Goal: Task Accomplishment & Management: Complete application form

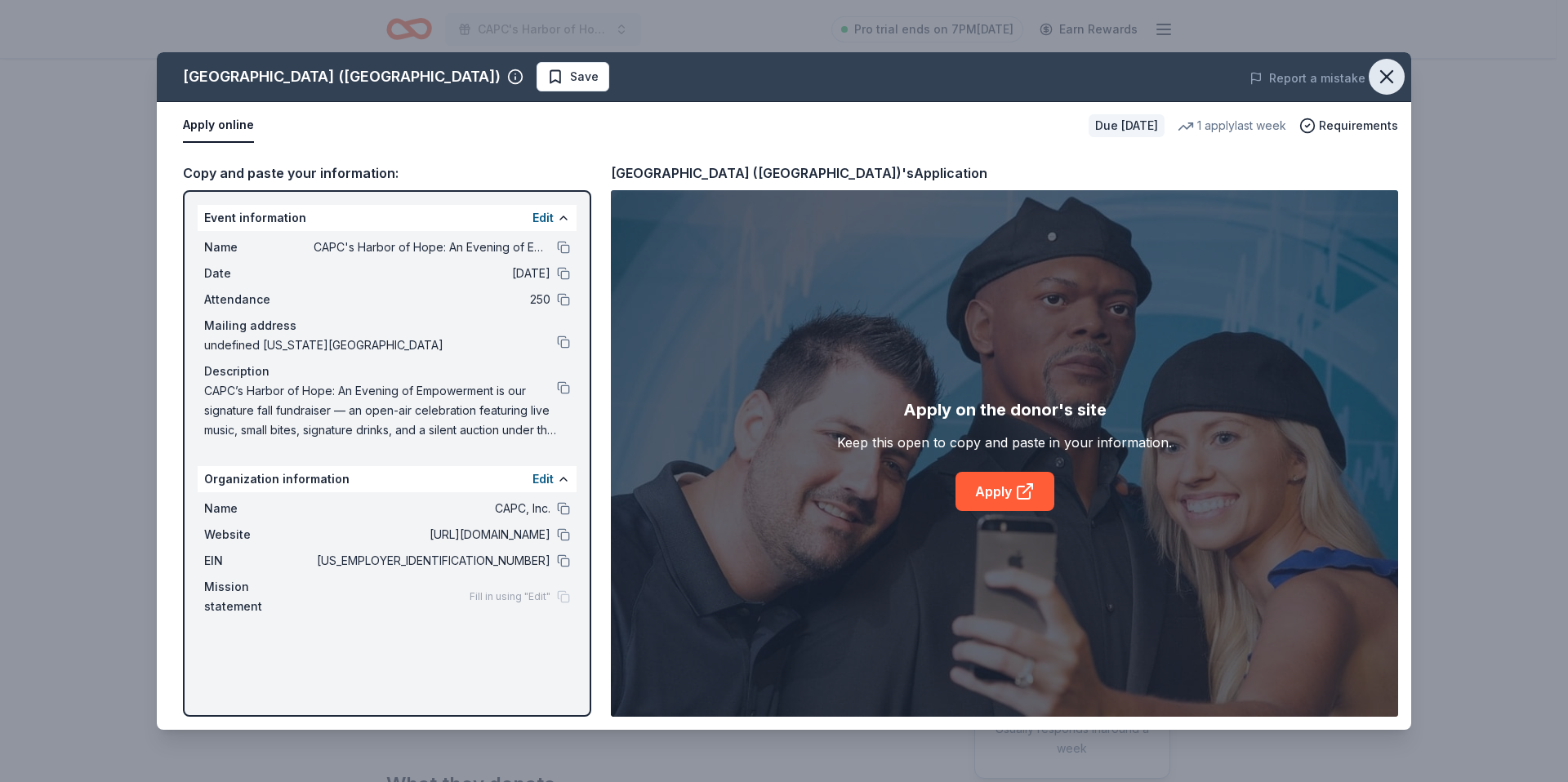
click at [1379, 73] on icon "button" at bounding box center [1386, 76] width 23 height 23
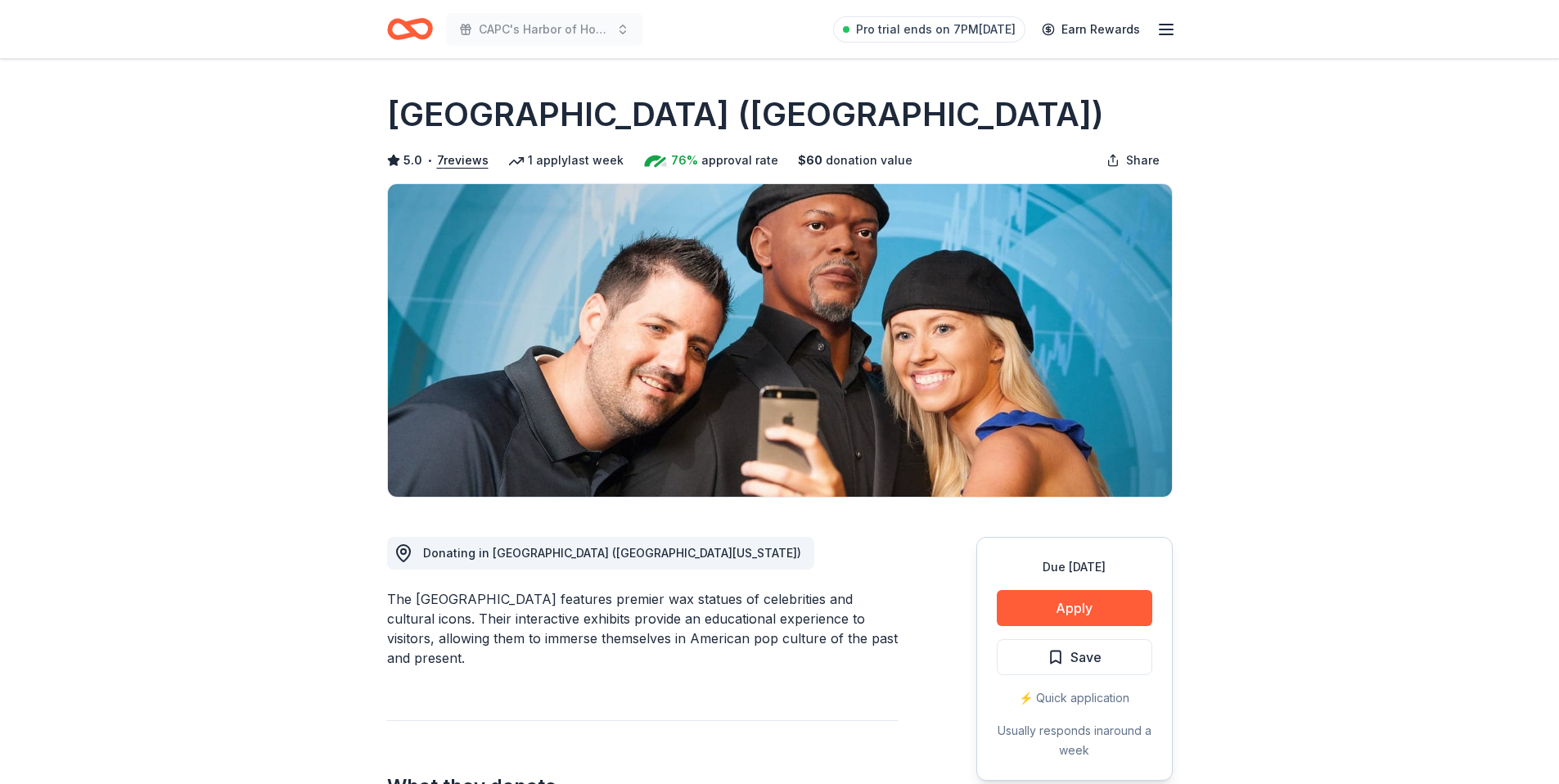
click at [405, 33] on icon "Home" at bounding box center [410, 28] width 46 height 39
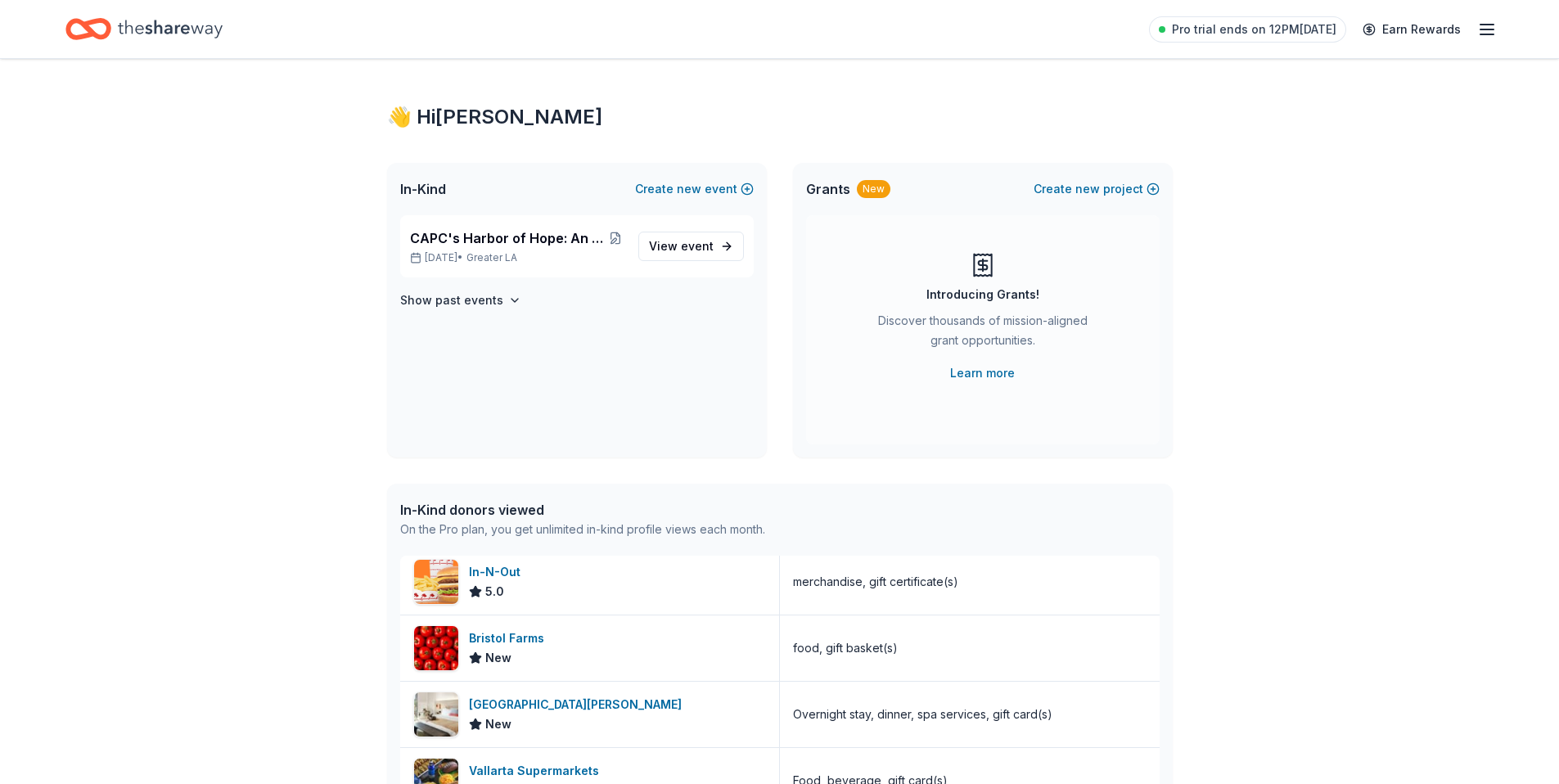
scroll to position [7, 0]
click at [543, 238] on span "CAPC's Harbor of Hope: An Evening of Empowerment" at bounding box center [508, 239] width 196 height 20
click at [689, 246] on span "event" at bounding box center [697, 246] width 33 height 14
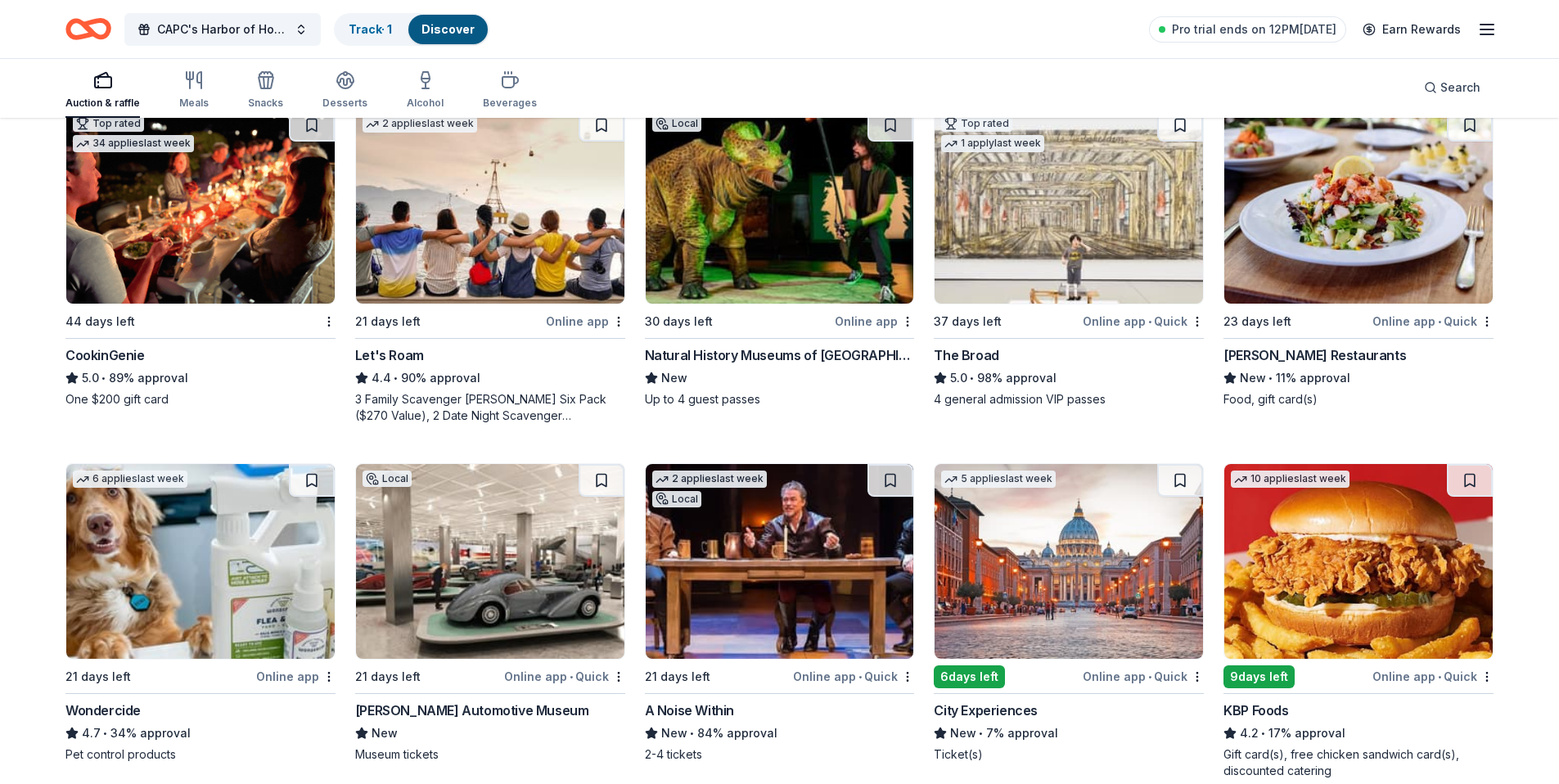
scroll to position [527, 0]
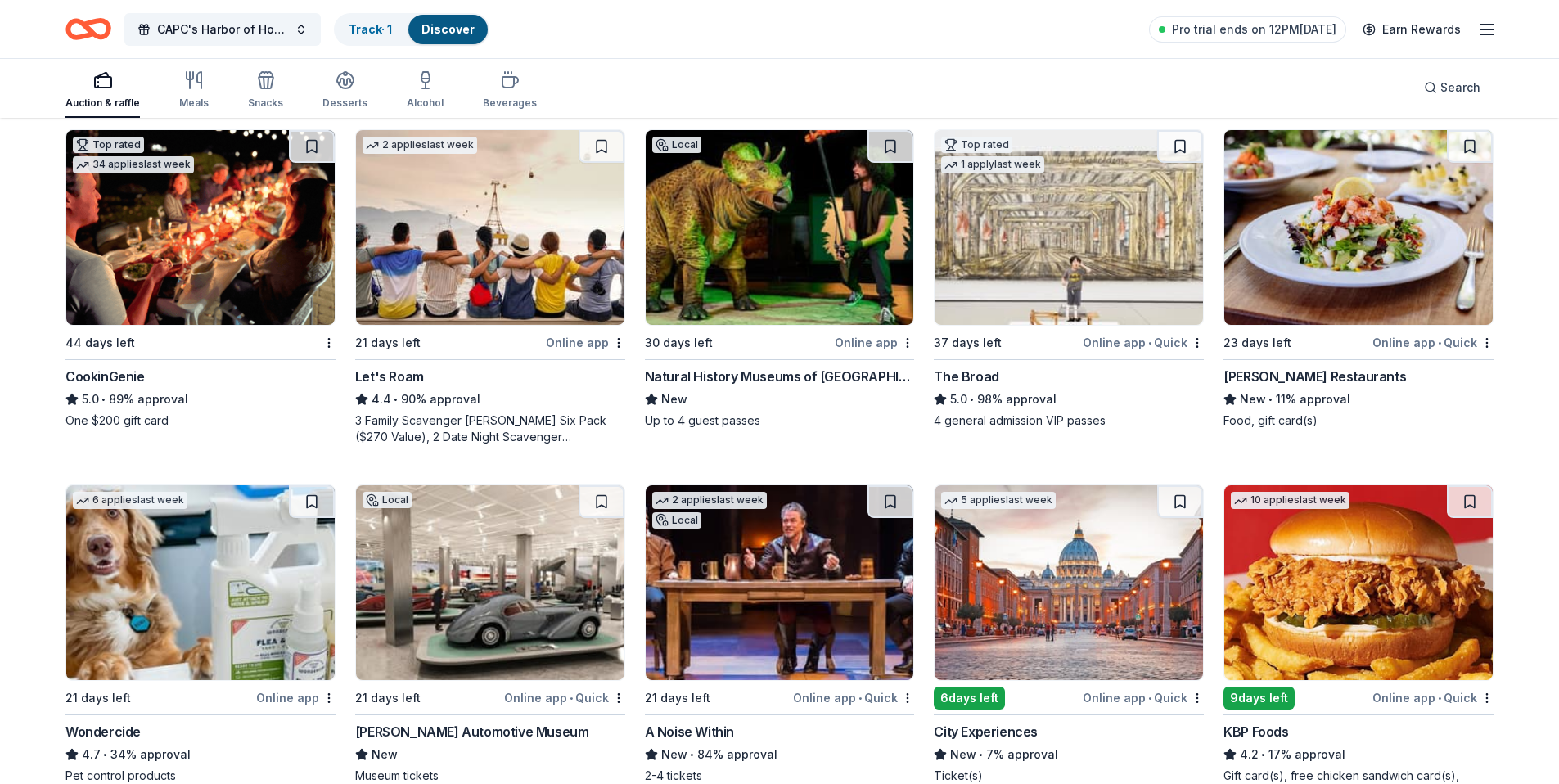
click at [203, 243] on img at bounding box center [200, 228] width 269 height 195
click at [466, 289] on img at bounding box center [491, 228] width 269 height 195
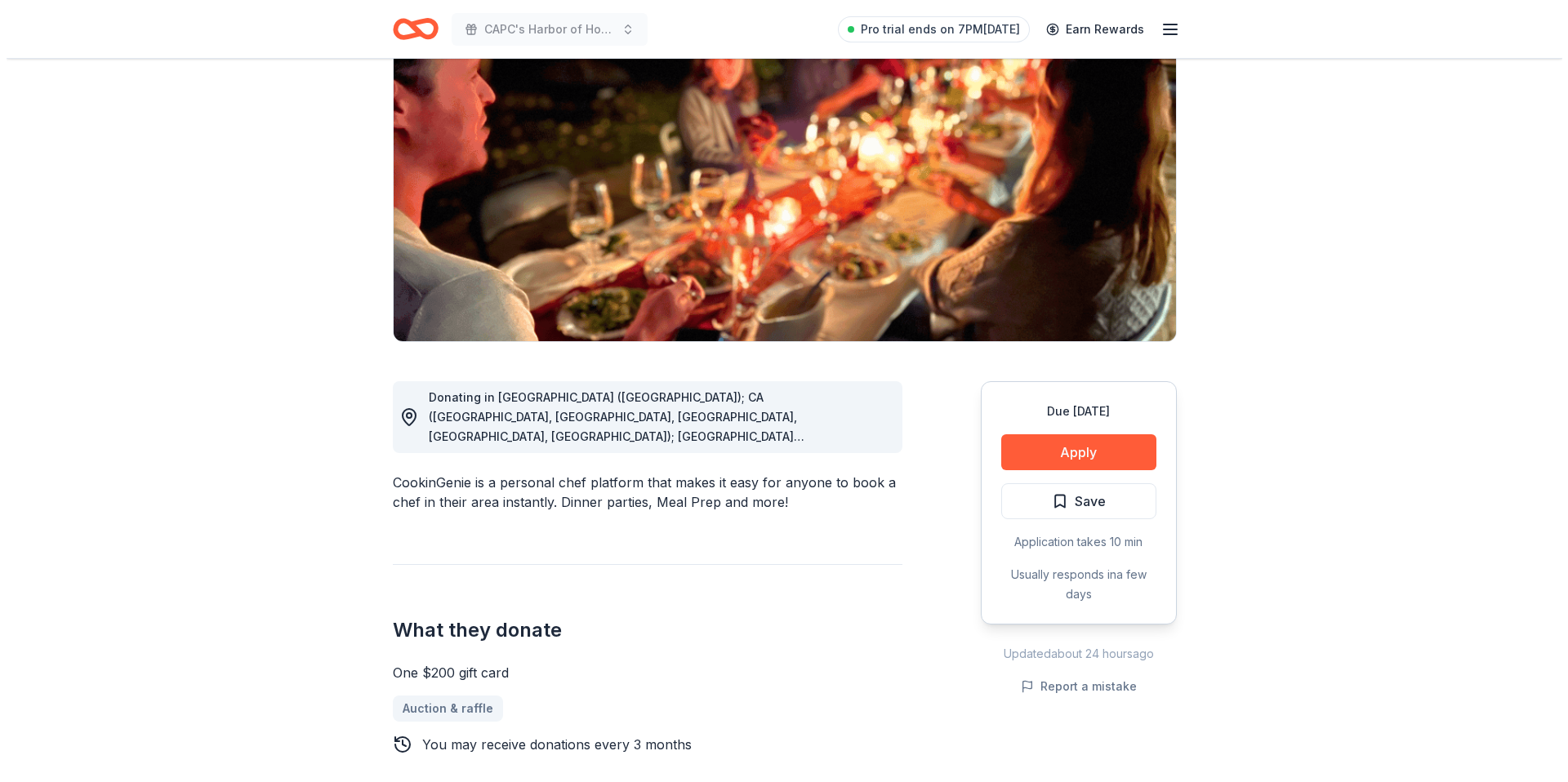
scroll to position [144, 0]
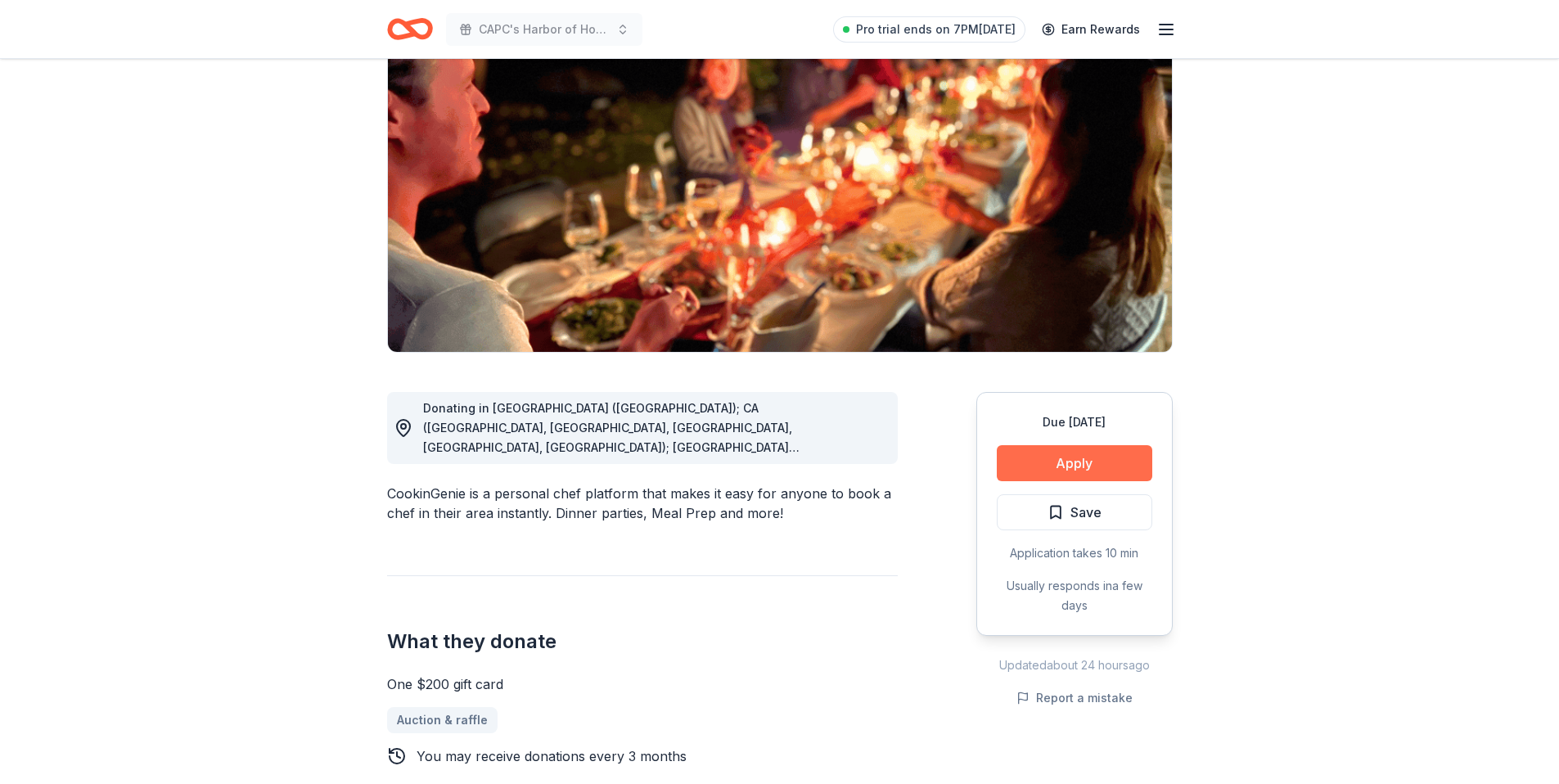
click at [1024, 468] on button "Apply" at bounding box center [1074, 463] width 156 height 36
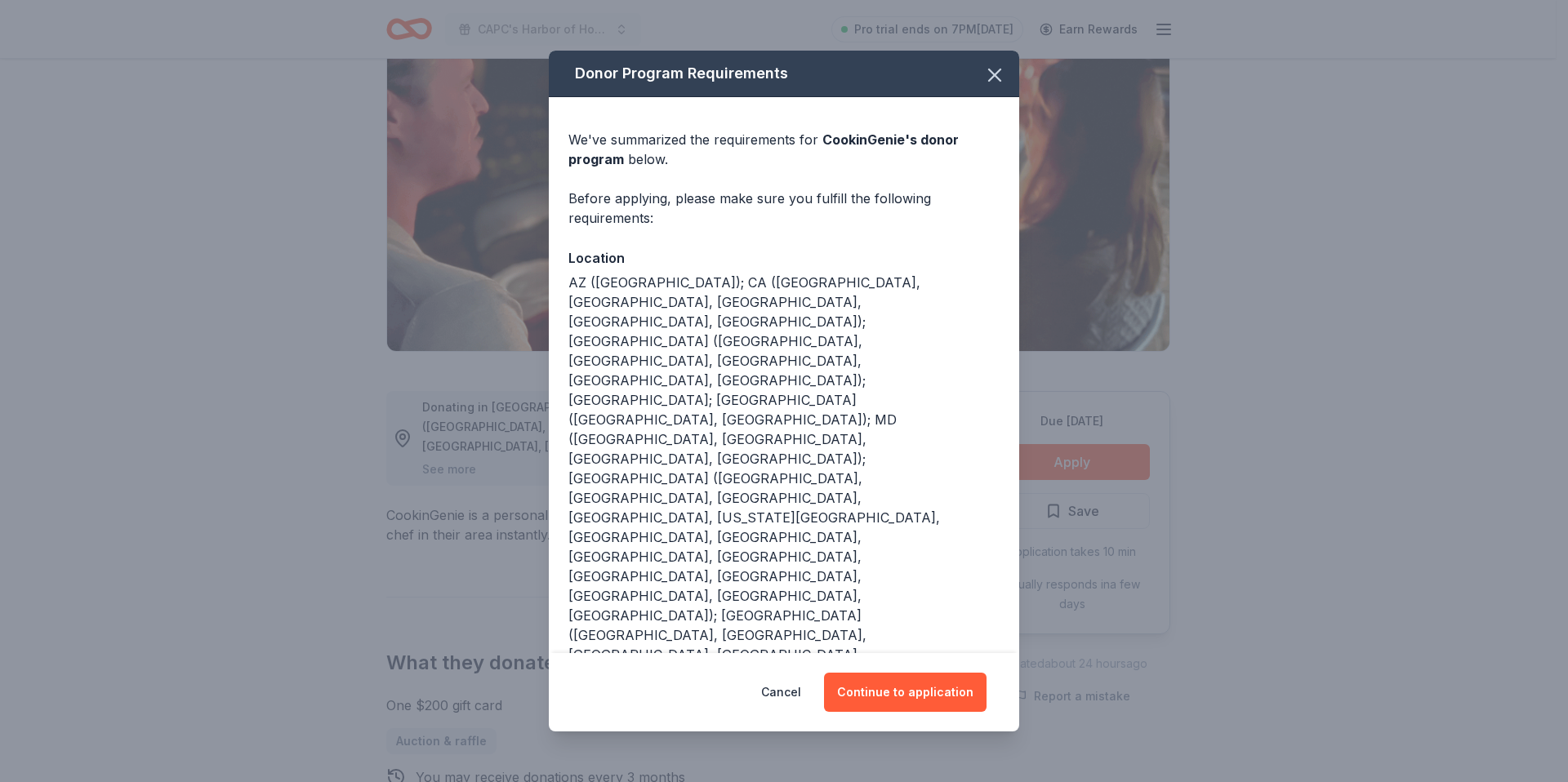
scroll to position [84, 0]
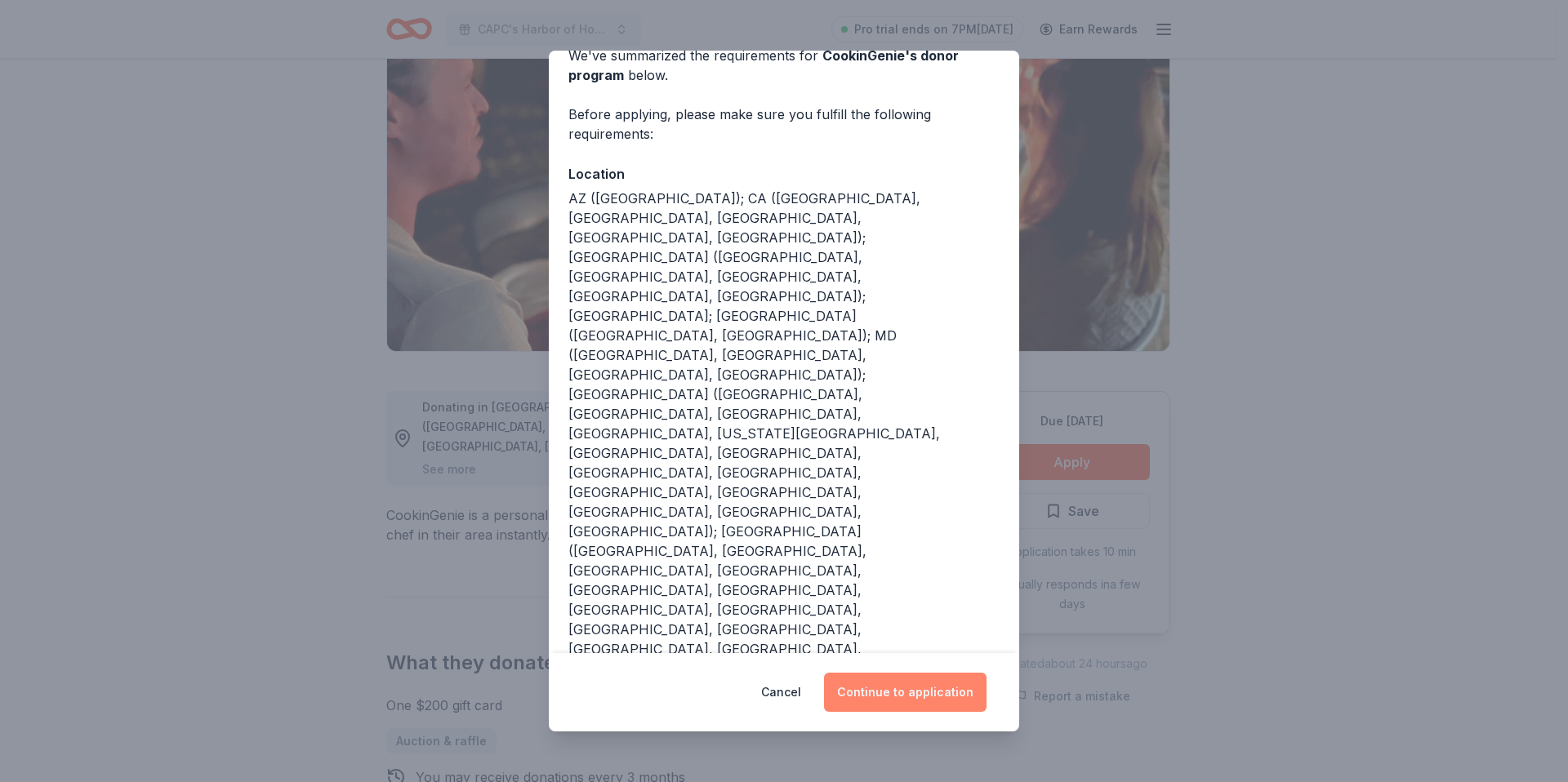
click at [865, 684] on button "Continue to application" at bounding box center [905, 692] width 162 height 39
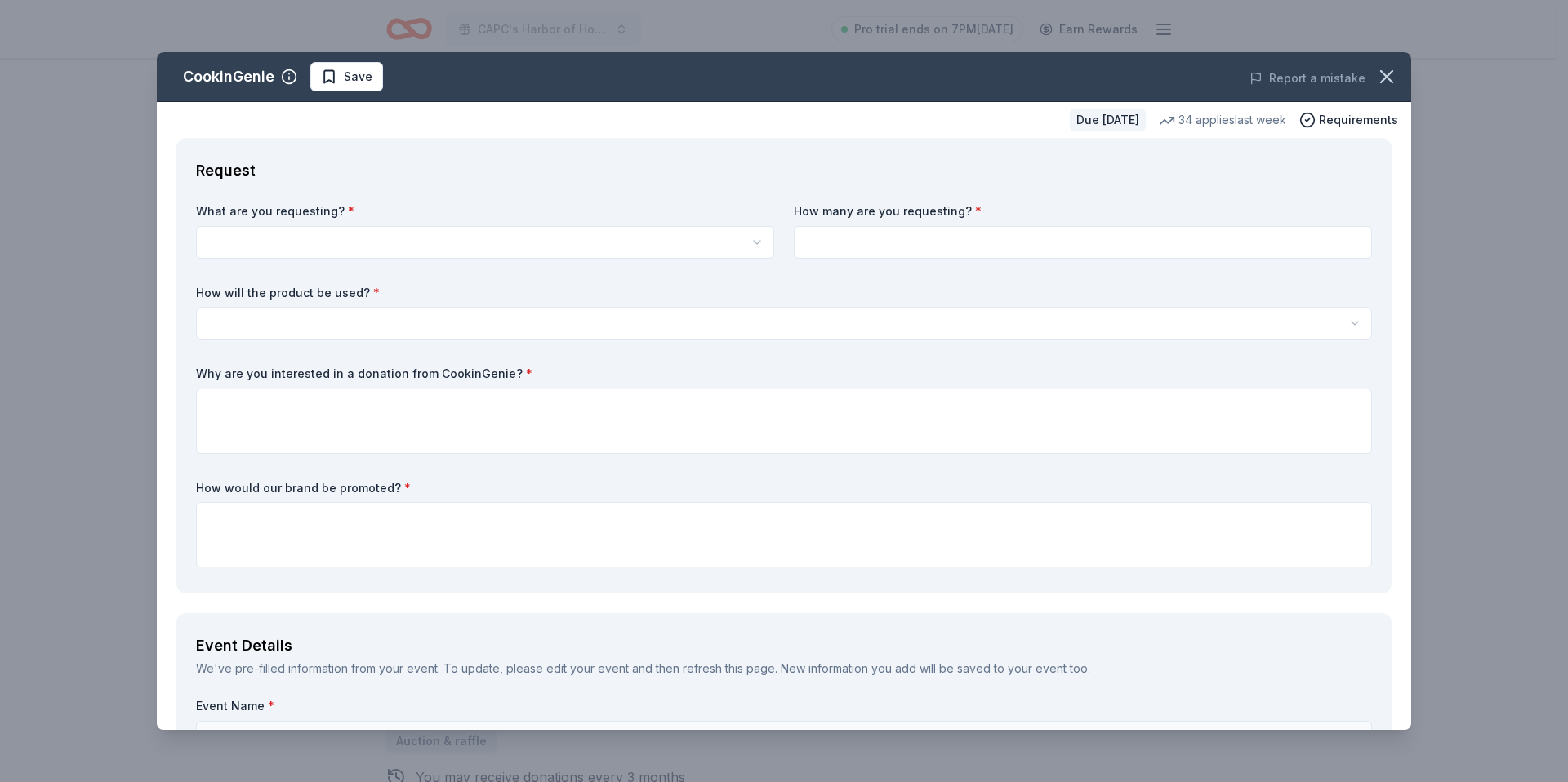
click at [386, 249] on html "CAPC's Harbor of Hope: An Evening of Empowerment Pro trial ends on 7PM[DATE] Ea…" at bounding box center [784, 247] width 1568 height 782
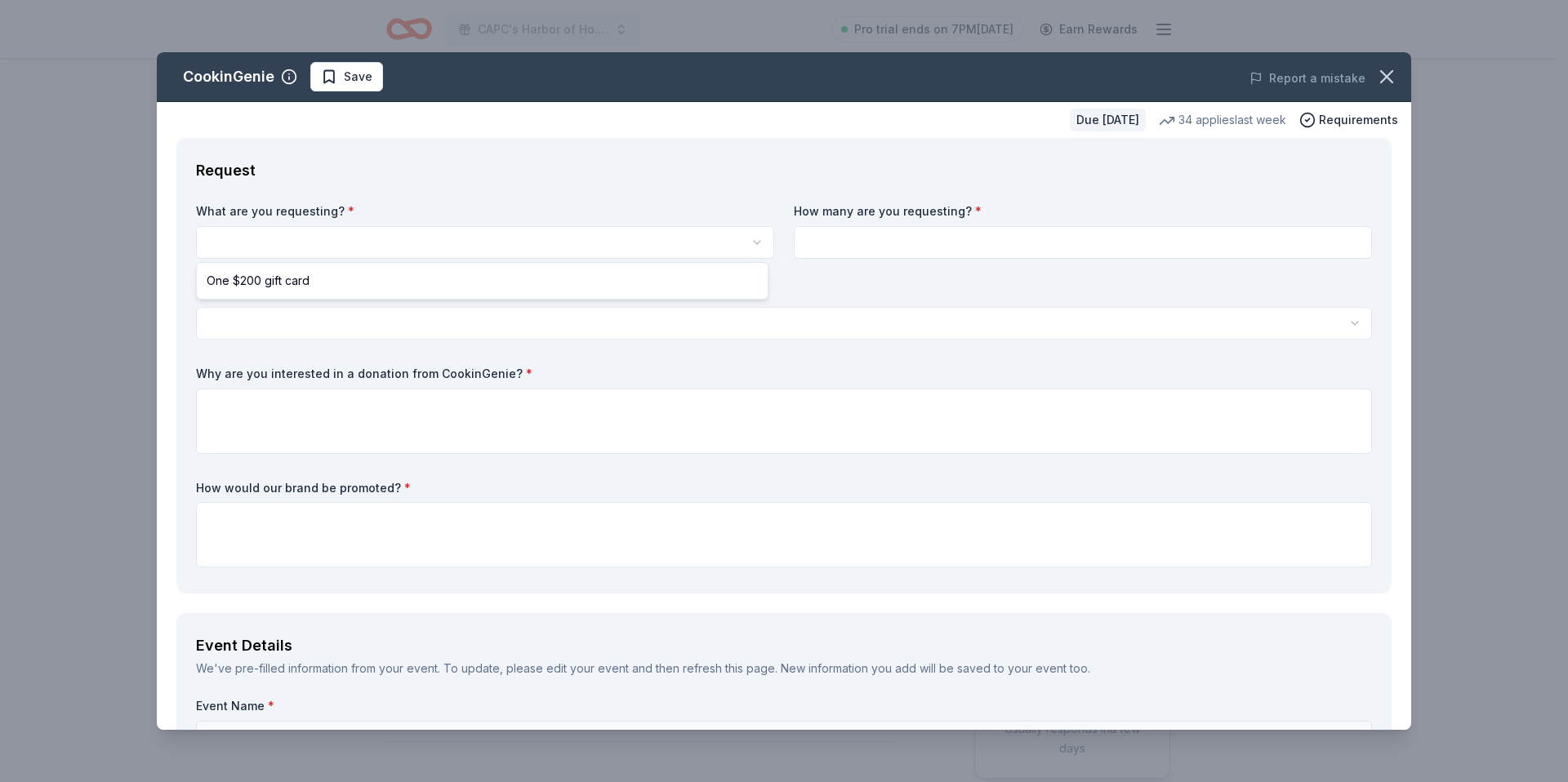
select select "One $200 gift card"
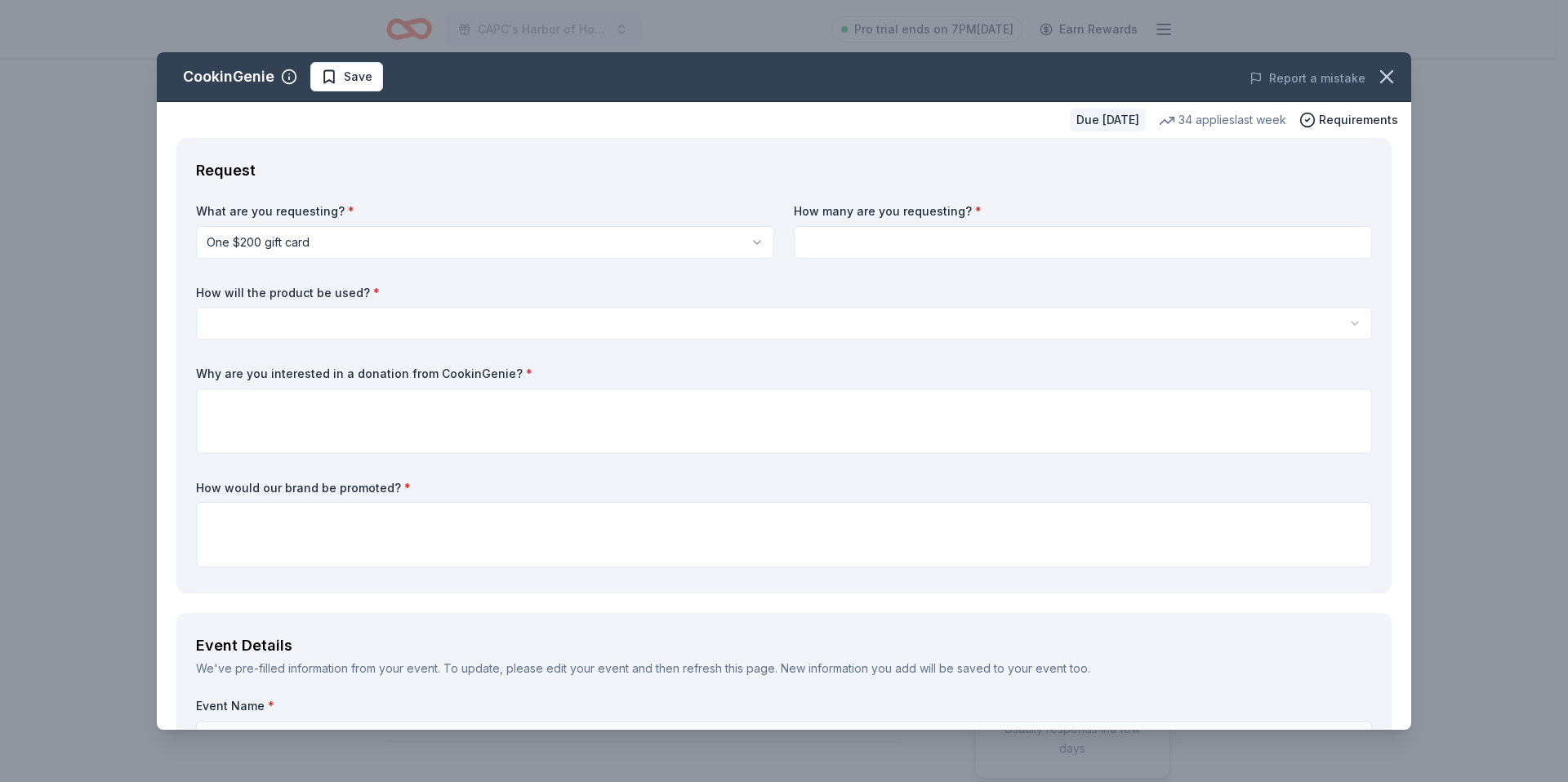
click at [950, 247] on input at bounding box center [1082, 242] width 578 height 32
type input "1"
click at [313, 318] on html "CAPC's Harbor of Hope: An Evening of Empowerment Pro trial ends on 7PM, 8/20 Ea…" at bounding box center [784, 391] width 1568 height 782
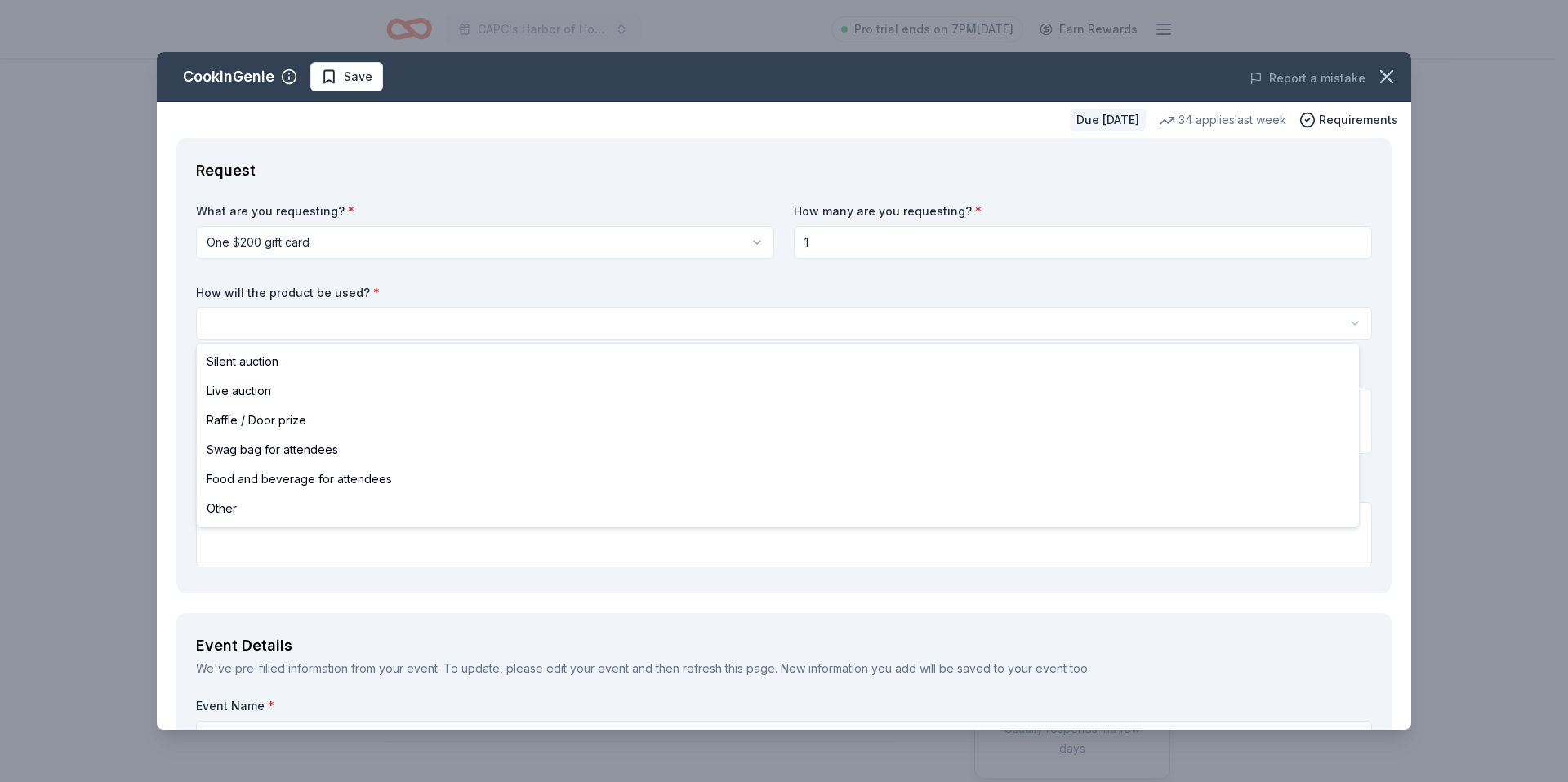
select select "silentAuction"
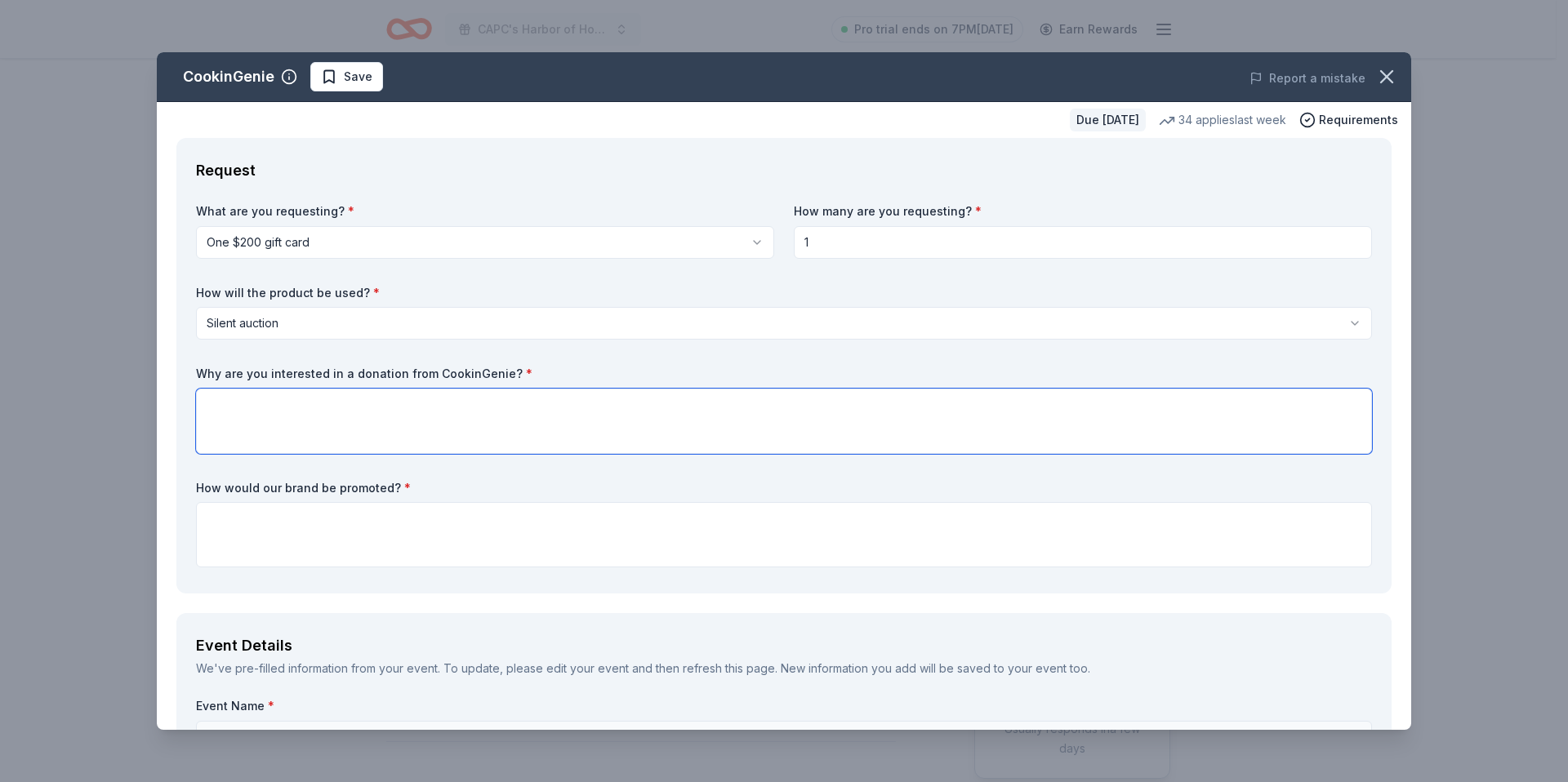
click at [301, 417] on textarea at bounding box center [783, 421] width 1176 height 65
click at [283, 410] on textarea at bounding box center [783, 421] width 1176 height 65
type textarea "B"
drag, startPoint x: 196, startPoint y: 373, endPoint x: 386, endPoint y: 375, distance: 190.0
click at [380, 376] on label "Why are you interested in a donation from CookinGenie? *" at bounding box center [783, 373] width 1176 height 16
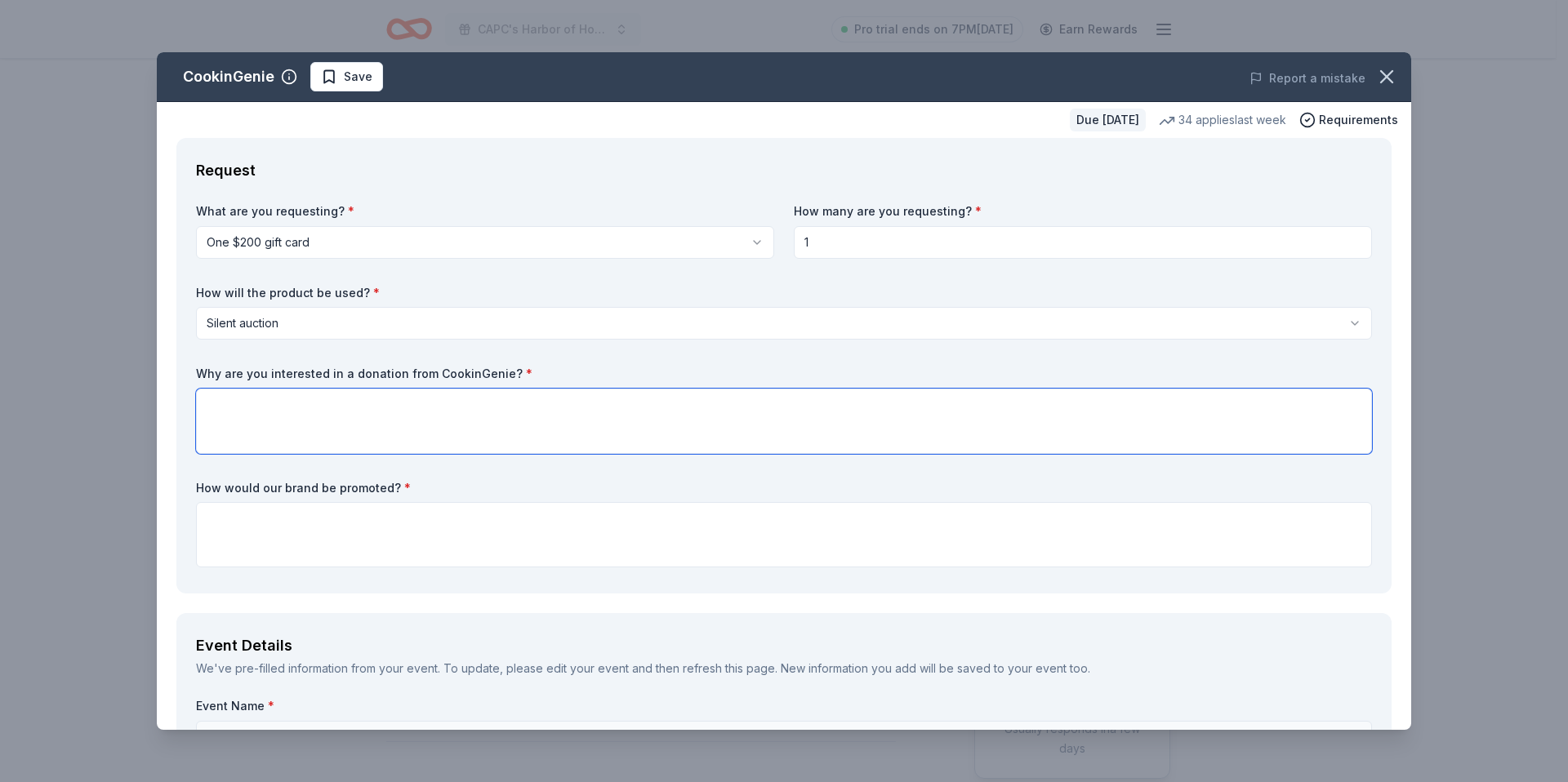
click at [465, 420] on textarea at bounding box center [783, 421] width 1176 height 65
paste textarea "Cookingenie specializes in creating memorable, chef-prepared dining experiences…"
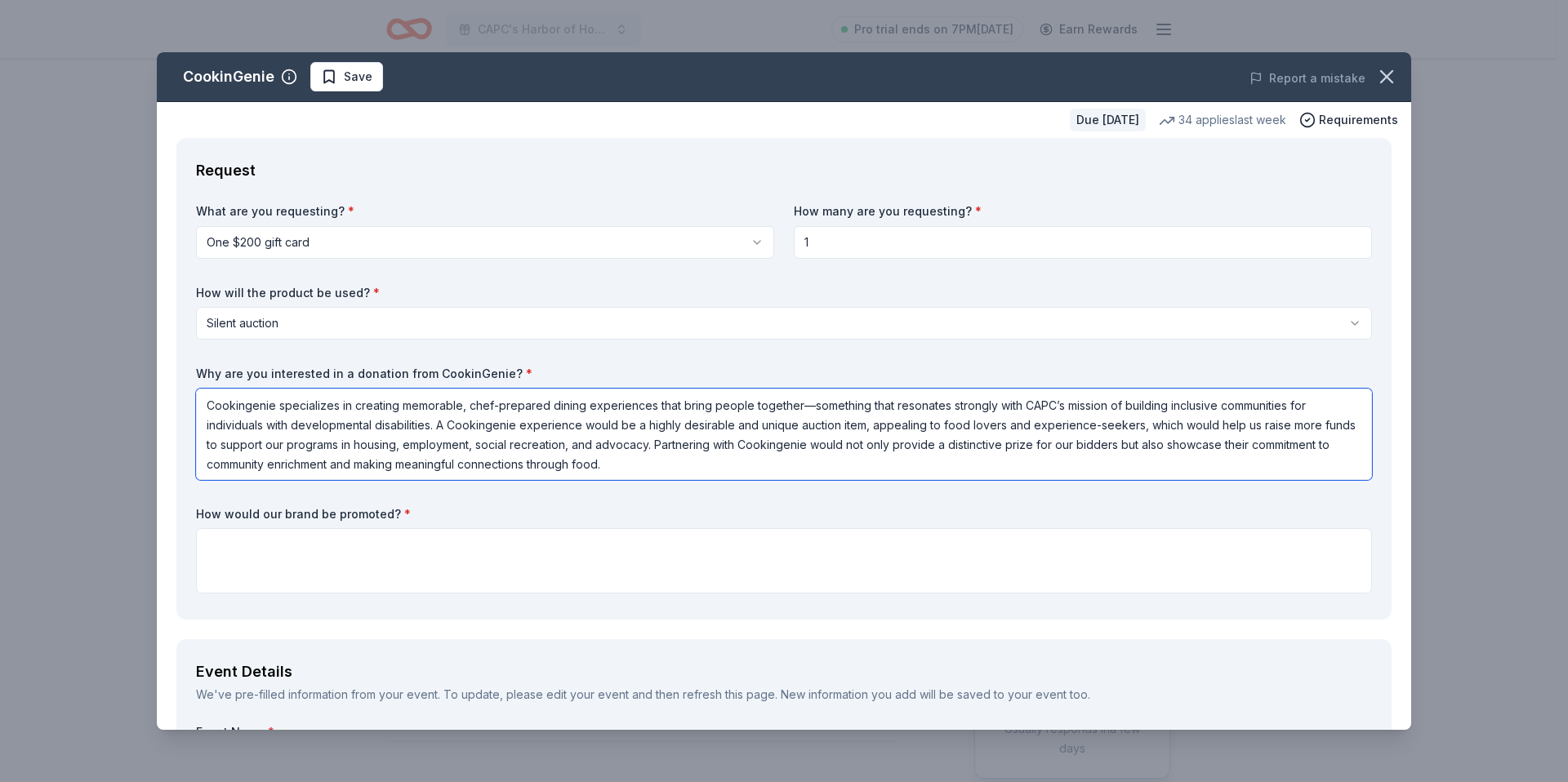
scroll to position [2, 0]
click at [497, 425] on textarea "Cookingenie specializes in creating memorable, chef-prepared dining experiences…" at bounding box center [783, 434] width 1176 height 91
click at [819, 442] on textarea "Cookingenie specializes in creating memorable, chef-prepared dining experiences…" at bounding box center [783, 434] width 1176 height 91
click at [251, 405] on textarea "Cookingenie specializes in creating memorable, chef-prepared dining experiences…" at bounding box center [783, 434] width 1176 height 91
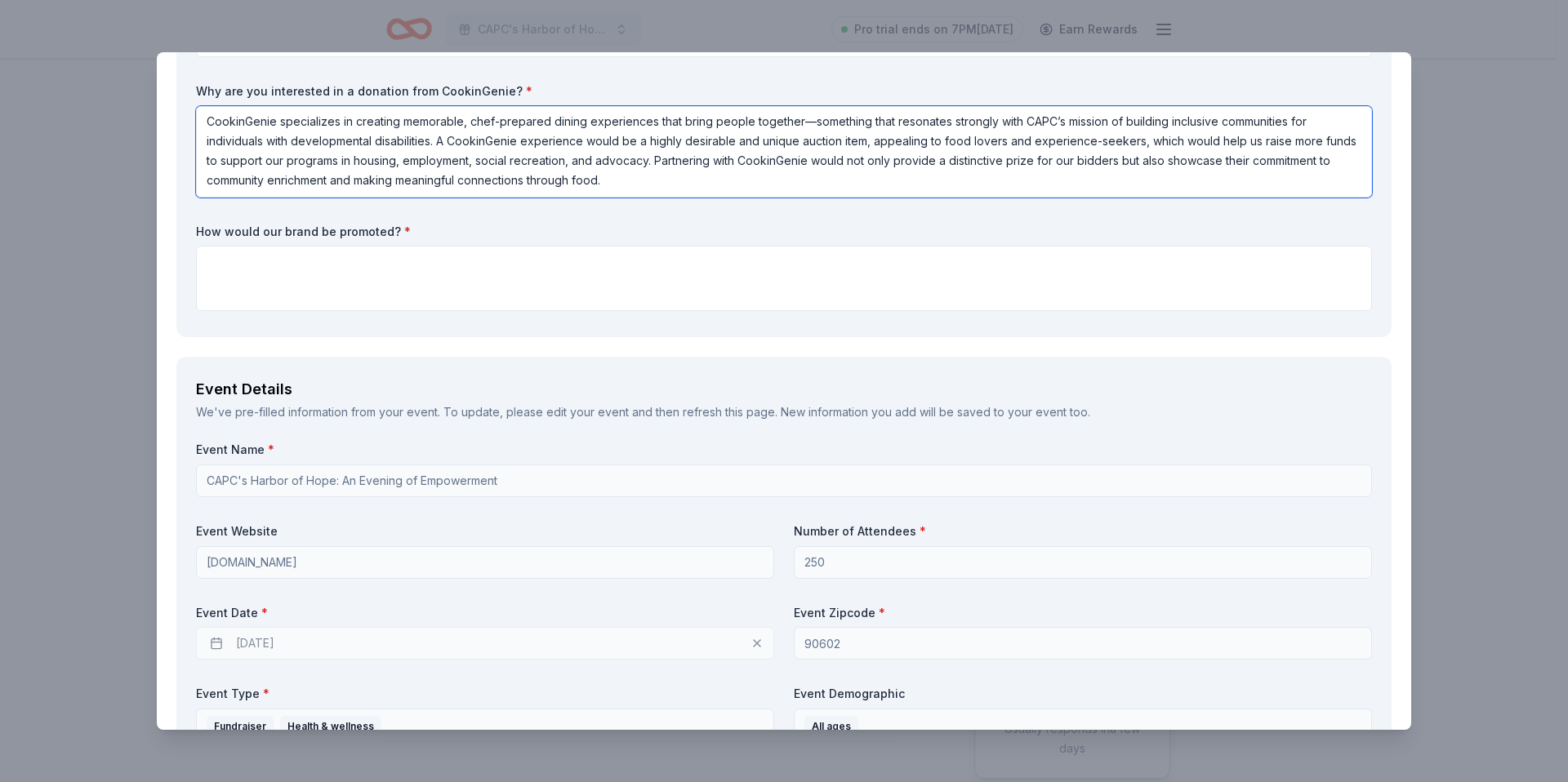
scroll to position [282, 0]
type textarea "CookinGenie specializes in creating memorable, chef-prepared dining experiences…"
click at [312, 268] on textarea at bounding box center [783, 279] width 1176 height 65
paste textarea "Event Exposure Your logo featured on the Harbor of Hope Fundraiser event signag…"
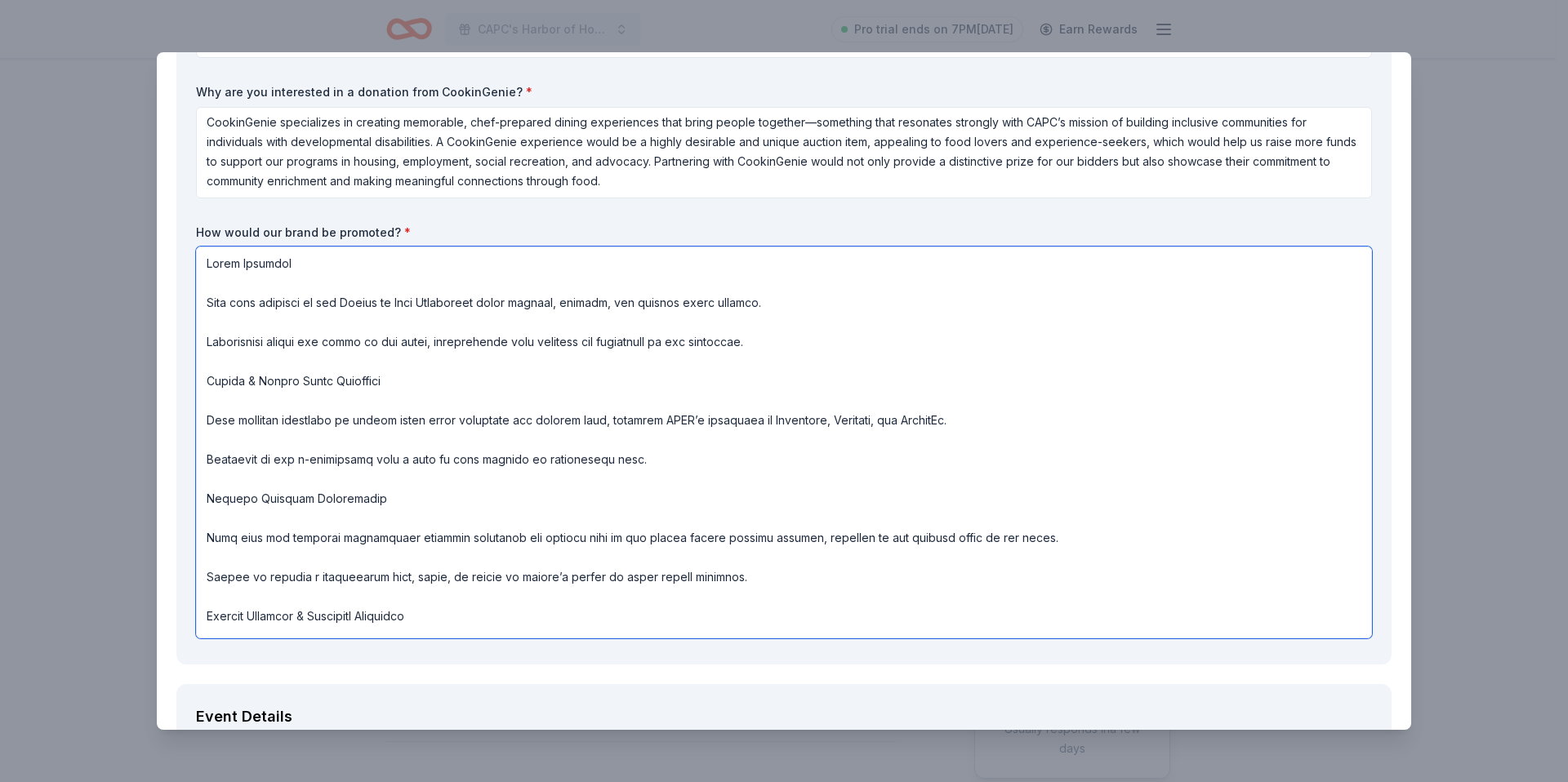
scroll to position [65, 0]
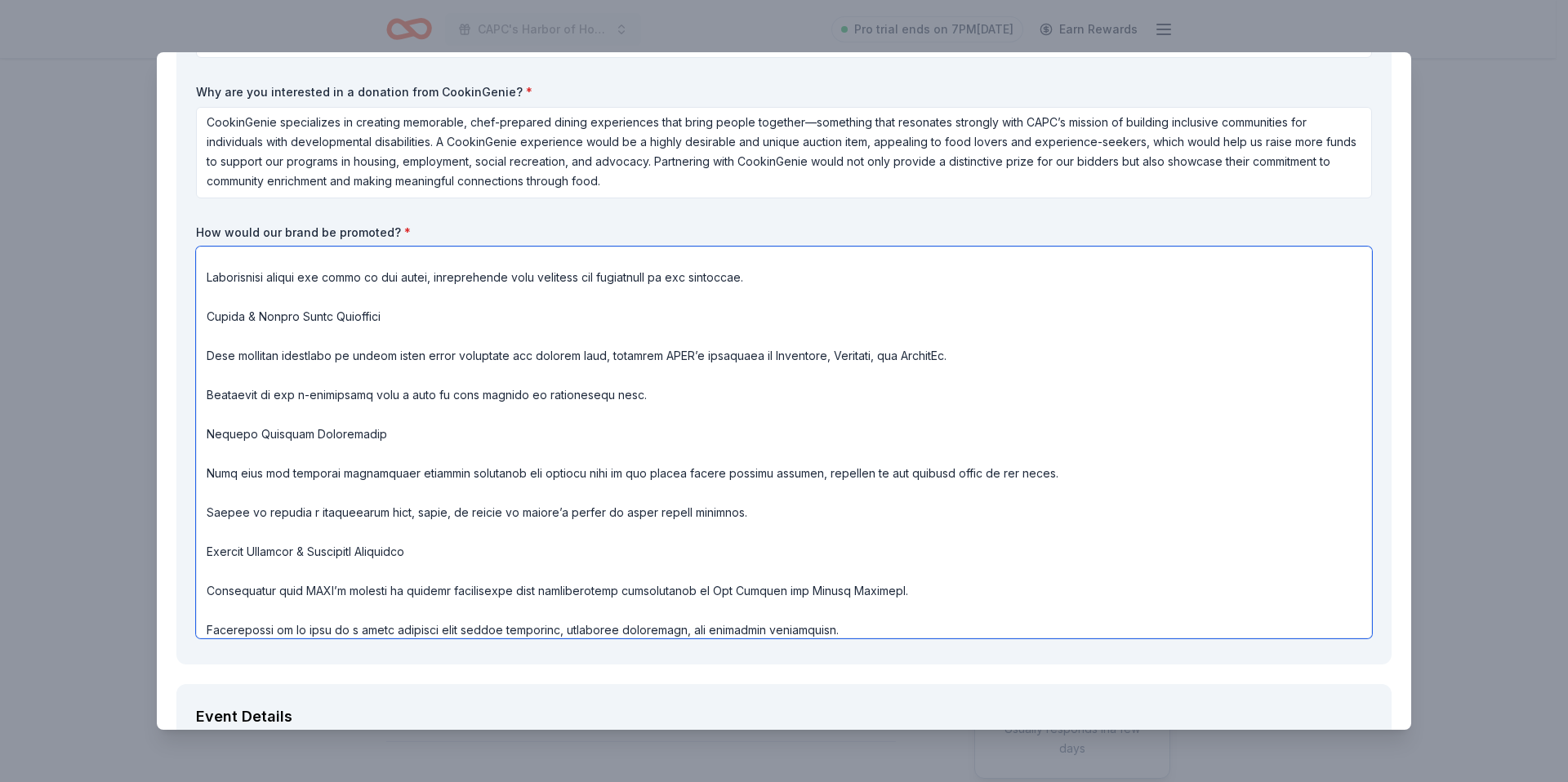
click at [205, 275] on textarea at bounding box center [783, 442] width 1176 height 392
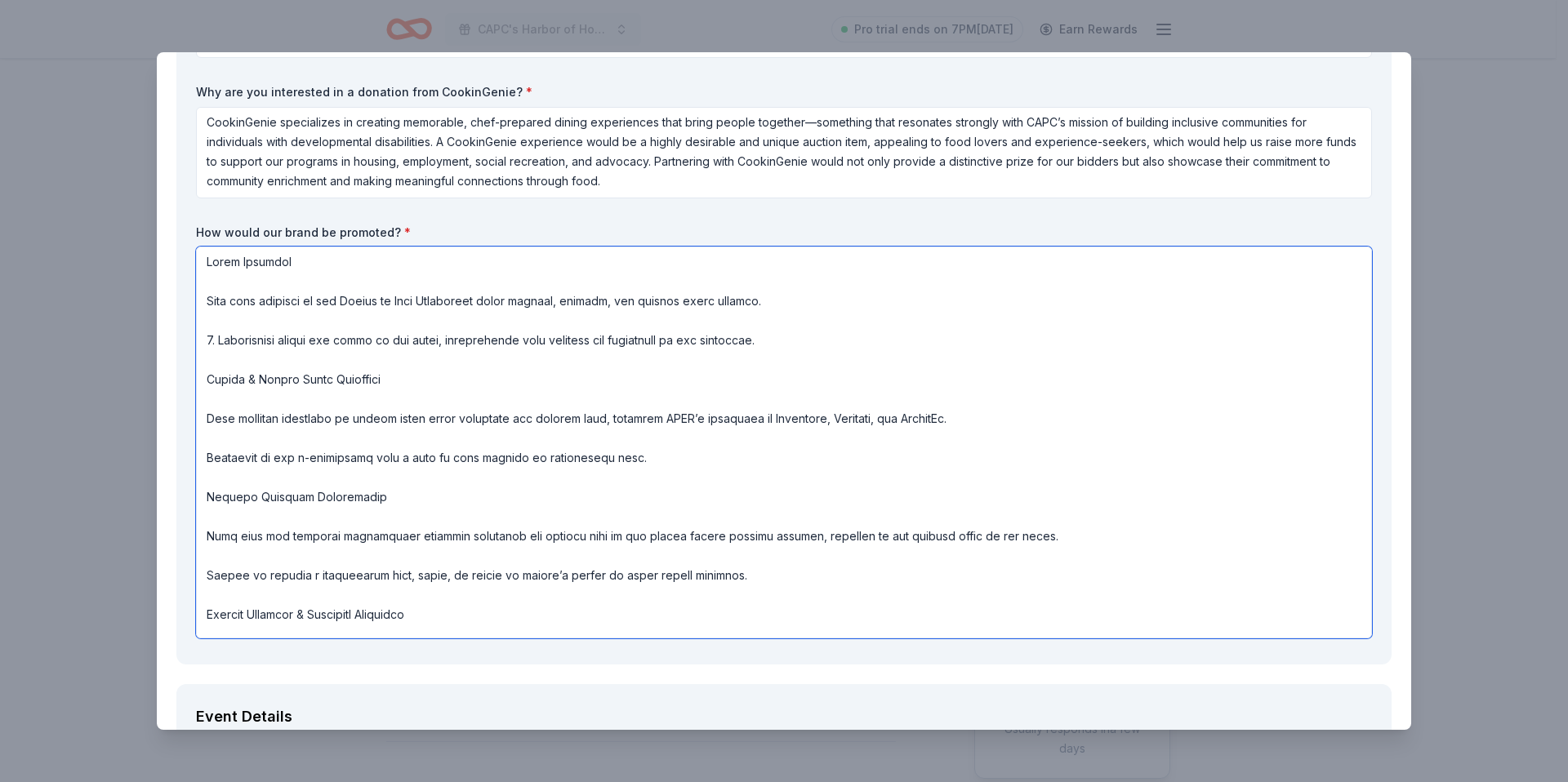
scroll to position [0, 0]
click at [206, 382] on textarea at bounding box center [783, 442] width 1176 height 392
click at [208, 399] on textarea at bounding box center [783, 442] width 1176 height 392
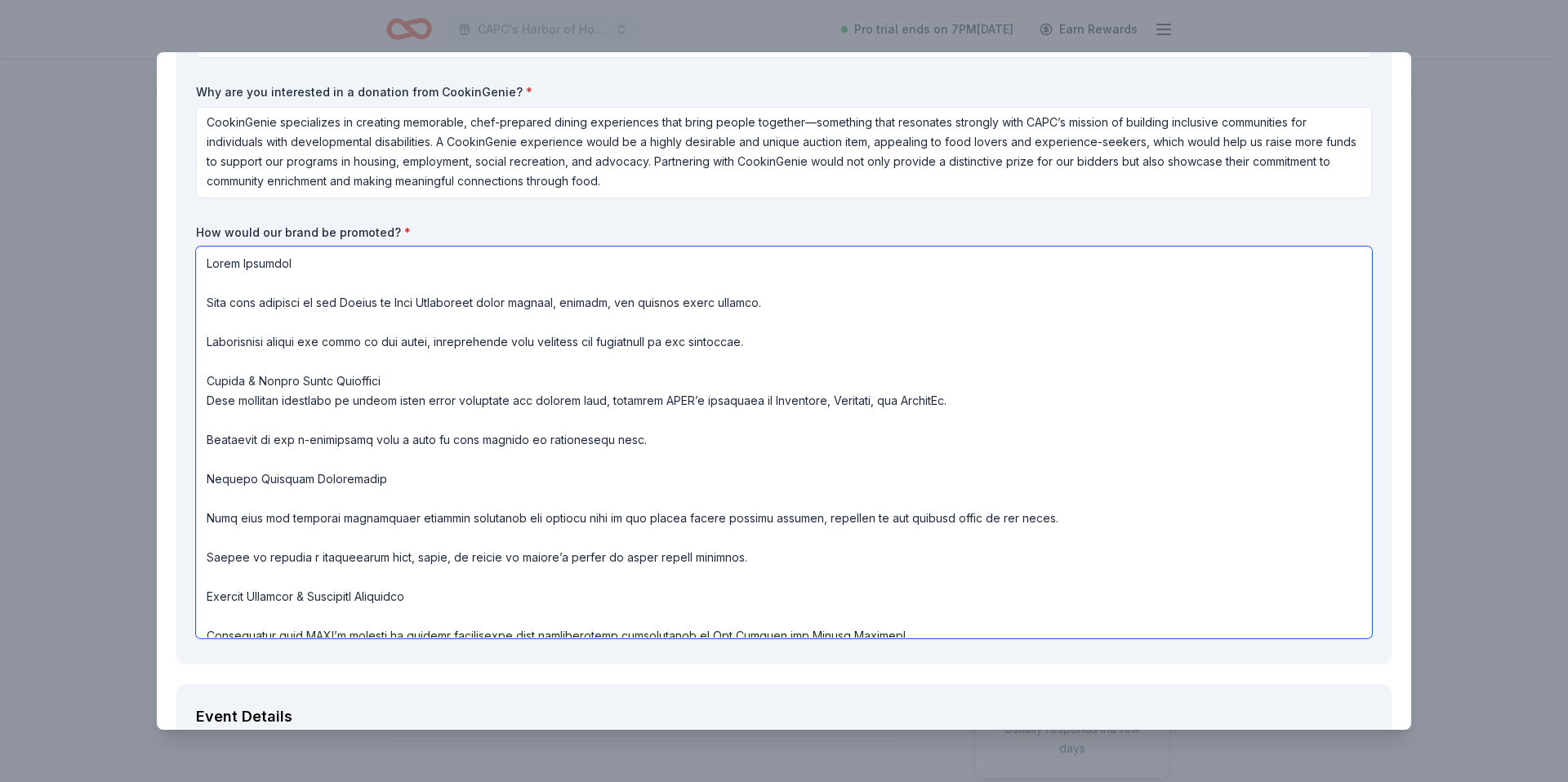
click at [207, 362] on textarea at bounding box center [783, 442] width 1176 height 392
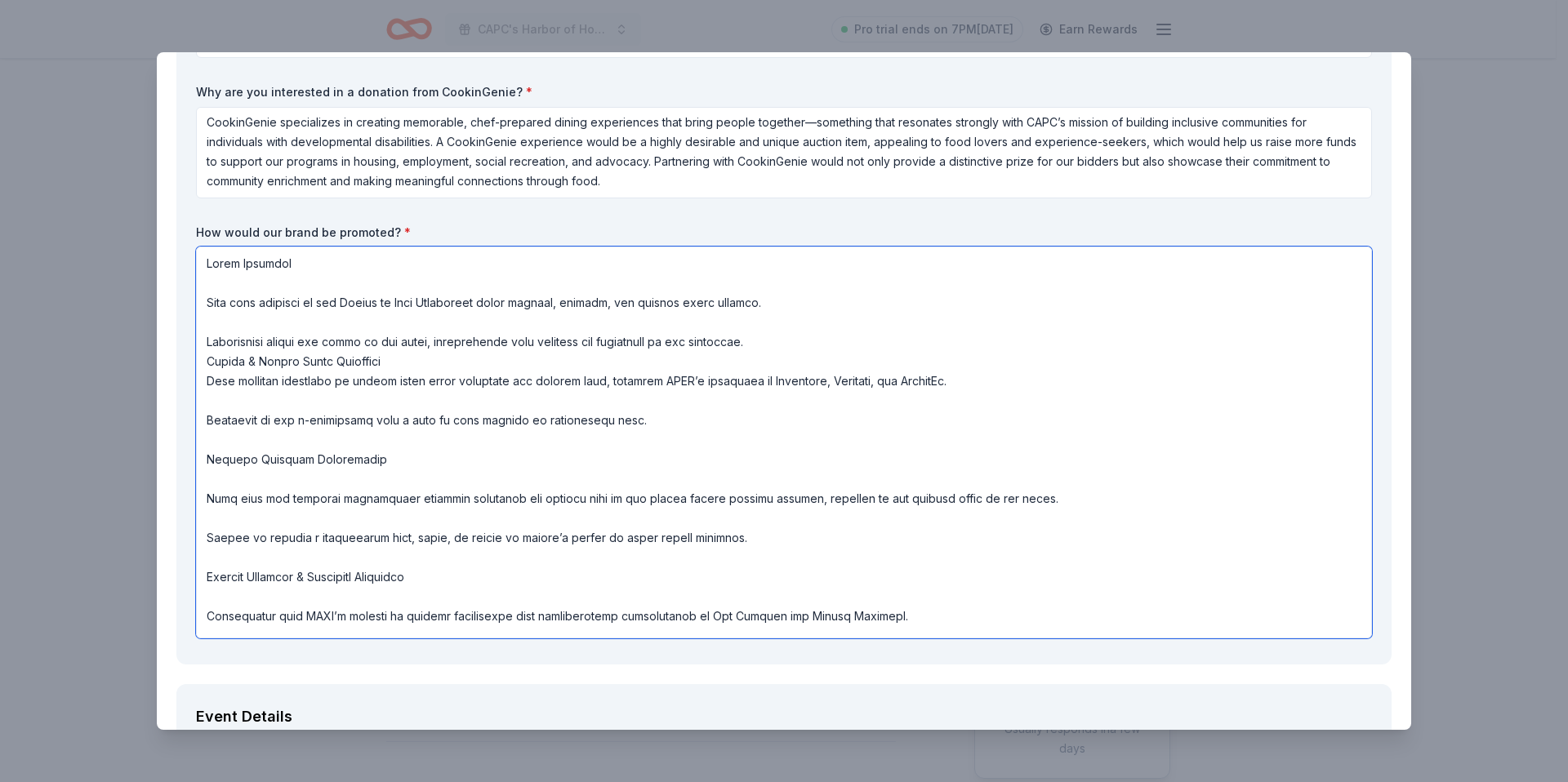
click at [209, 323] on textarea at bounding box center [783, 442] width 1176 height 392
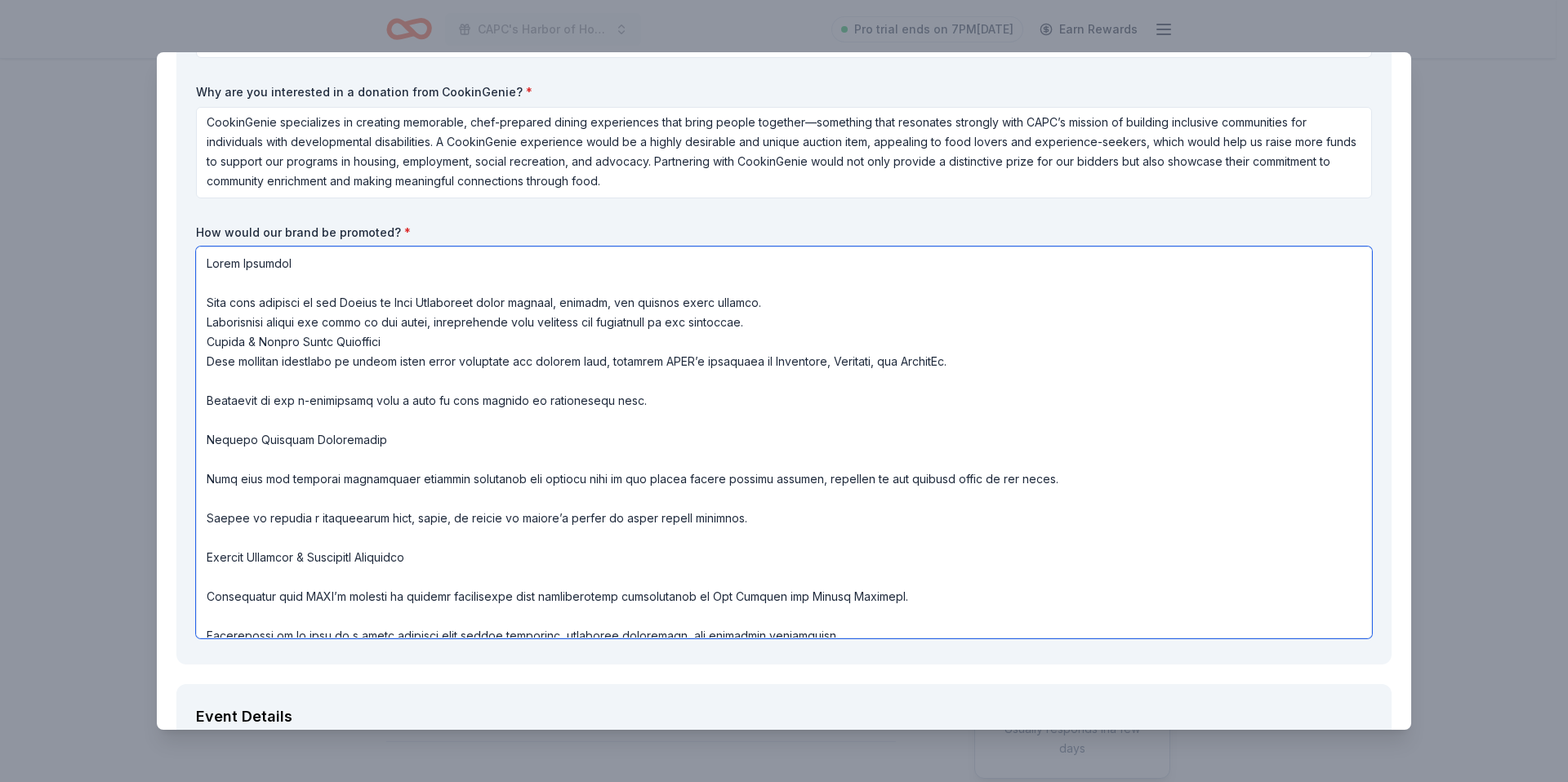
click at [212, 282] on textarea at bounding box center [783, 442] width 1176 height 392
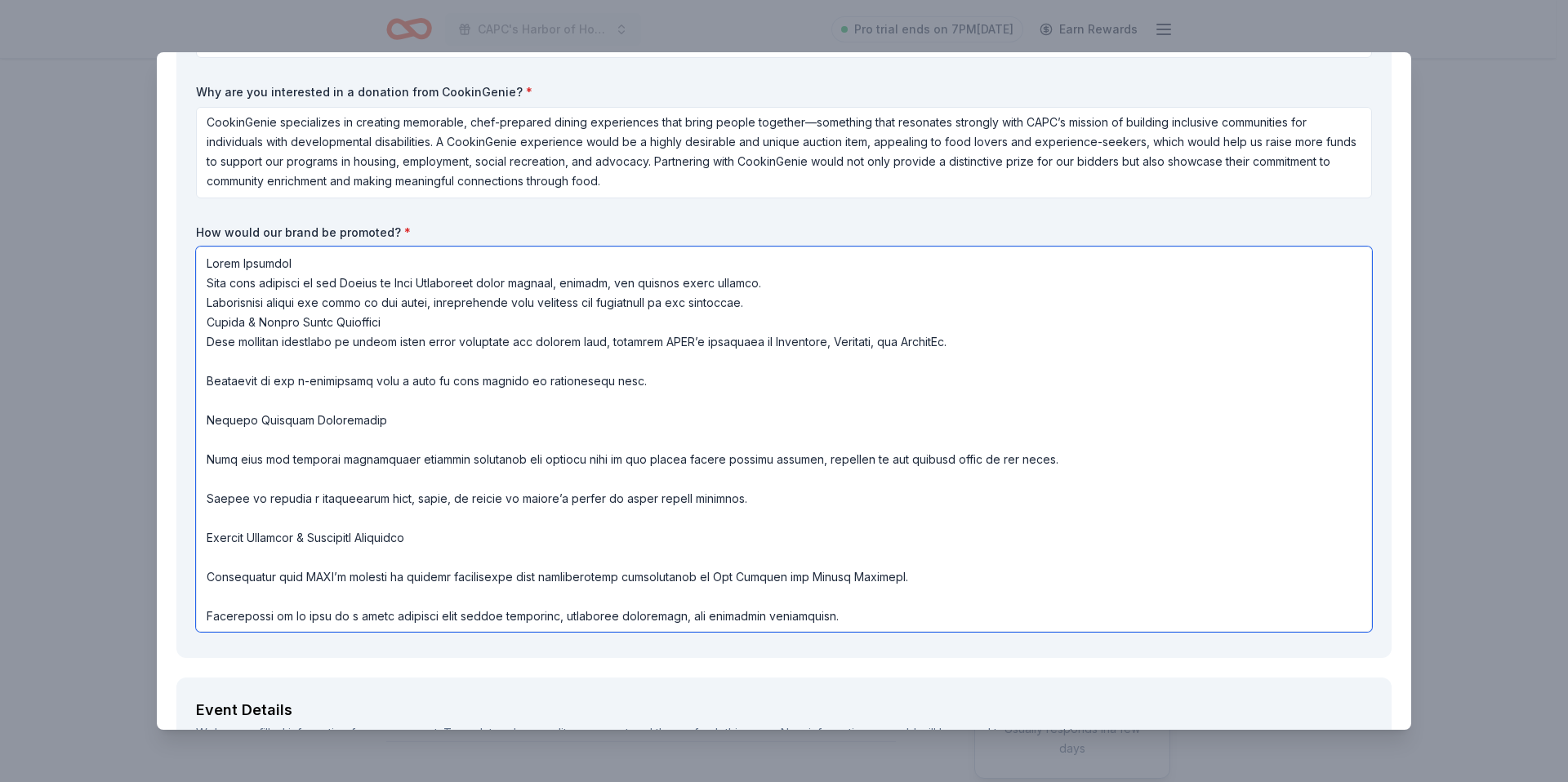
click at [206, 365] on textarea at bounding box center [783, 439] width 1176 height 385
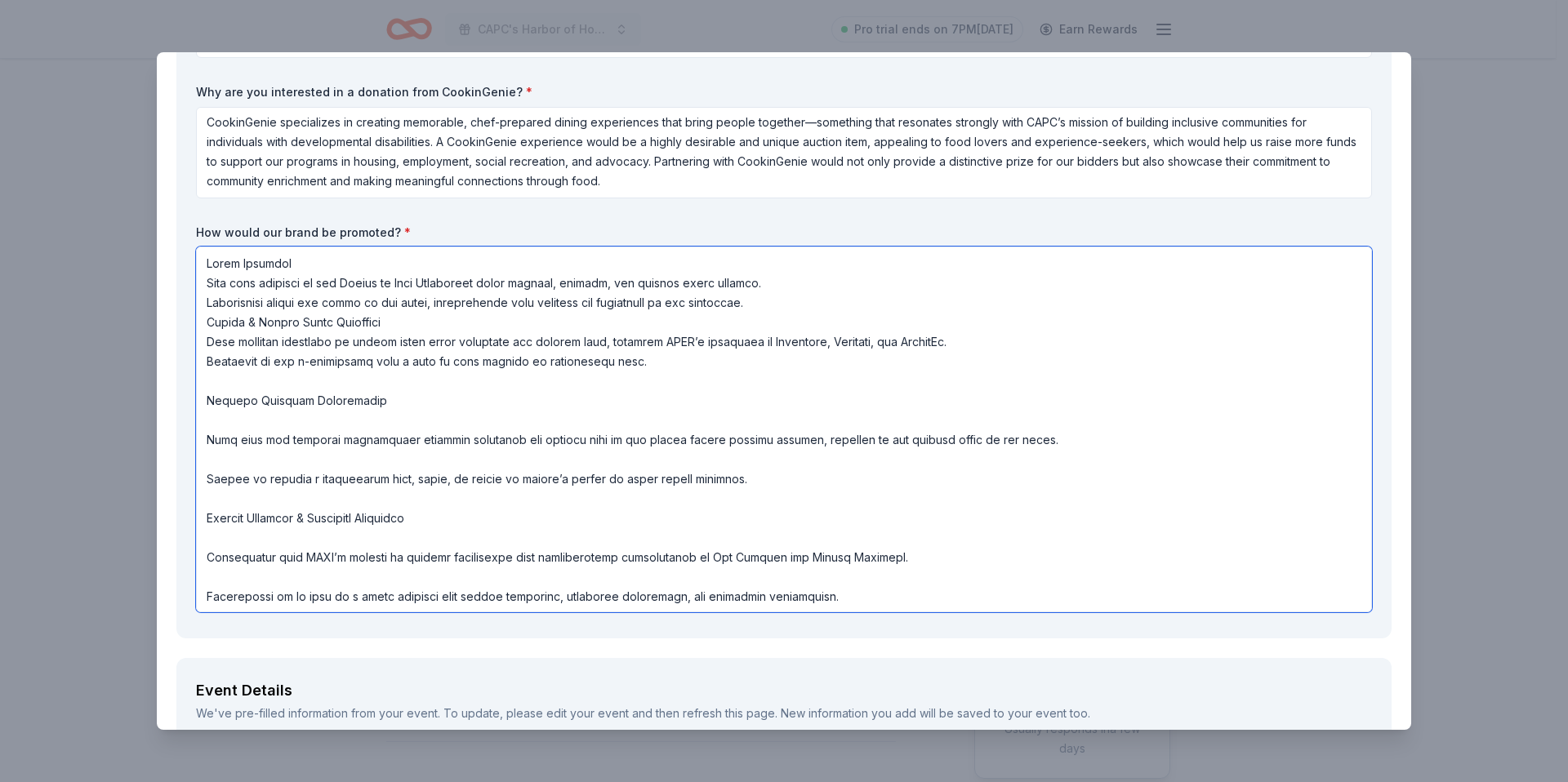
click at [210, 382] on textarea at bounding box center [783, 429] width 1176 height 365
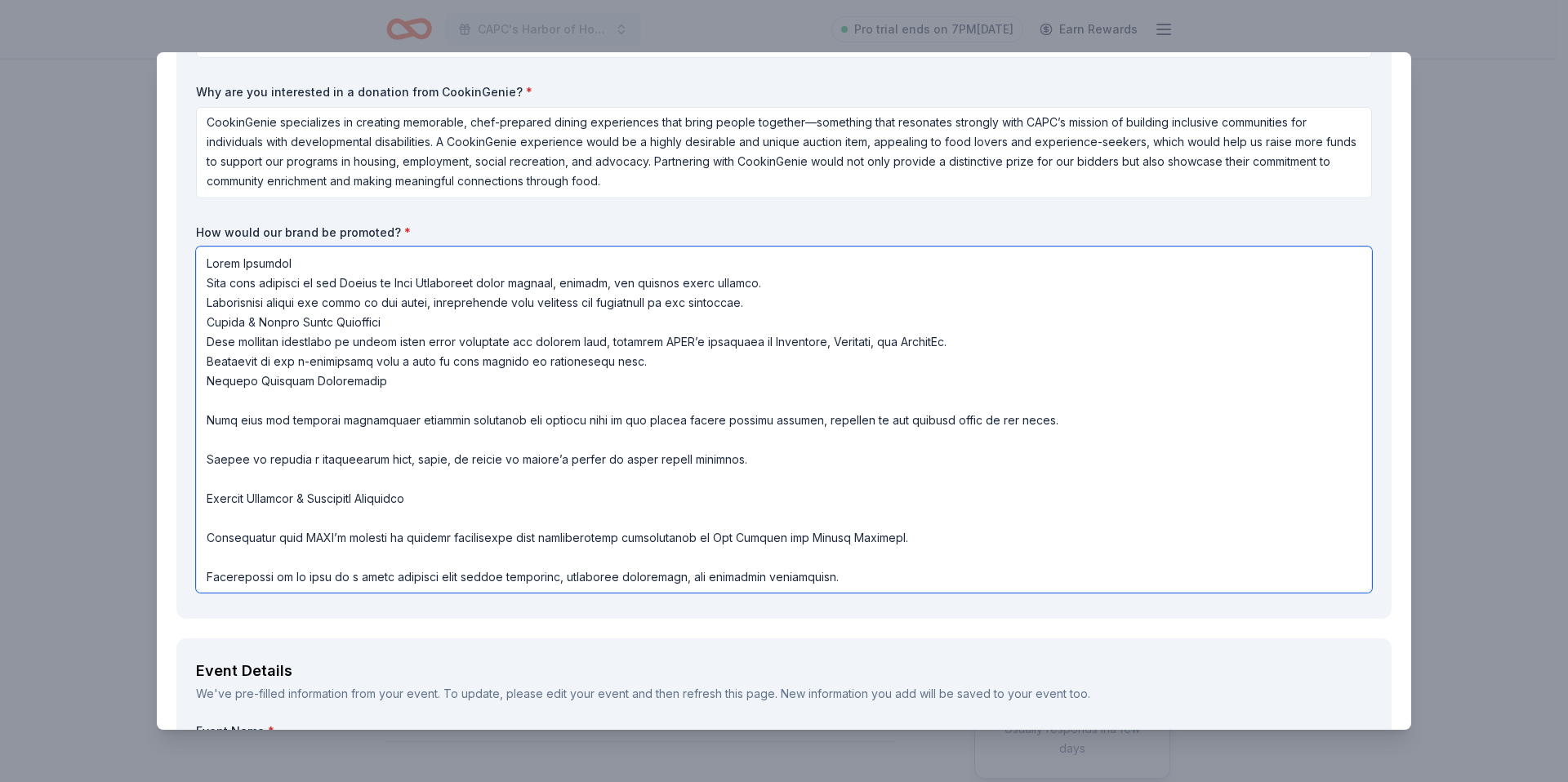
click at [208, 398] on textarea at bounding box center [783, 419] width 1176 height 346
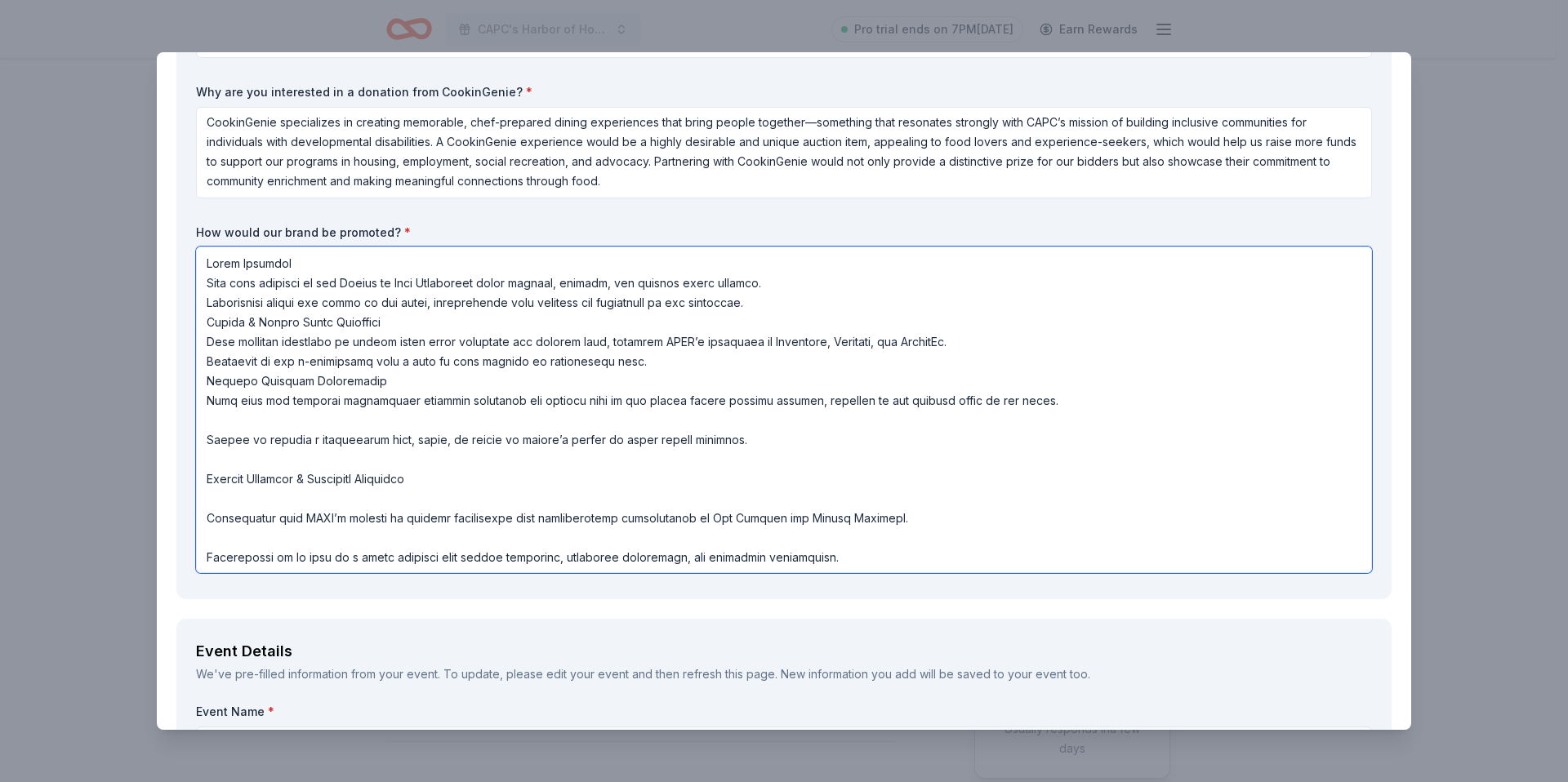
click at [214, 419] on textarea at bounding box center [783, 410] width 1176 height 326
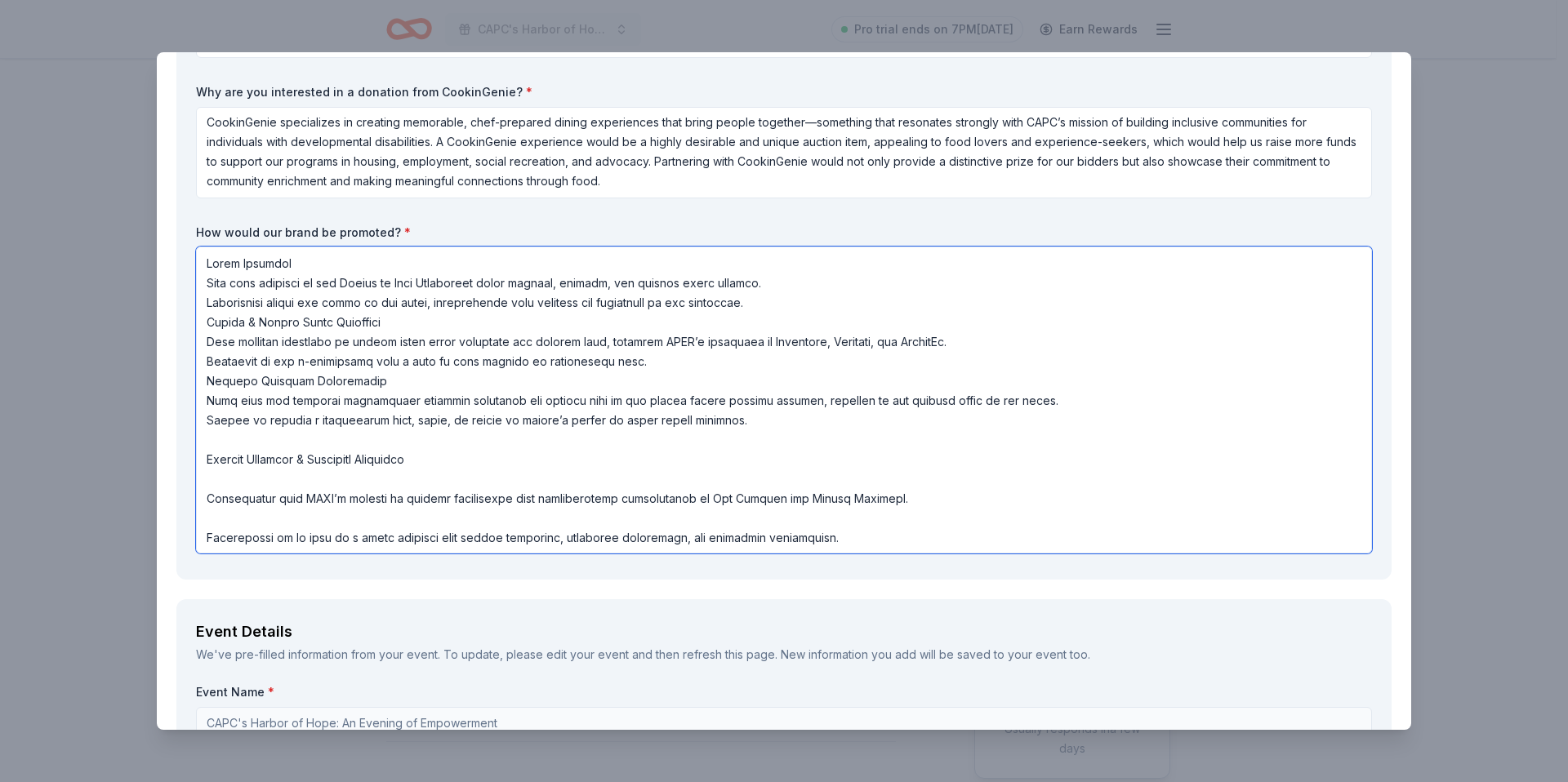
click at [214, 446] on textarea at bounding box center [783, 400] width 1176 height 306
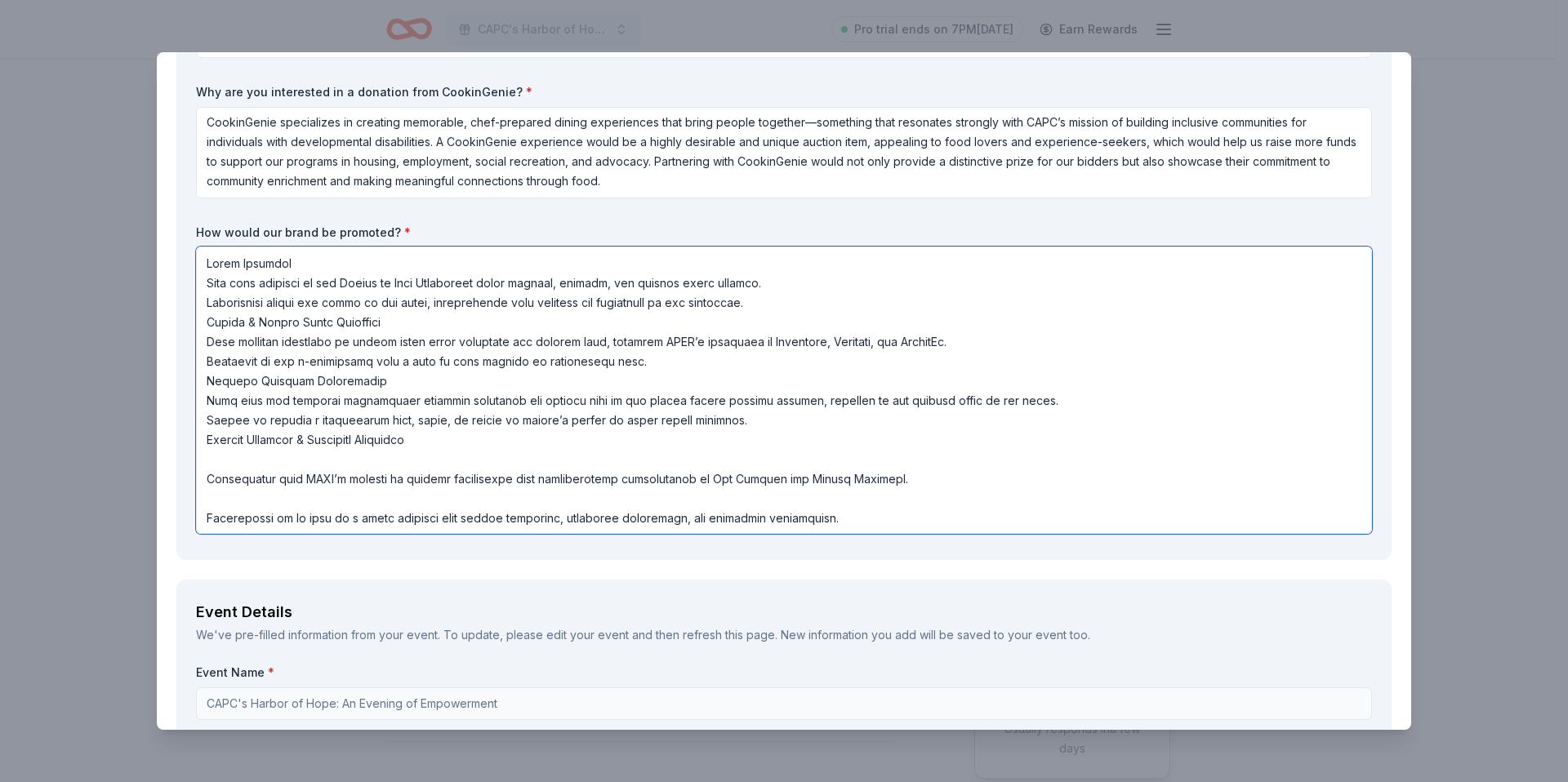
click at [214, 464] on textarea at bounding box center [783, 390] width 1176 height 288
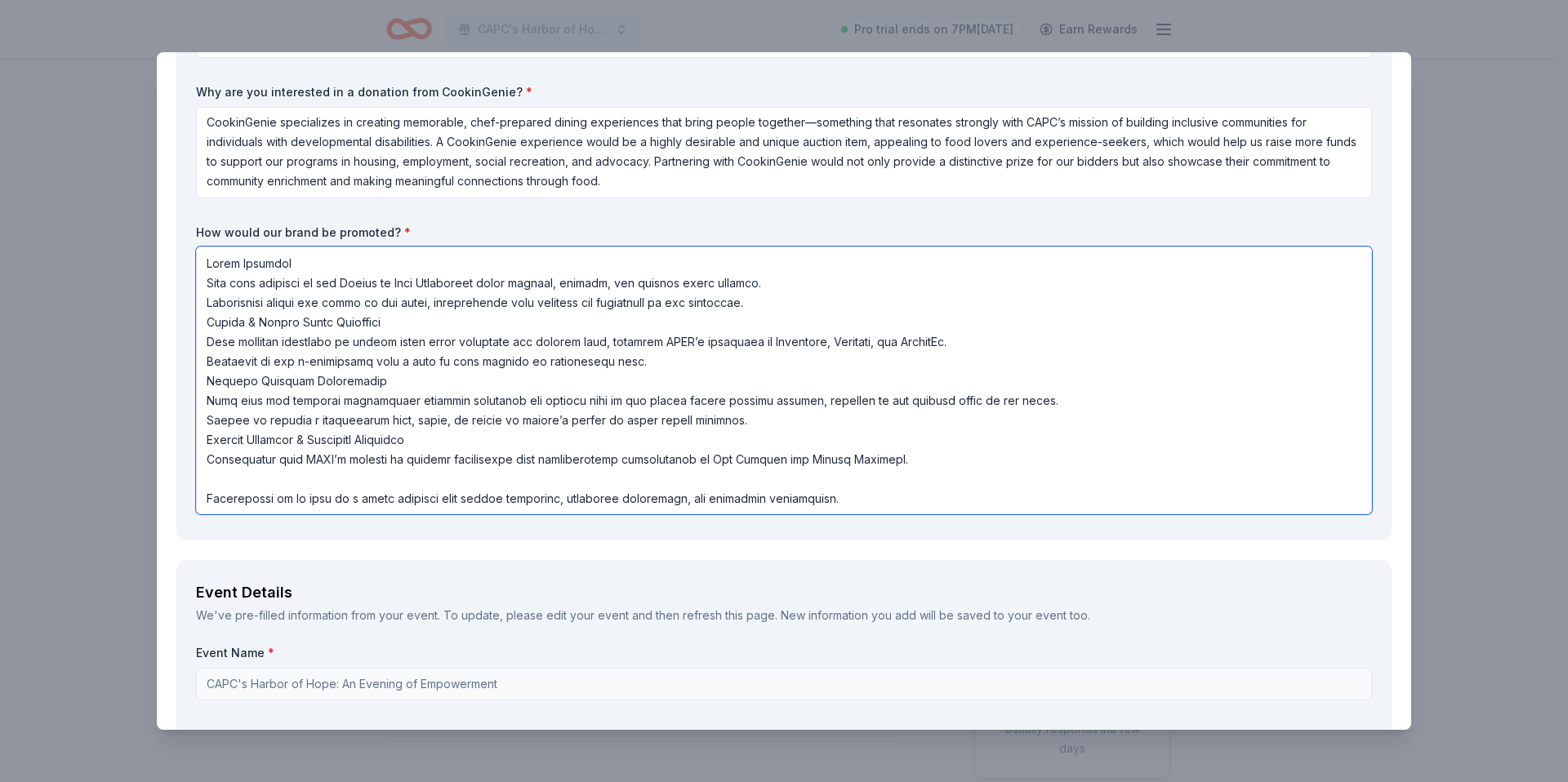
click at [214, 487] on textarea at bounding box center [783, 381] width 1176 height 268
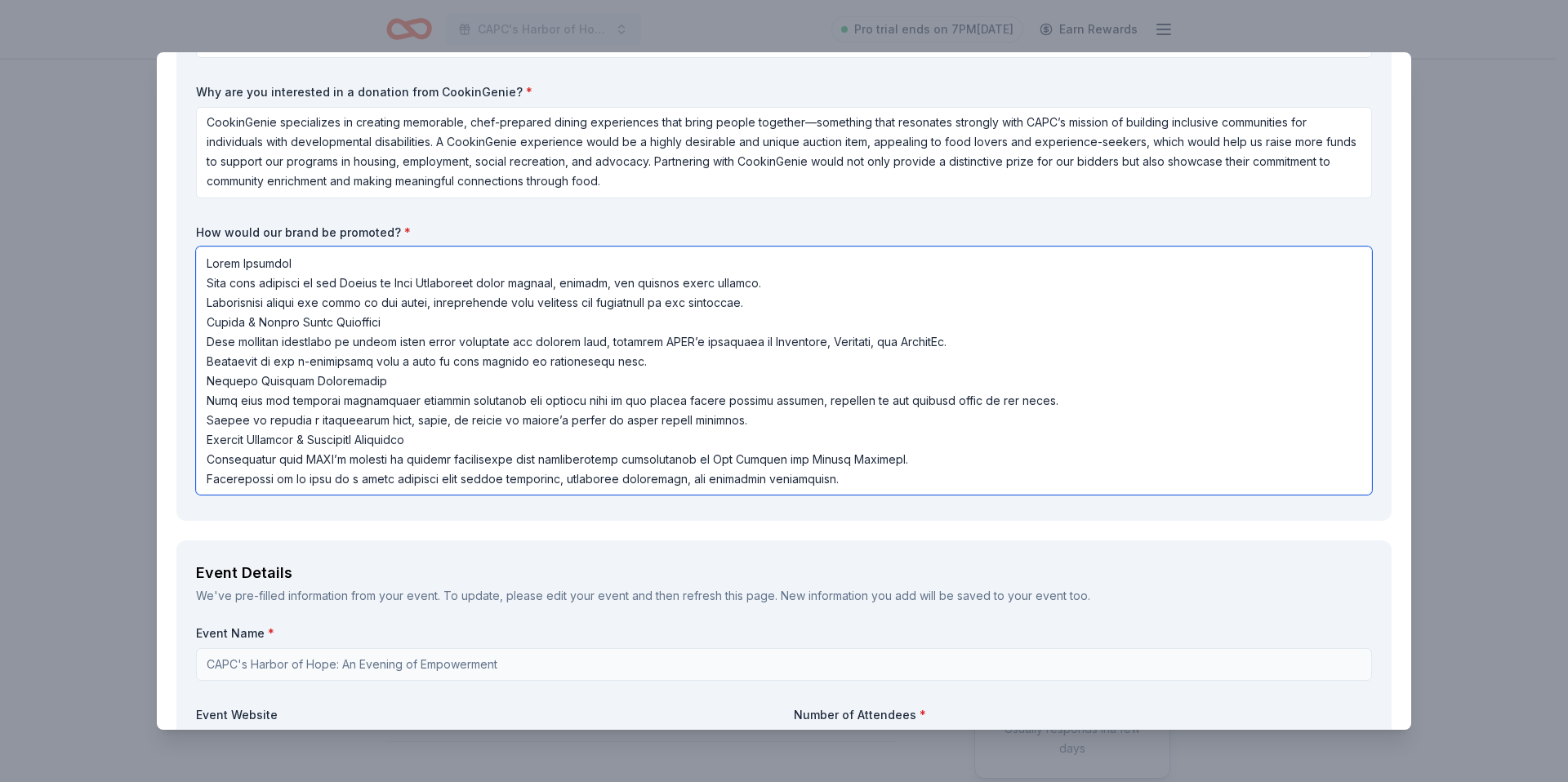
click at [202, 283] on textarea at bounding box center [783, 371] width 1176 height 248
click at [204, 303] on textarea at bounding box center [783, 371] width 1176 height 248
click at [205, 343] on textarea at bounding box center [783, 371] width 1176 height 248
click at [203, 365] on textarea at bounding box center [783, 371] width 1176 height 248
click at [208, 401] on textarea at bounding box center [783, 371] width 1176 height 248
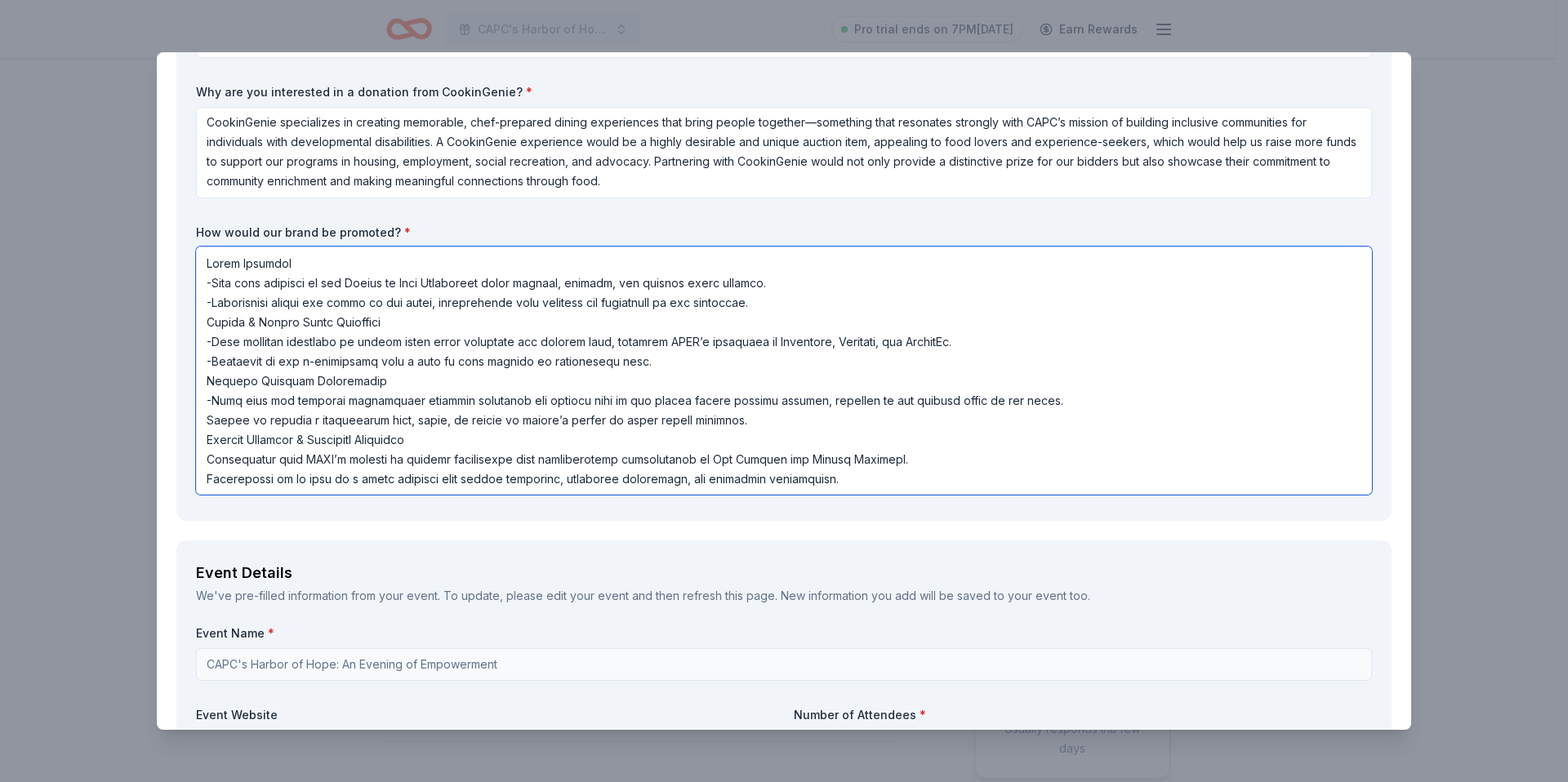
click at [200, 421] on textarea at bounding box center [783, 371] width 1176 height 248
click at [204, 460] on textarea at bounding box center [783, 371] width 1176 height 248
click at [204, 475] on textarea at bounding box center [783, 371] width 1176 height 248
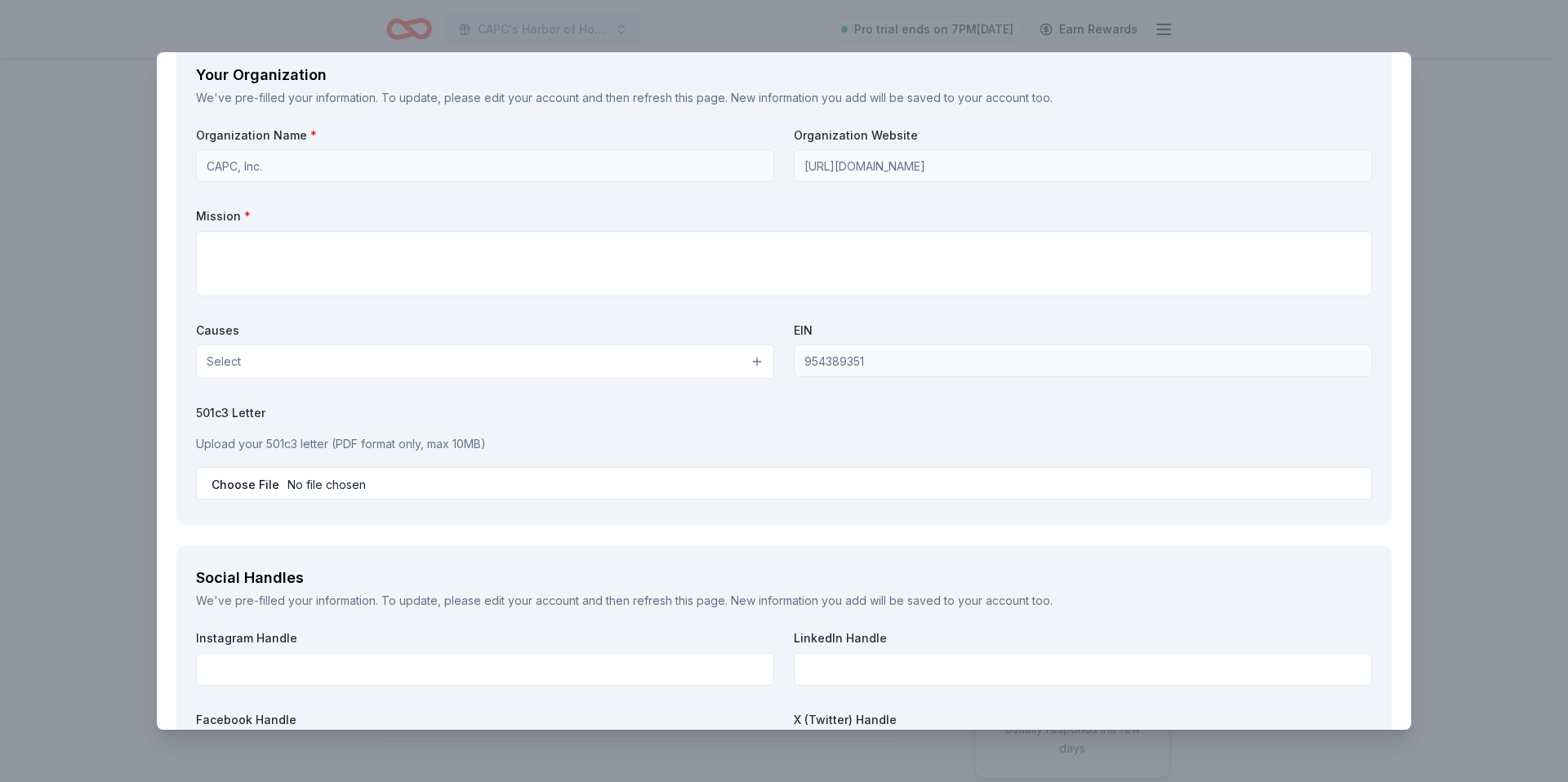
scroll to position [1622, 0]
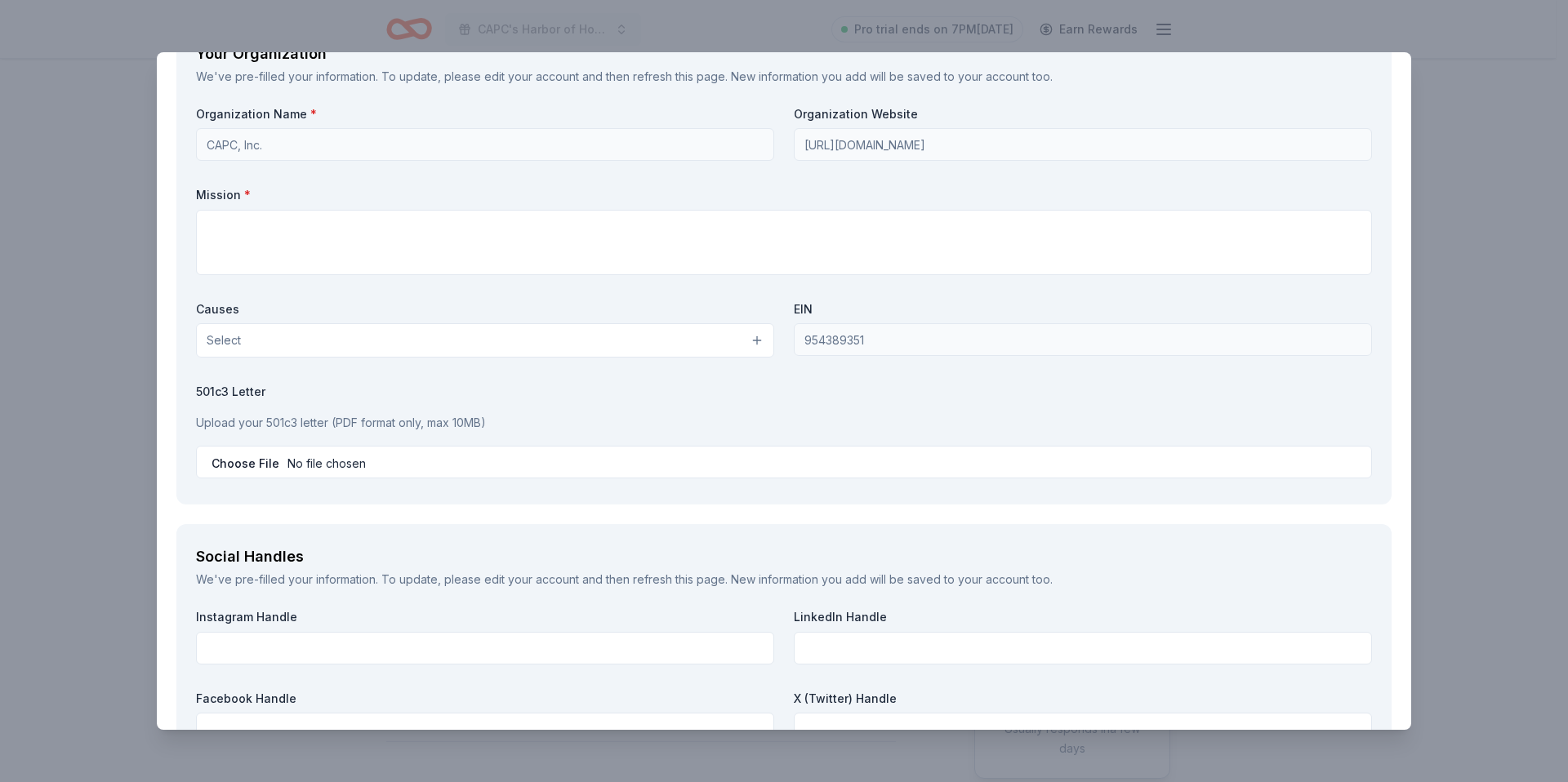
type textarea "Event Exposure -Your logo featured on the Harbor of Hope Fundraiser event signa…"
click at [305, 235] on textarea at bounding box center [783, 242] width 1176 height 65
paste textarea "Our Mission: To empower individuals with disabilities to maximize the quality o…"
click at [284, 228] on textarea "Our Mission: To empower individuals with disabilities to maximize the quality o…" at bounding box center [783, 242] width 1176 height 65
type textarea "Our Mission is to empower individuals with disabilities to maximize the quality…"
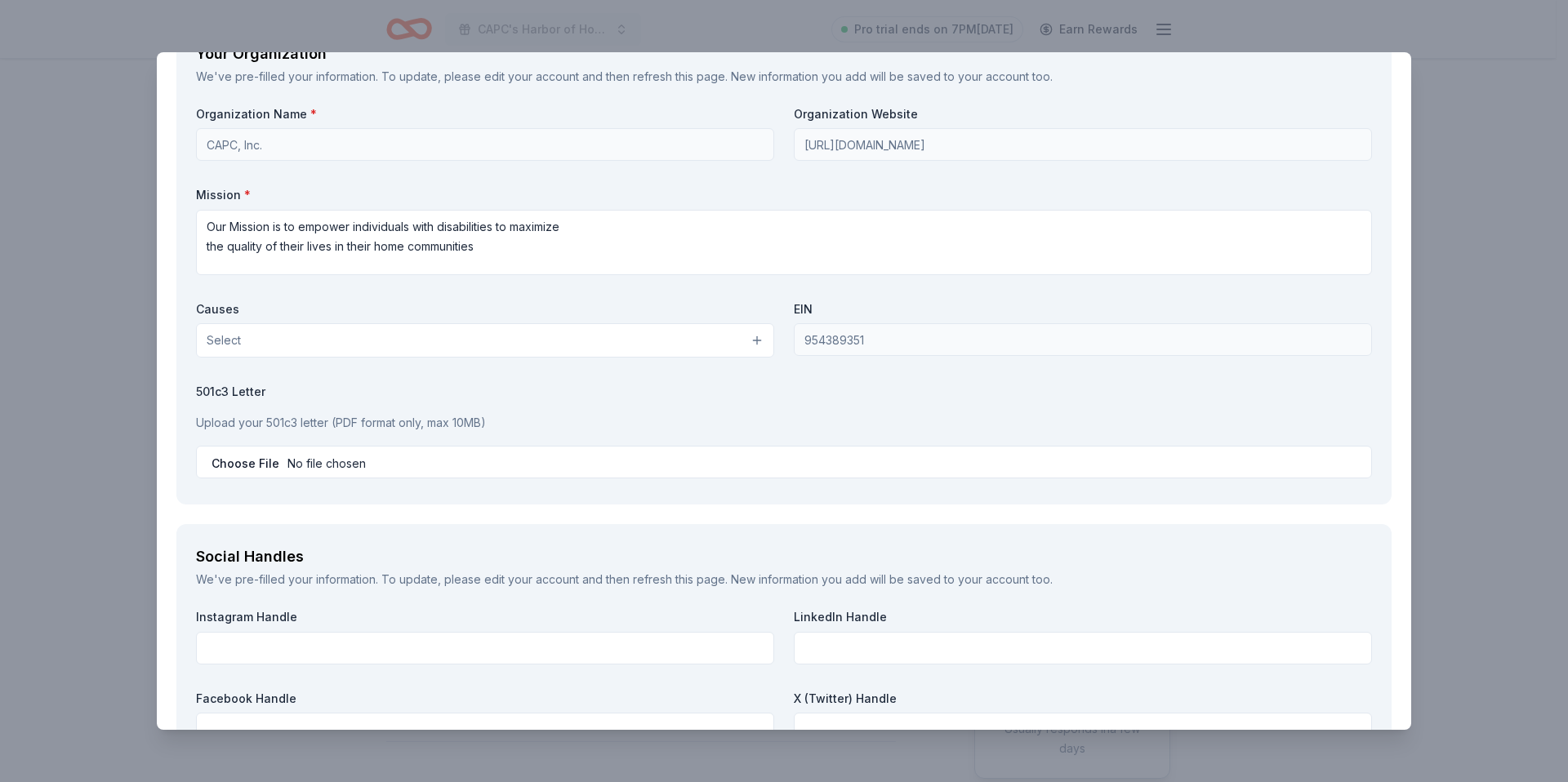
click at [306, 337] on button "Select" at bounding box center [484, 341] width 578 height 34
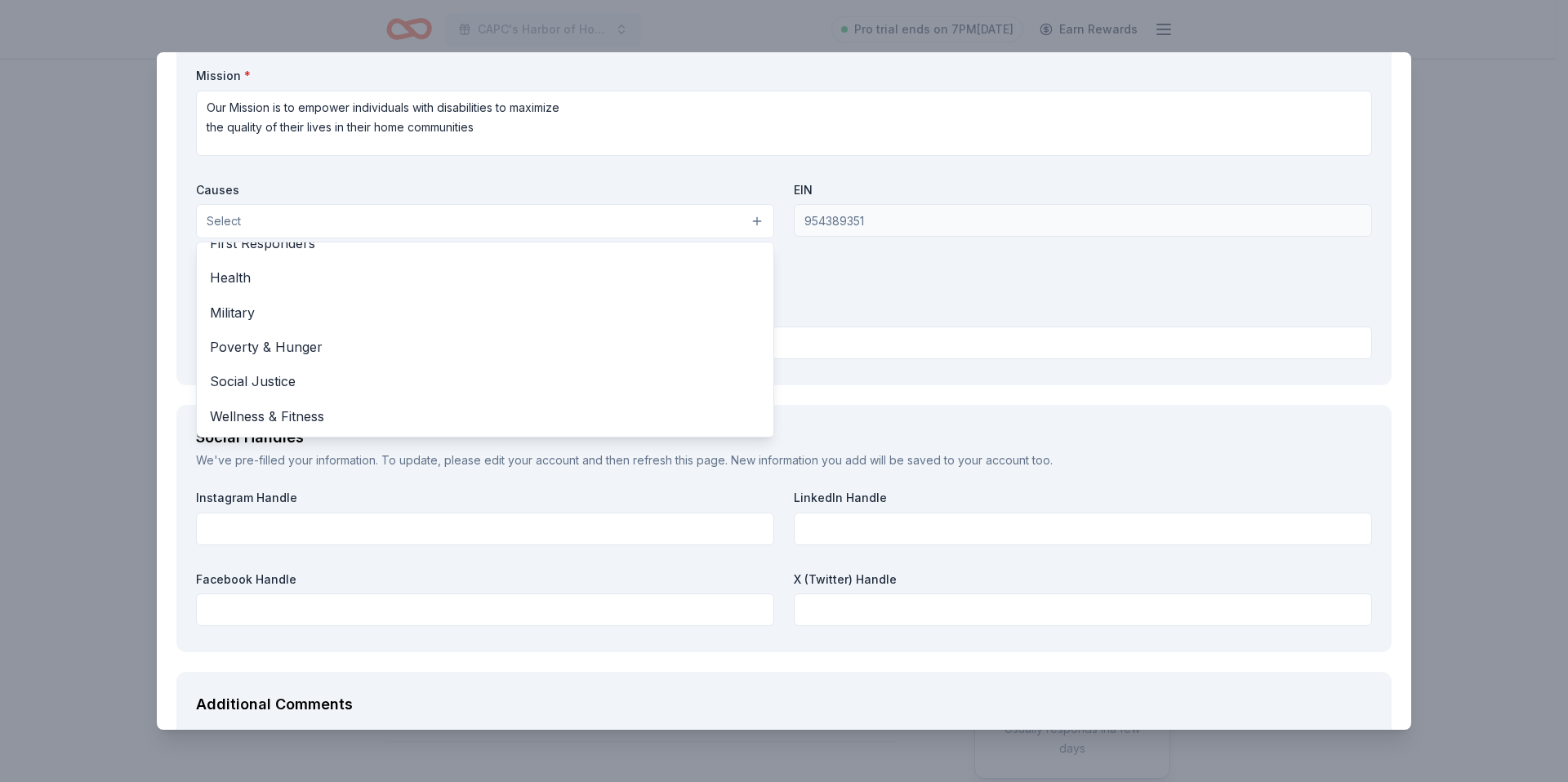
scroll to position [1745, 0]
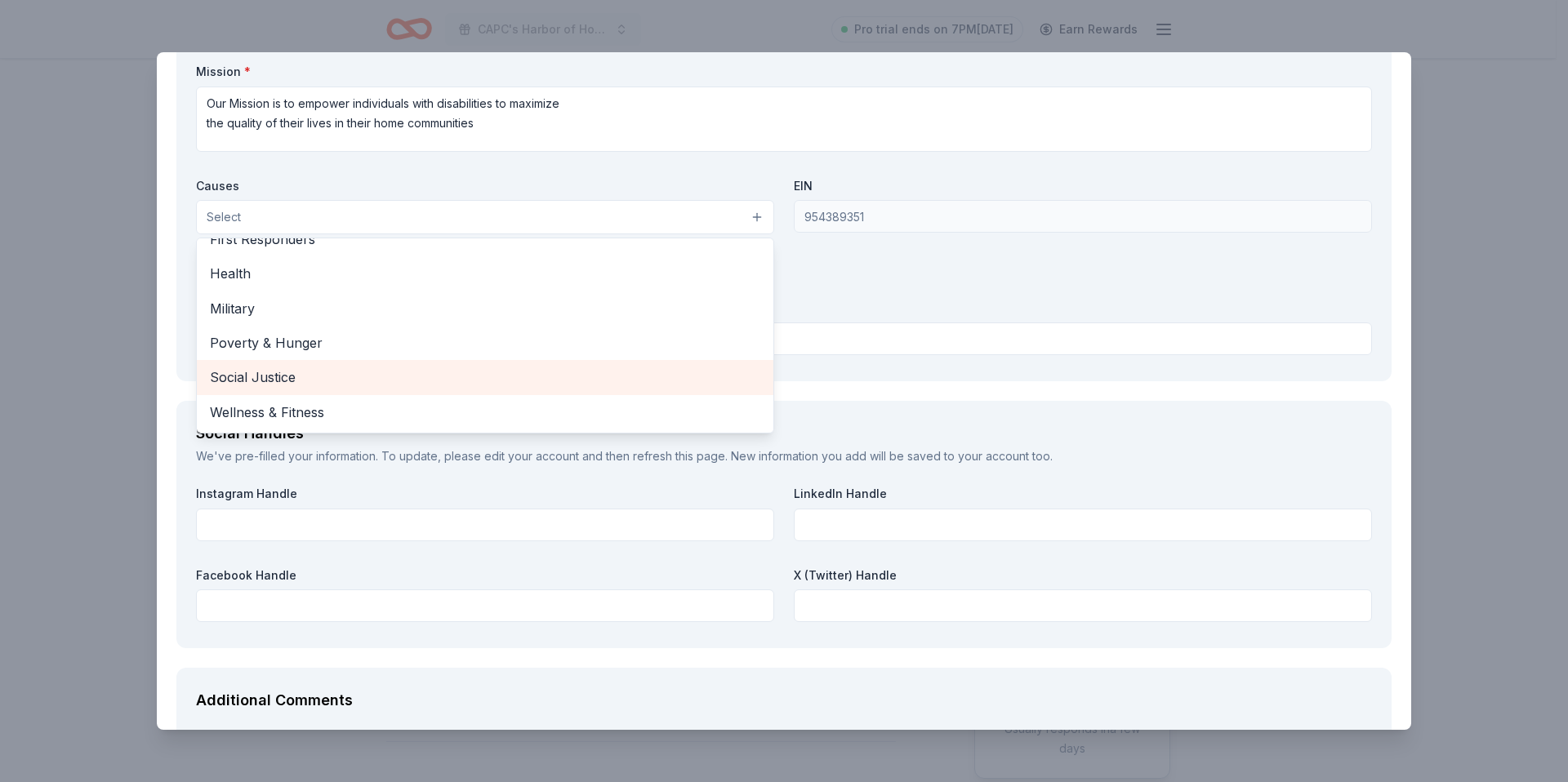
click at [289, 380] on span "Social Justice" at bounding box center [485, 376] width 550 height 21
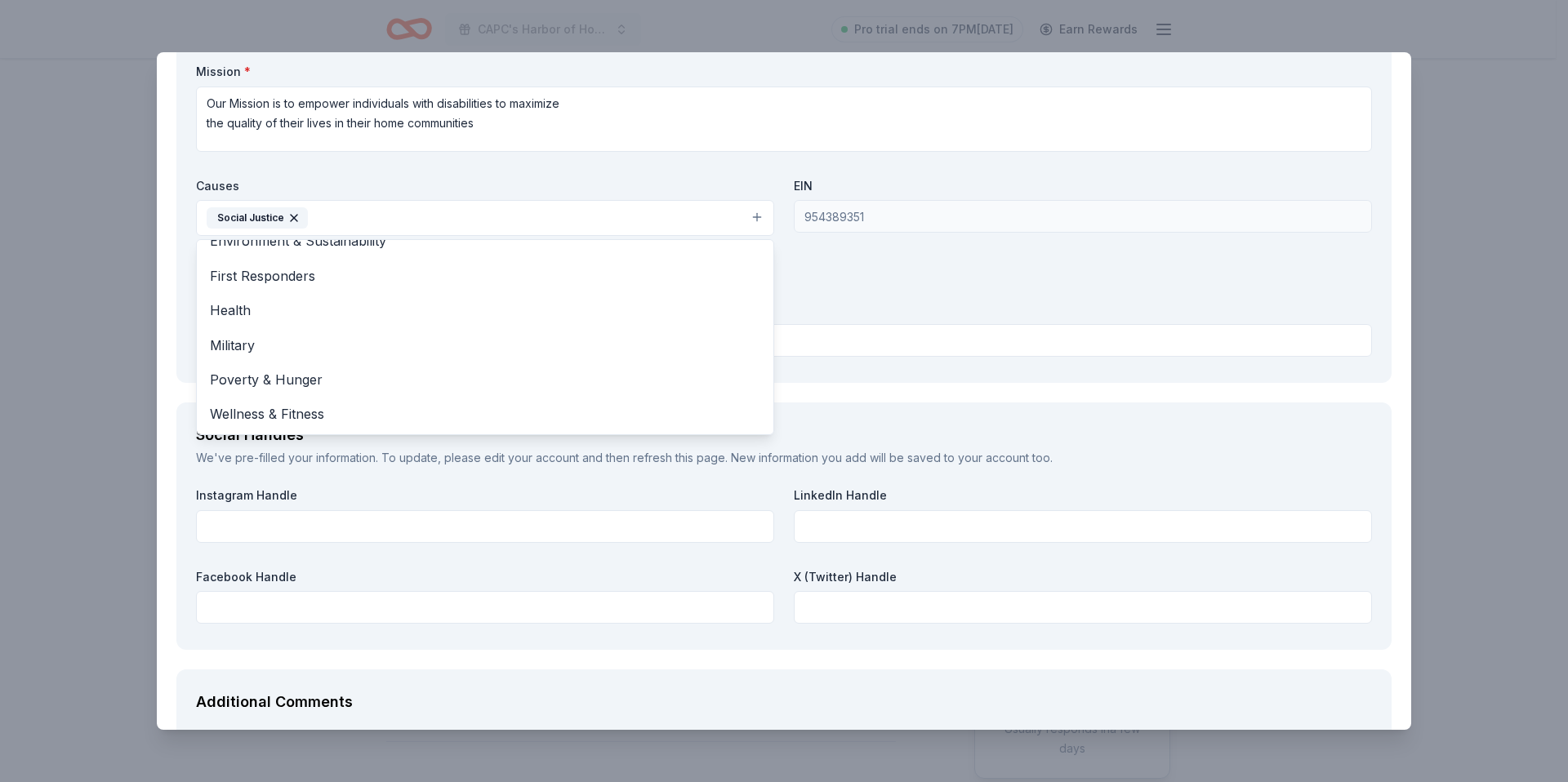
click at [825, 286] on div "Organization Name * CAPC, Inc. Organization Website http://www.capcinc.org Miss…" at bounding box center [783, 172] width 1176 height 380
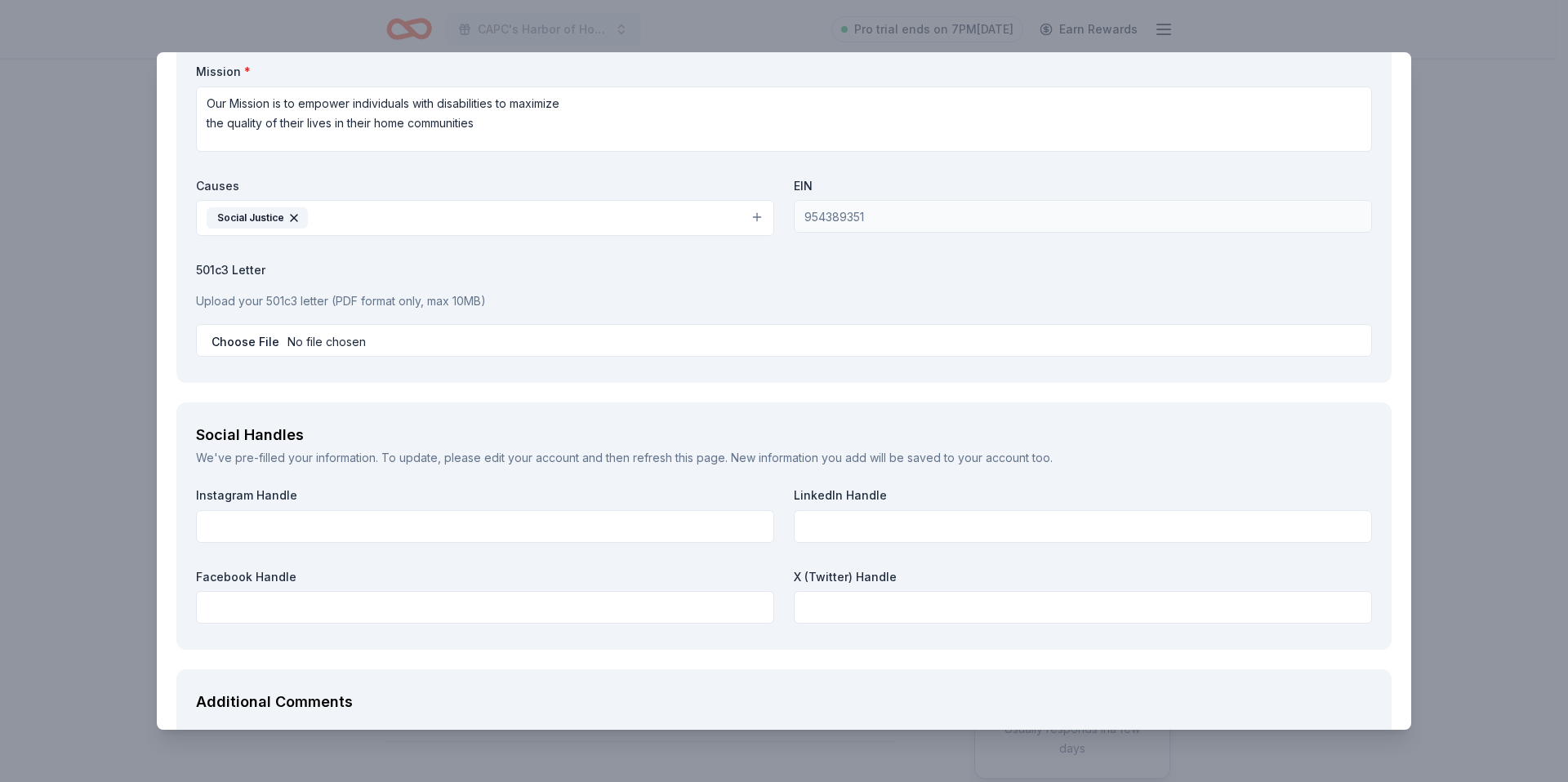
click at [462, 211] on button "Social Justice" at bounding box center [484, 218] width 578 height 36
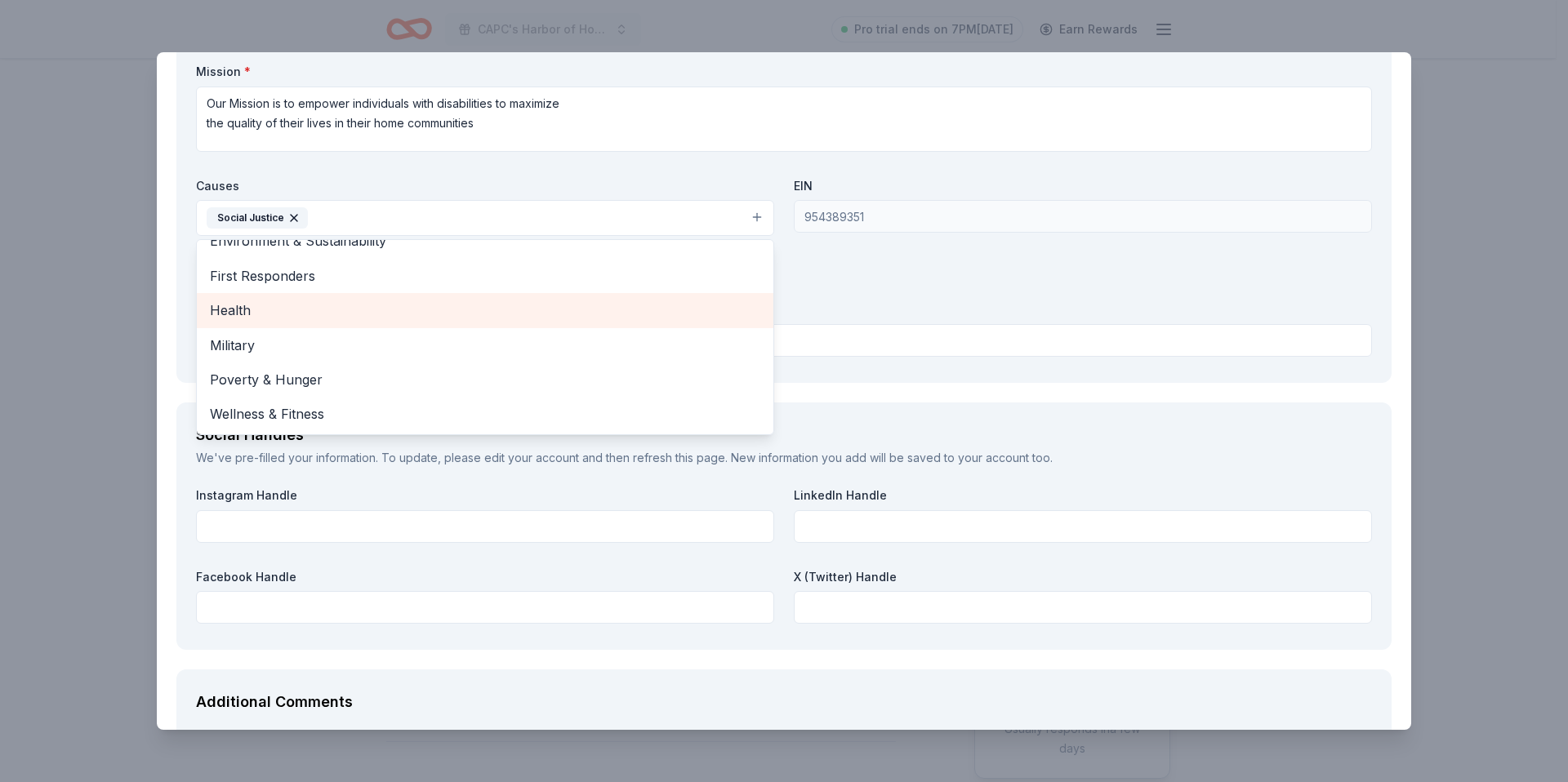
click at [384, 295] on div "Health" at bounding box center [484, 310] width 576 height 34
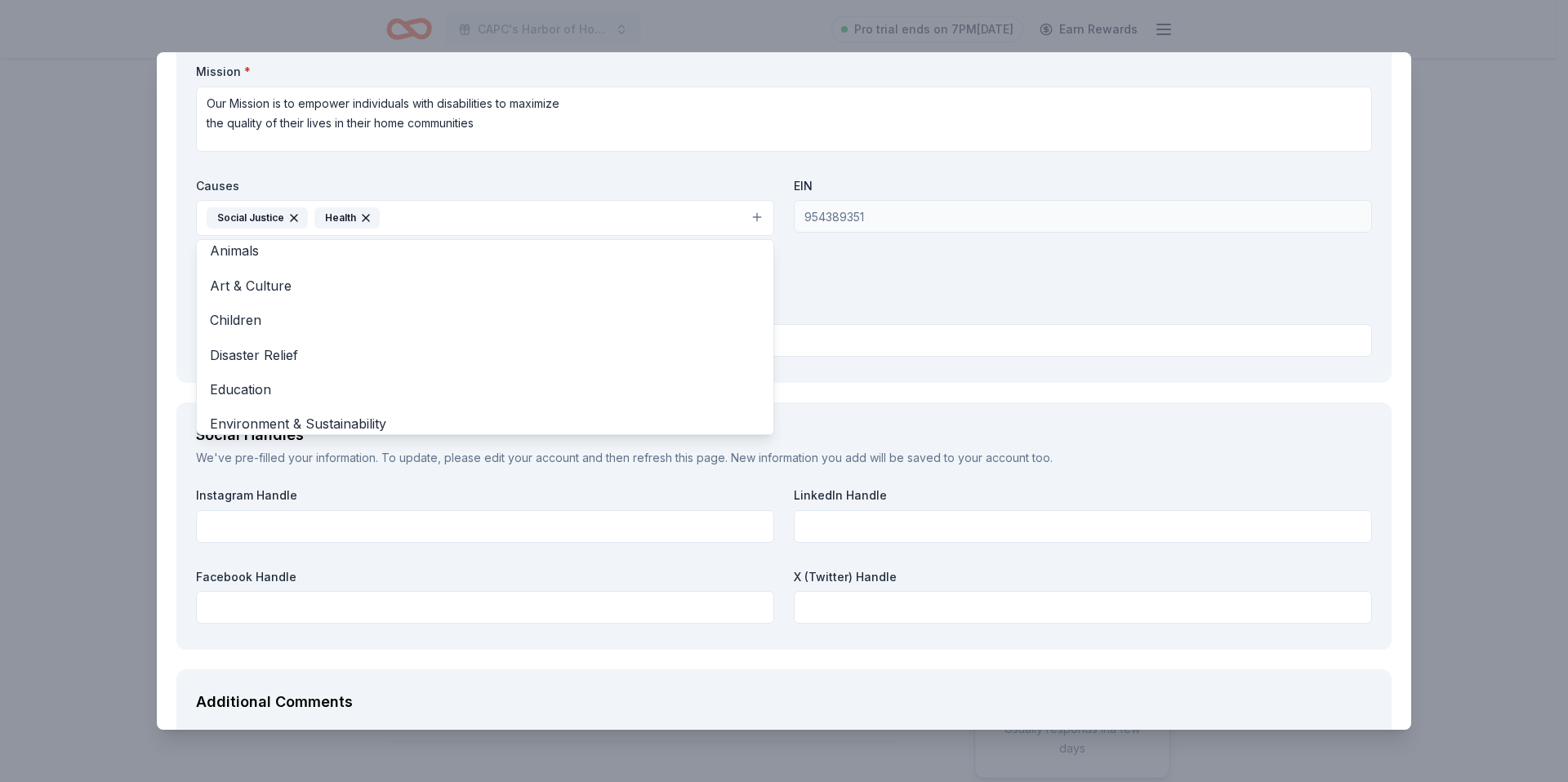
scroll to position [0, 0]
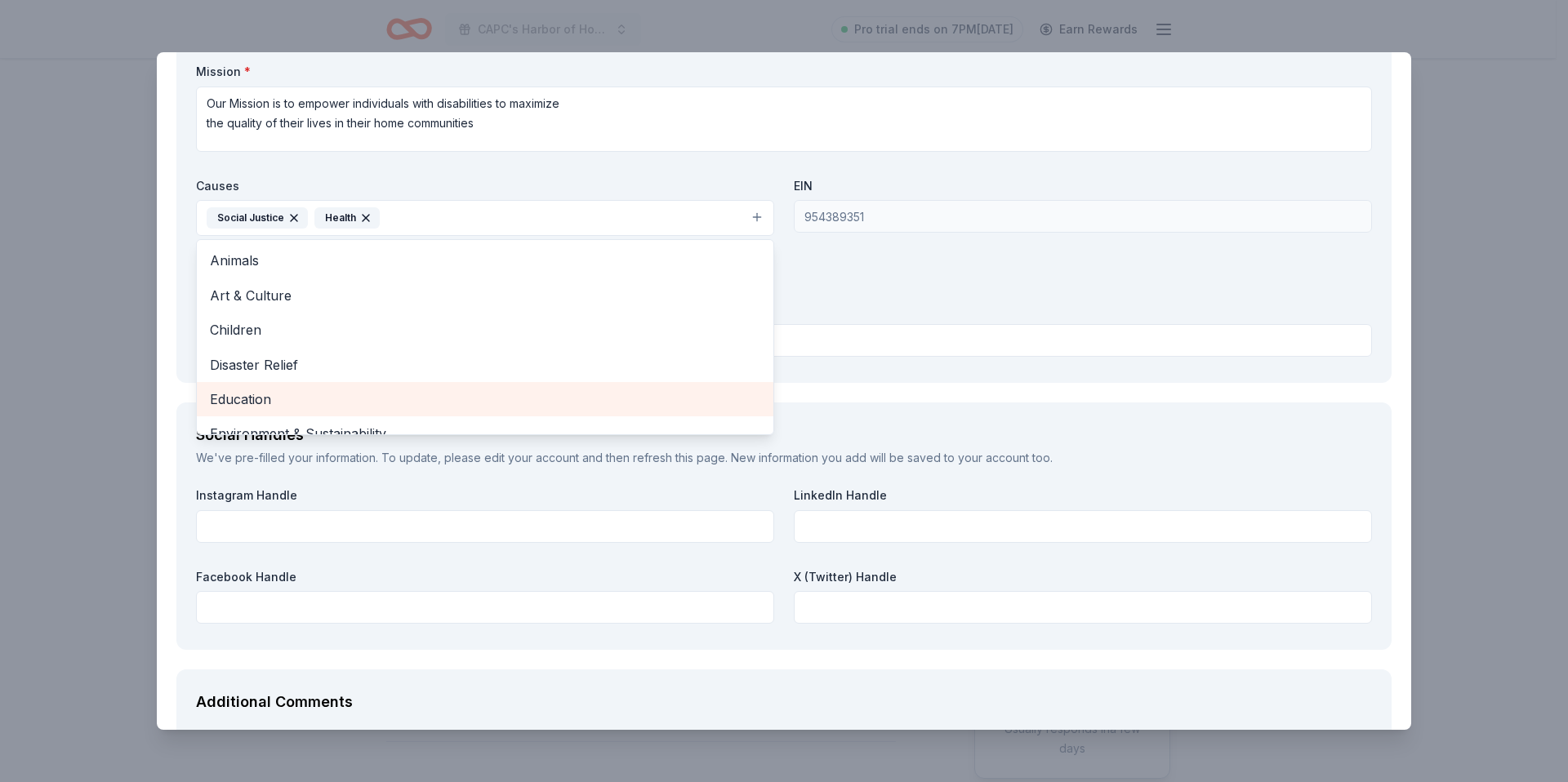
click at [329, 397] on span "Education" at bounding box center [485, 399] width 550 height 21
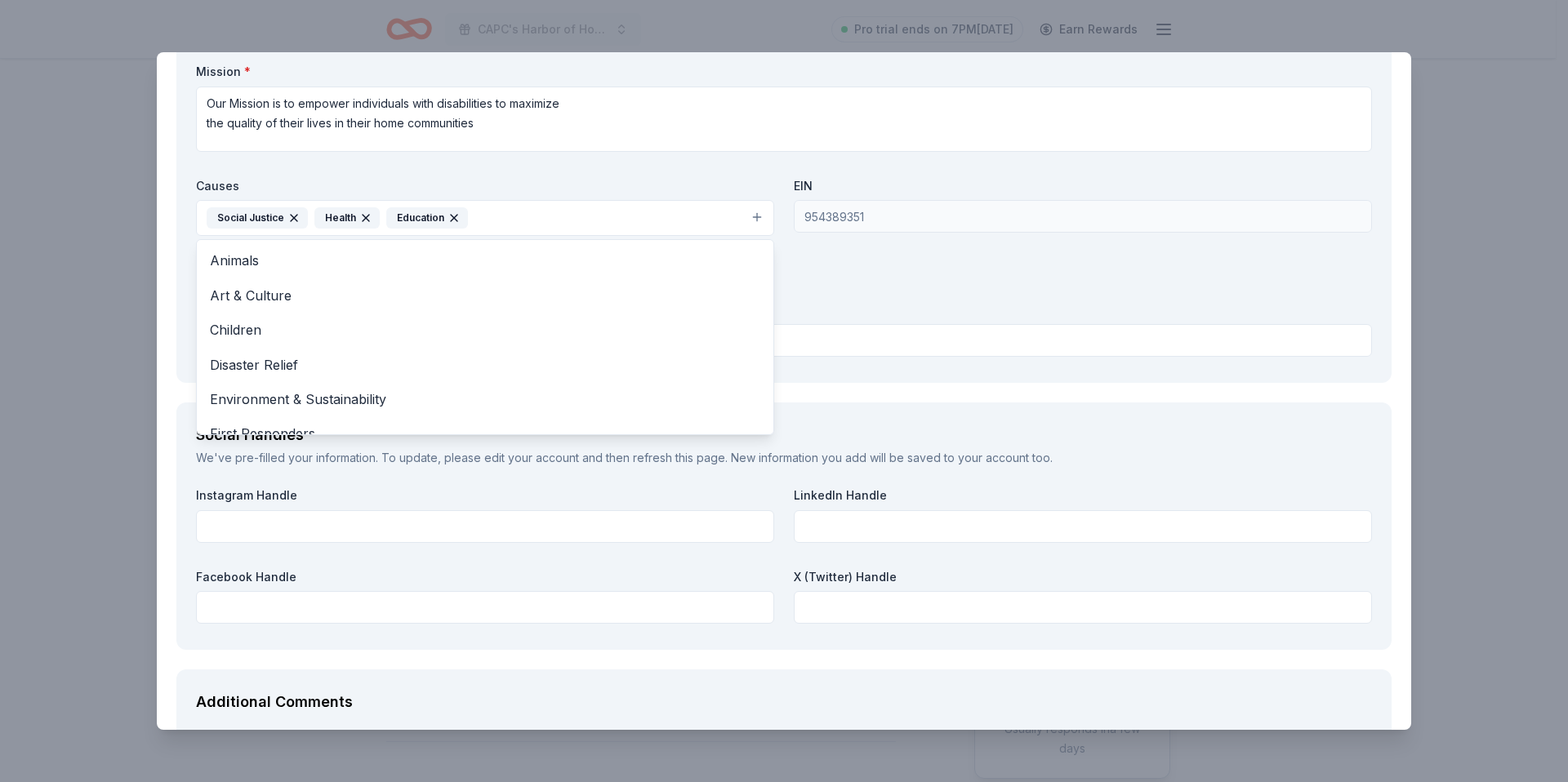
click at [817, 288] on div "Organization Name * CAPC, Inc. Organization Website http://www.capcinc.org Miss…" at bounding box center [783, 172] width 1176 height 380
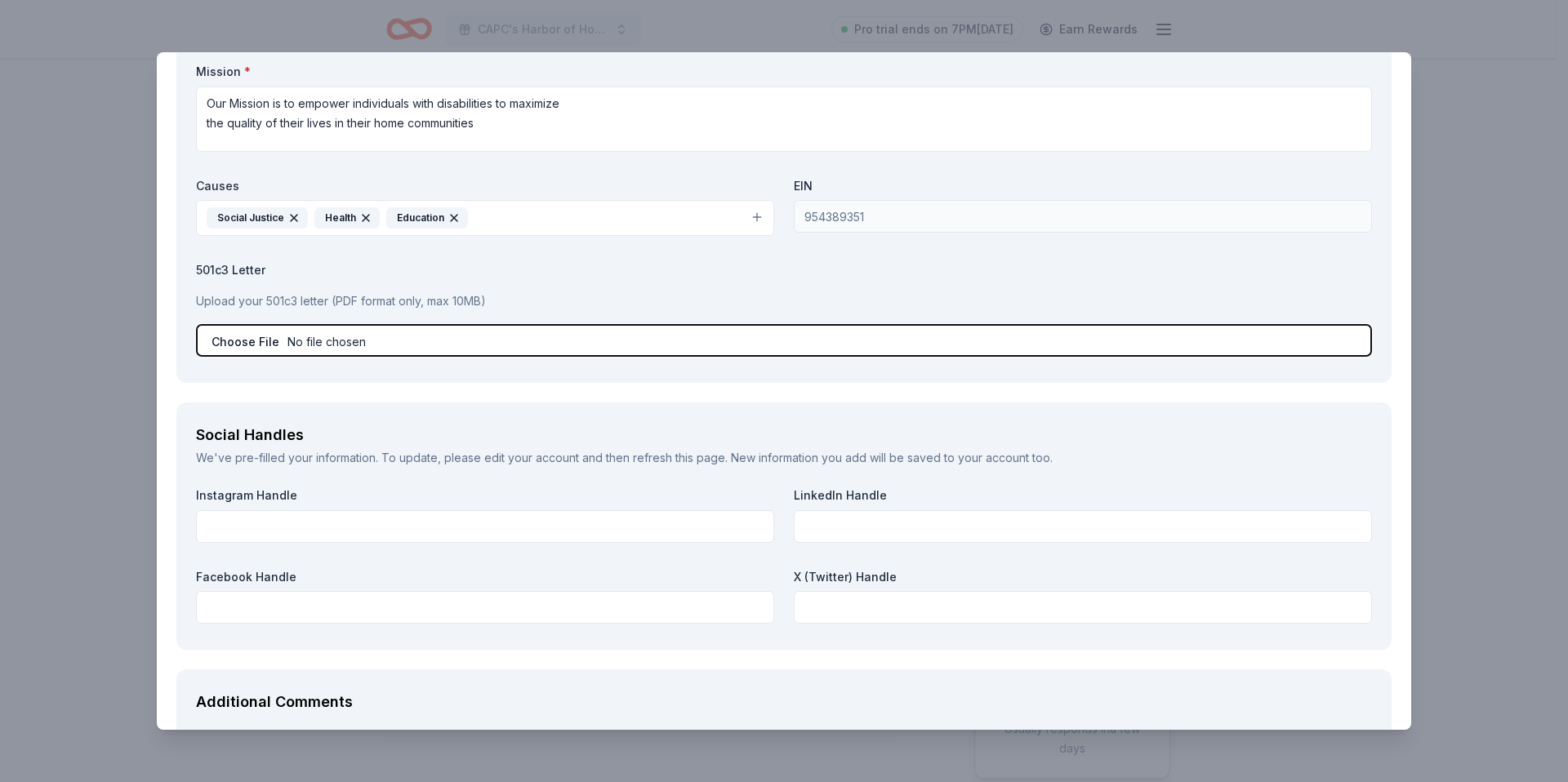
click at [421, 343] on input "file" at bounding box center [783, 341] width 1176 height 32
type input "C:\fakepath\CAPC Articles of Incorporation.pdf"
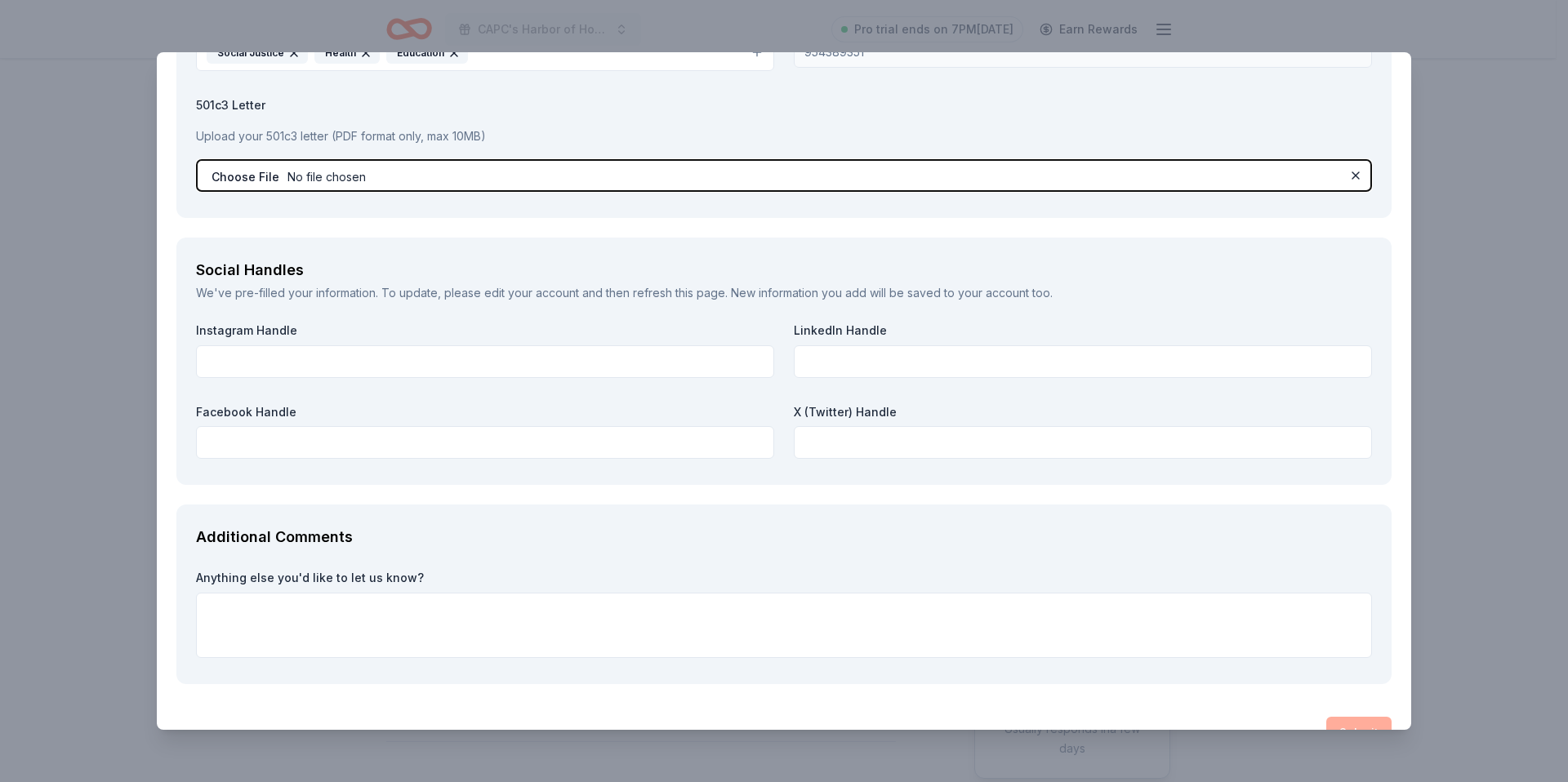
scroll to position [1949, 0]
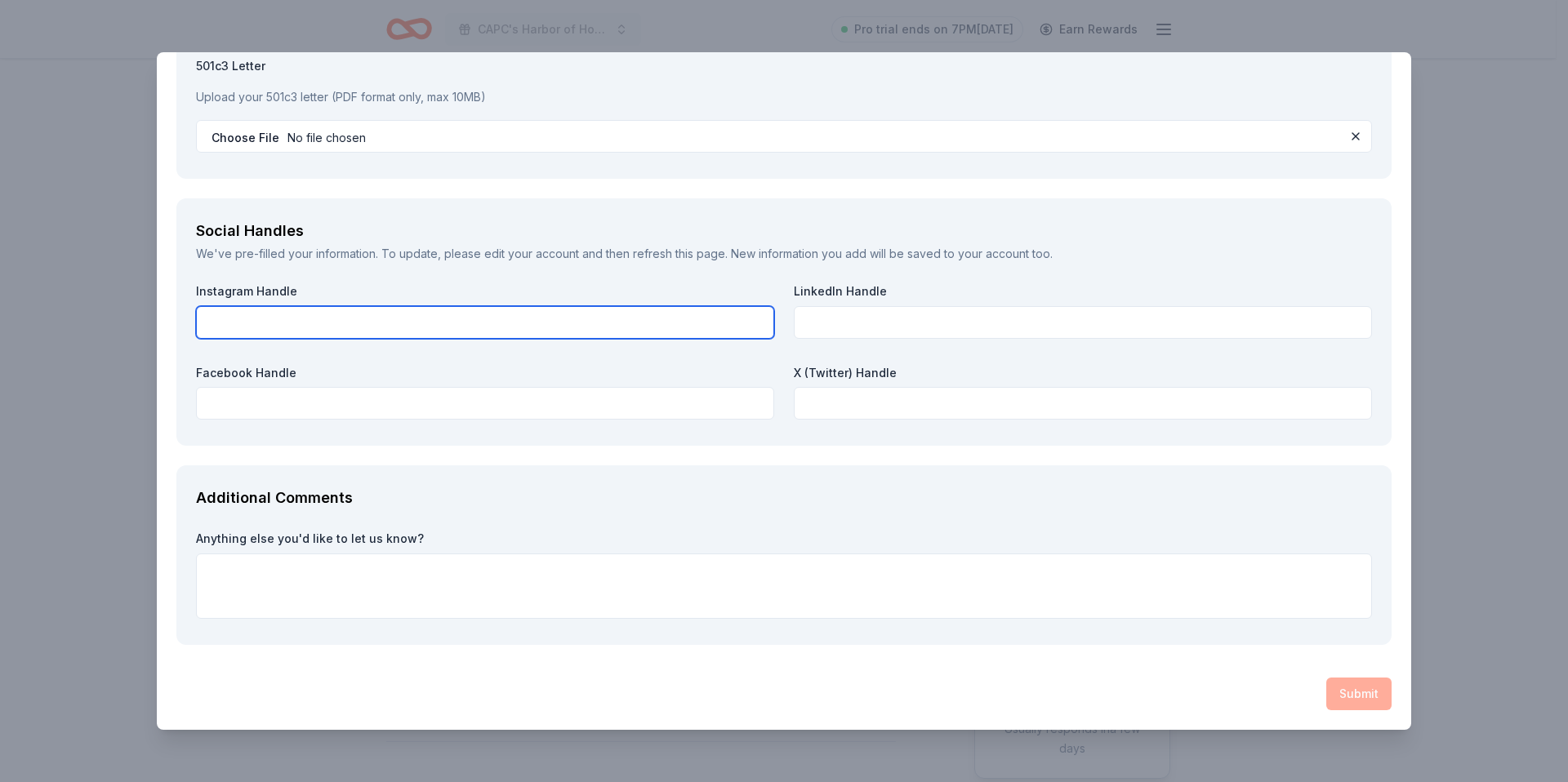
click at [321, 307] on input "text" at bounding box center [484, 322] width 578 height 32
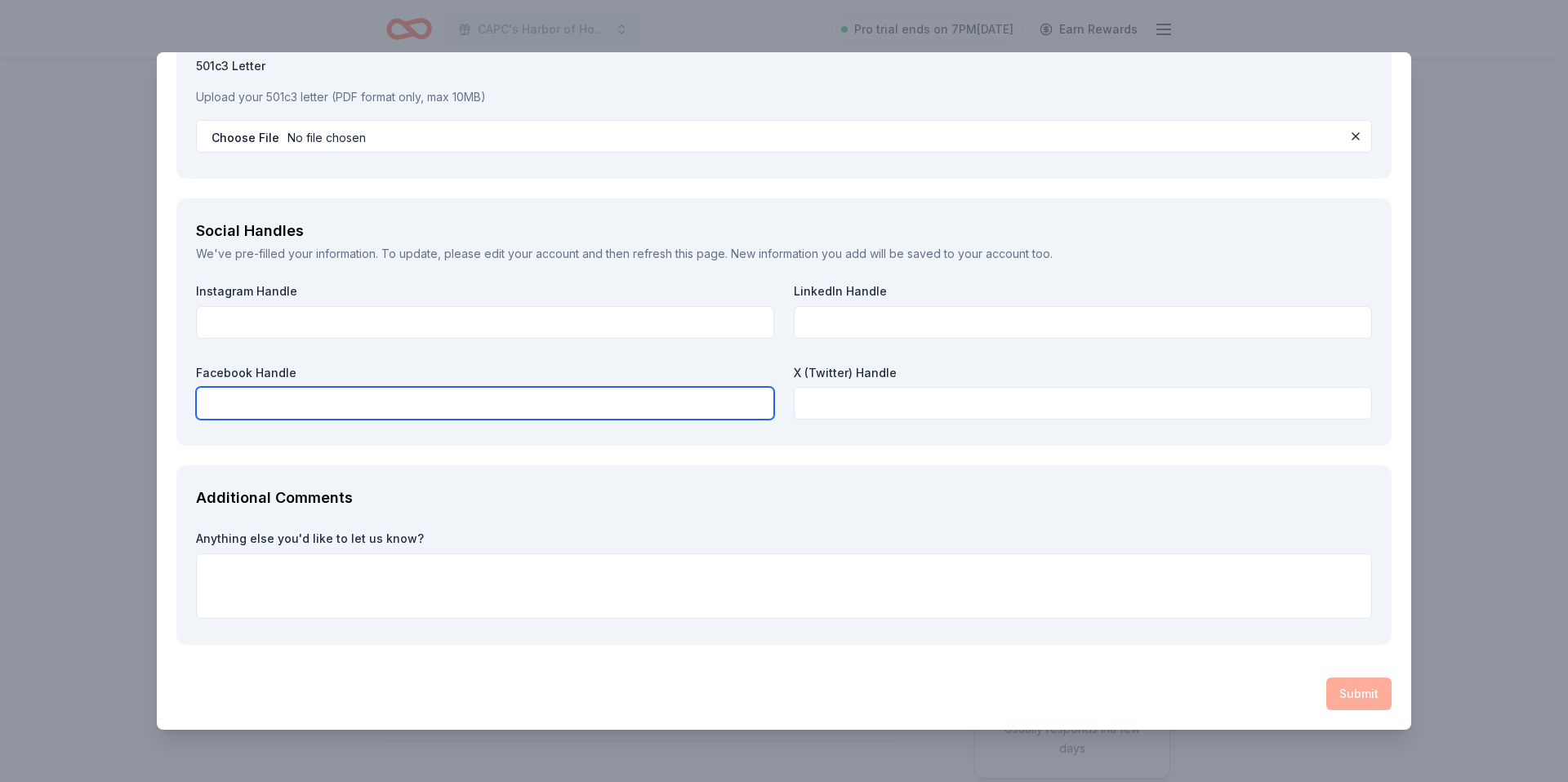
click at [230, 406] on input "text" at bounding box center [484, 403] width 578 height 32
paste input "https://fb.com/capcinc.org"
type input "https://fb.com/capcinc.org"
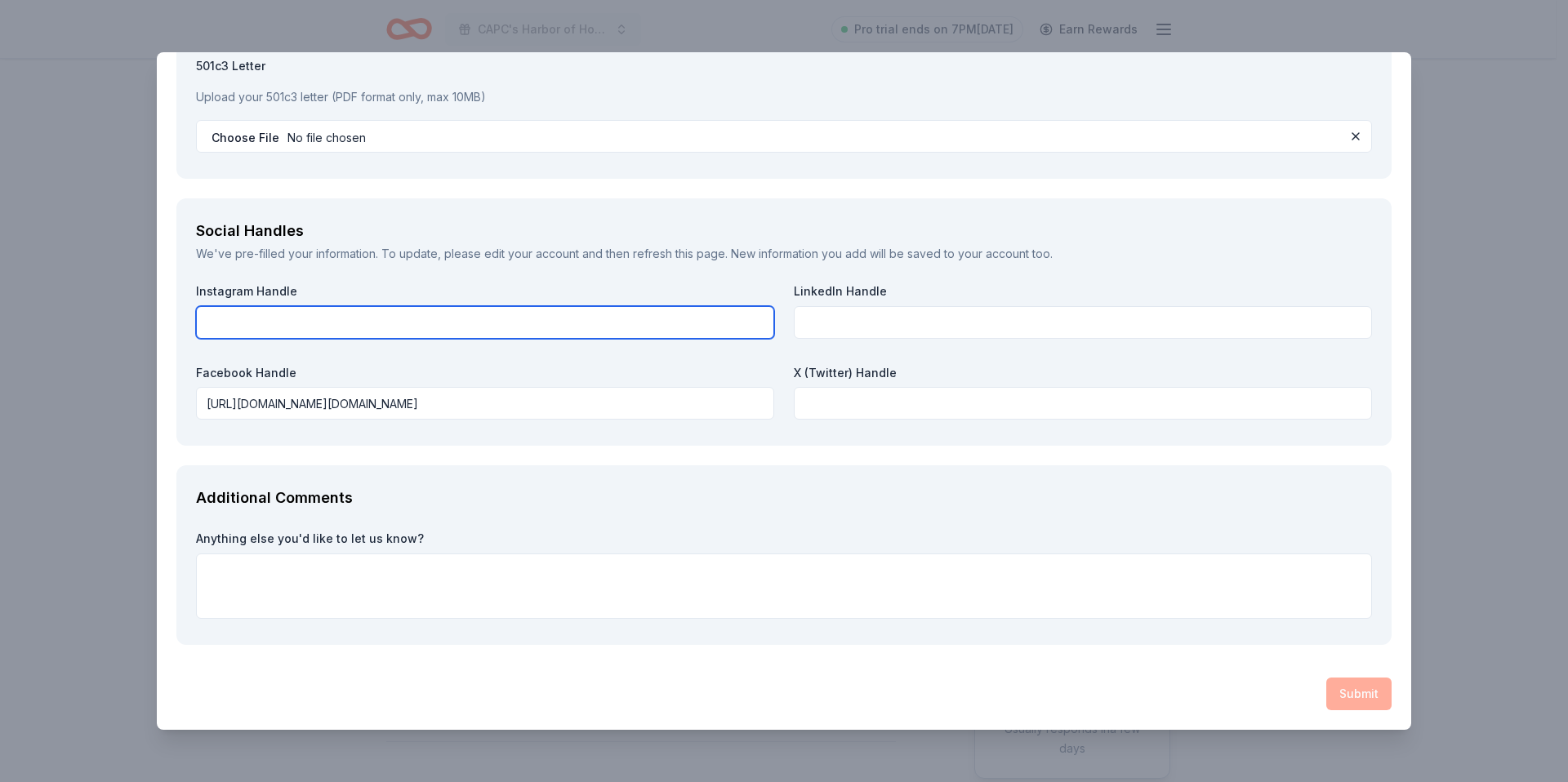
click at [653, 329] on input "text" at bounding box center [484, 322] width 578 height 32
paste input "https://www.instagram.com/capcinc"
type input "https://www.instagram.com/capcinc"
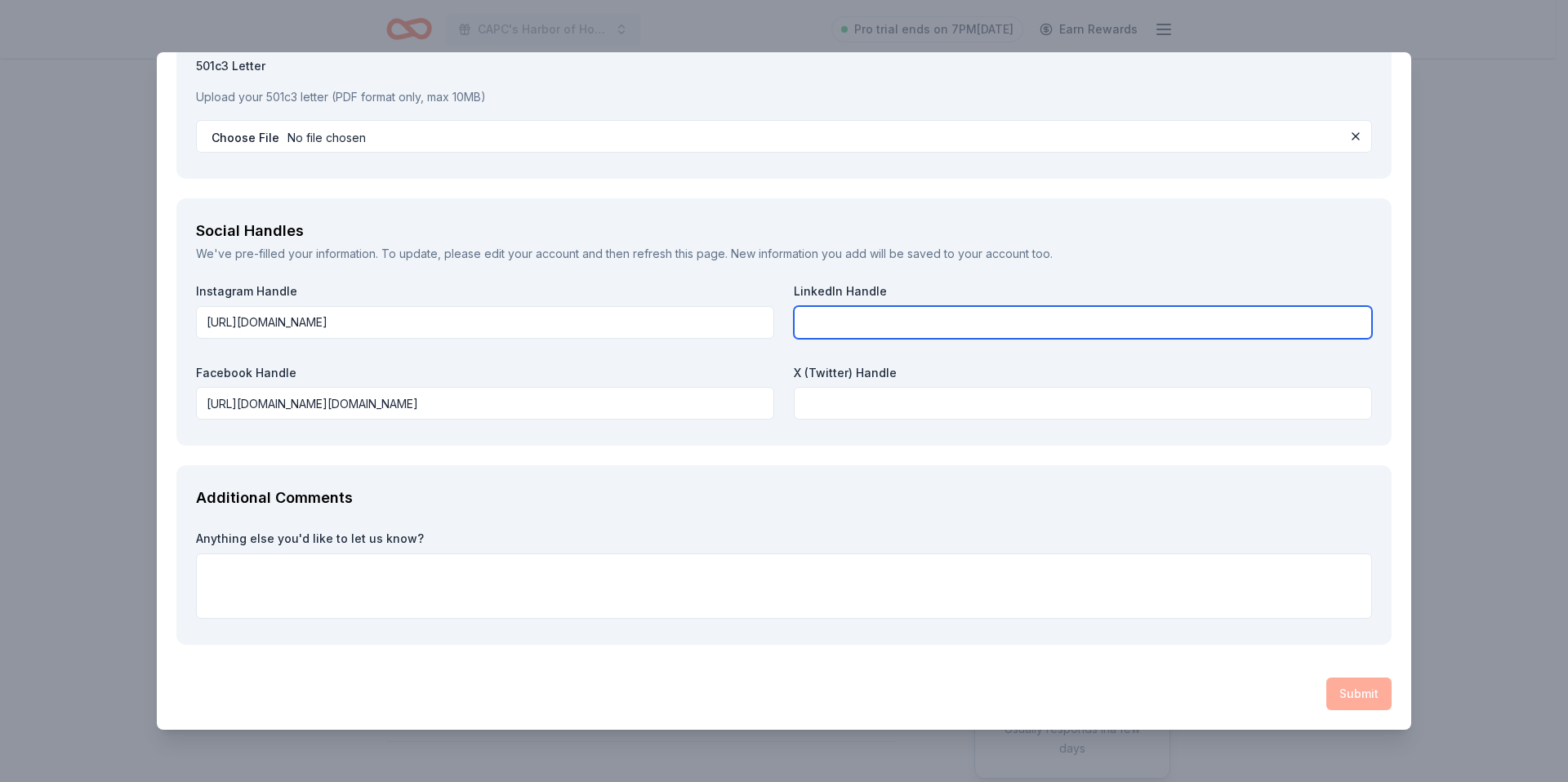
click at [830, 330] on input "text" at bounding box center [1082, 322] width 578 height 32
paste input "https://www.linkedin.com/company/capc-inc-"
type input "https://www.linkedin.com/company/capc-inc-"
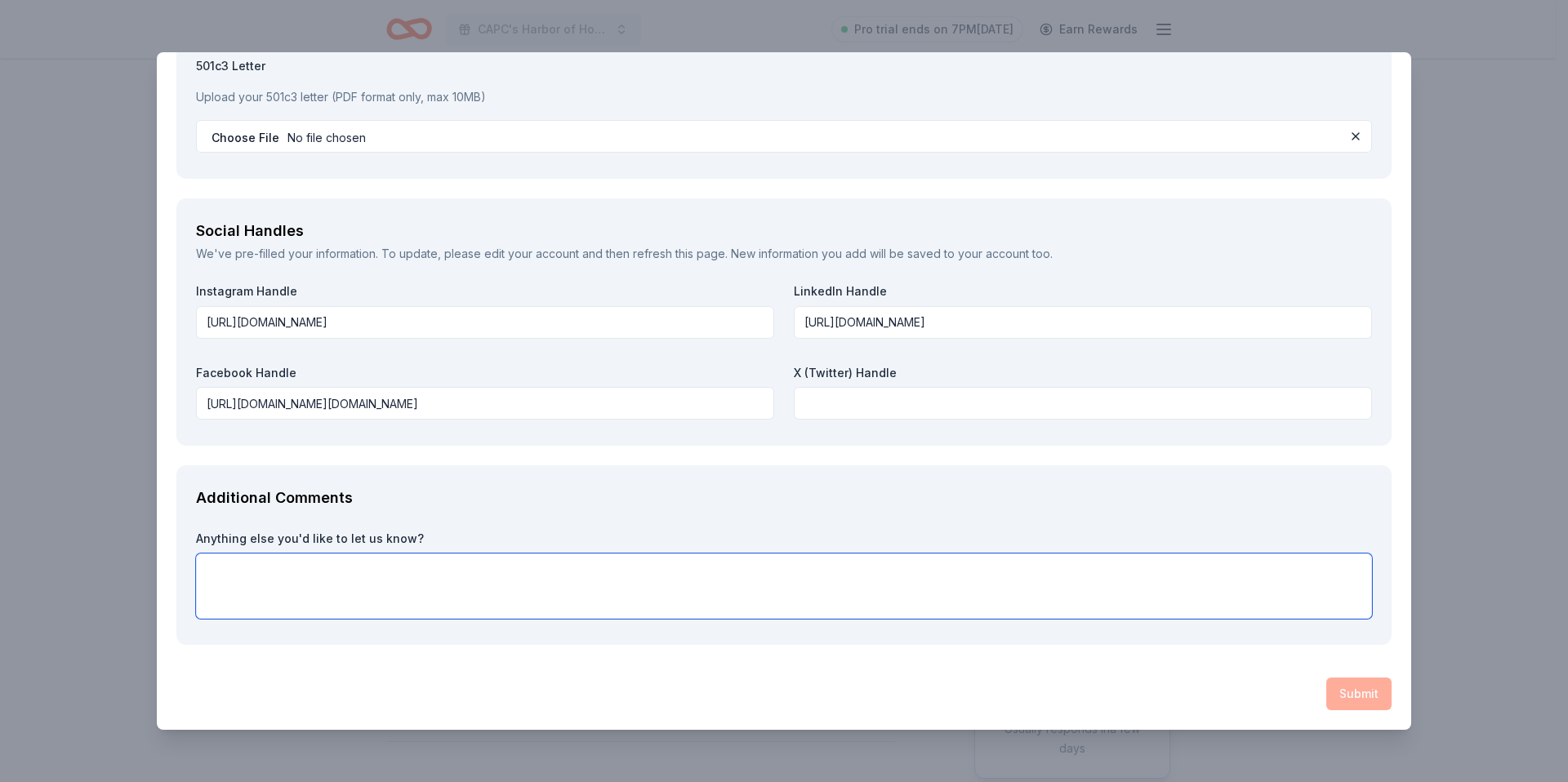
click at [550, 571] on textarea at bounding box center [783, 586] width 1176 height 65
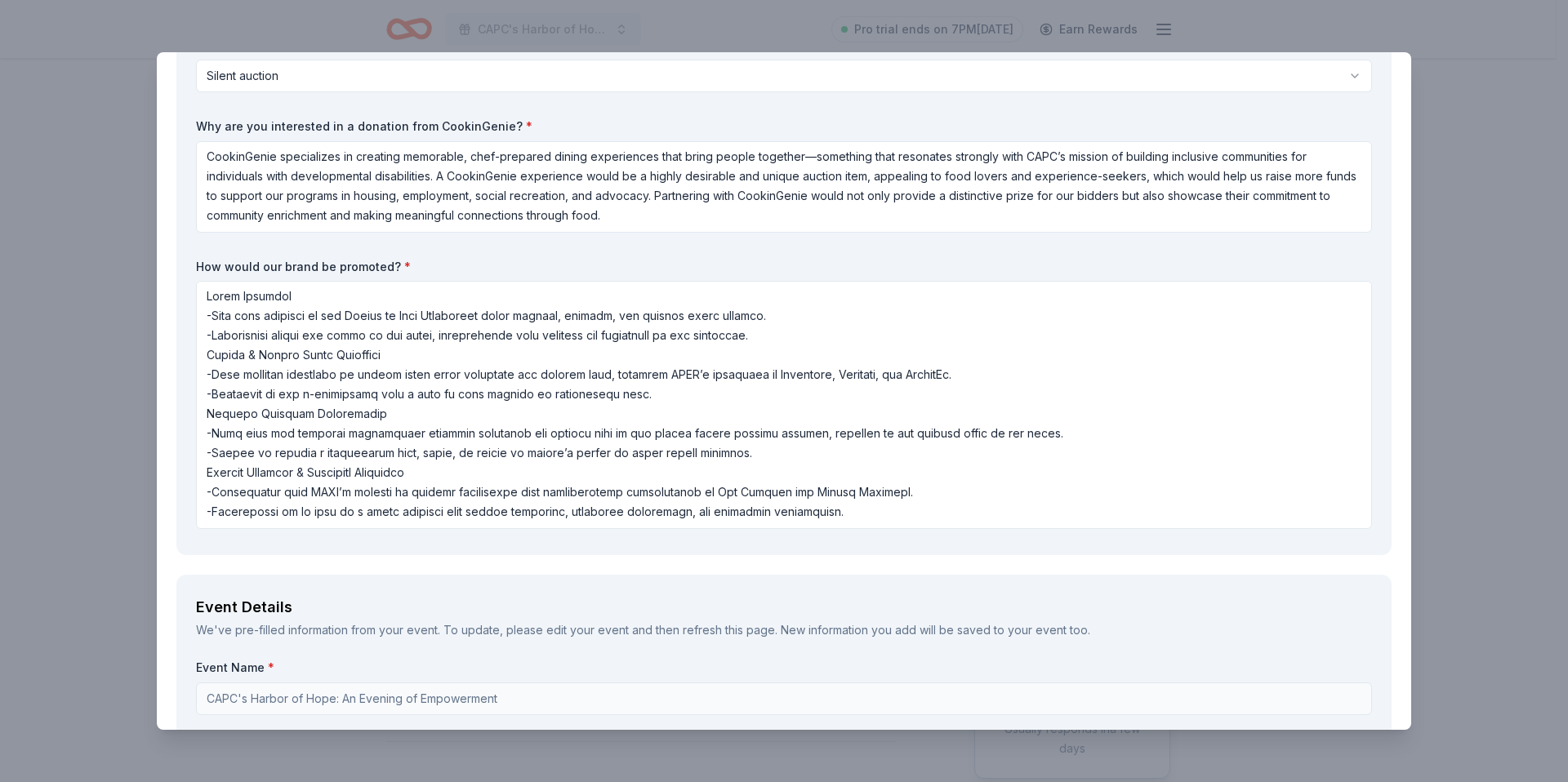
scroll to position [0, 0]
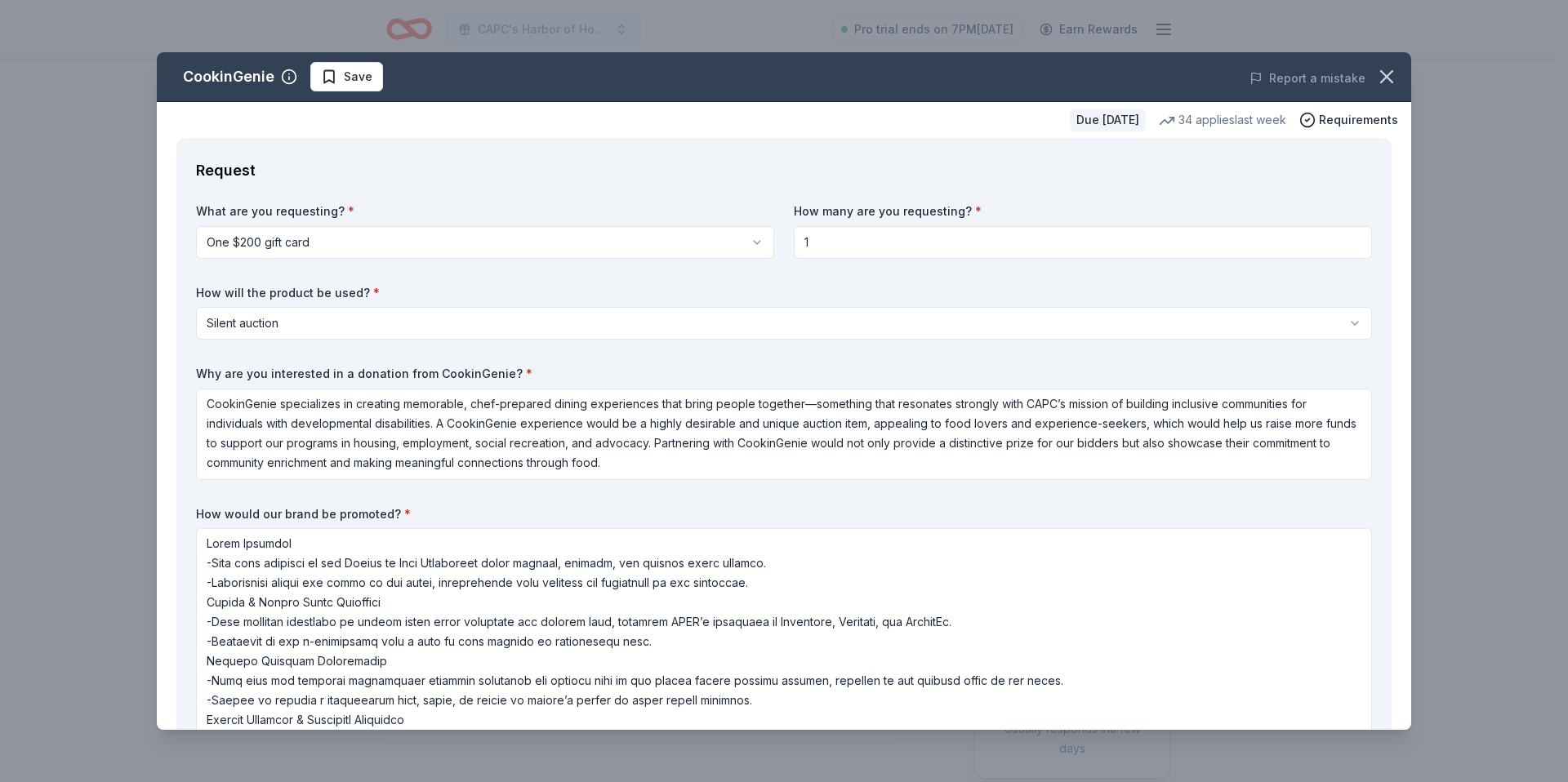
click at [994, 242] on input "1" at bounding box center [1082, 242] width 578 height 32
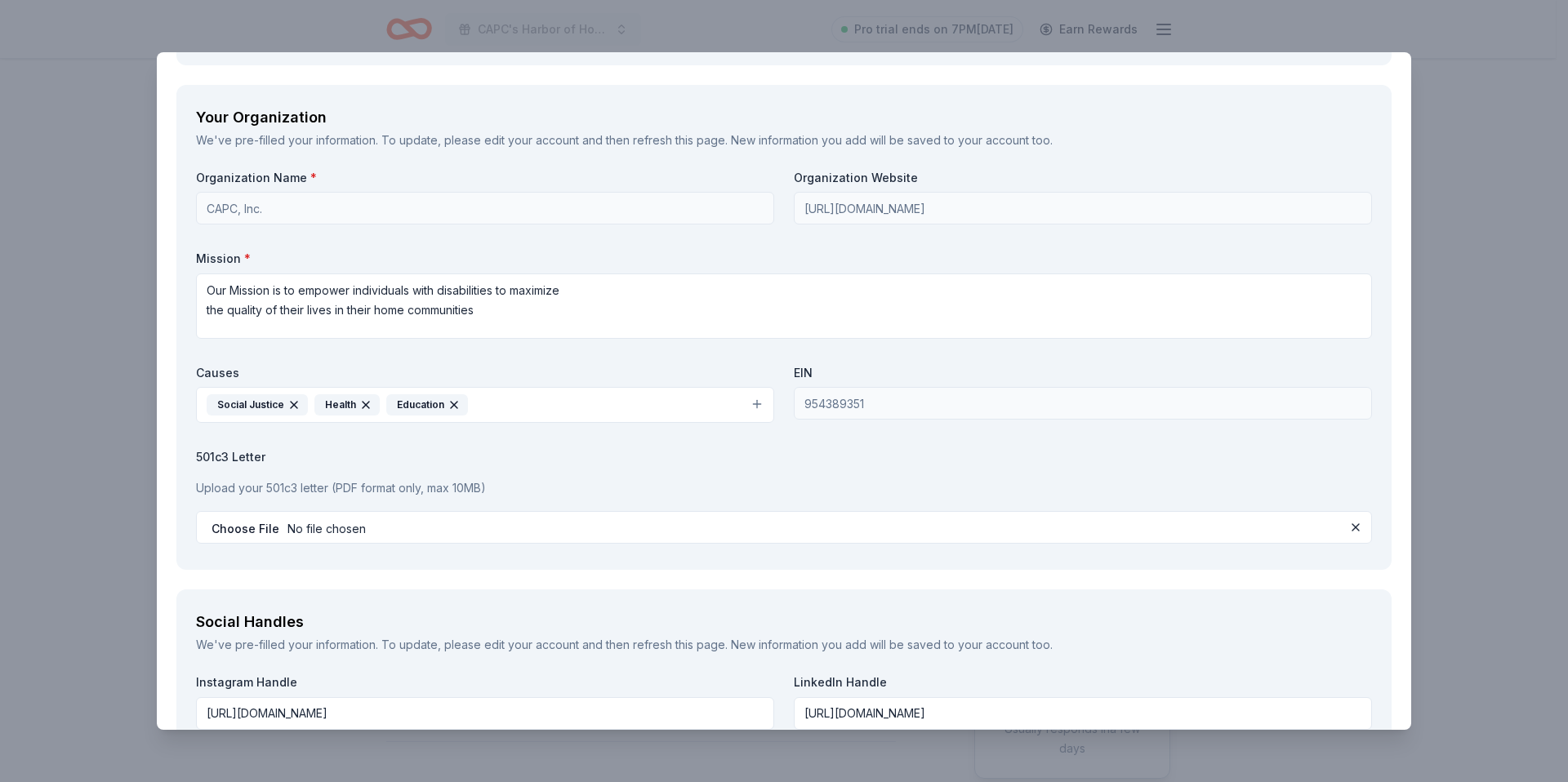
scroll to position [1949, 0]
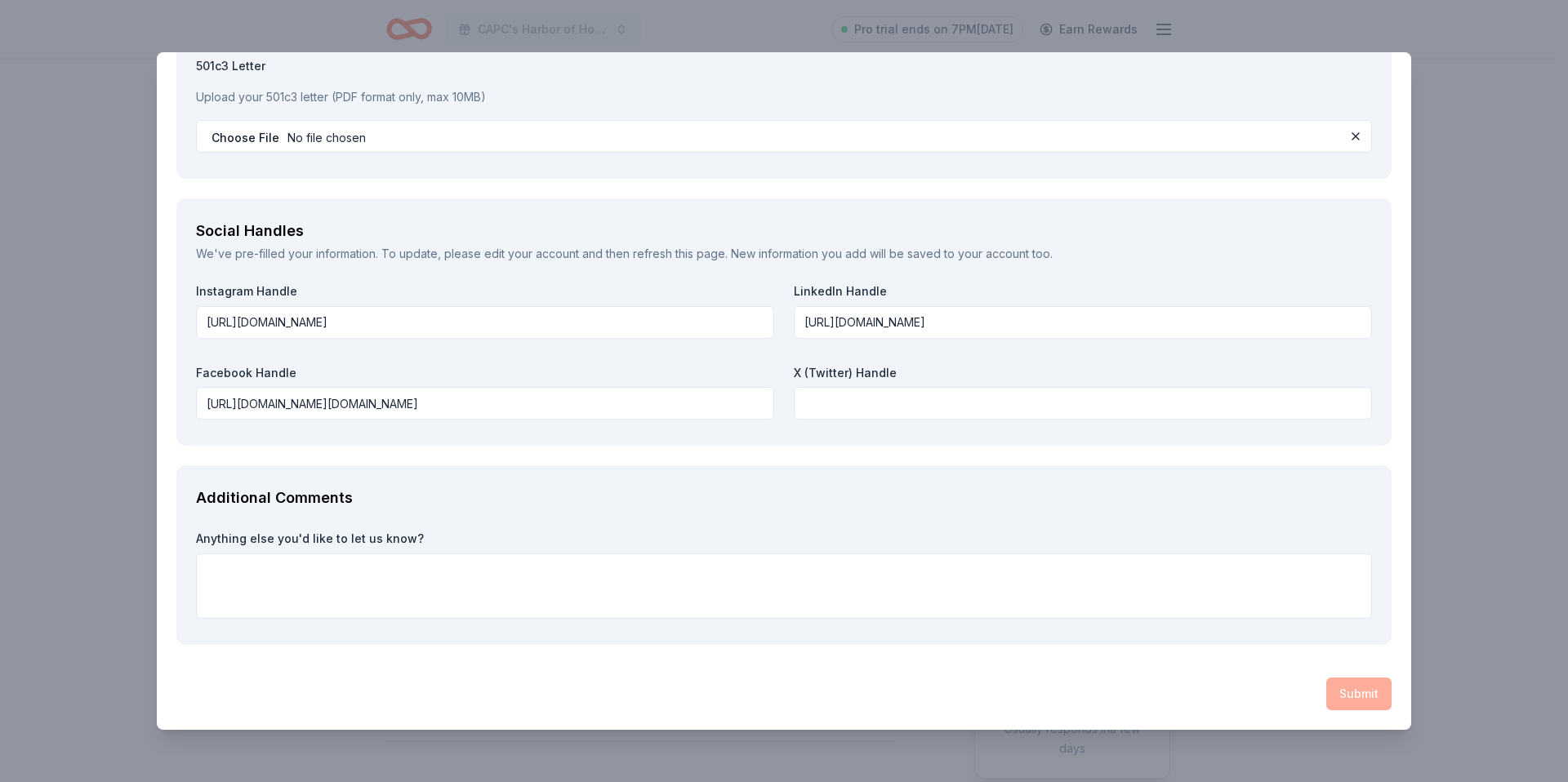
type input "2"
click at [510, 578] on textarea at bounding box center [783, 586] width 1176 height 65
click at [640, 557] on textarea at bounding box center [783, 586] width 1176 height 65
paste textarea "We truly value the opportunity to partner with businesses that share our passio…"
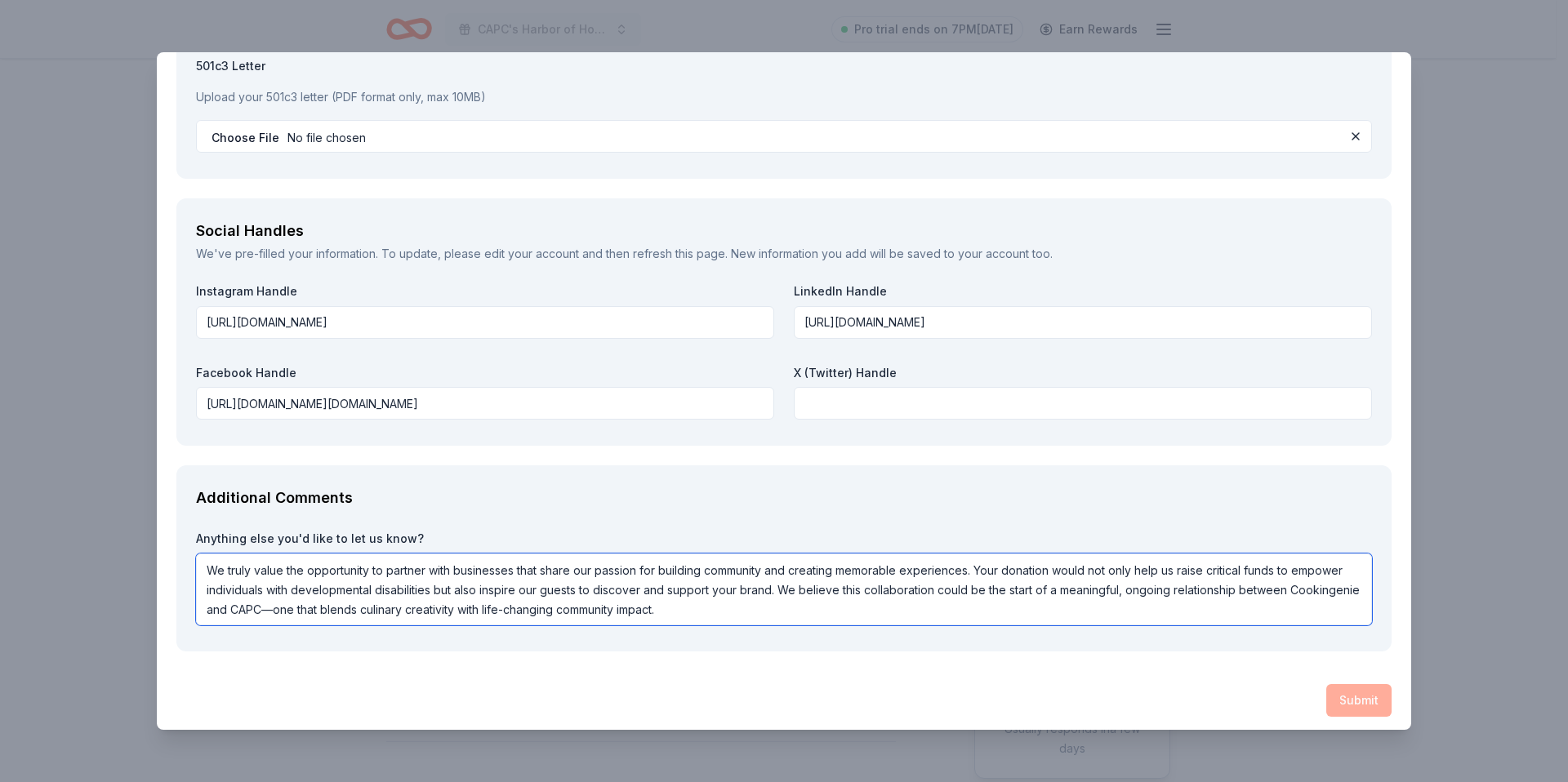
scroll to position [2, 0]
click at [301, 608] on textarea "We truly value the opportunity to partner with businesses that share our passio…" at bounding box center [783, 589] width 1176 height 72
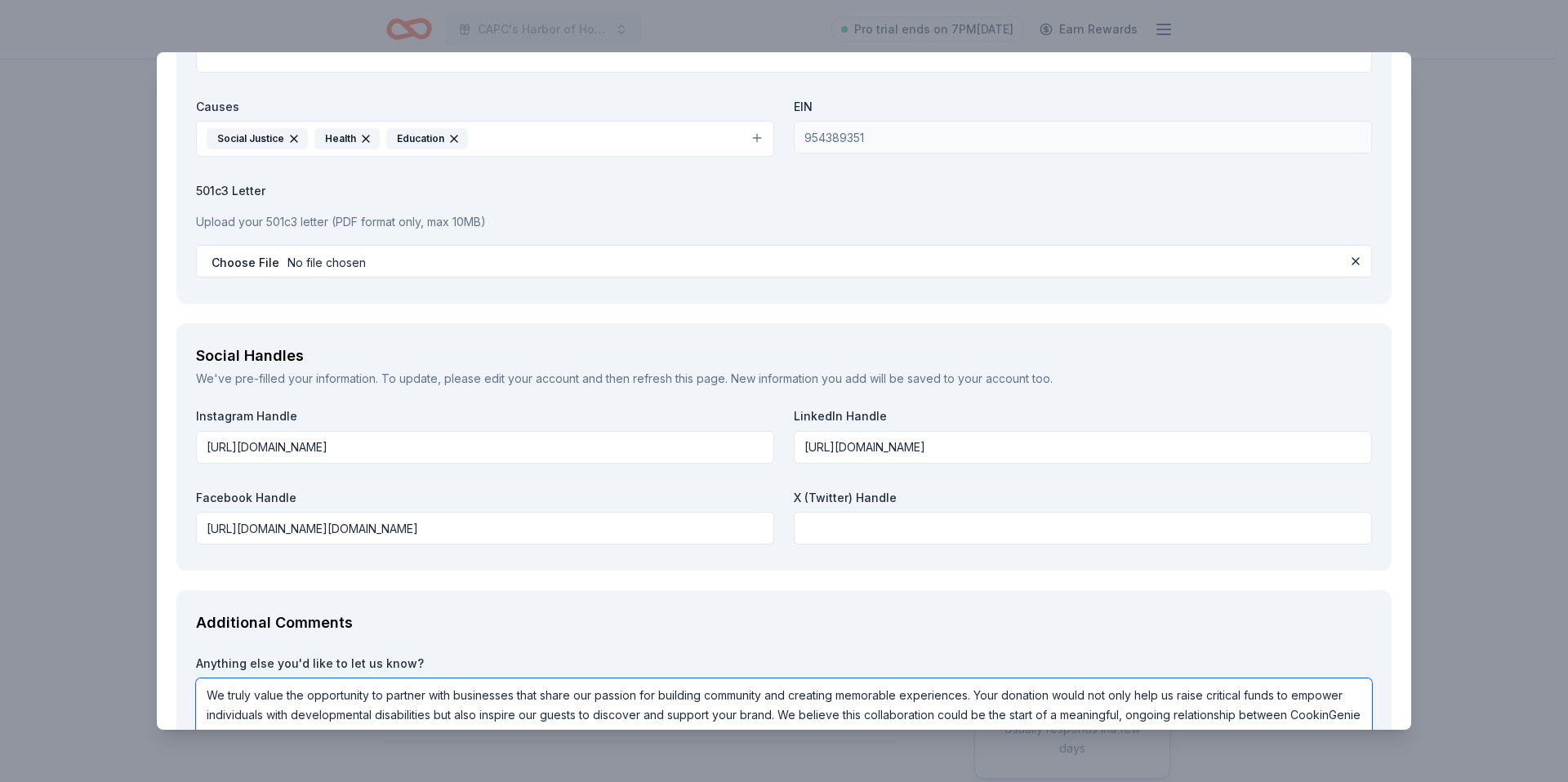
scroll to position [1956, 0]
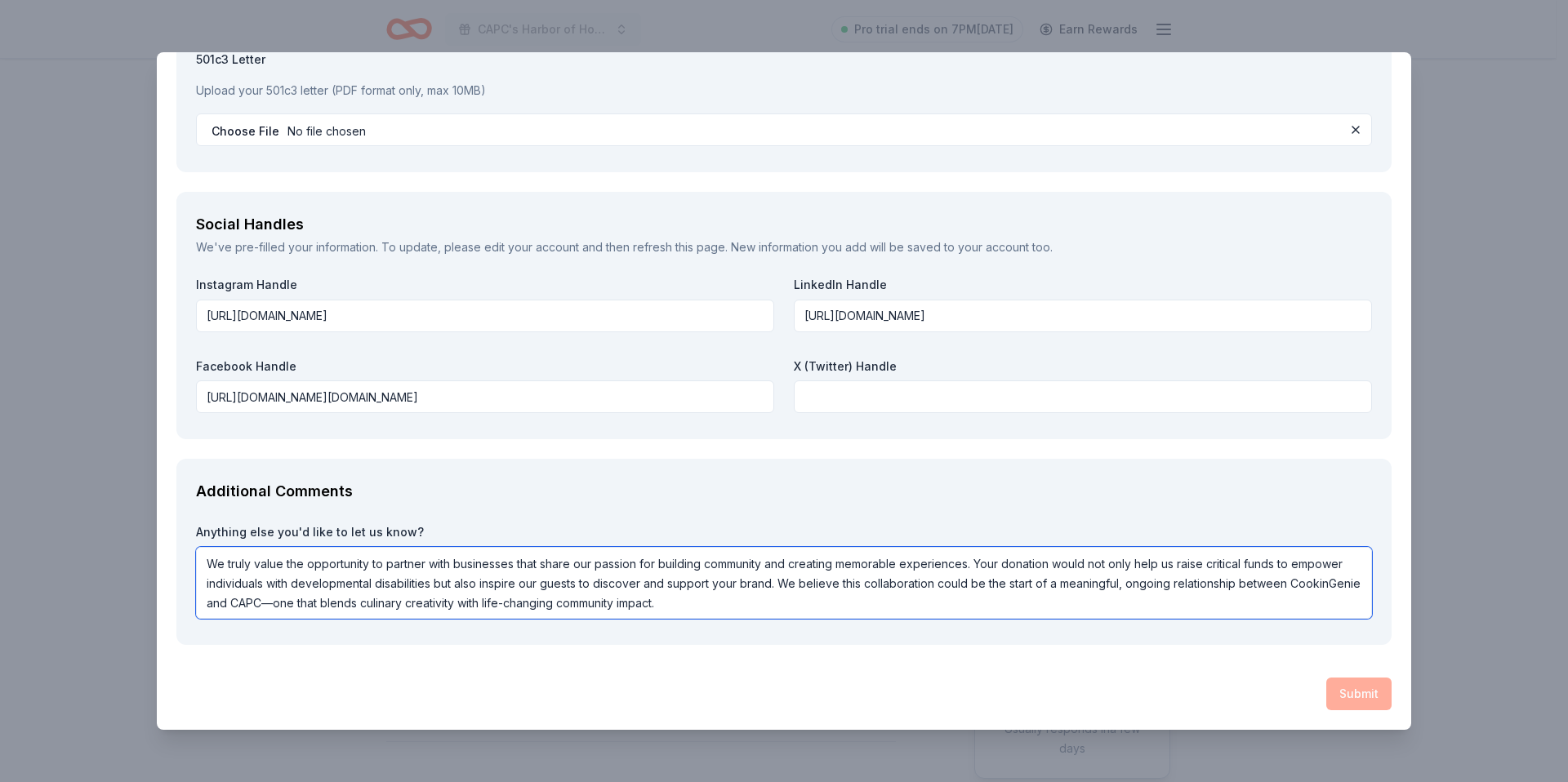
click at [677, 588] on textarea "We truly value the opportunity to partner with businesses that share our passio…" at bounding box center [783, 583] width 1176 height 72
click at [794, 611] on textarea "We truly value the opportunity to partner with businesses that share our passio…" at bounding box center [783, 583] width 1176 height 72
type textarea "We truly value the opportunity to partner with businesses that share our passio…"
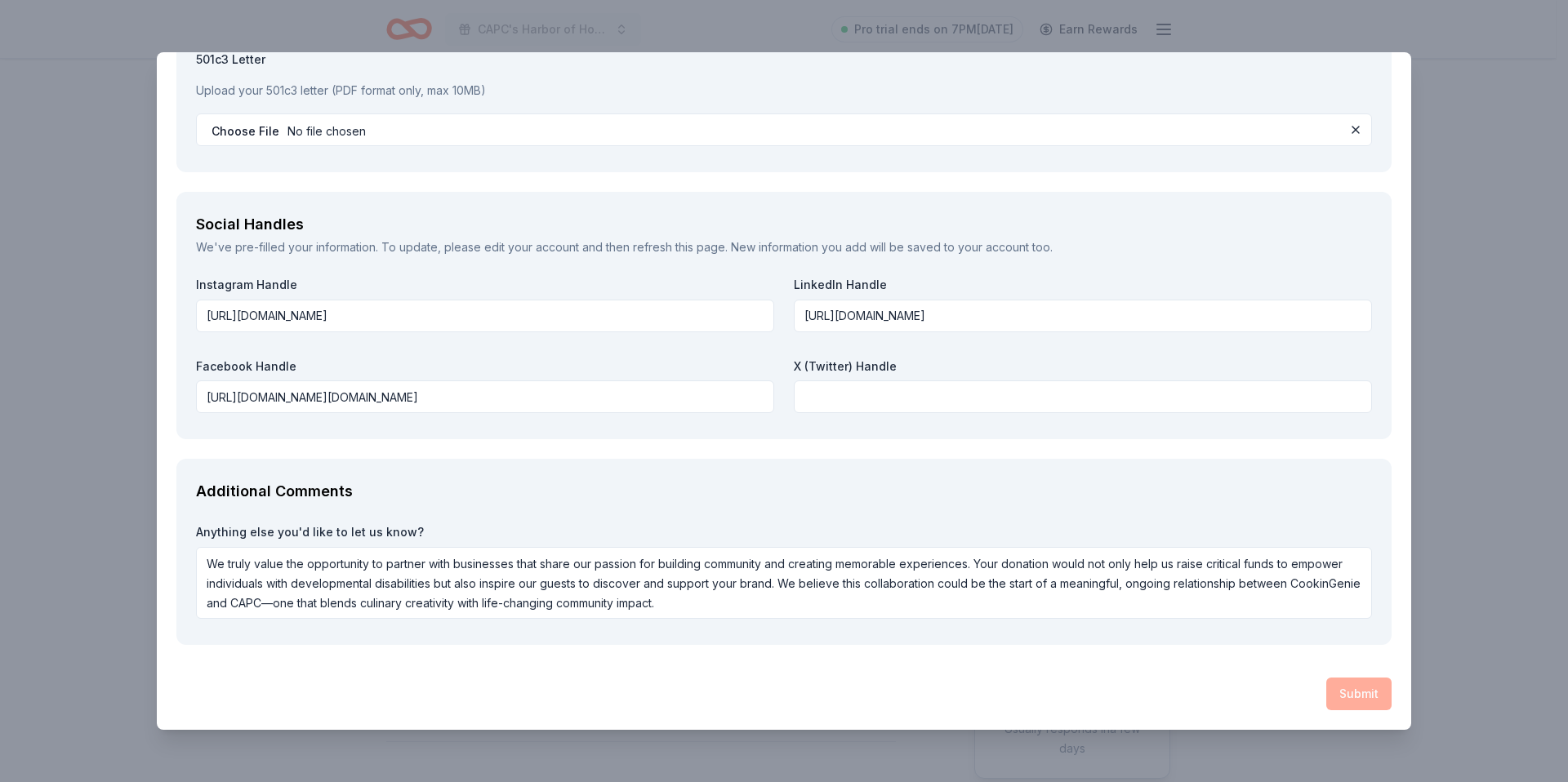
scroll to position [0, 0]
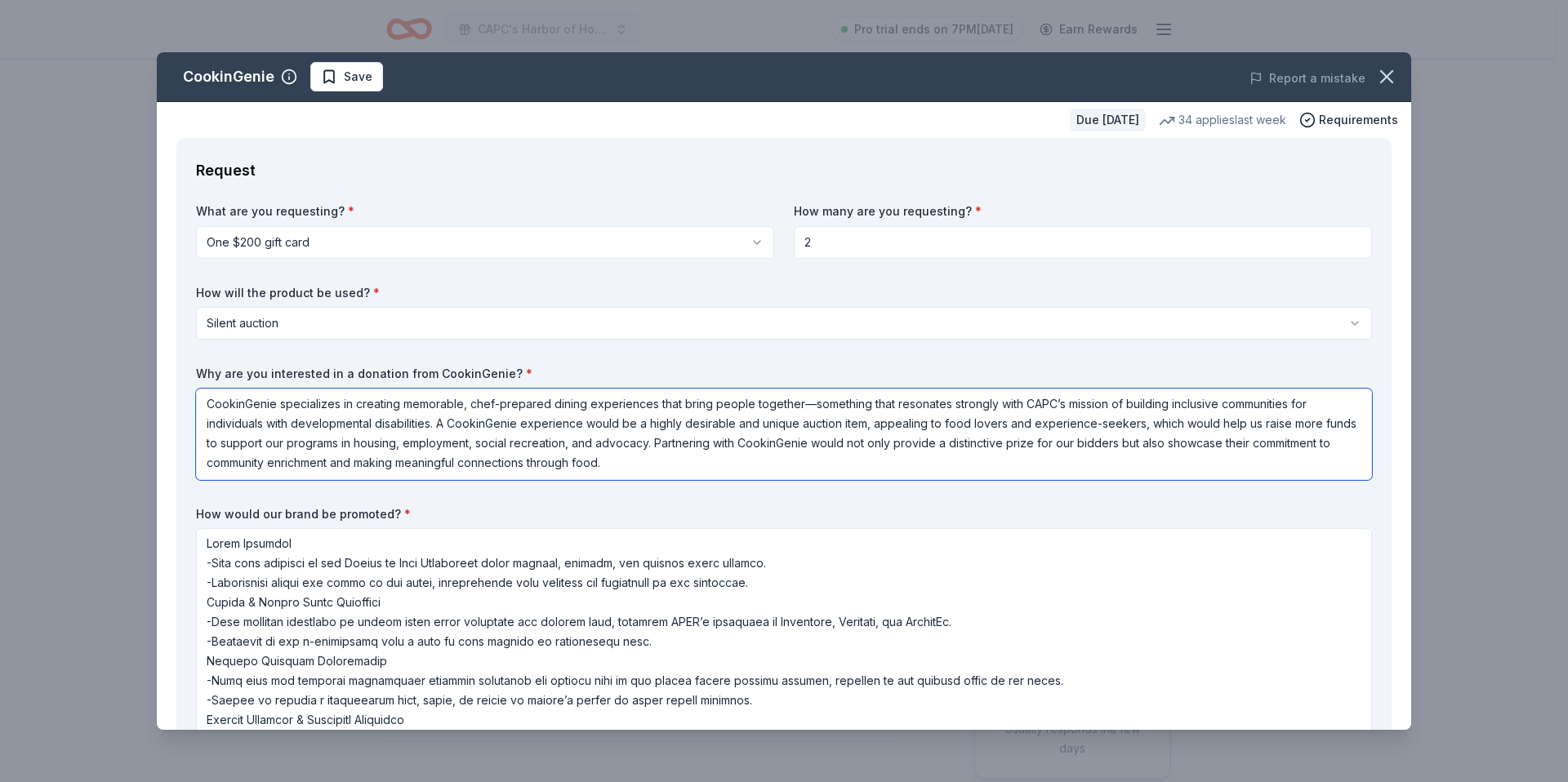
click at [806, 452] on textarea "CookinGenie specializes in creating memorable, chef-prepared dining experiences…" at bounding box center [783, 434] width 1176 height 91
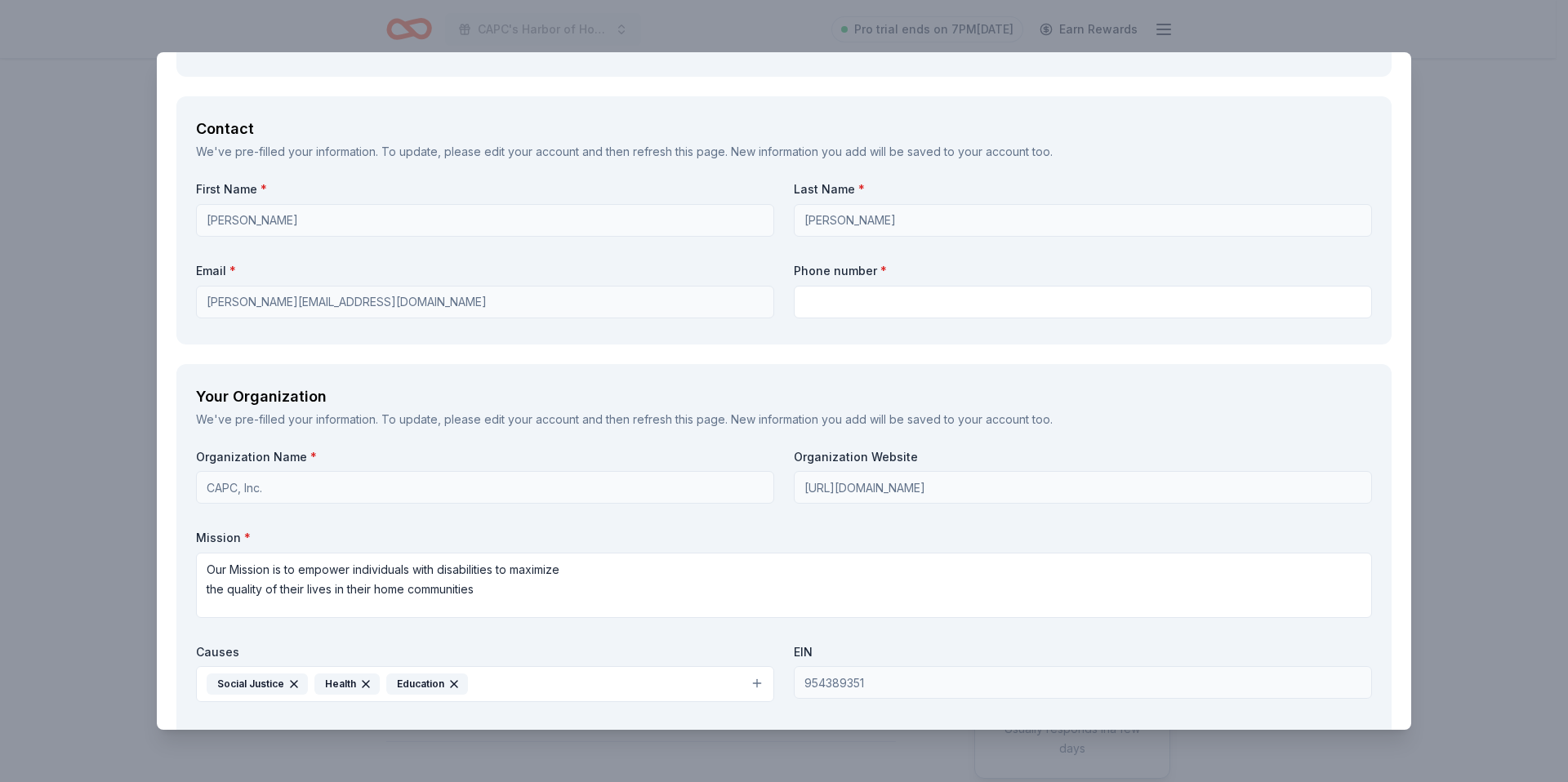
scroll to position [1282, 0]
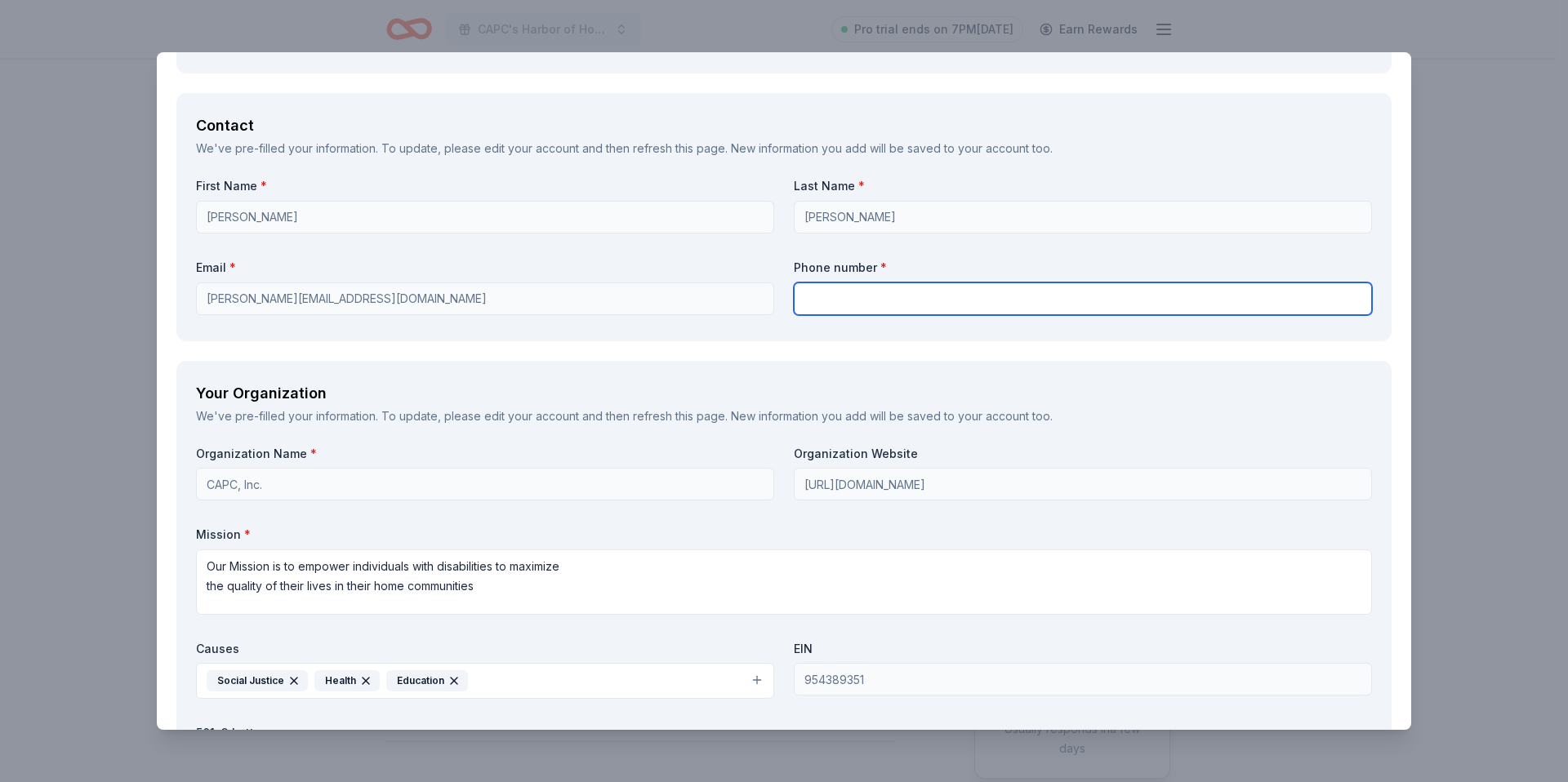
click at [826, 313] on body "CAPC's Harbor of Hope: An Evening of Empowerment Pro trial ends on 7PM, 8/20 Ea…" at bounding box center [777, 391] width 1555 height 782
type input "5622173468"
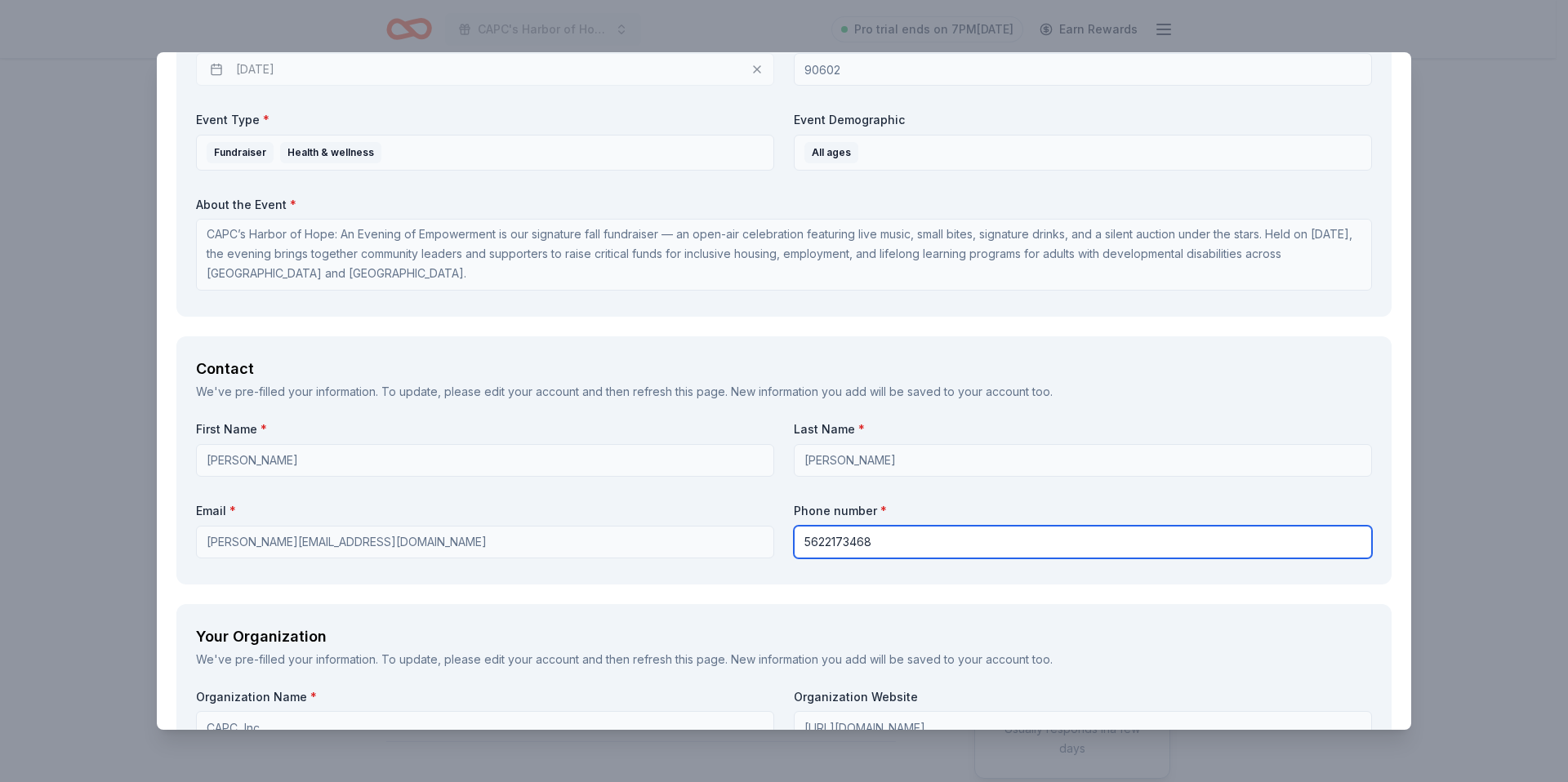
scroll to position [1040, 0]
drag, startPoint x: 883, startPoint y: 547, endPoint x: 772, endPoint y: 546, distance: 111.0
click at [780, 546] on div "First Name * Natalie Last Name * Saenz Email * natalie@capcinc.org Phone number…" at bounding box center [783, 491] width 1176 height 143
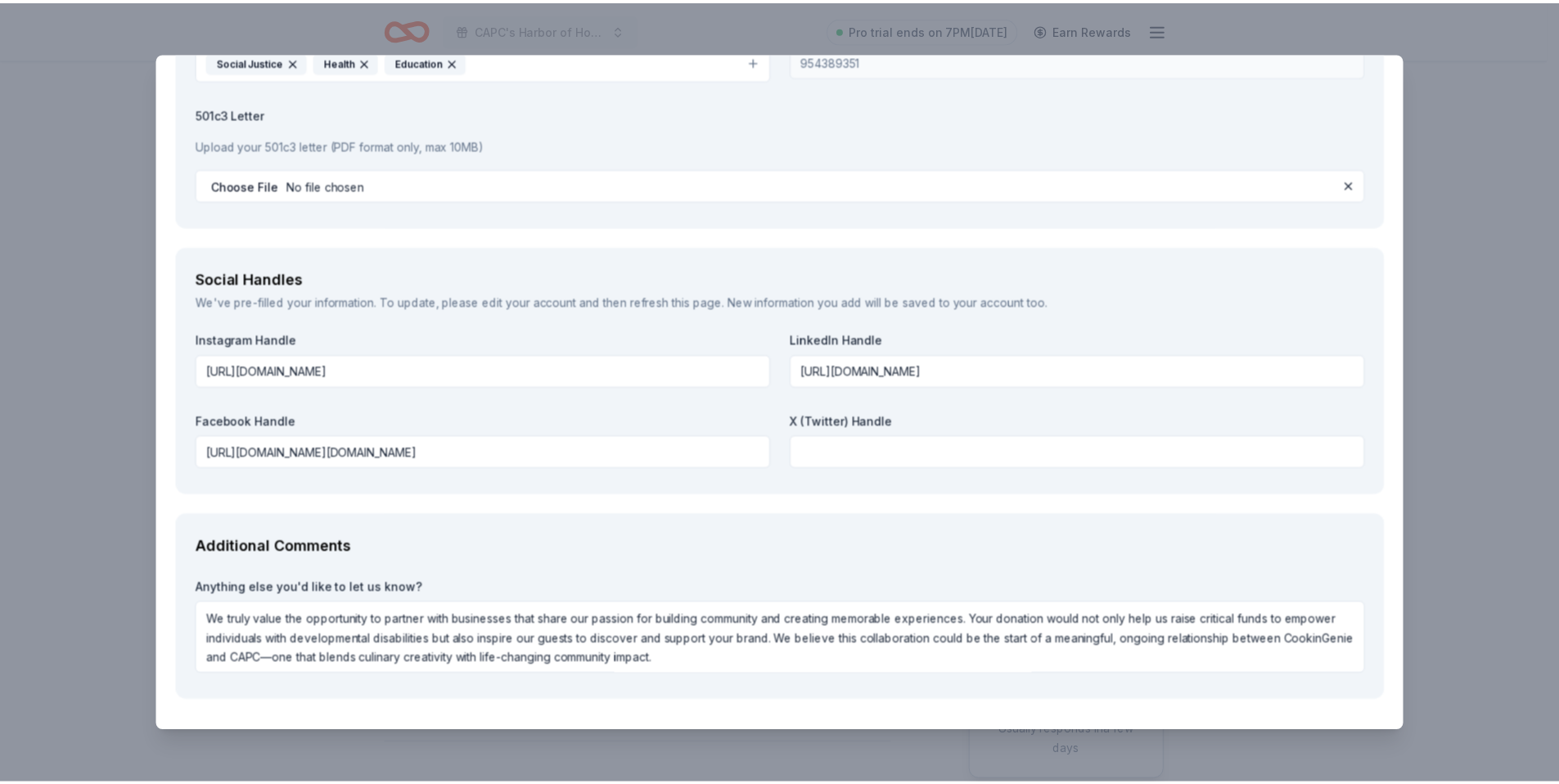
scroll to position [1961, 0]
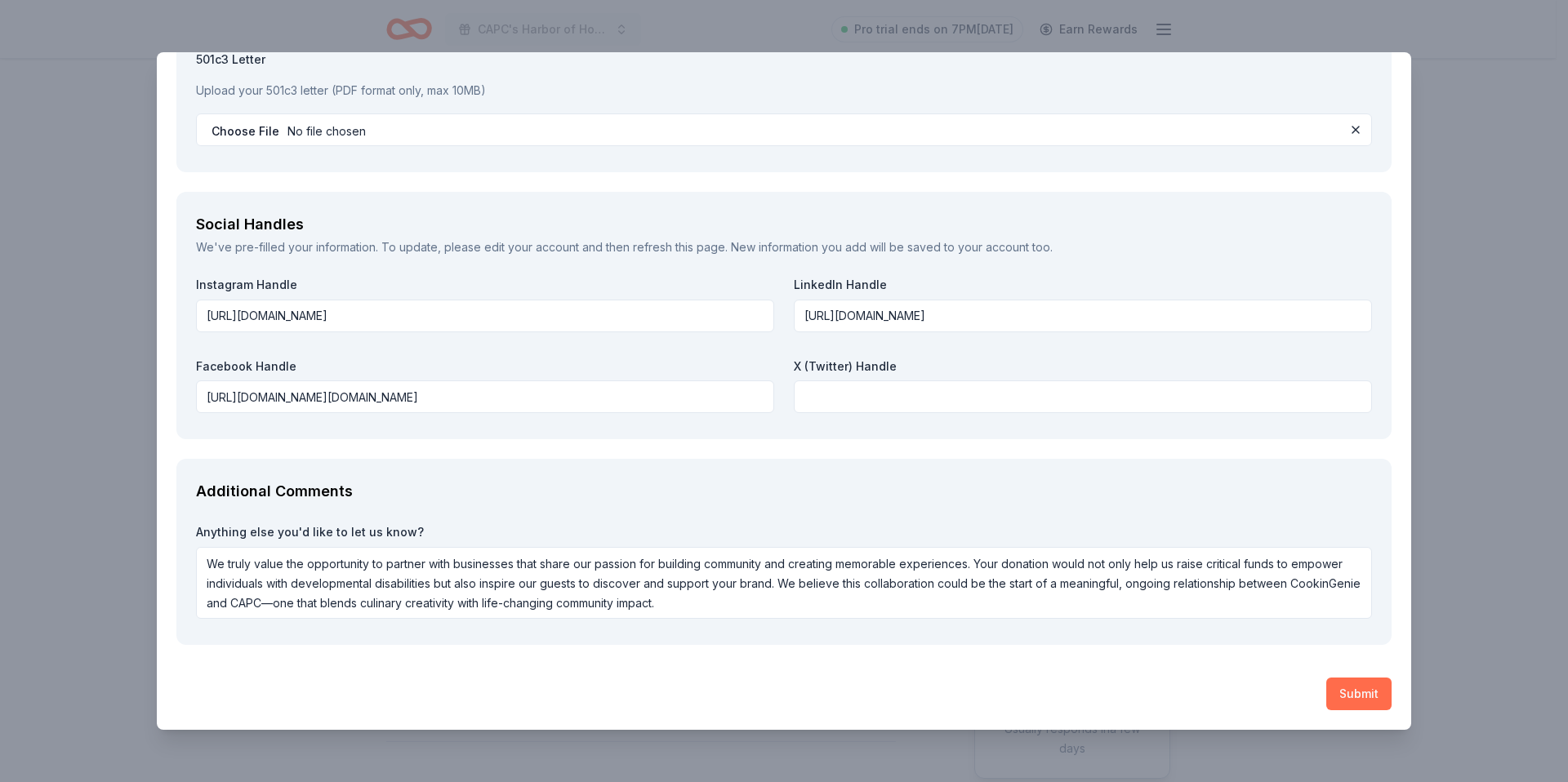
type input "5626938826"
click at [1363, 680] on button "Submit" at bounding box center [1359, 693] width 65 height 32
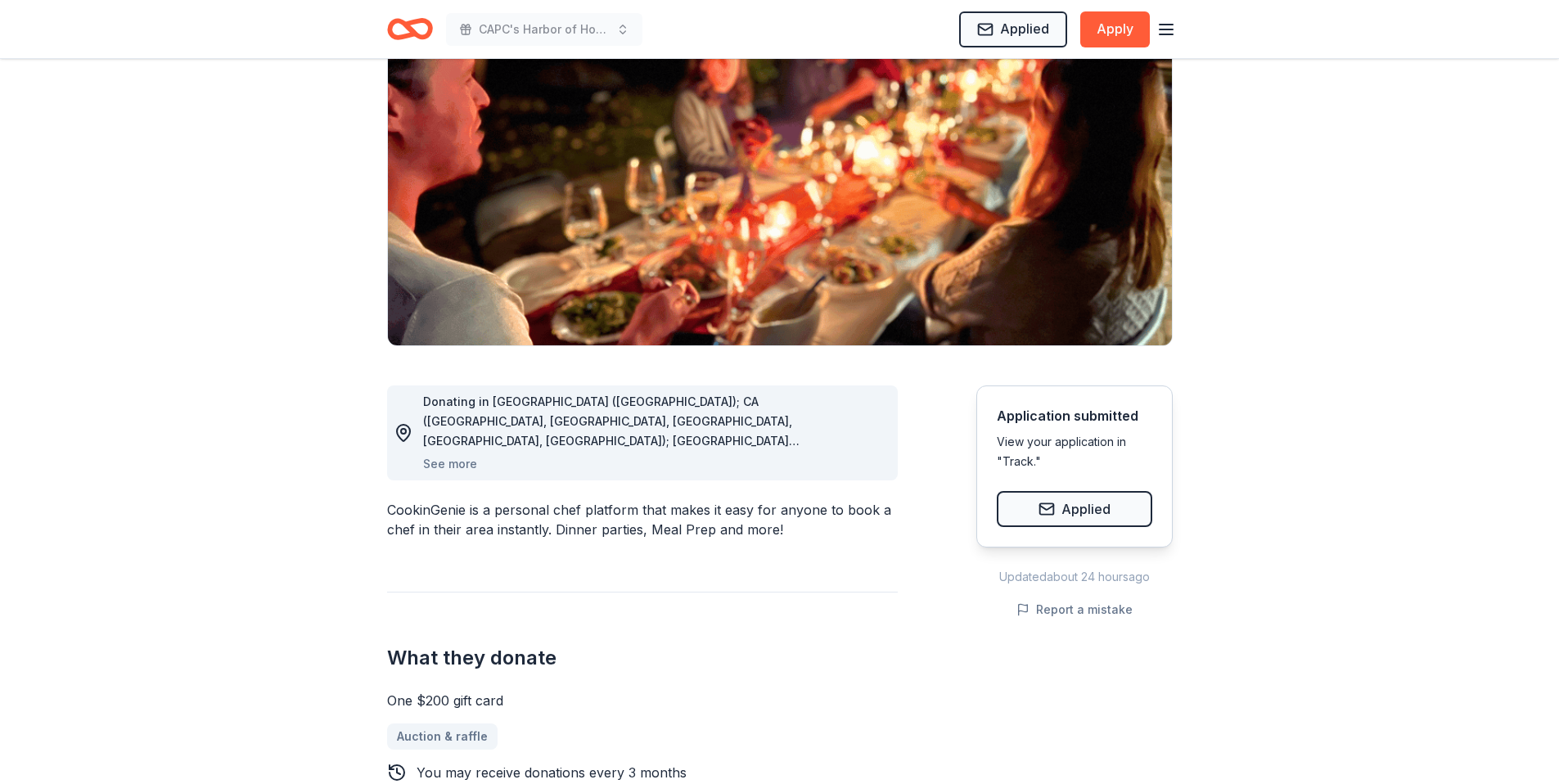
scroll to position [0, 0]
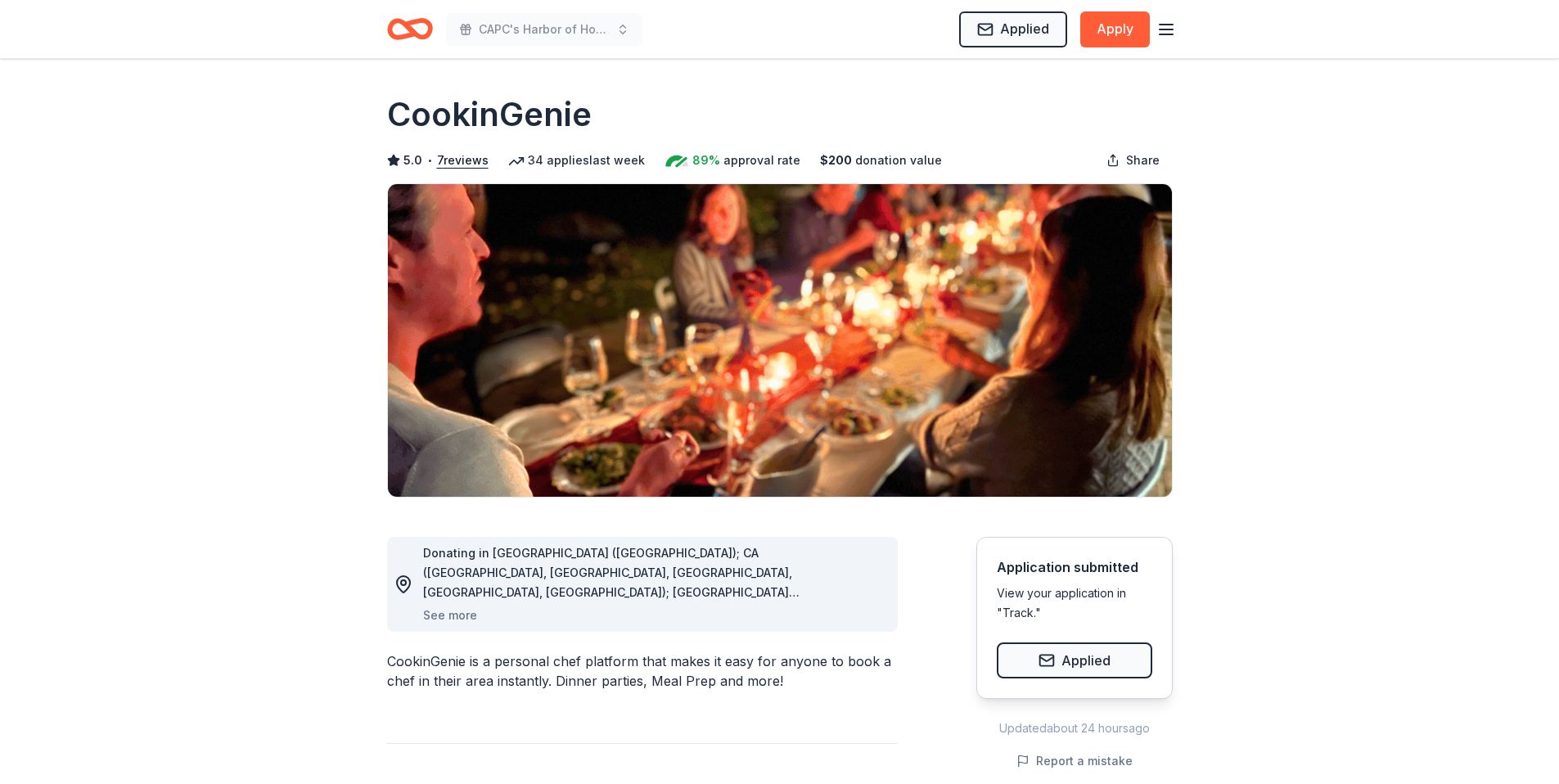
click at [1169, 34] on line "button" at bounding box center [1166, 34] width 13 height 0
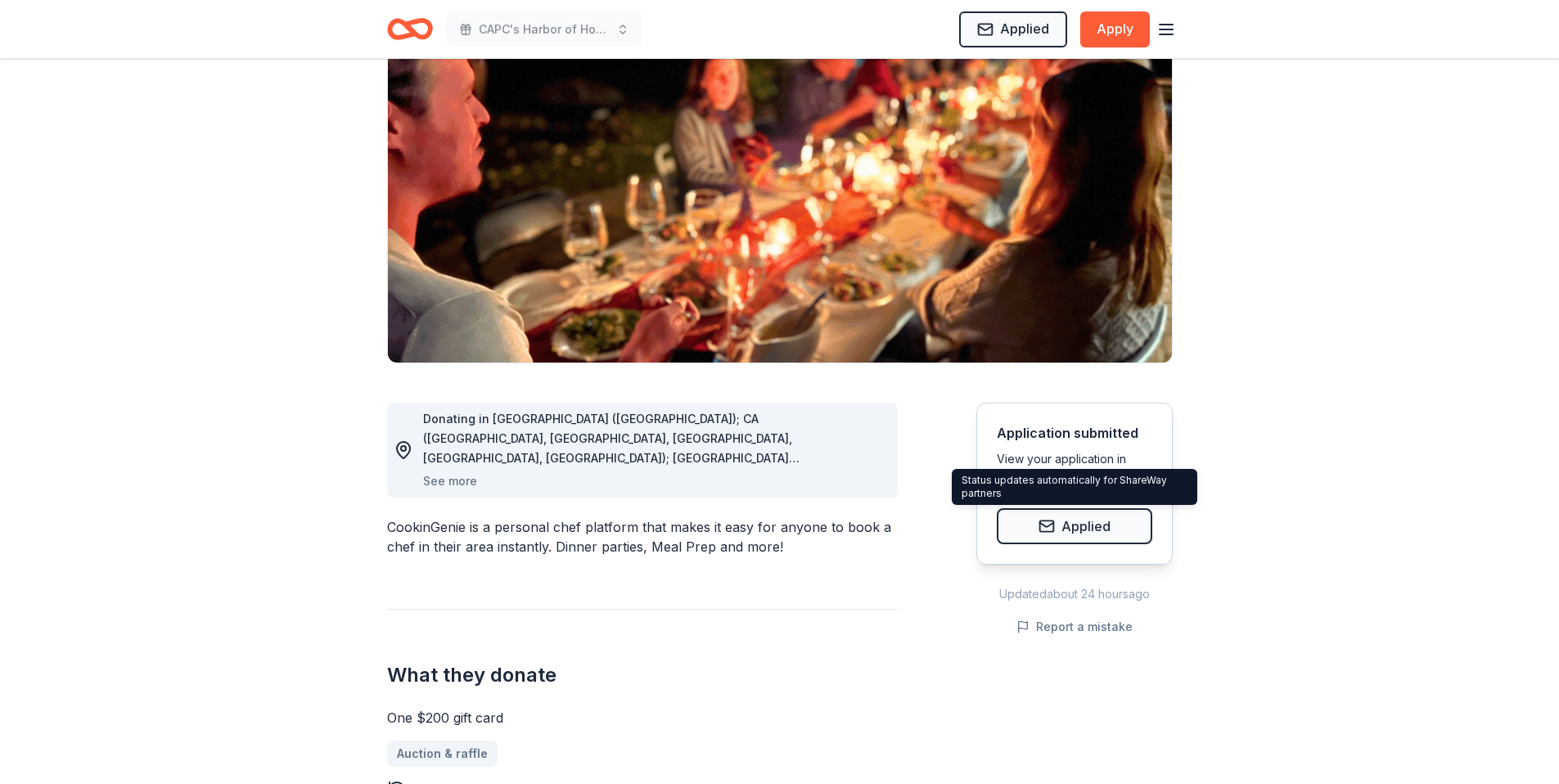
scroll to position [198, 0]
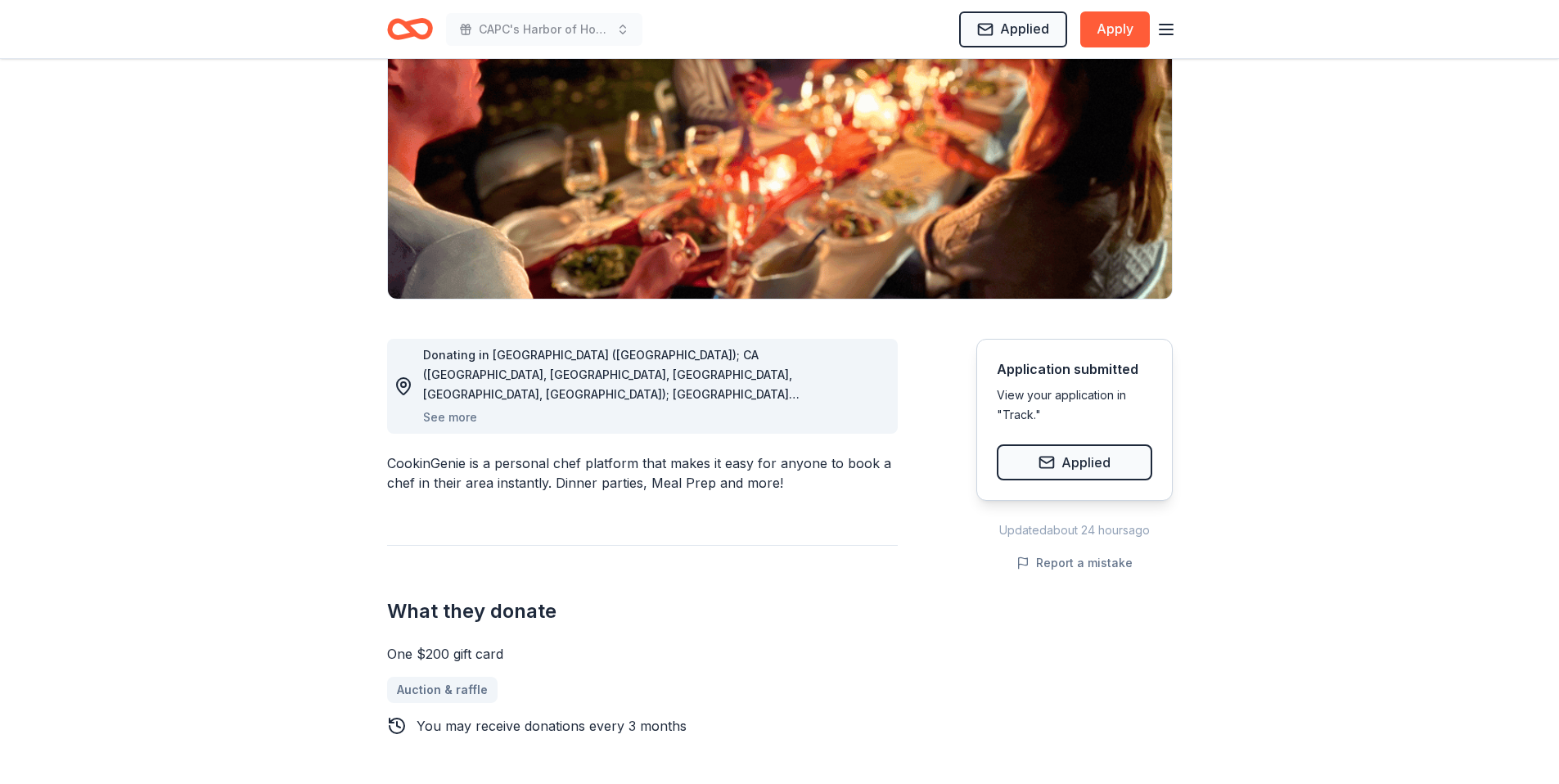
click at [766, 485] on div "CookinGenie is a personal chef platform that makes it easy for anyone to book a…" at bounding box center [642, 473] width 511 height 39
drag, startPoint x: 785, startPoint y: 485, endPoint x: 357, endPoint y: 457, distance: 428.9
click at [390, 464] on div "CookinGenie is a personal chef platform that makes it easy for anyone to book a…" at bounding box center [642, 473] width 511 height 39
drag, startPoint x: 390, startPoint y: 464, endPoint x: 627, endPoint y: 484, distance: 237.8
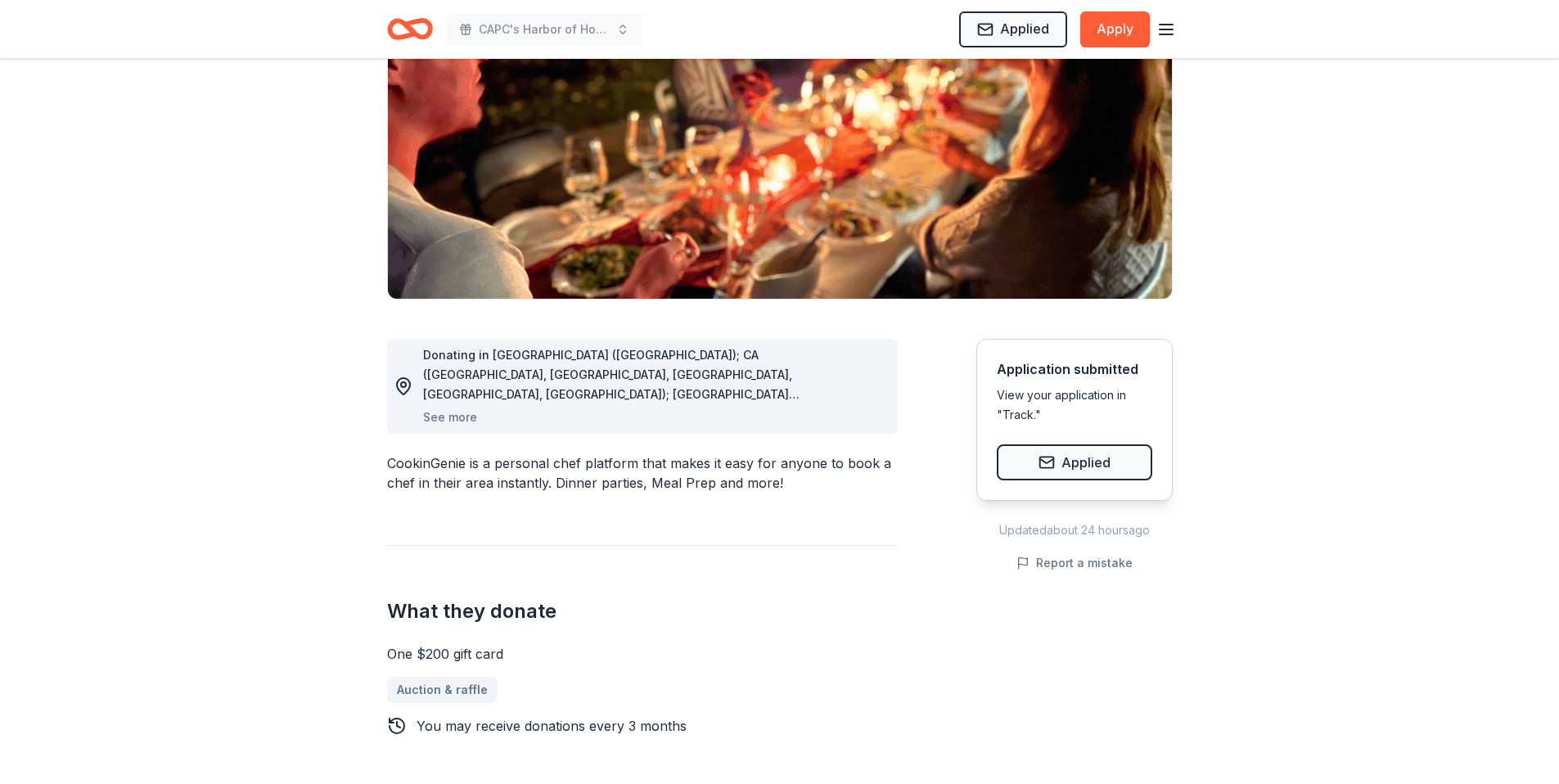
click at [622, 484] on div "CookinGenie is a personal chef platform that makes it easy for anyone to book a…" at bounding box center [642, 473] width 511 height 39
click at [646, 479] on div "CookinGenie is a personal chef platform that makes it easy for anyone to book a…" at bounding box center [642, 473] width 511 height 39
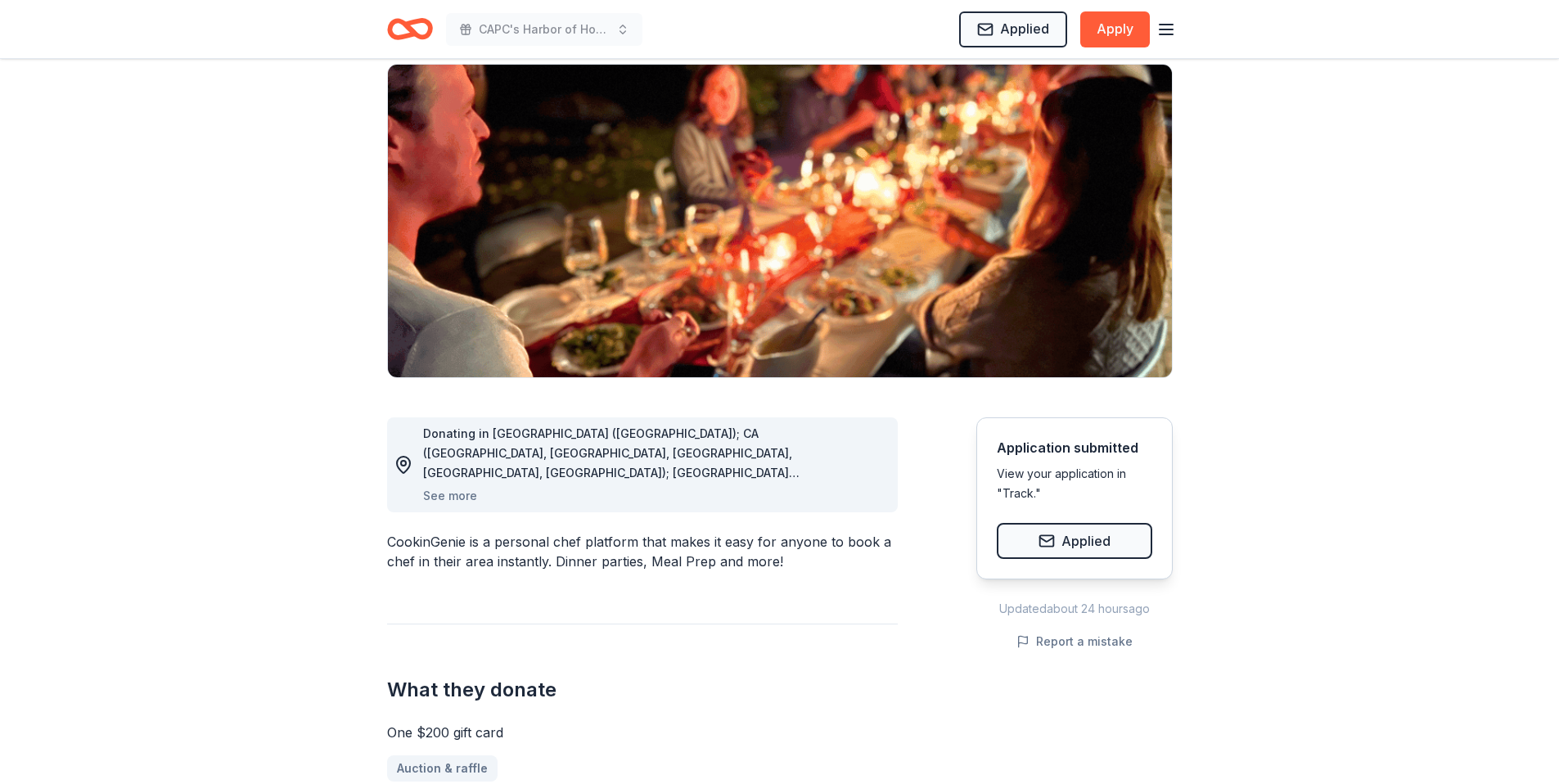
scroll to position [0, 0]
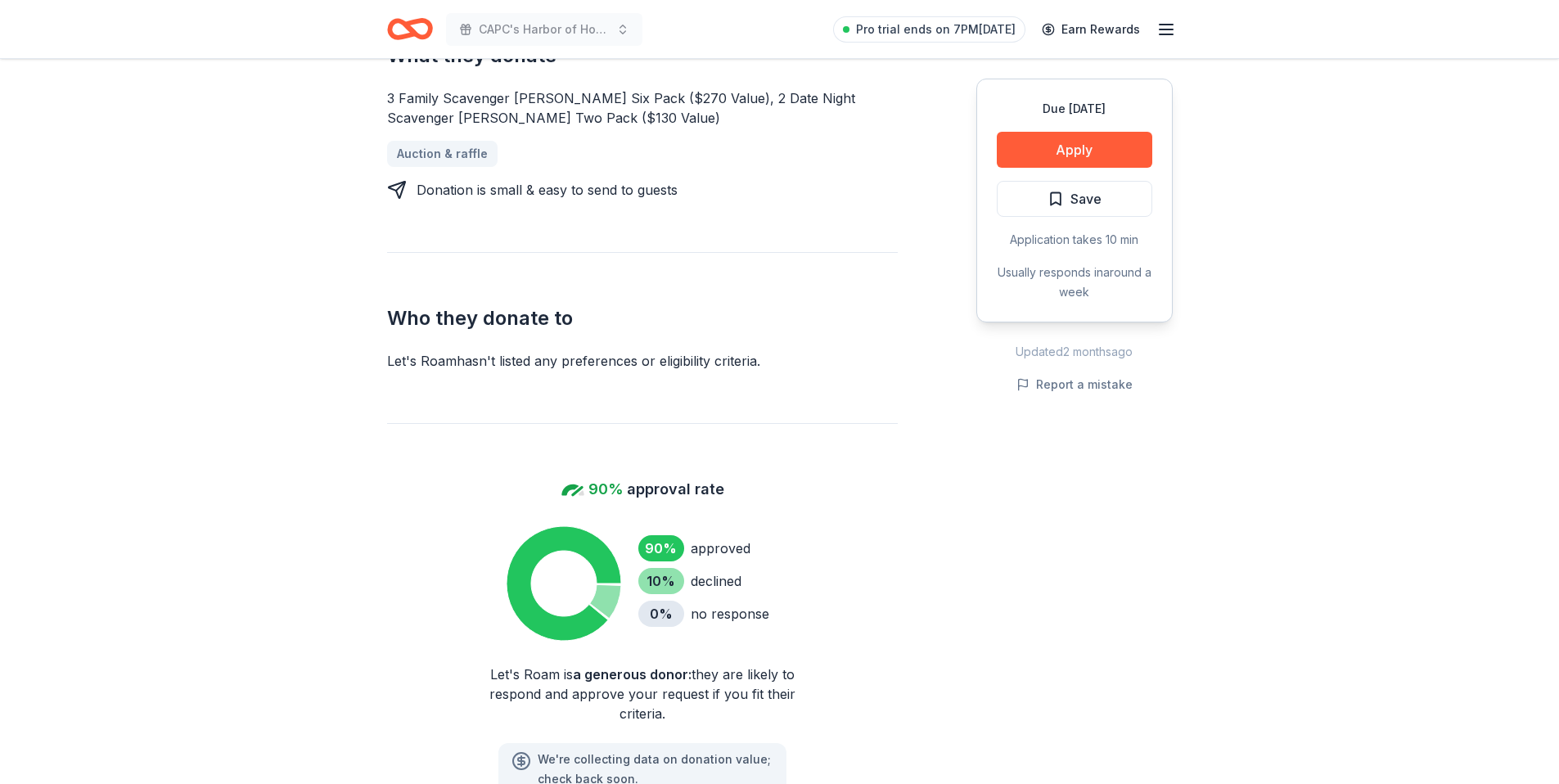
scroll to position [526, 0]
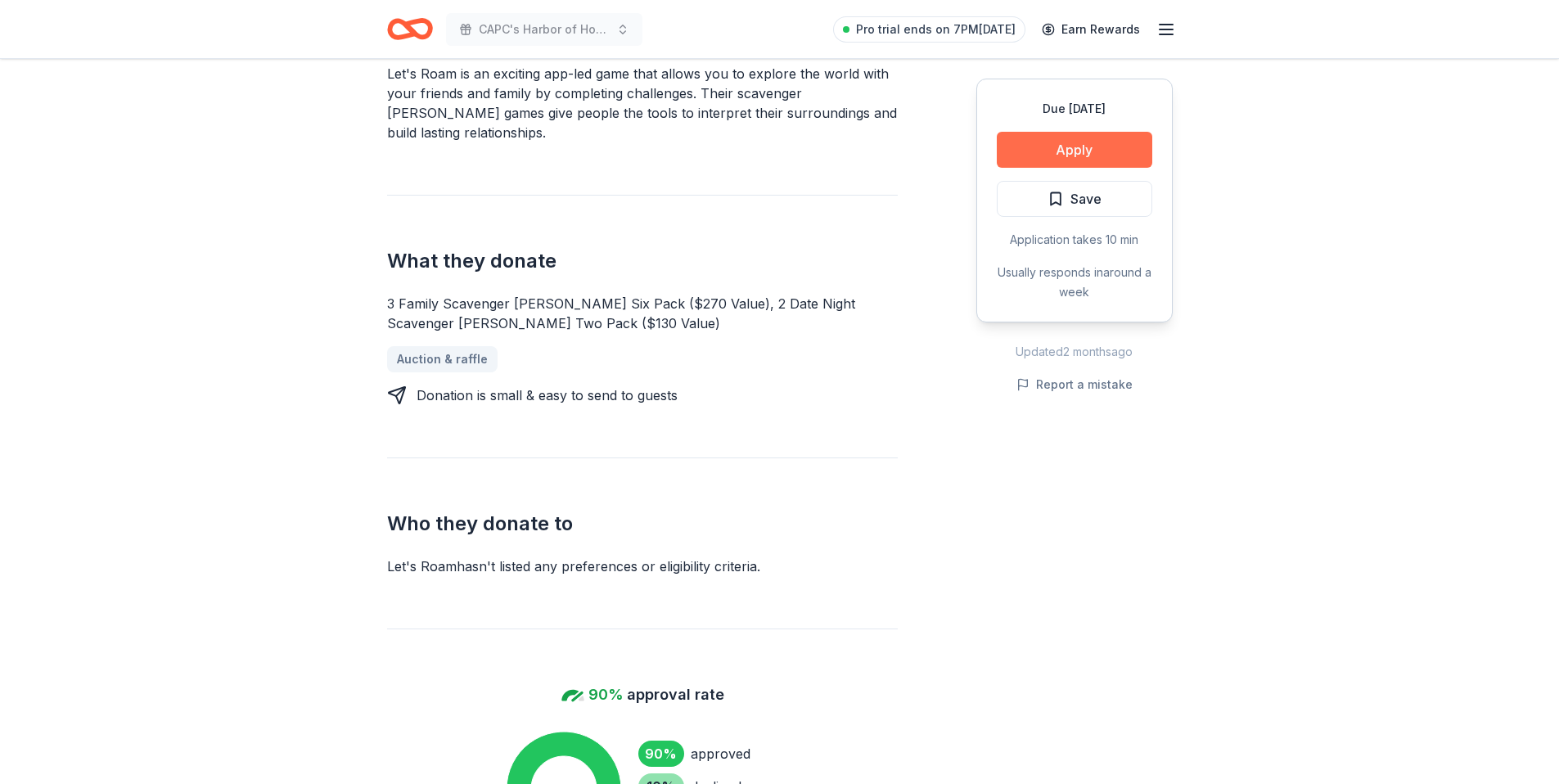
click at [1037, 158] on button "Apply" at bounding box center [1074, 150] width 156 height 36
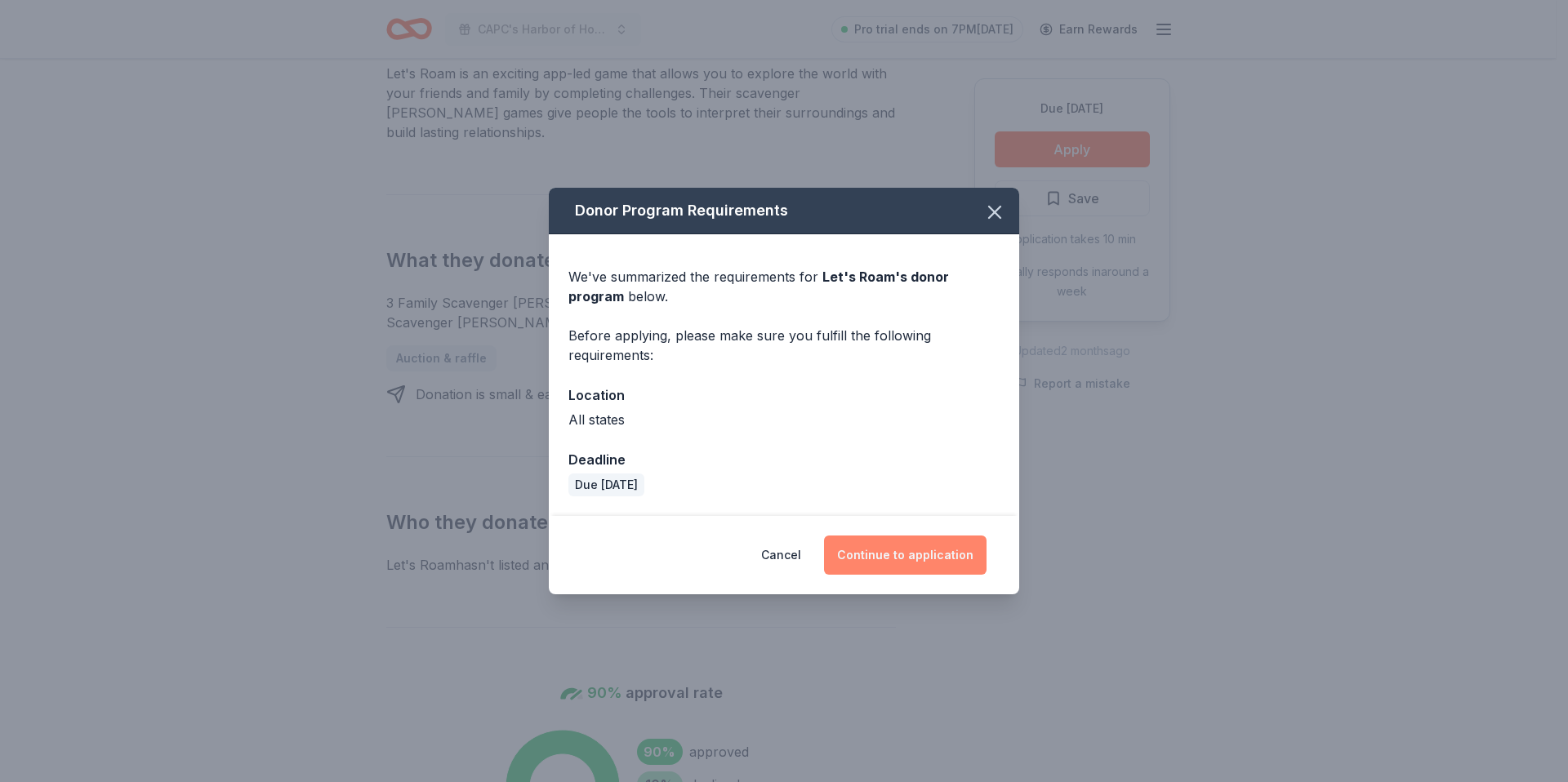
click at [887, 551] on button "Continue to application" at bounding box center [905, 555] width 162 height 39
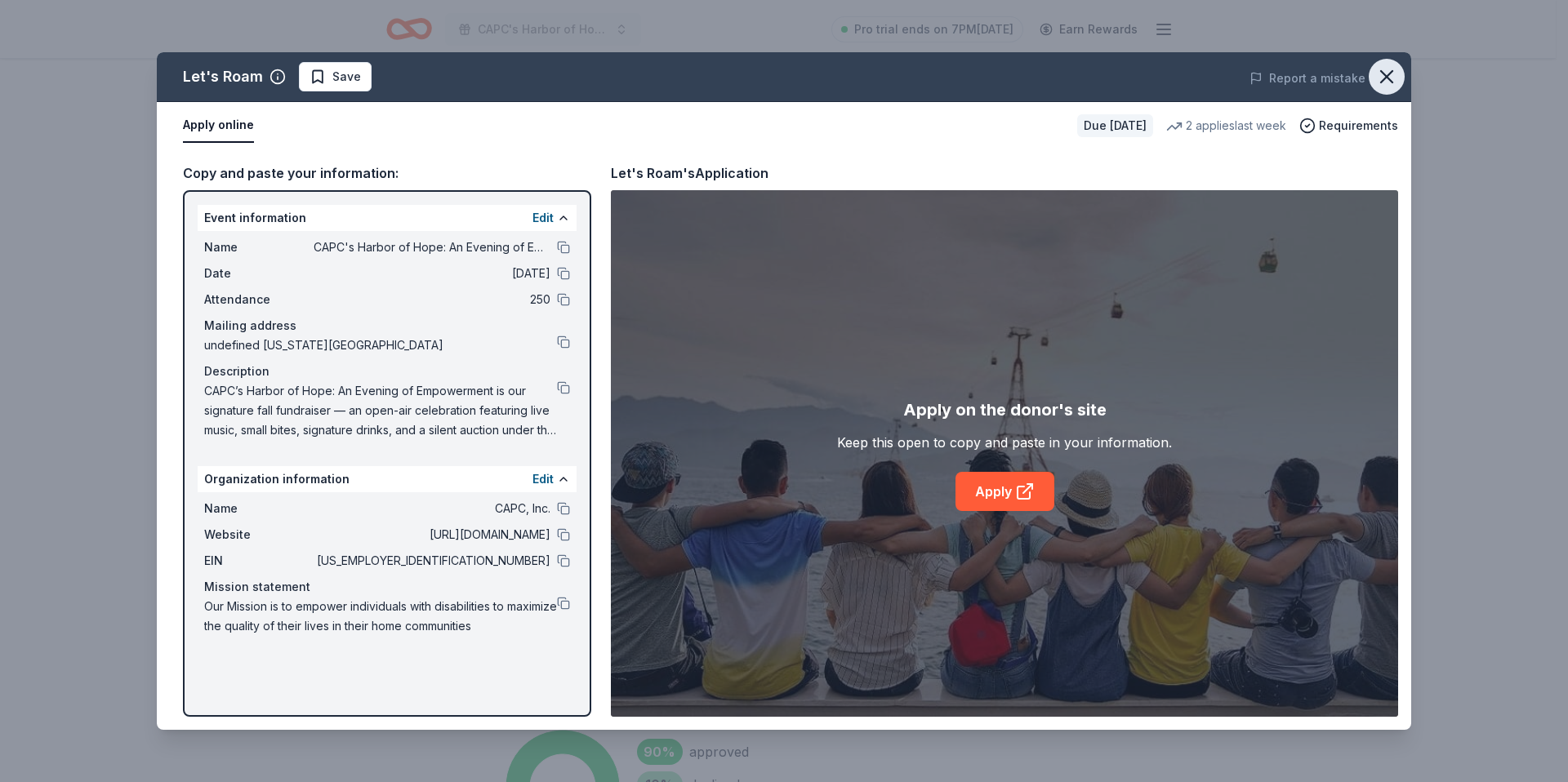
click at [1384, 81] on icon "button" at bounding box center [1386, 76] width 23 height 23
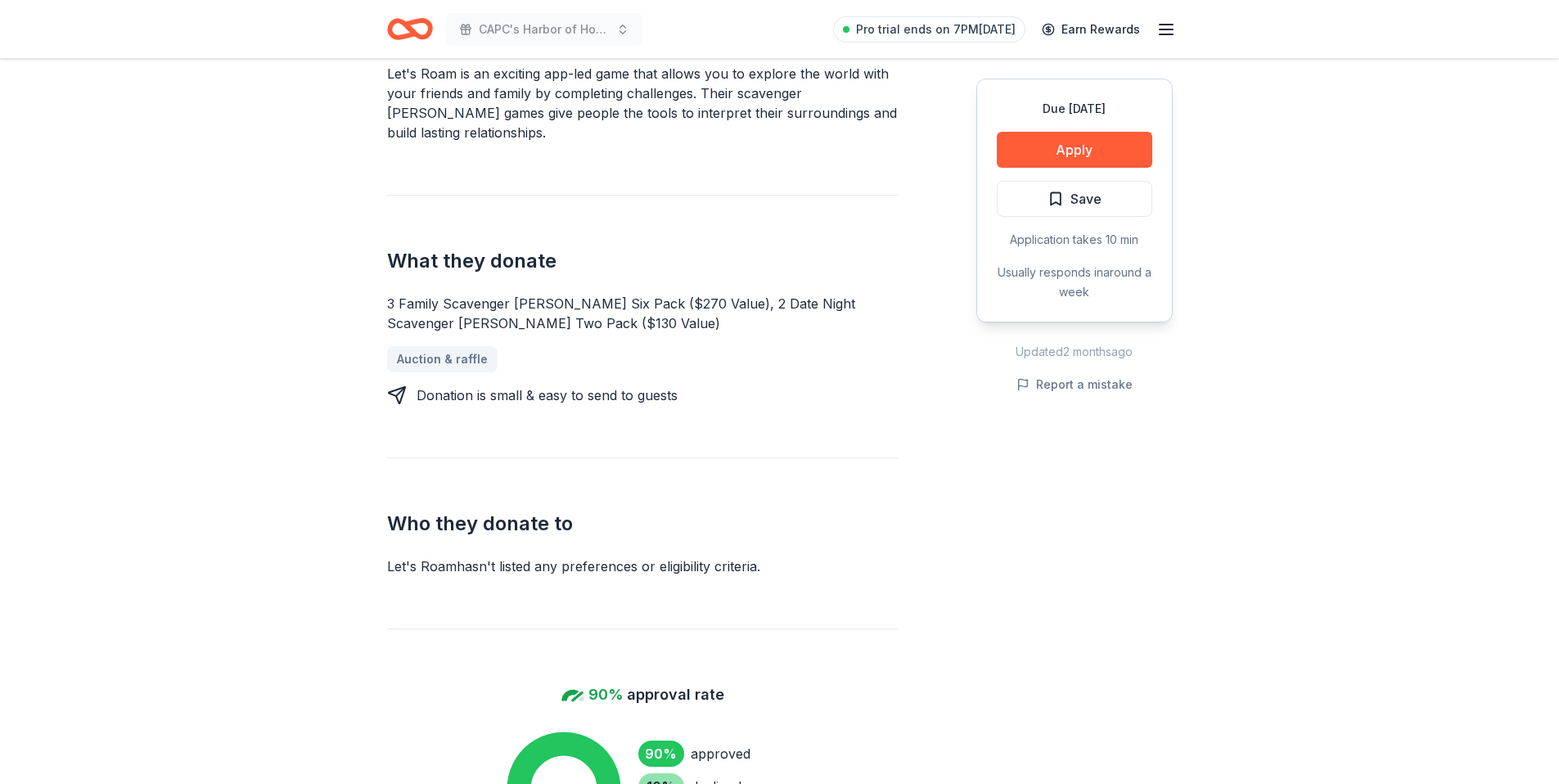
scroll to position [200, 0]
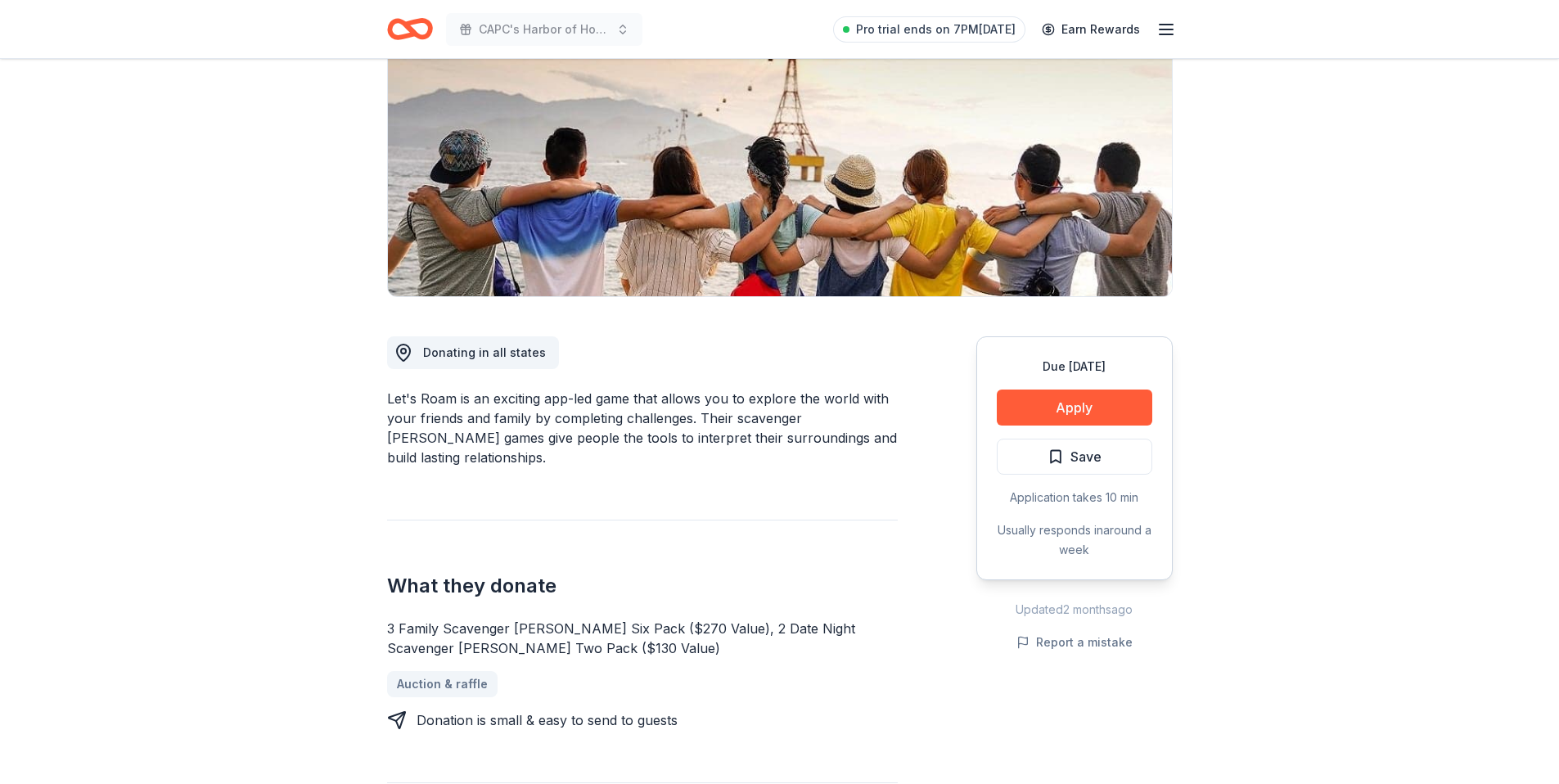
click at [403, 31] on icon "Home" at bounding box center [410, 28] width 46 height 39
click at [419, 29] on icon "Home" at bounding box center [410, 28] width 46 height 39
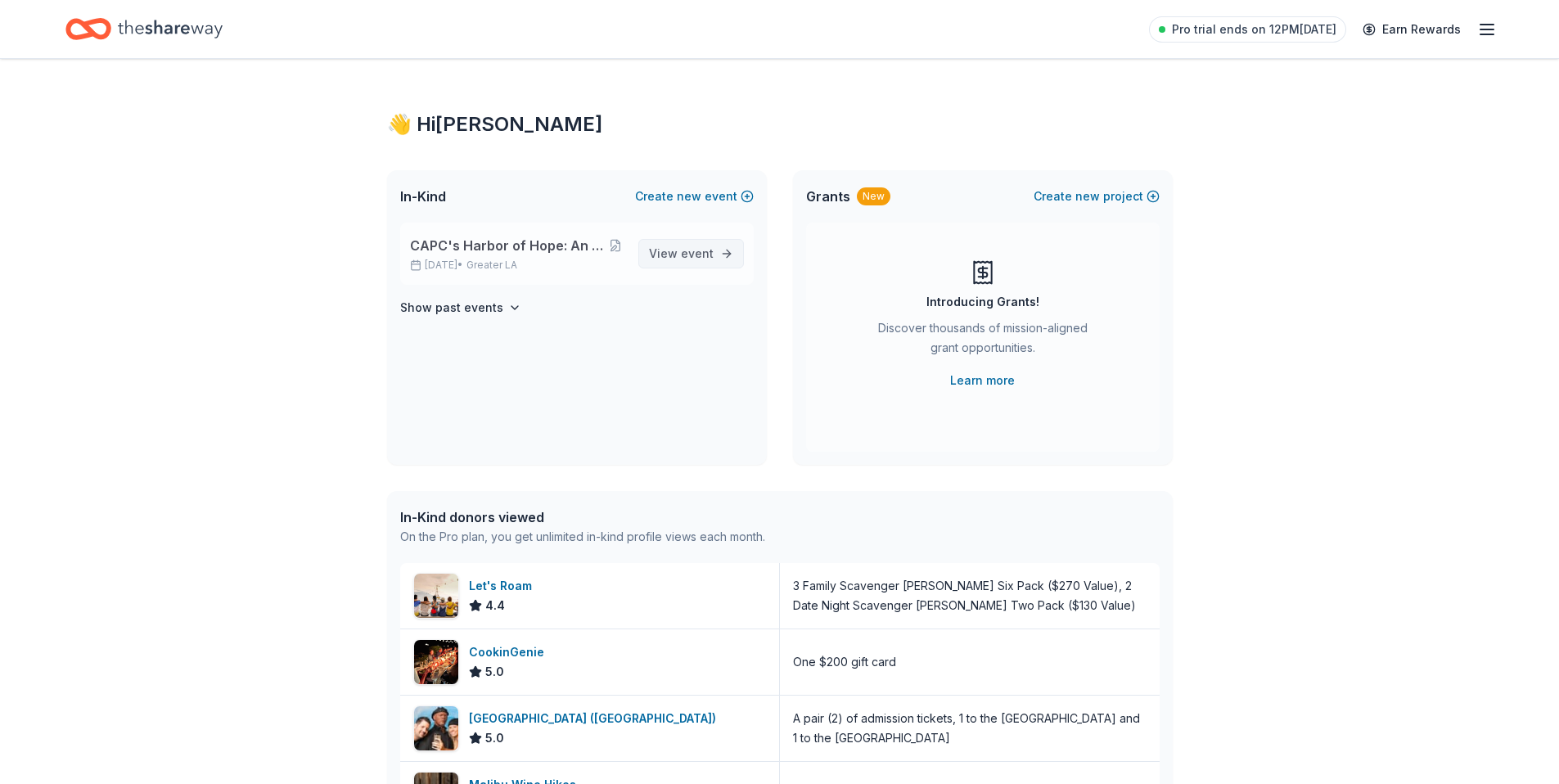
click at [668, 256] on span "View event" at bounding box center [681, 253] width 65 height 20
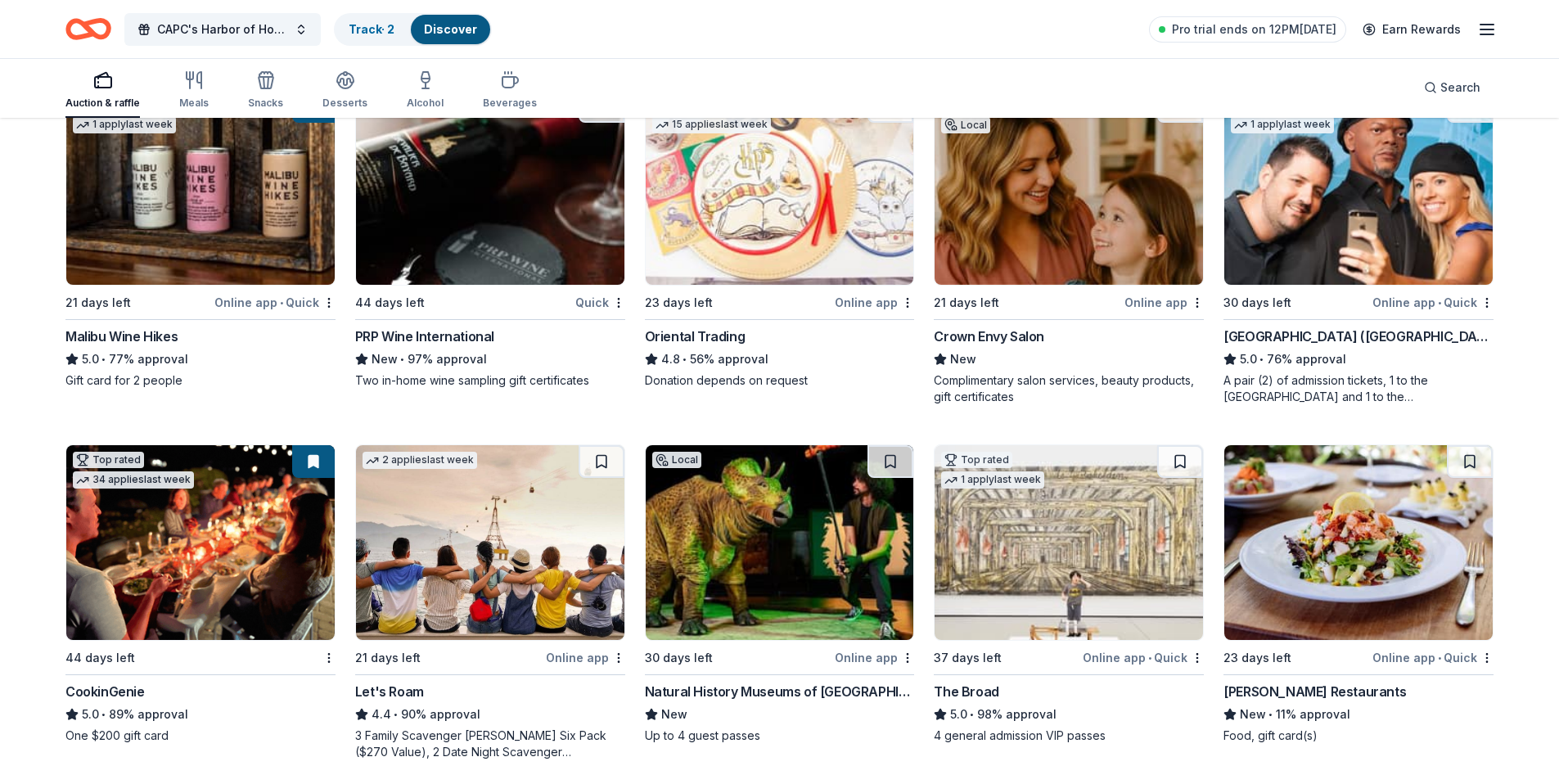
scroll to position [522, 0]
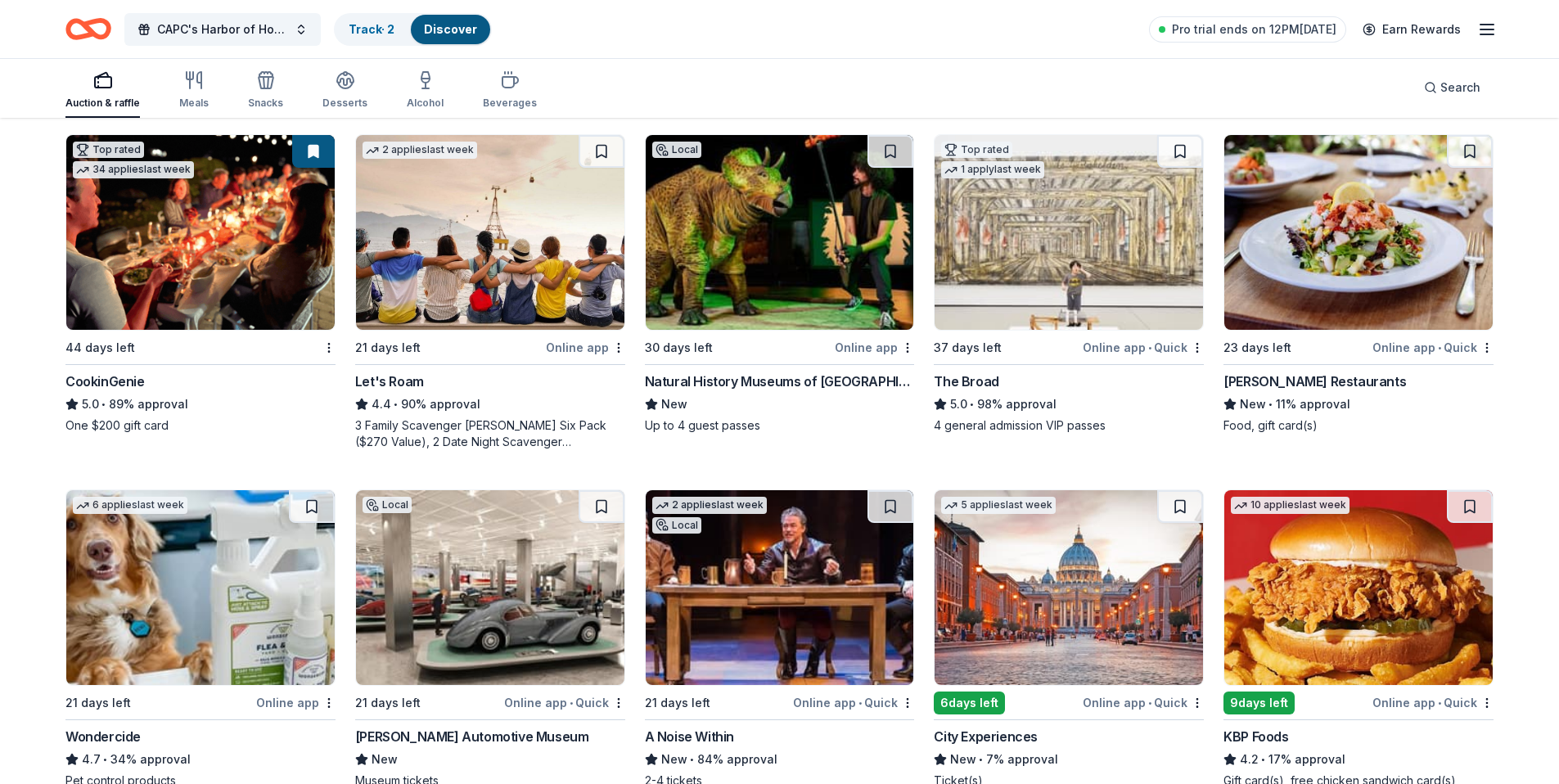
click at [731, 281] on img at bounding box center [780, 233] width 269 height 195
click at [1088, 349] on div "Online app • Quick" at bounding box center [1143, 347] width 121 height 21
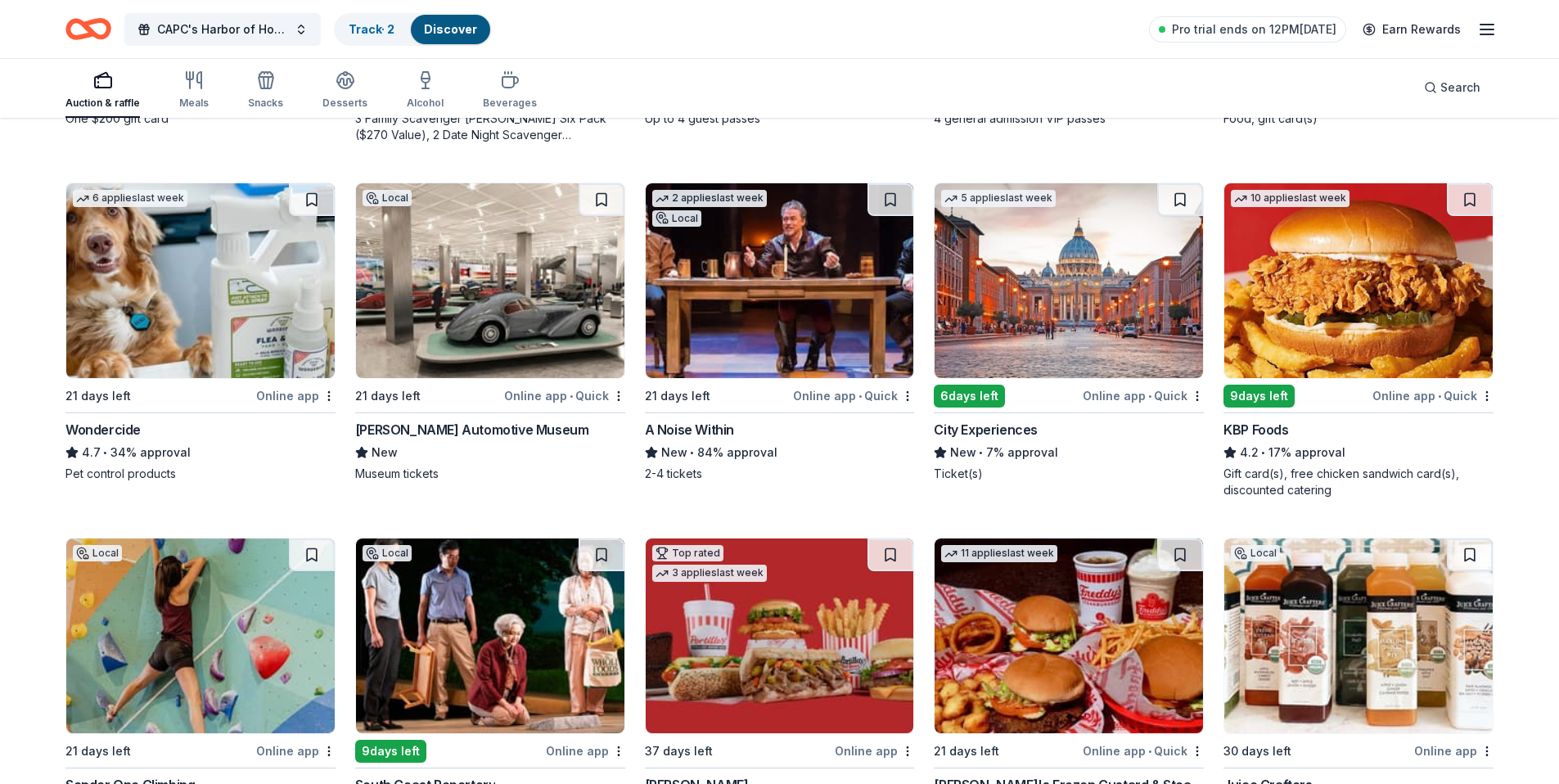
scroll to position [834, 0]
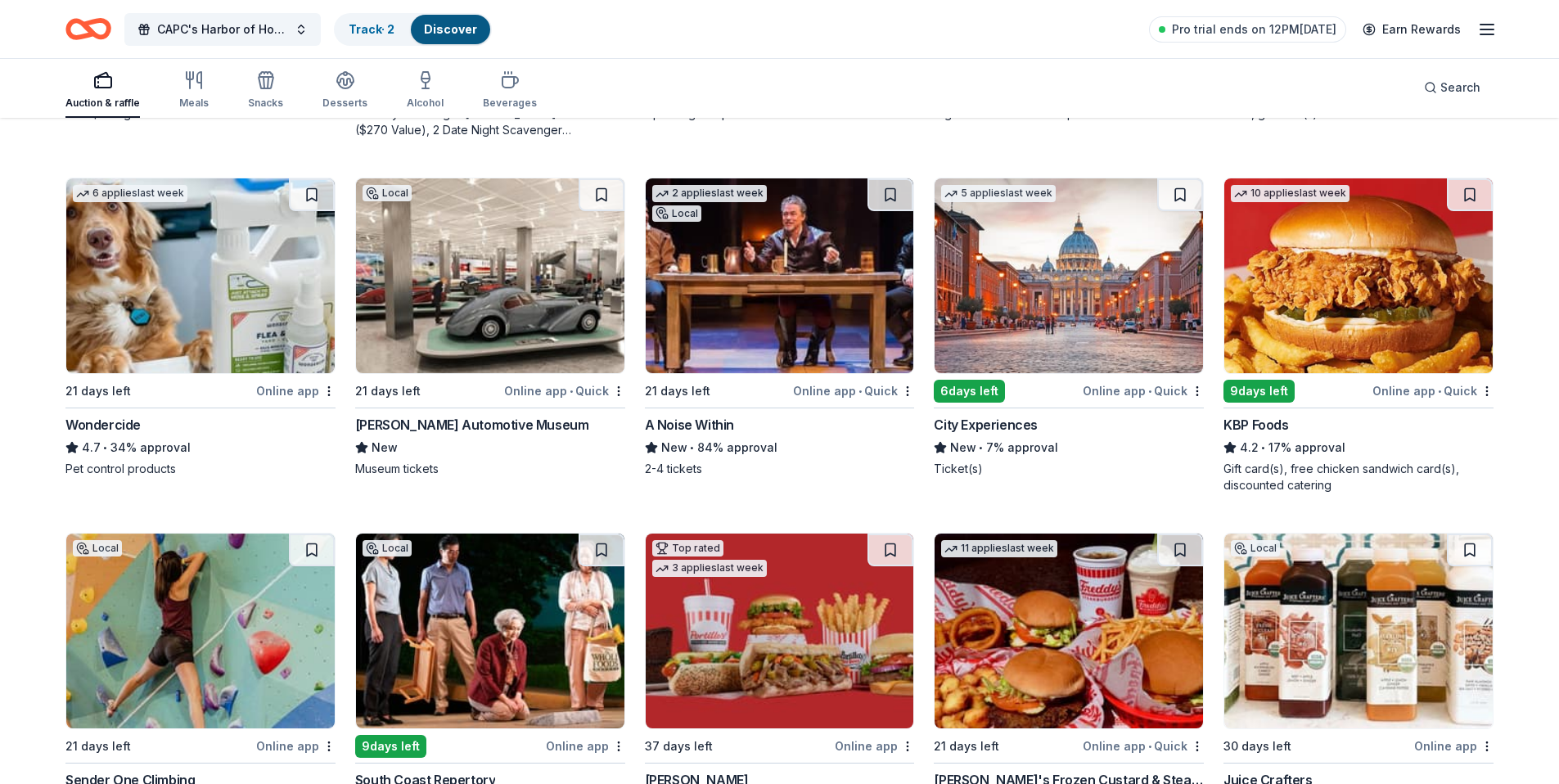
click at [1012, 282] on img at bounding box center [1069, 276] width 269 height 195
click at [1309, 326] on img at bounding box center [1359, 276] width 269 height 195
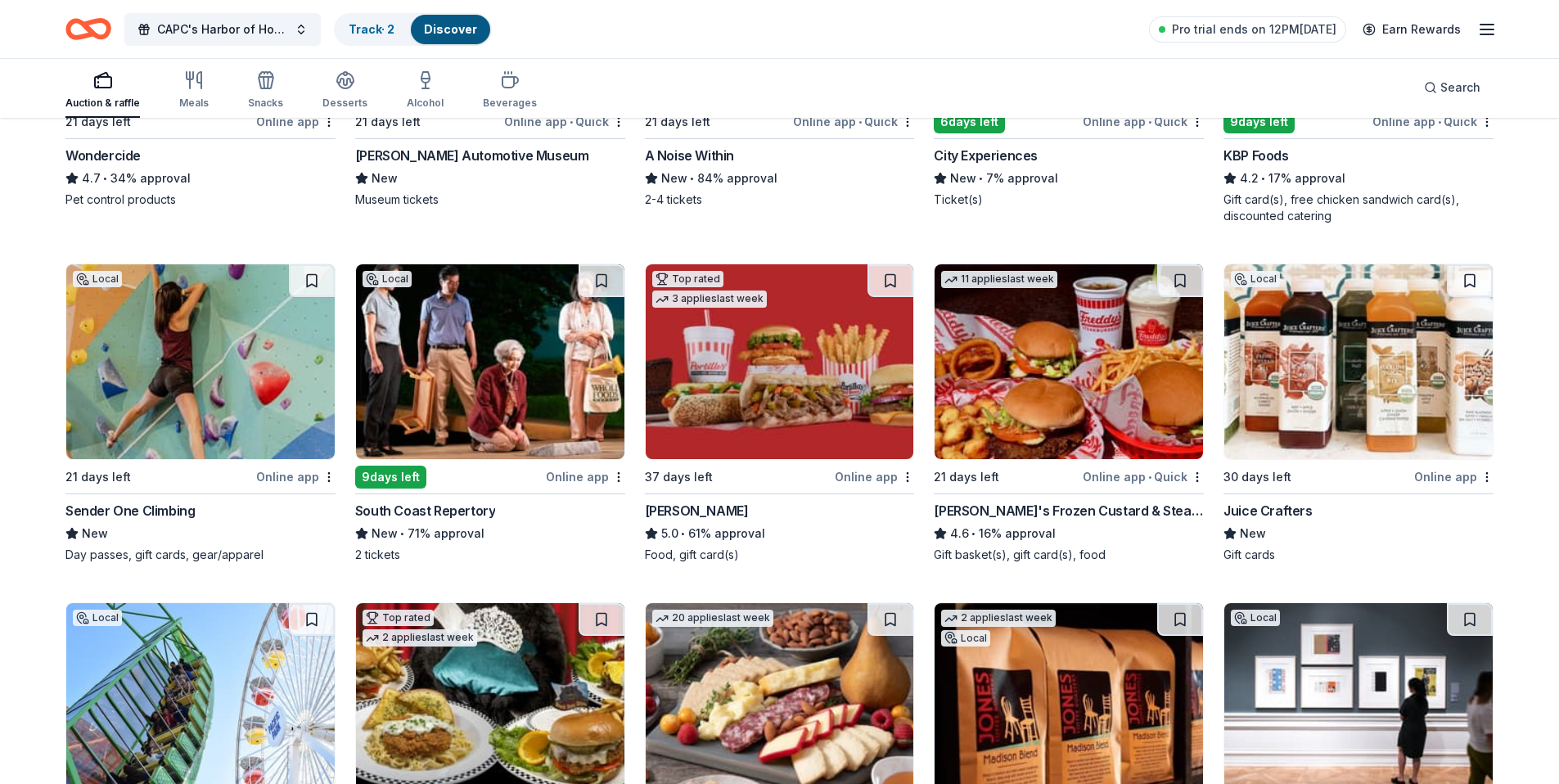
scroll to position [1119, 0]
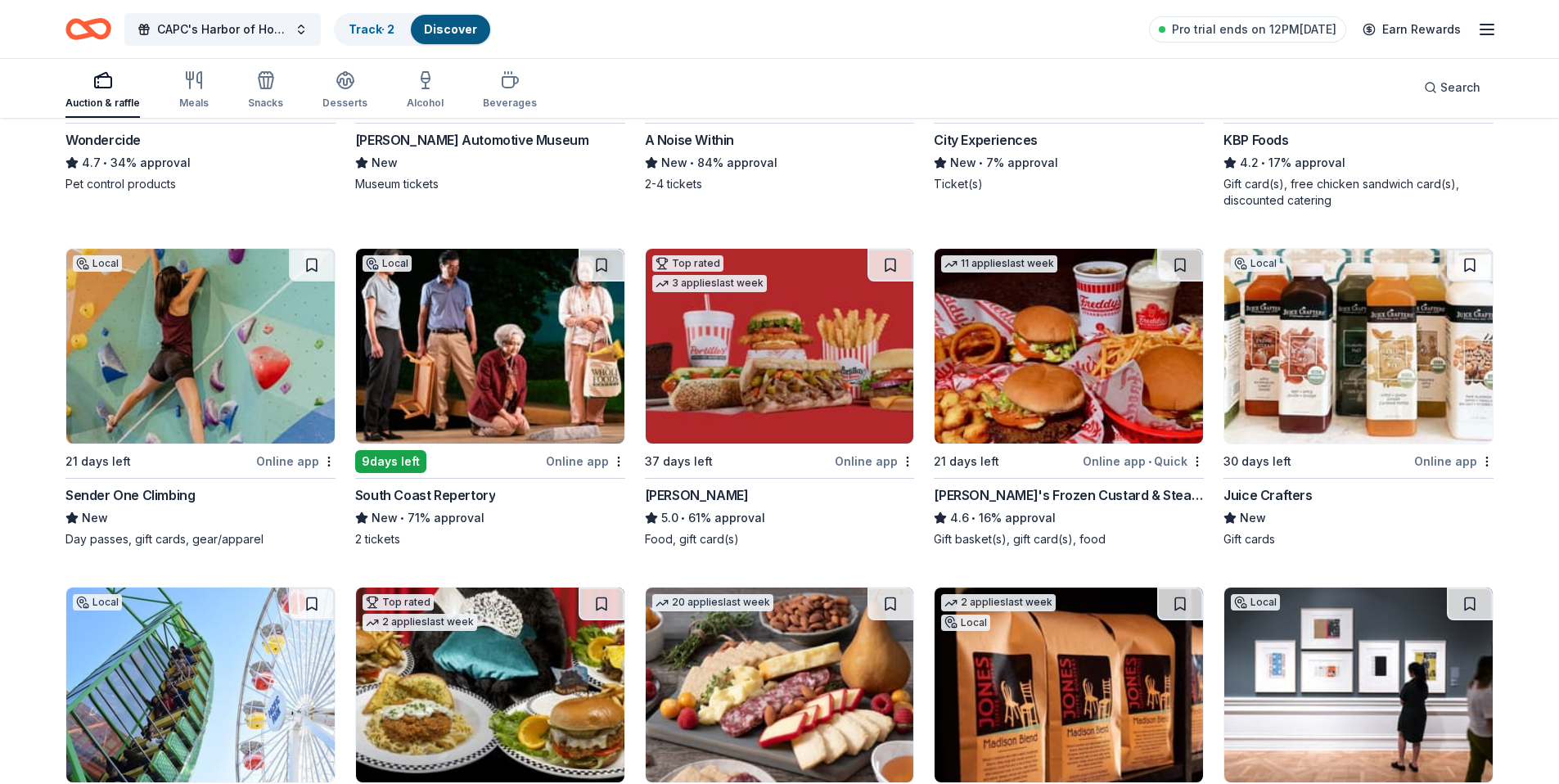
click at [148, 352] on img at bounding box center [200, 347] width 269 height 195
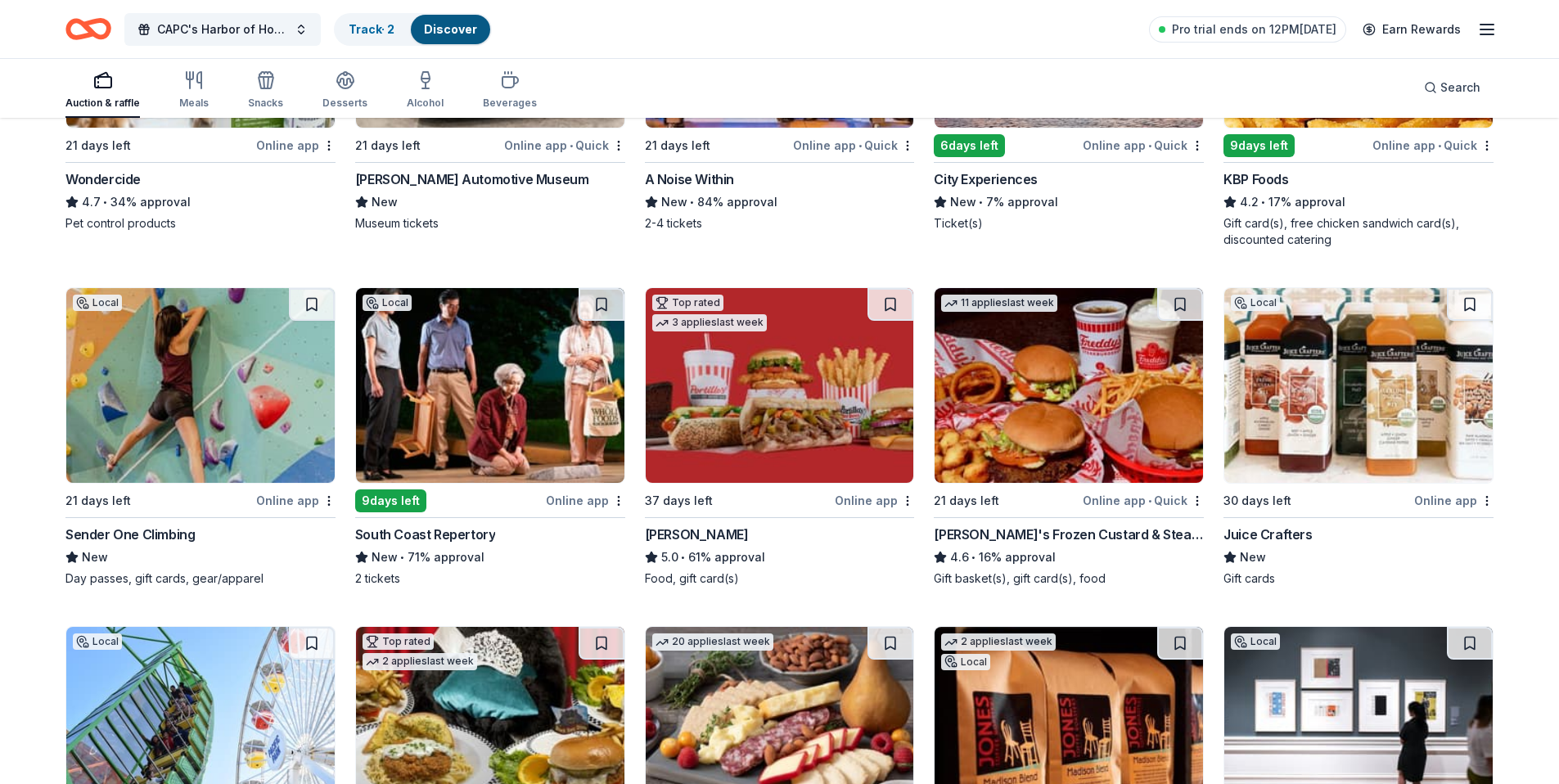
scroll to position [1209, 0]
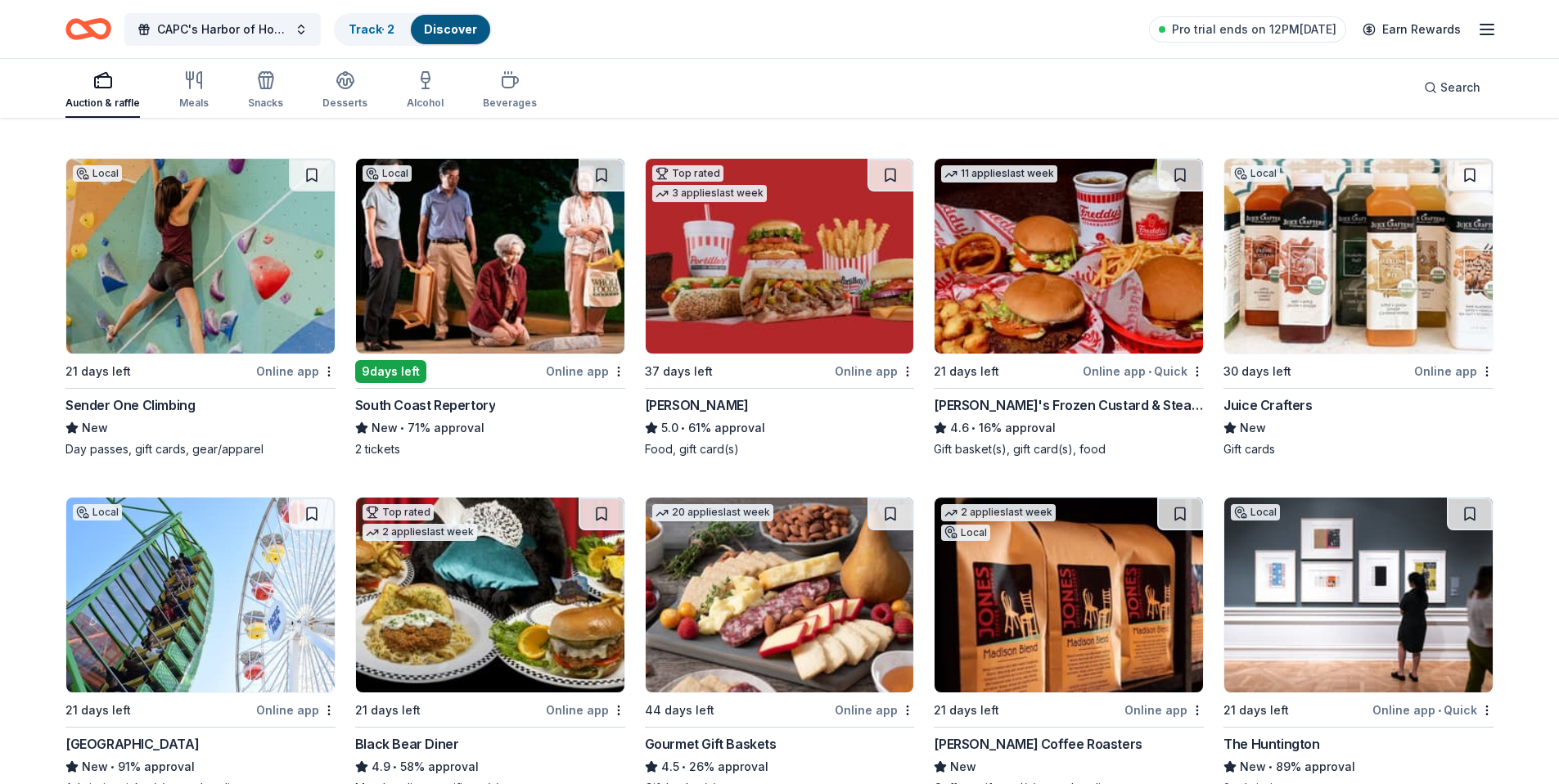
click at [470, 292] on img at bounding box center [491, 256] width 269 height 195
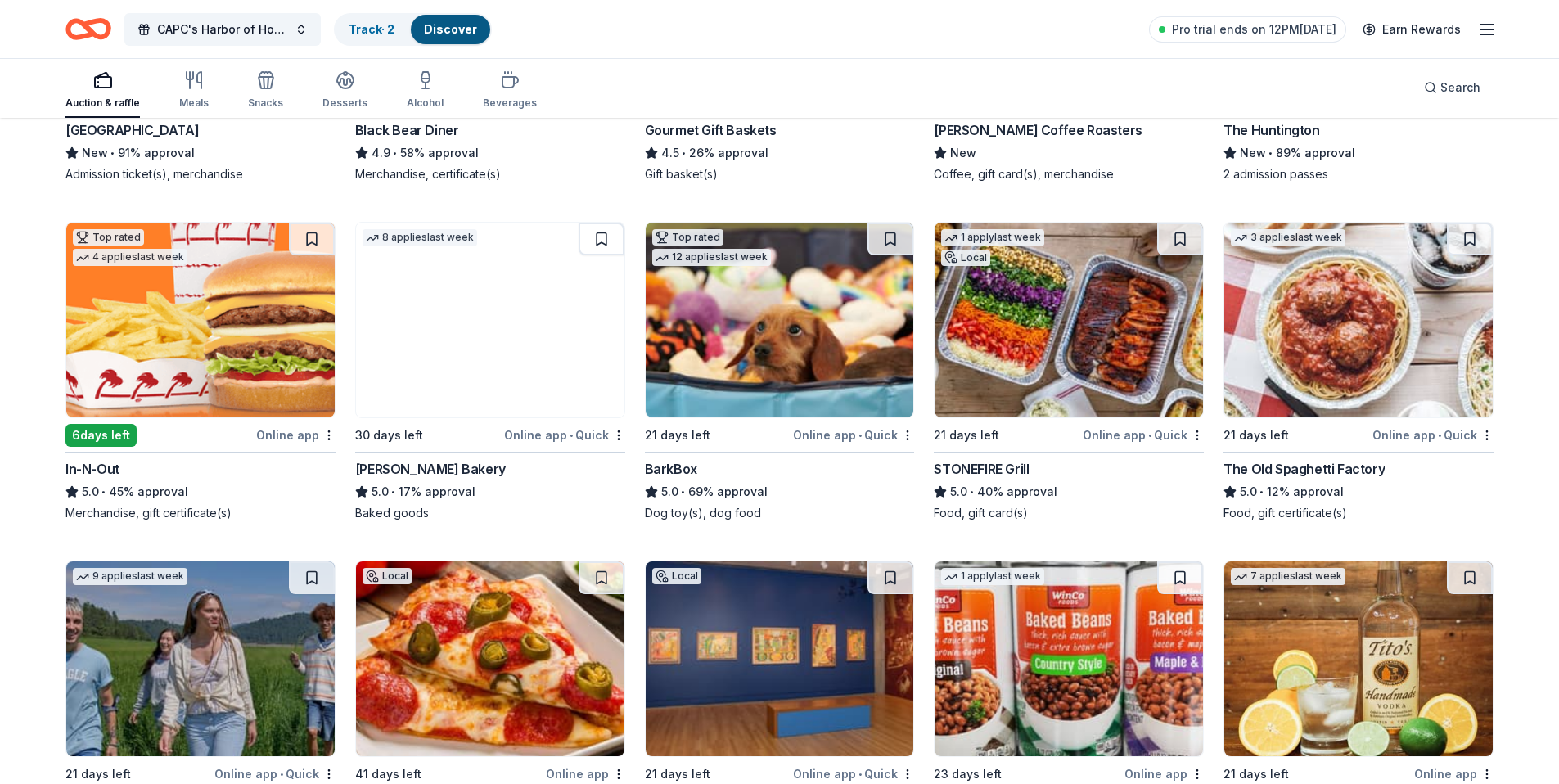
scroll to position [1642, 0]
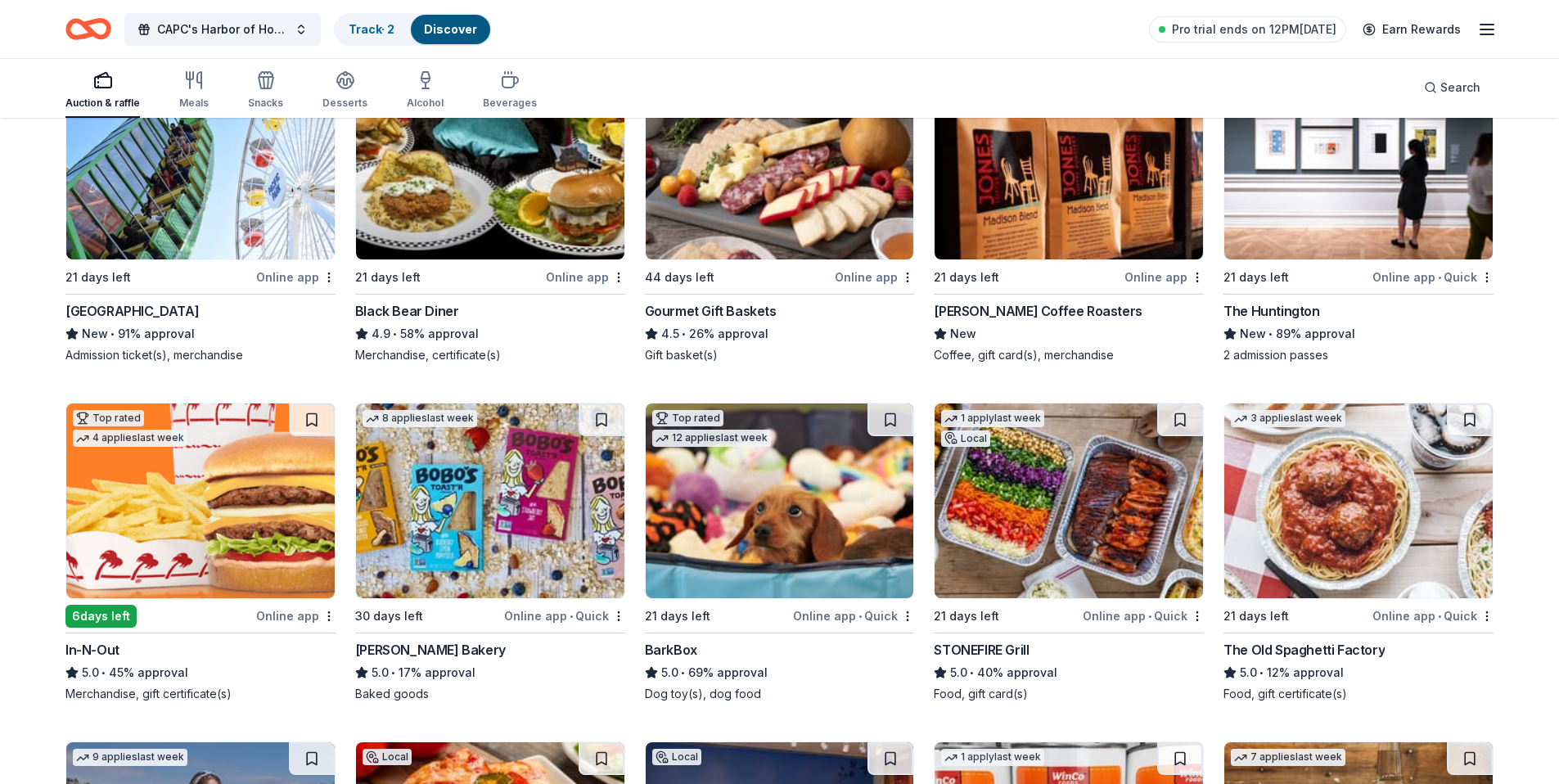
click at [1304, 188] on img at bounding box center [1359, 163] width 269 height 195
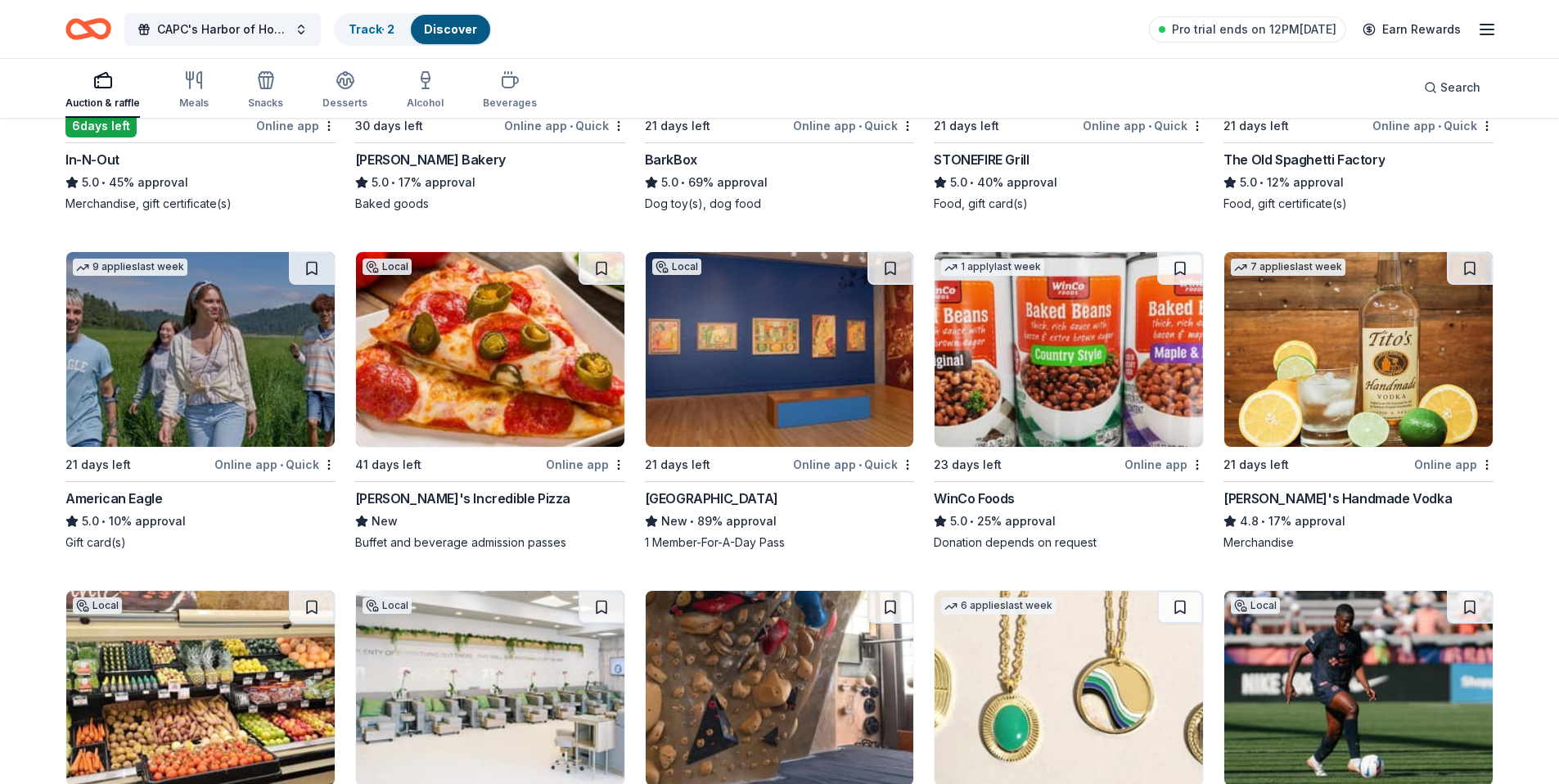
scroll to position [2117, 0]
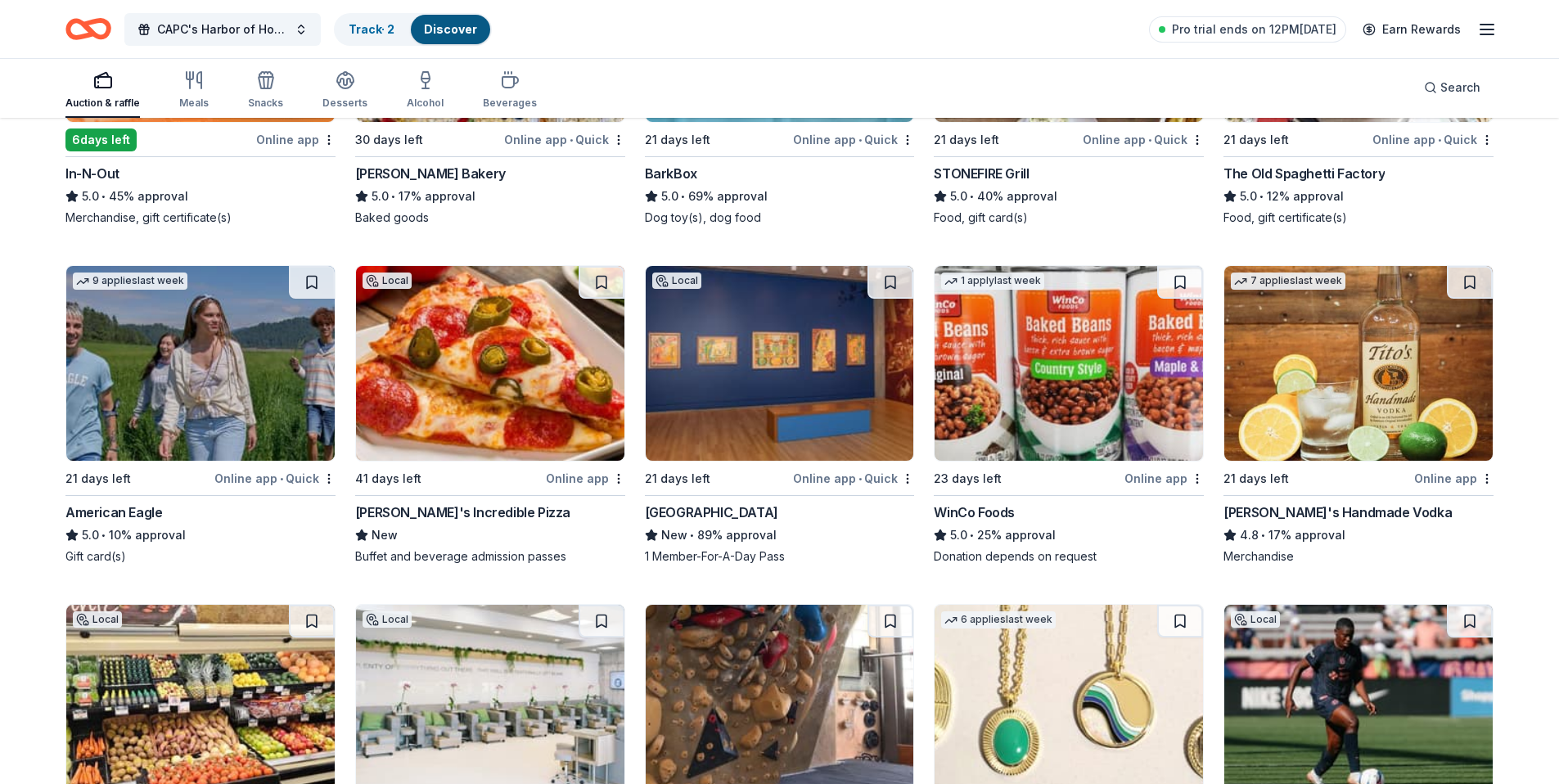
click at [165, 344] on img at bounding box center [200, 364] width 269 height 195
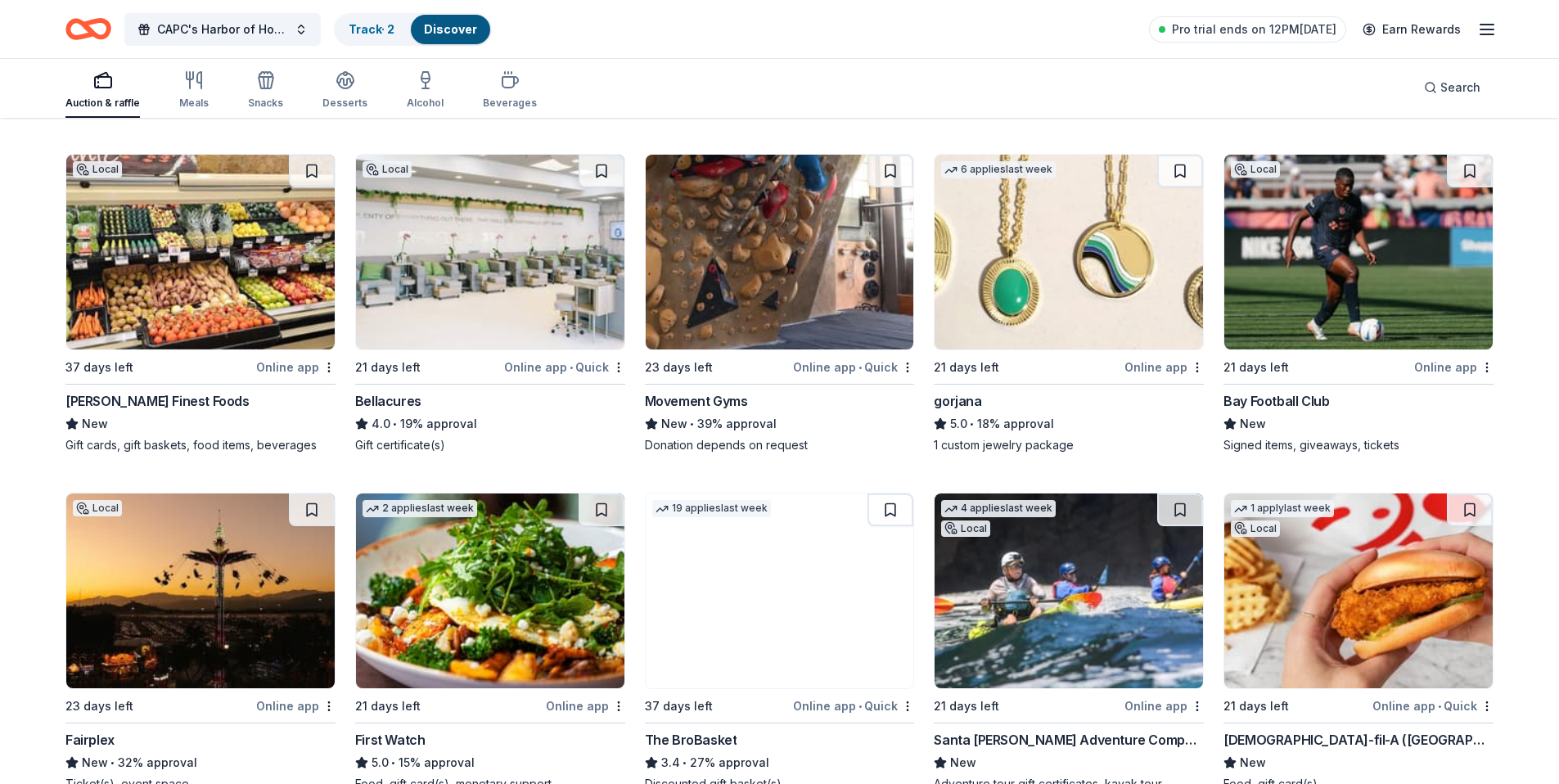
scroll to position [2573, 0]
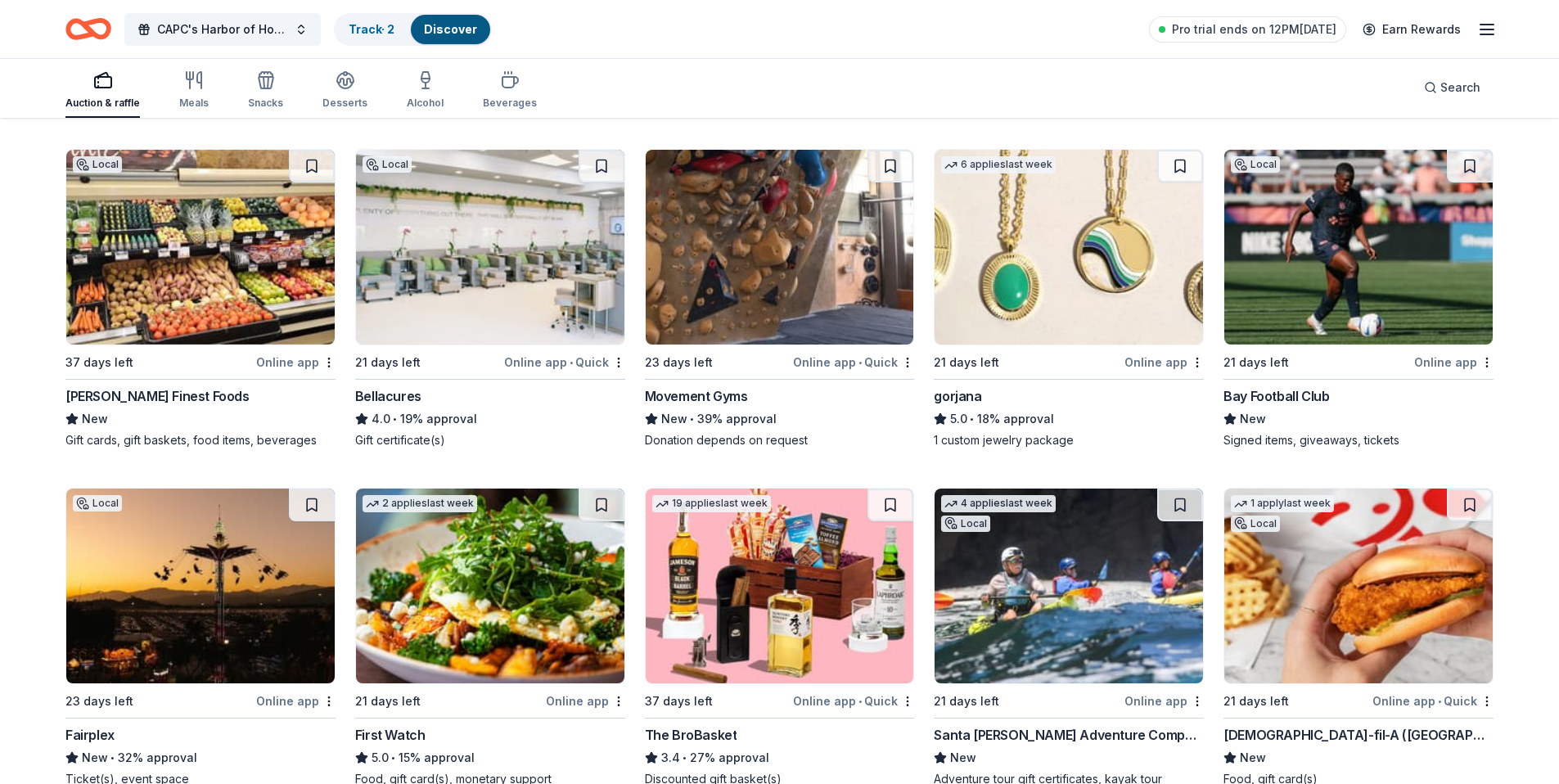
click at [1006, 245] on img at bounding box center [1069, 247] width 269 height 195
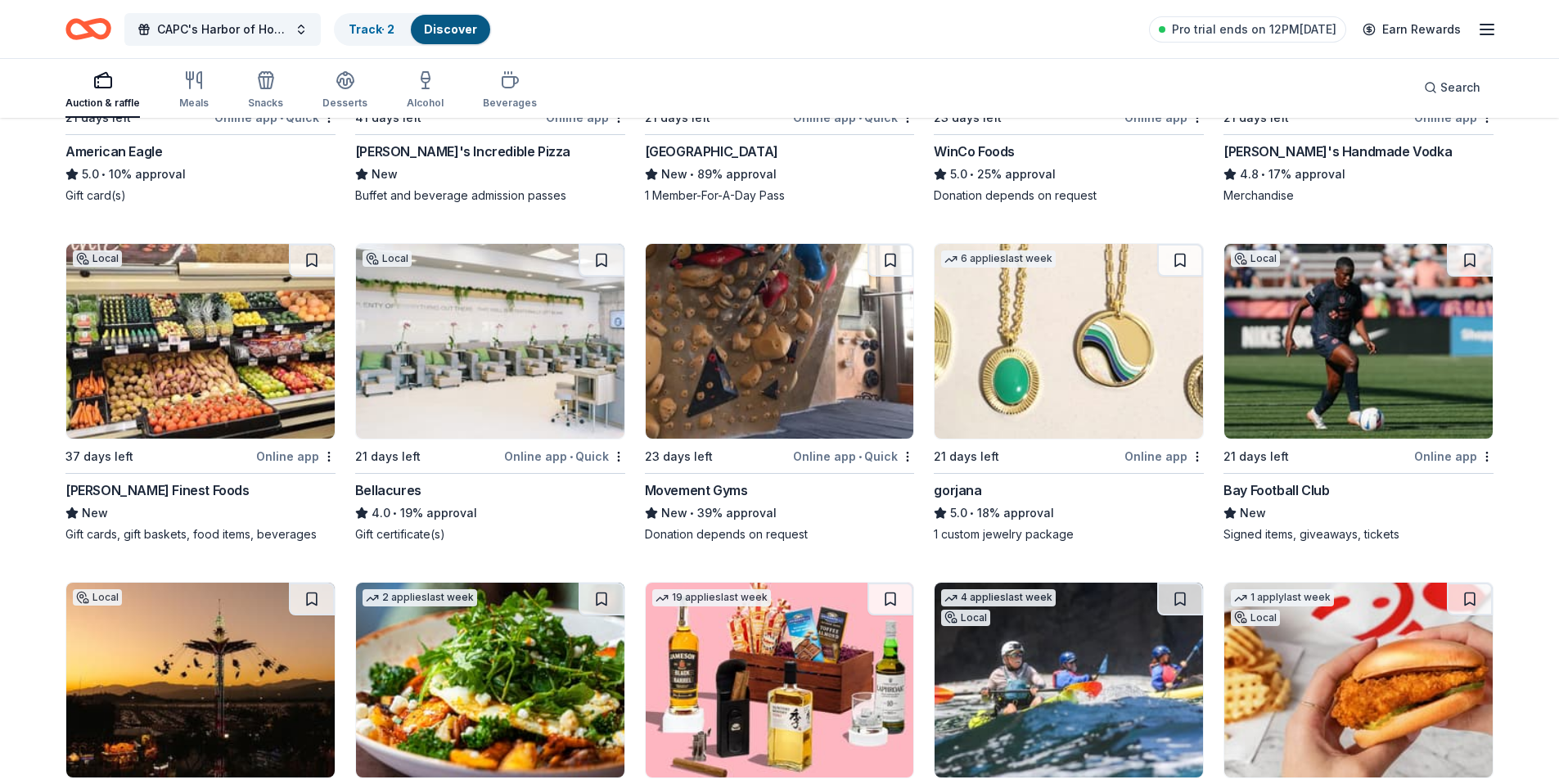
scroll to position [2460, 0]
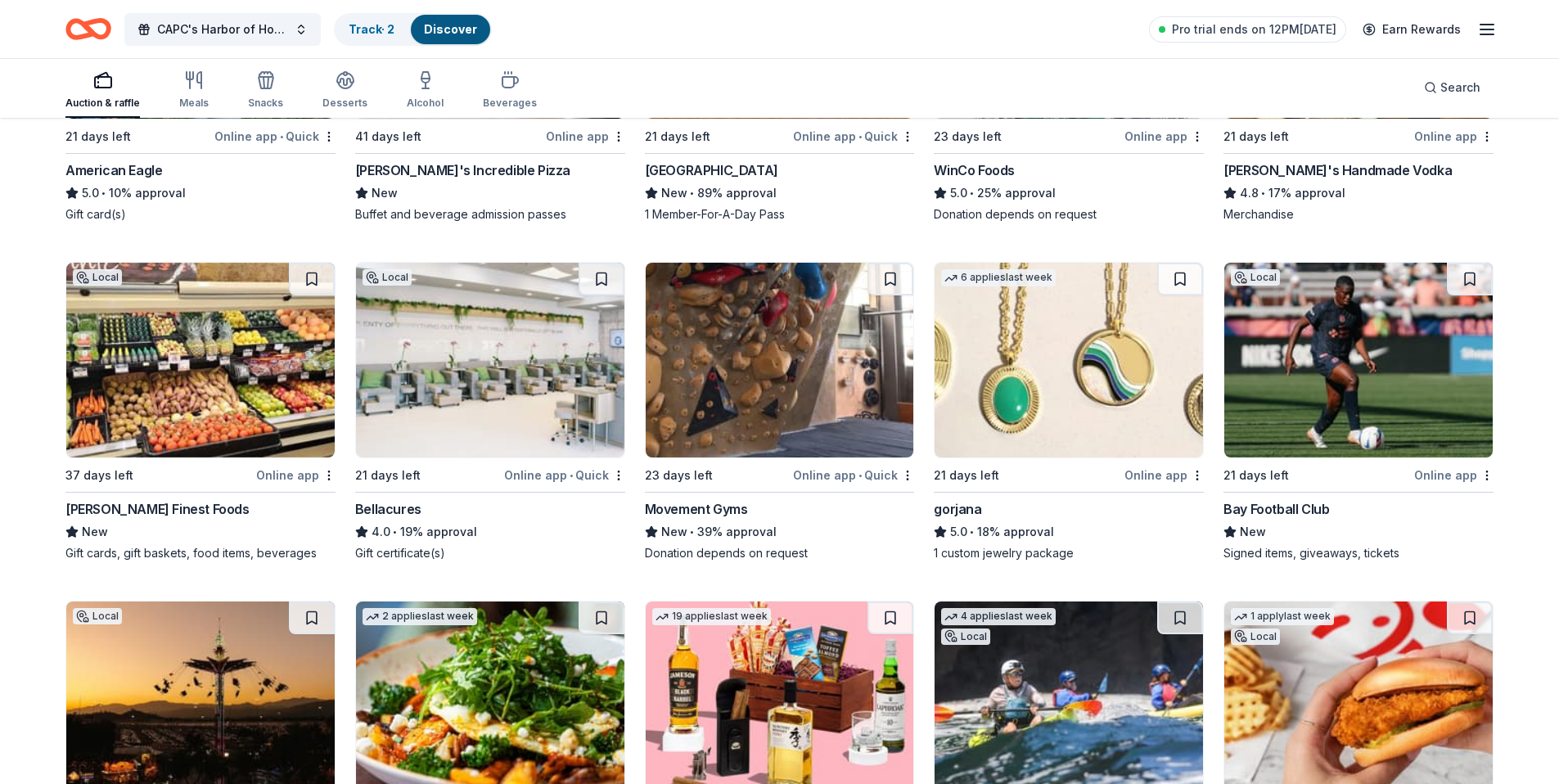
click at [788, 359] on img at bounding box center [780, 360] width 269 height 195
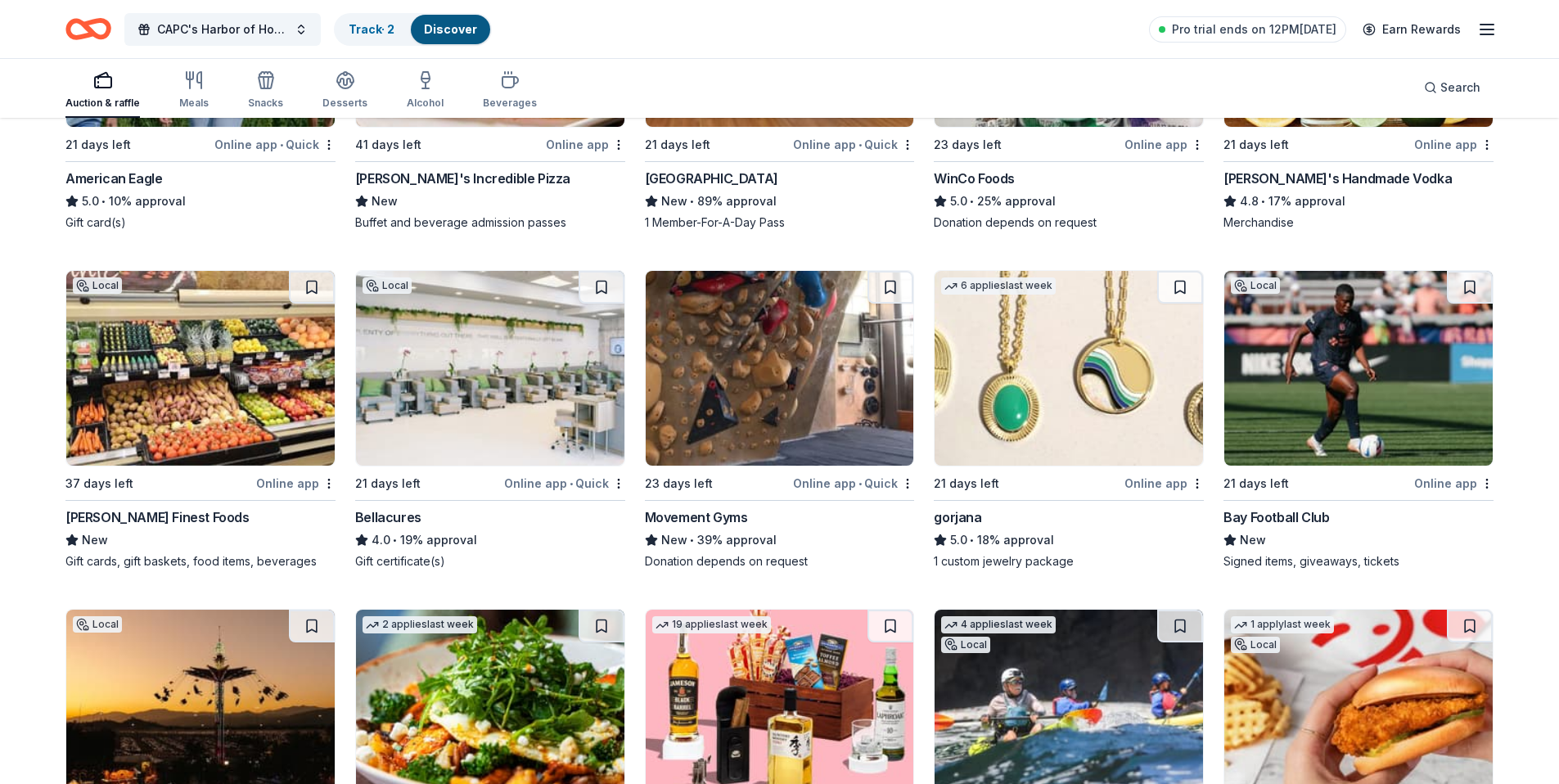
scroll to position [2445, 0]
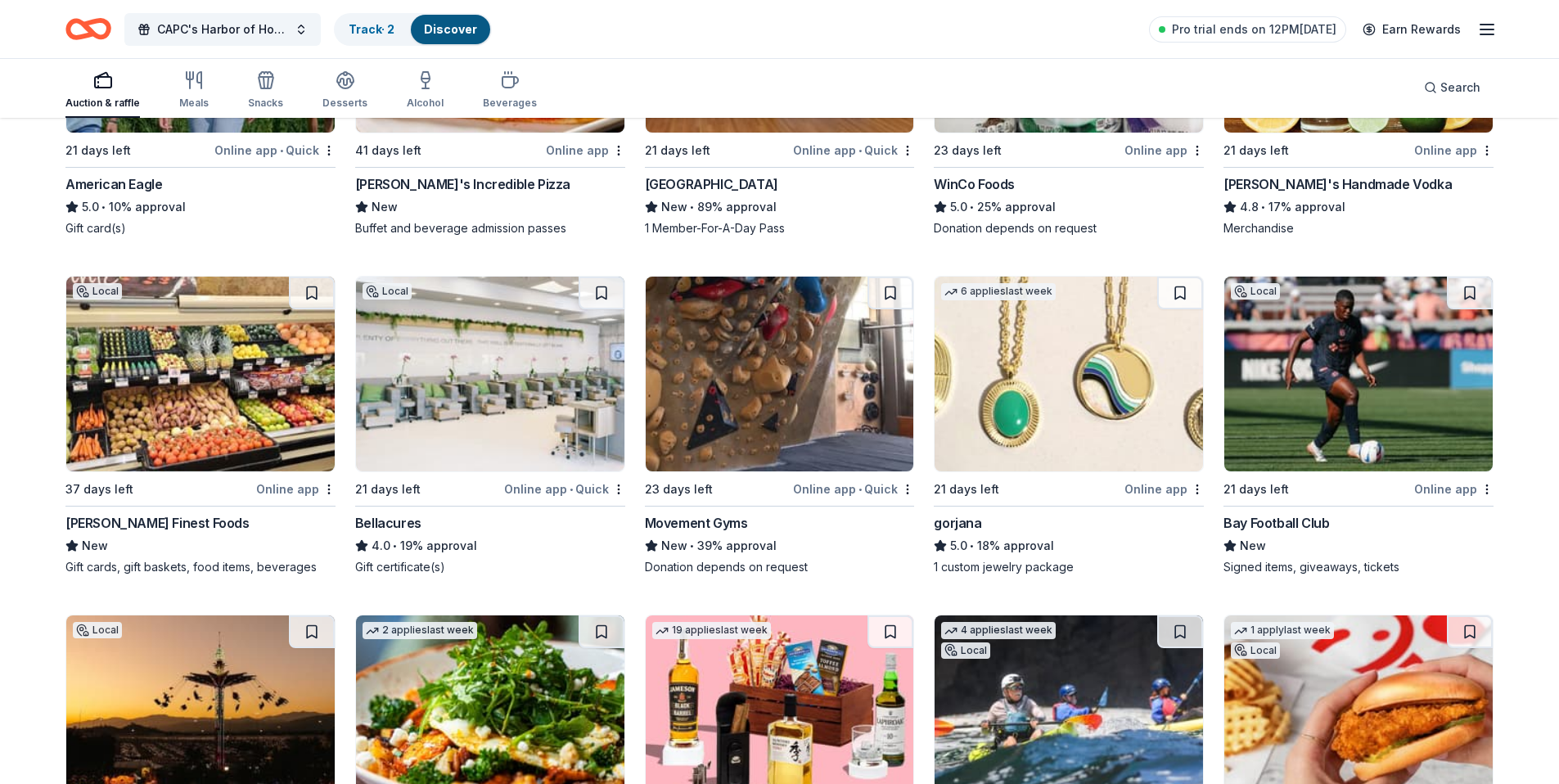
click at [1357, 387] on img at bounding box center [1359, 374] width 269 height 195
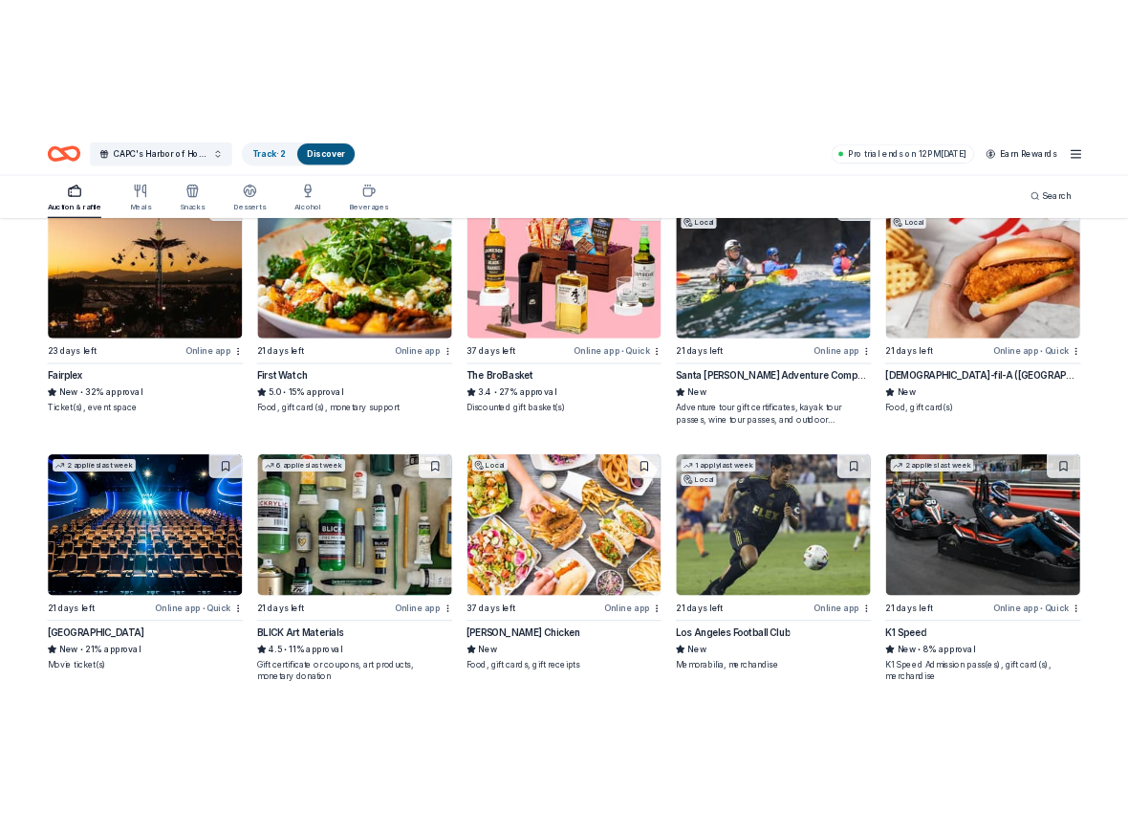
scroll to position [3240, 0]
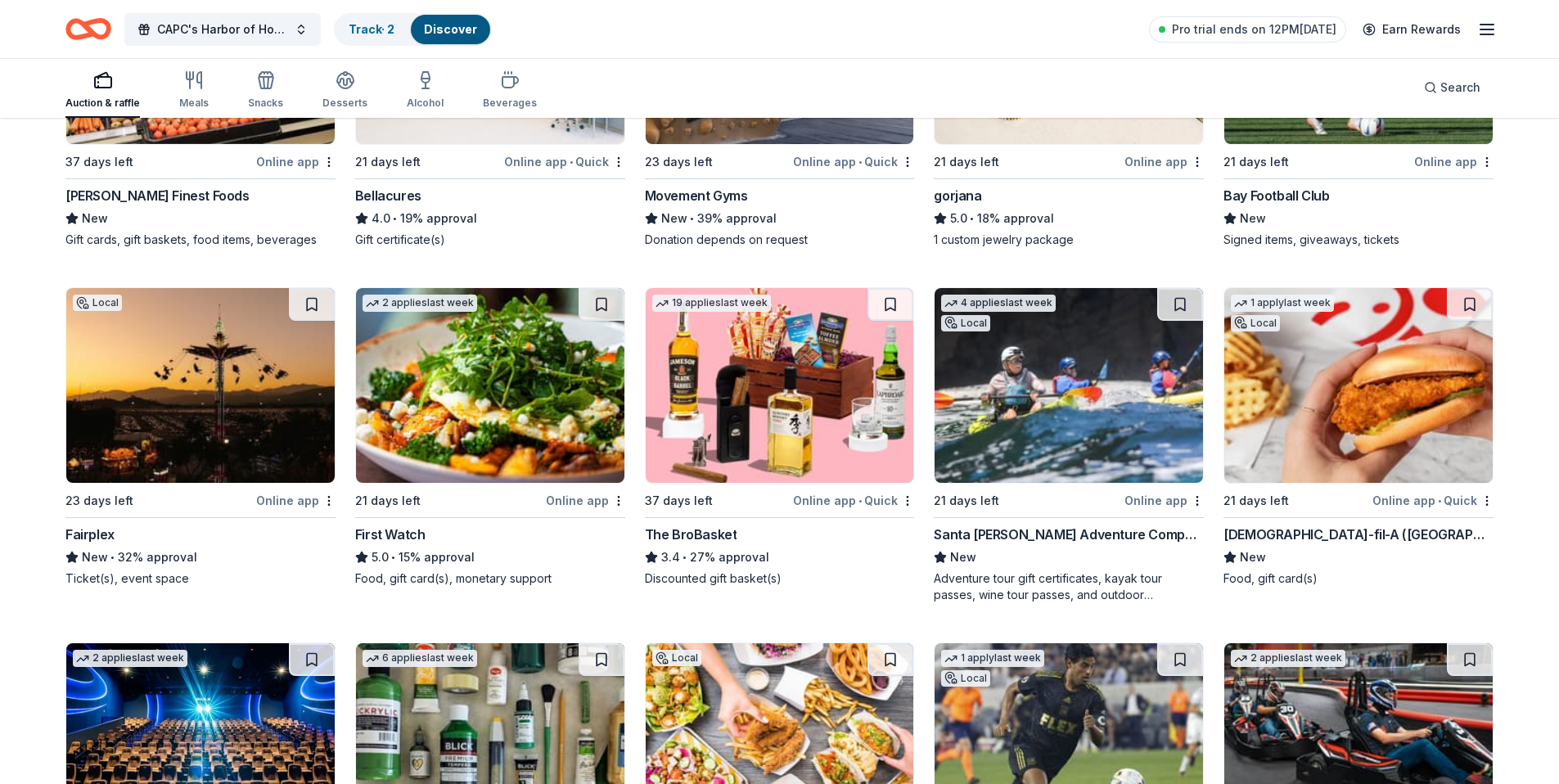
click at [1065, 399] on img at bounding box center [1069, 386] width 269 height 195
click at [742, 371] on img at bounding box center [780, 386] width 269 height 195
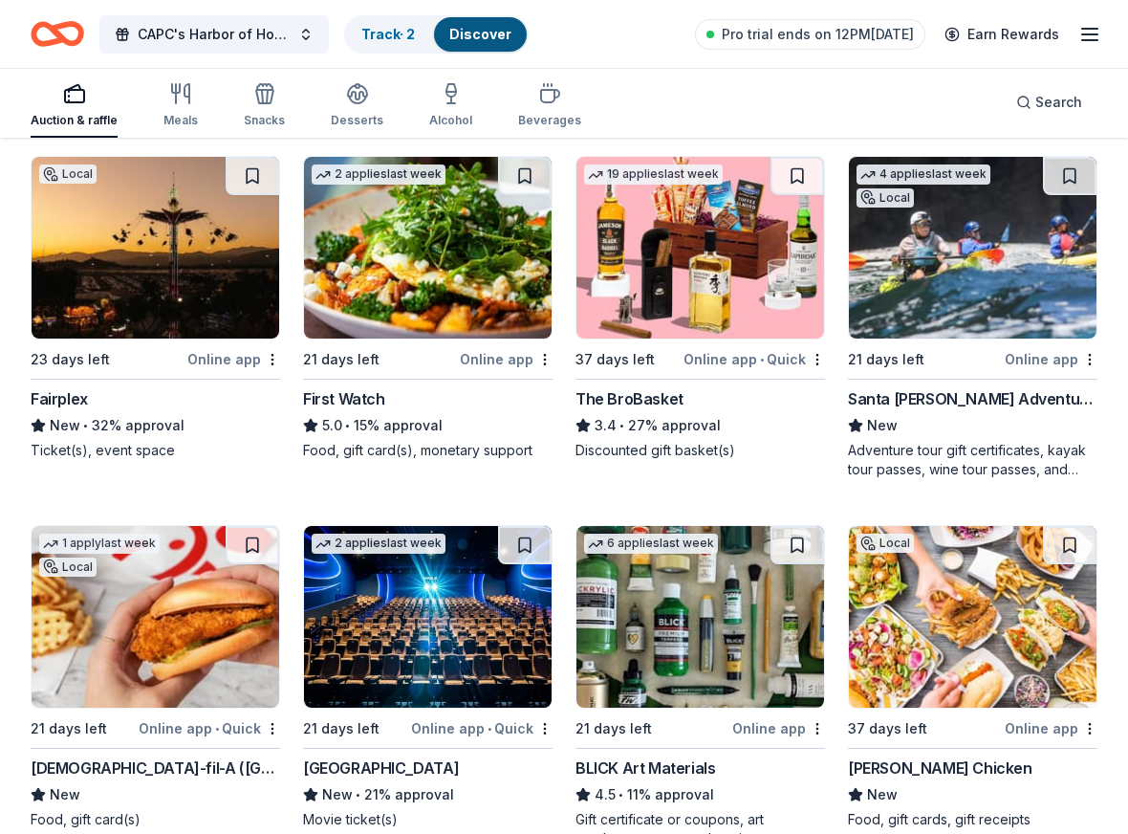
scroll to position [3762, 0]
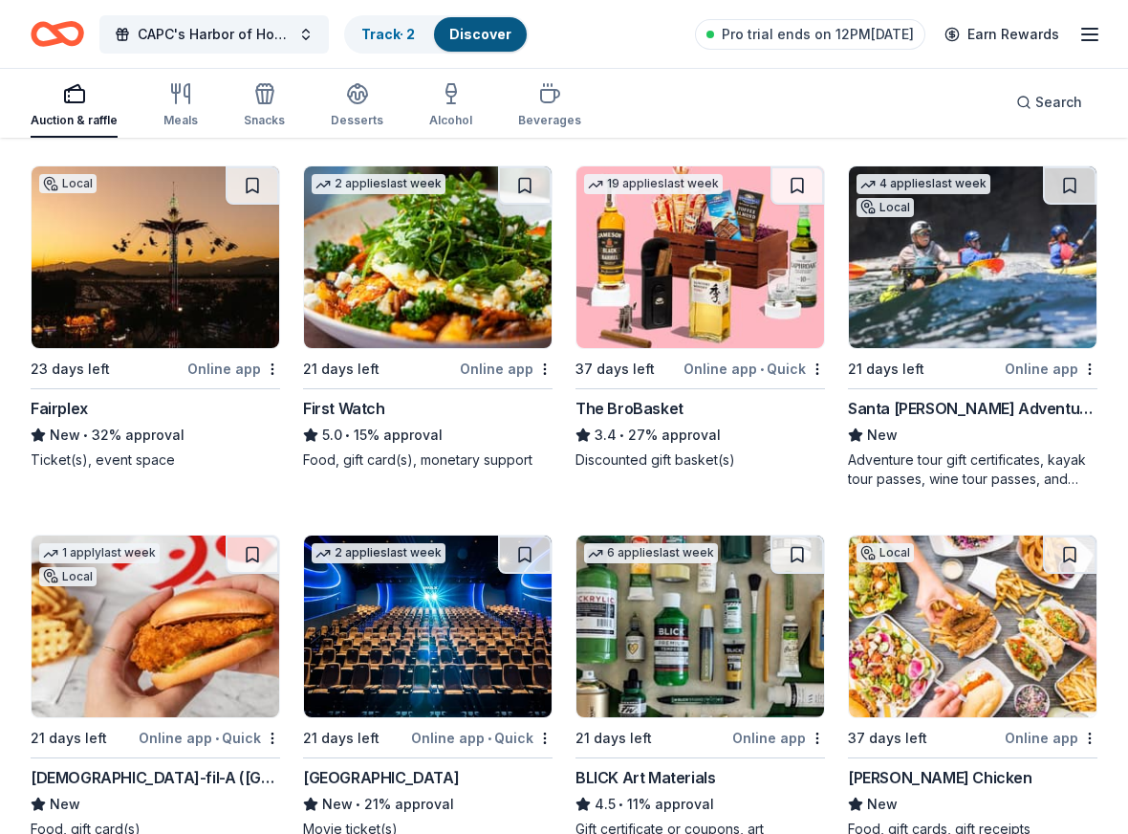
click at [468, 259] on img at bounding box center [428, 257] width 248 height 182
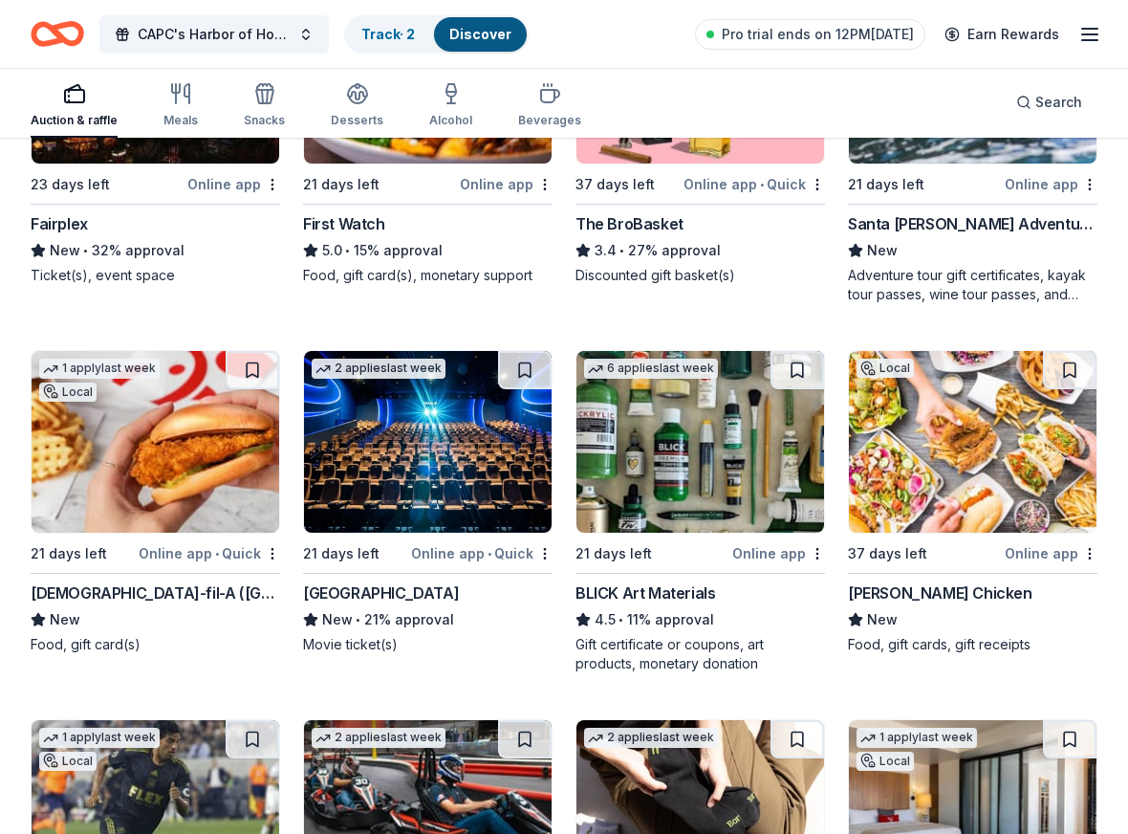
scroll to position [3958, 0]
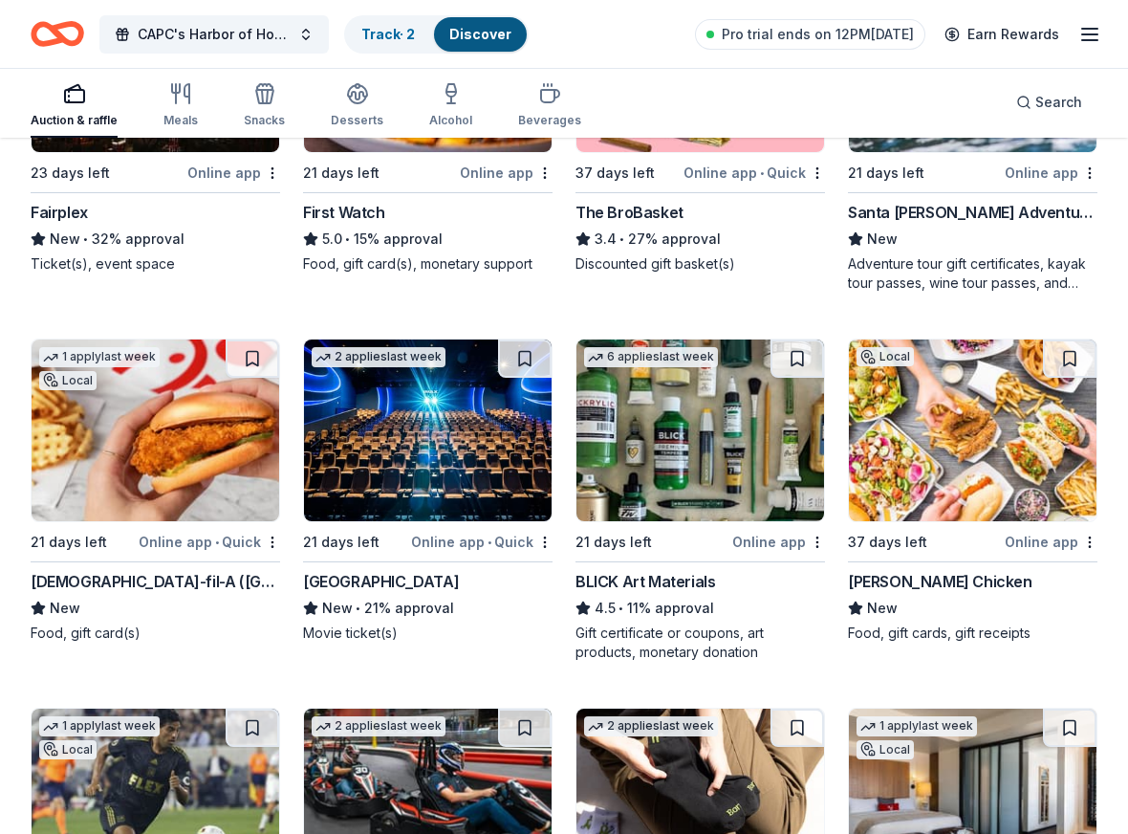
click at [122, 471] on img at bounding box center [156, 430] width 248 height 182
click at [467, 459] on img at bounding box center [428, 430] width 248 height 182
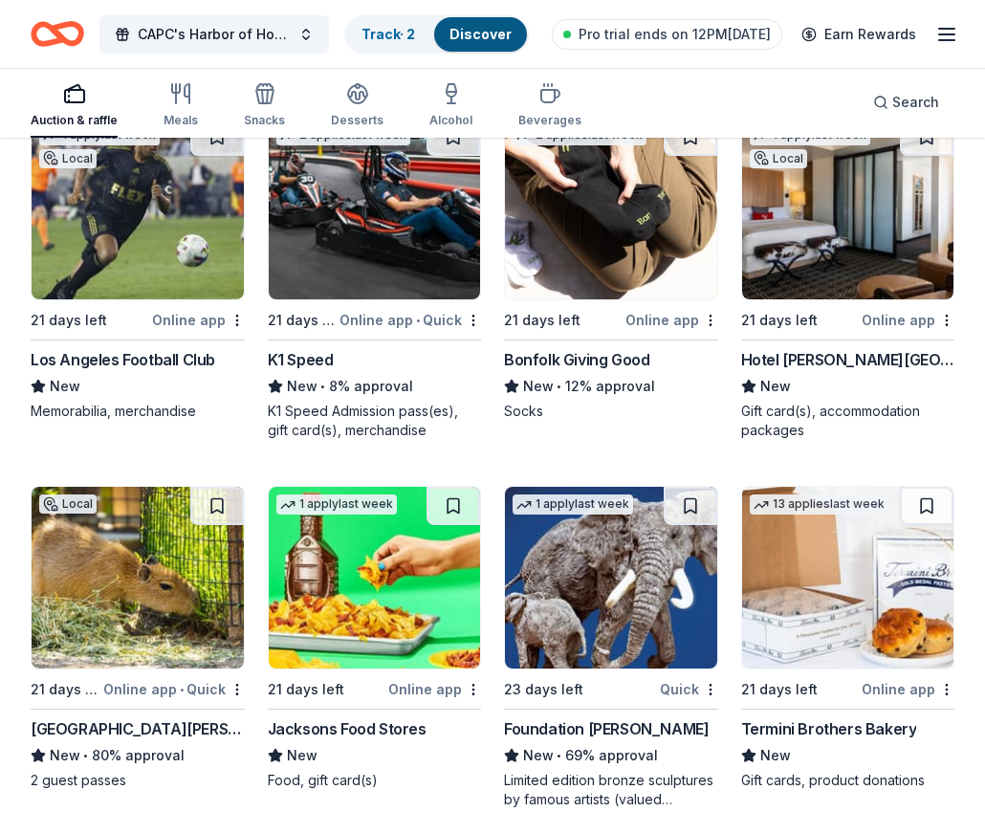
scroll to position [4573, 0]
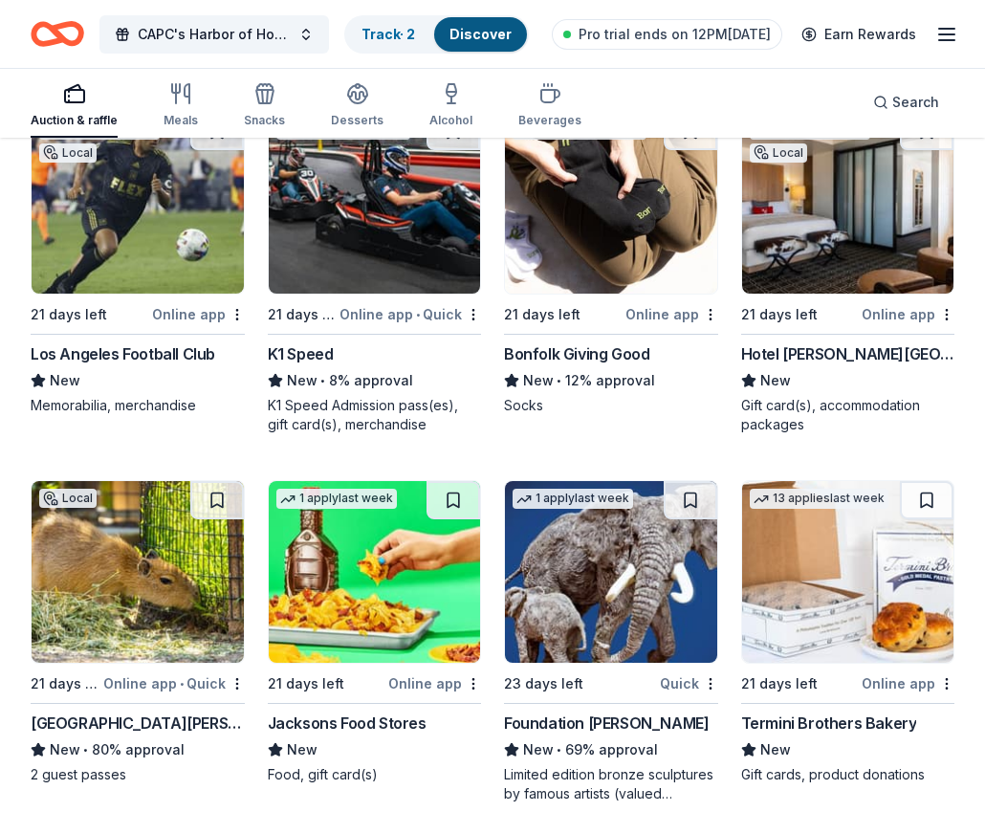
click at [98, 585] on img at bounding box center [138, 572] width 212 height 182
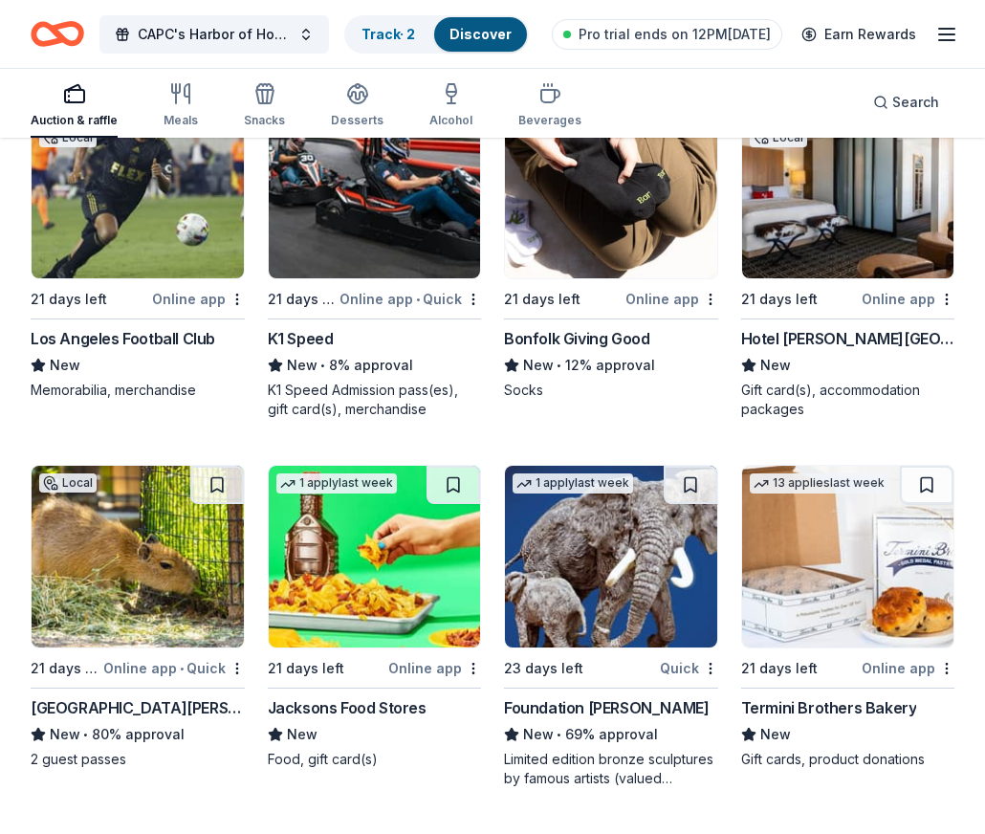
scroll to position [4514, 0]
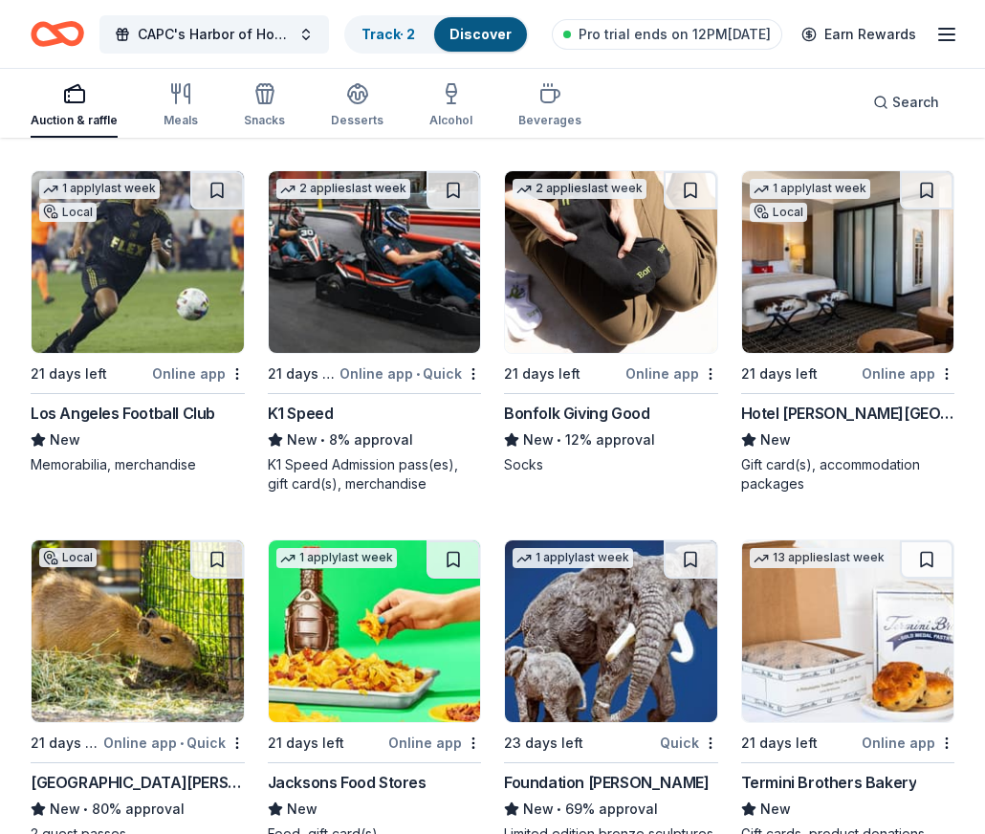
click at [400, 291] on img at bounding box center [375, 262] width 212 height 182
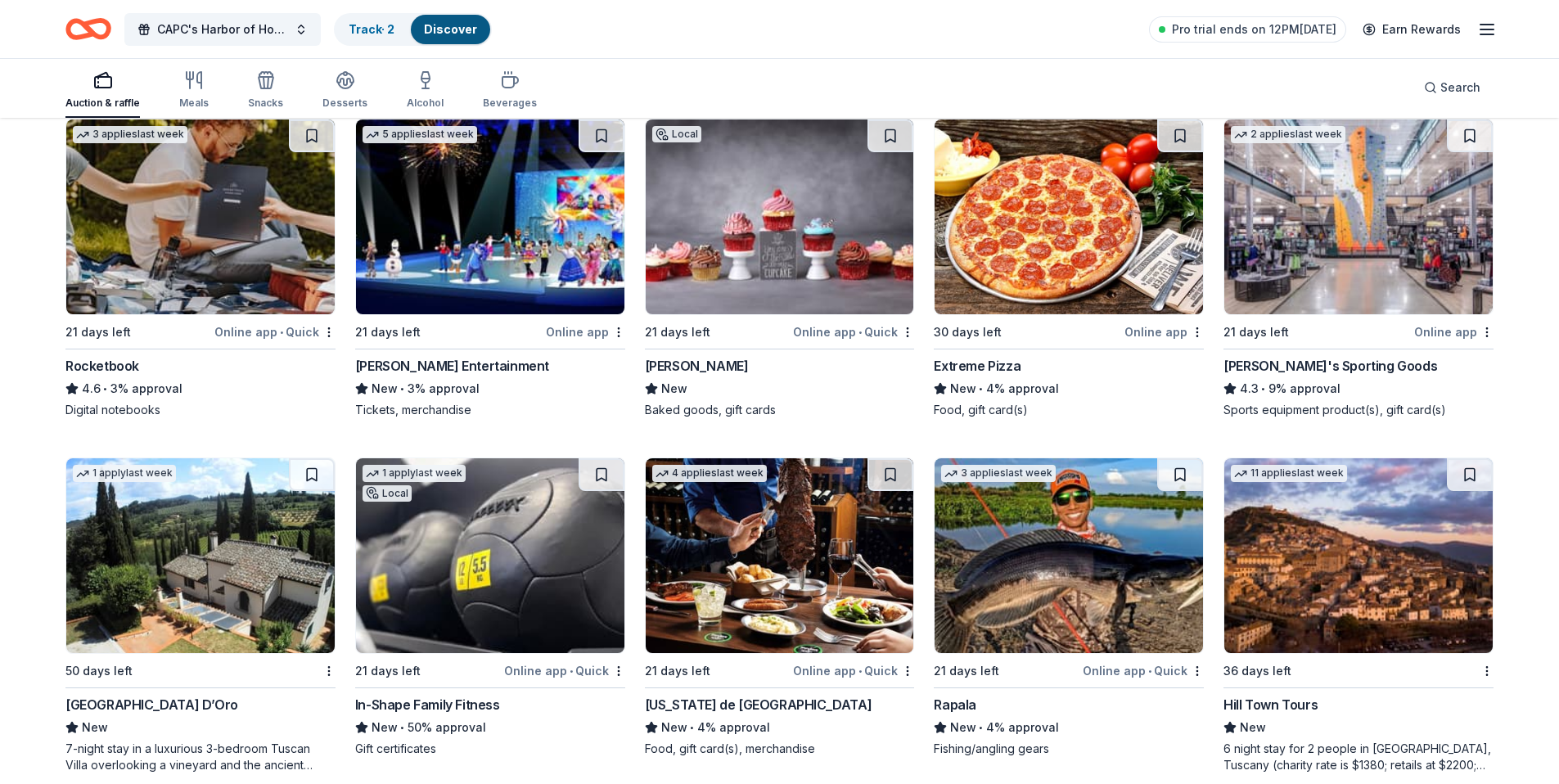
scroll to position [6459, 0]
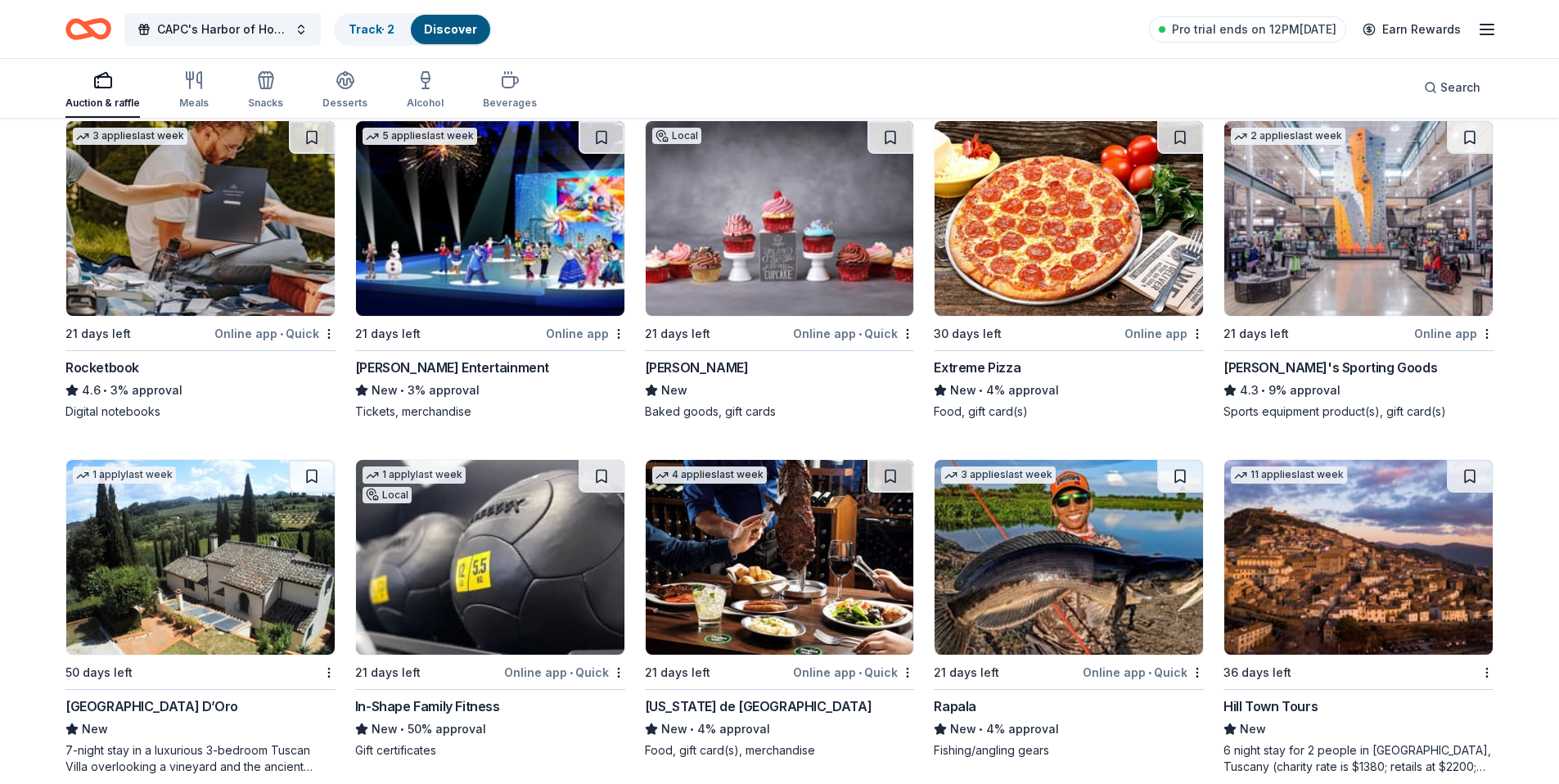
click at [1294, 263] on img at bounding box center [1359, 218] width 269 height 195
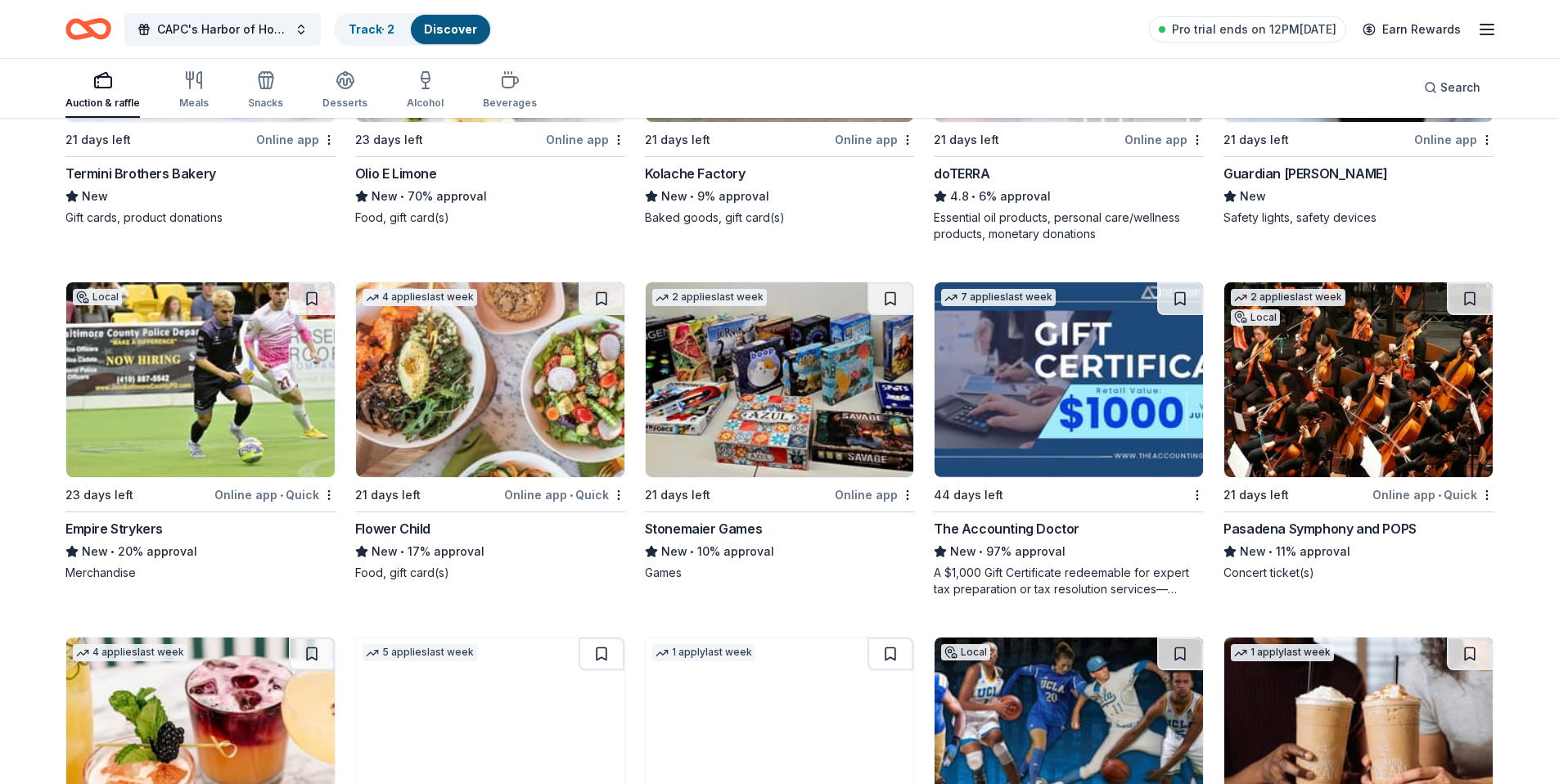
scroll to position [4198, 0]
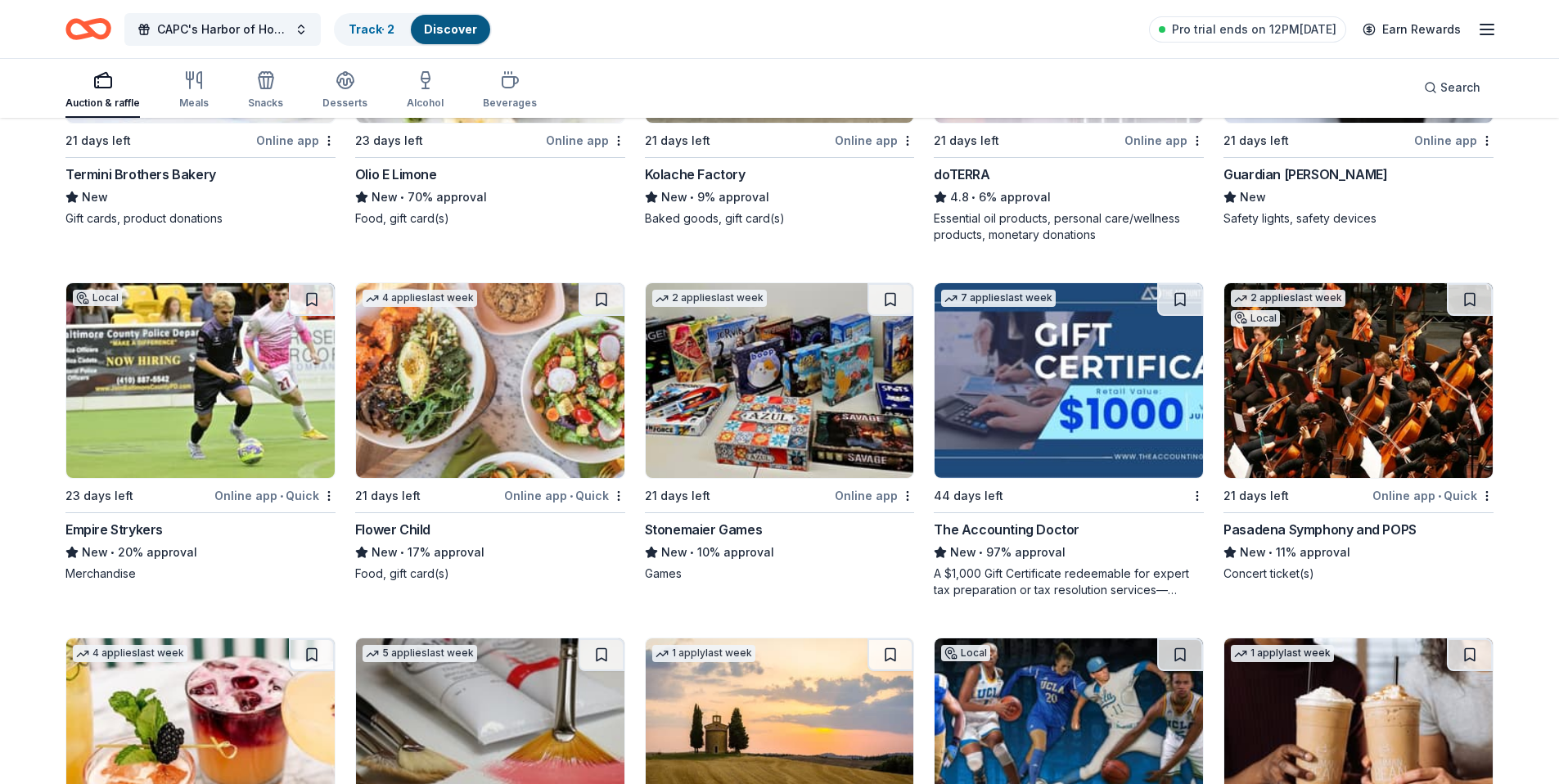
click at [208, 413] on img at bounding box center [200, 381] width 269 height 195
click at [990, 374] on img at bounding box center [1069, 381] width 269 height 195
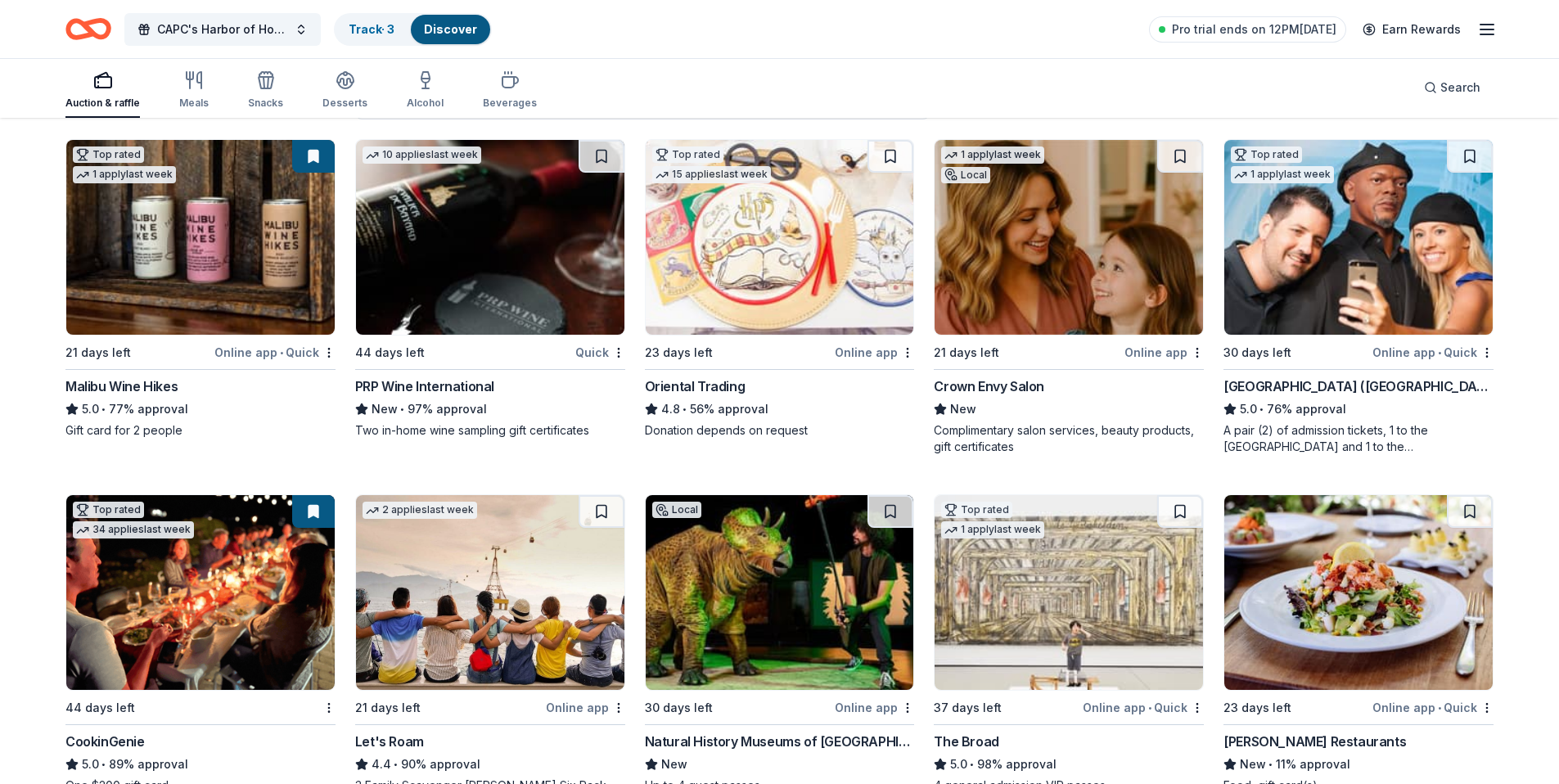
scroll to position [60, 0]
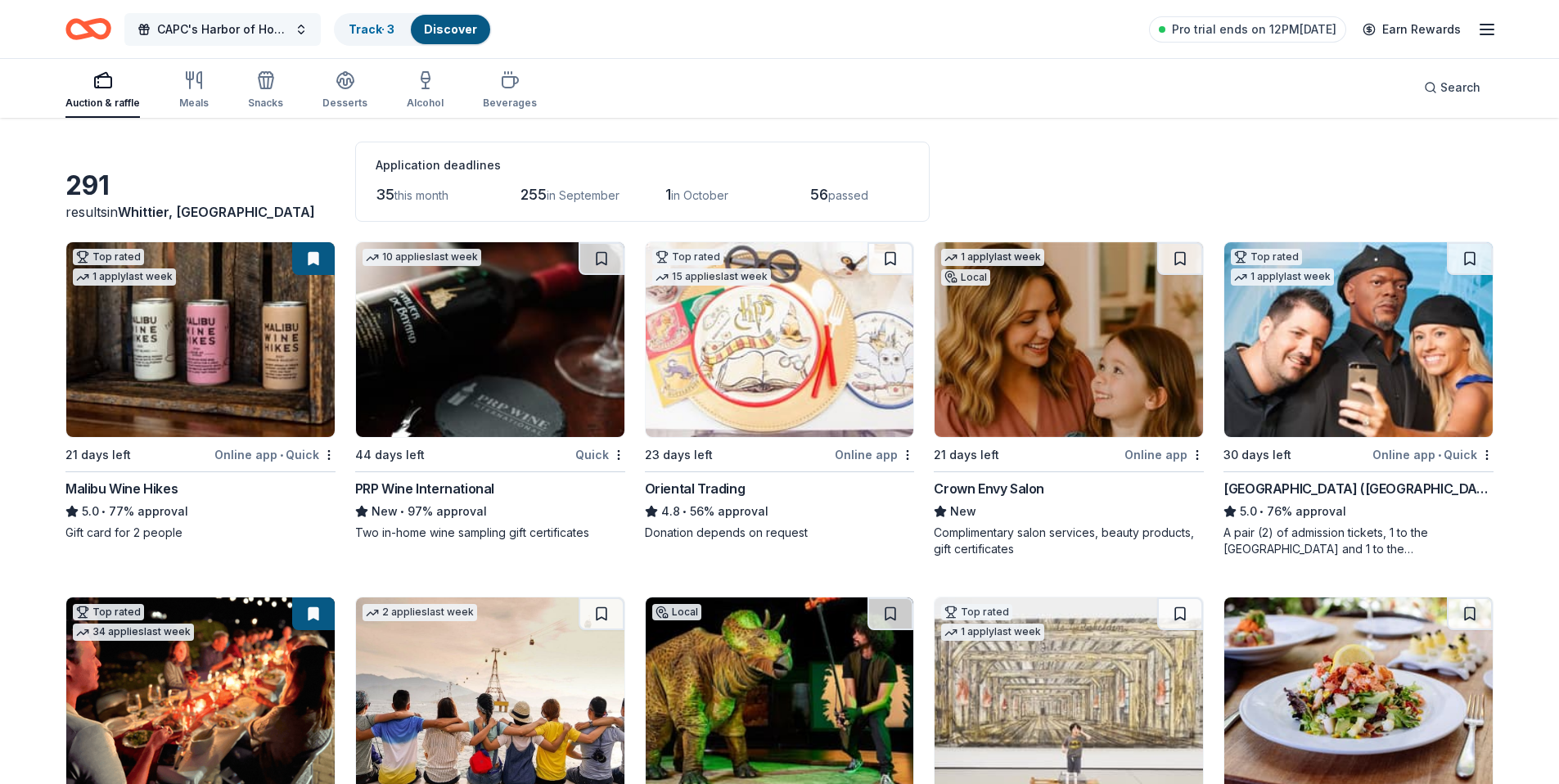
click at [256, 36] on span "CAPC's Harbor of Hope: An Evening of Empowerment" at bounding box center [223, 29] width 131 height 20
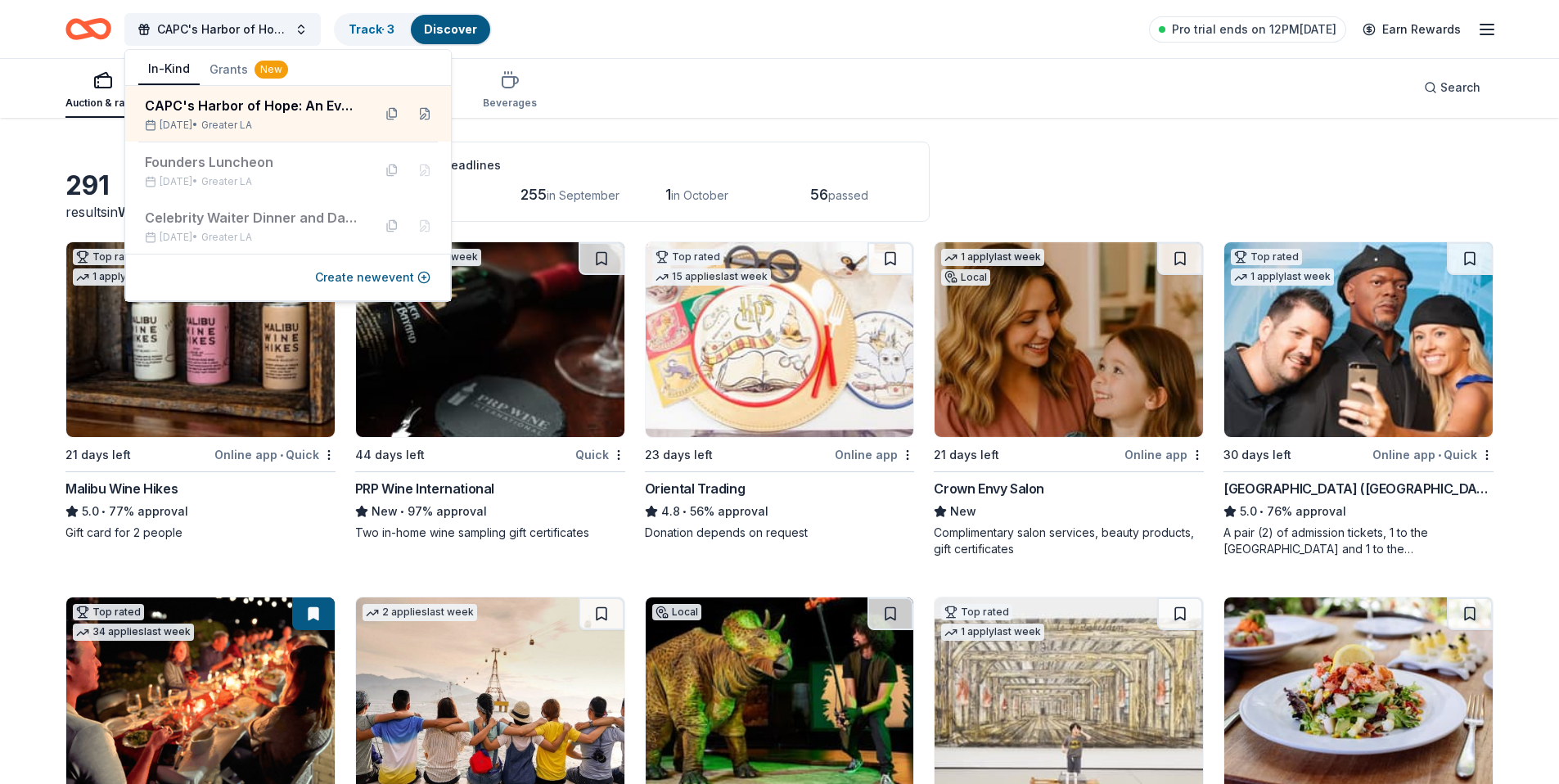
click at [633, 94] on div "Auction & raffle Meals Snacks Desserts Alcohol Beverages Search" at bounding box center [779, 87] width 1428 height 61
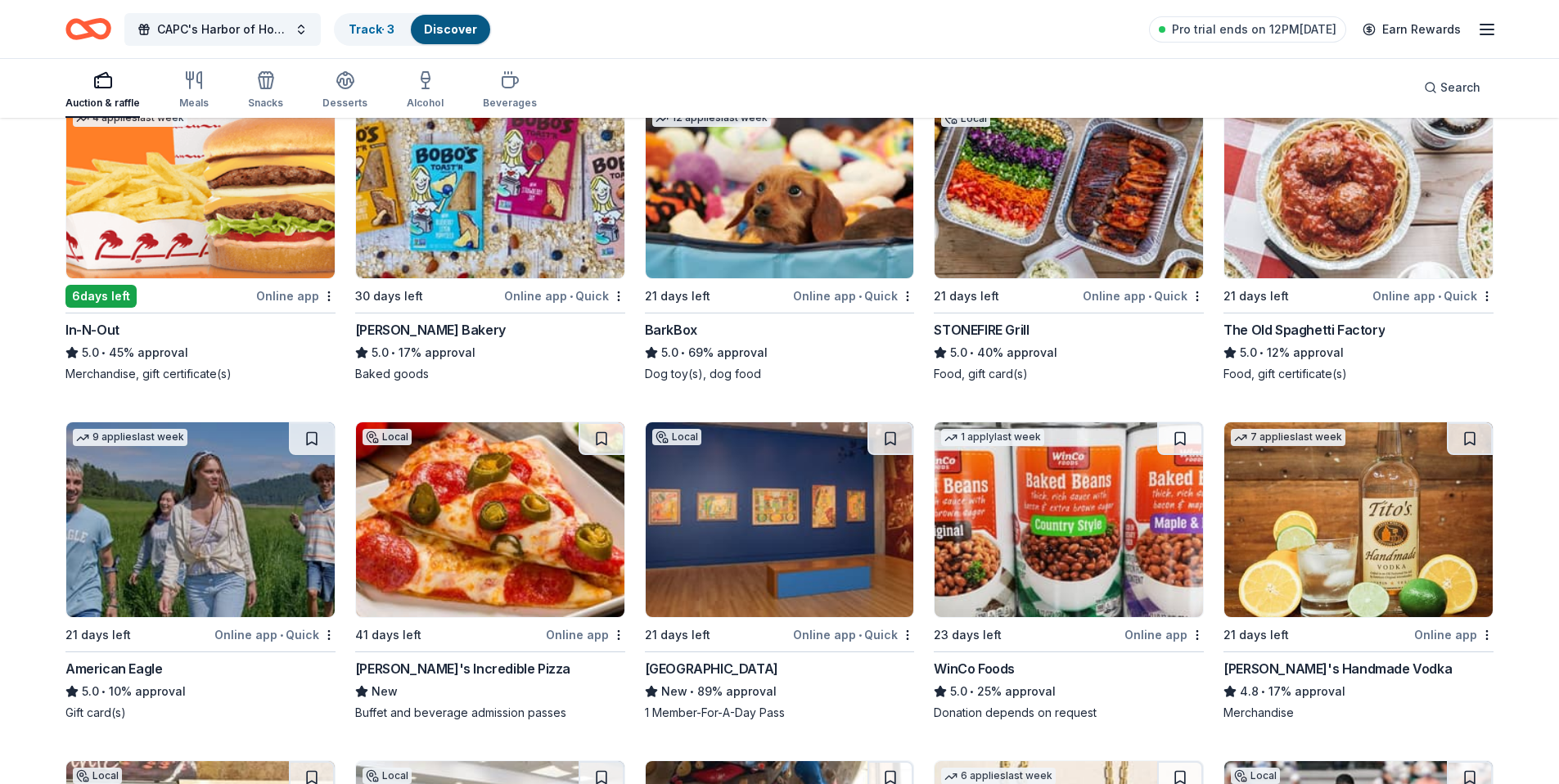
scroll to position [1962, 0]
click at [727, 226] on img at bounding box center [780, 181] width 269 height 195
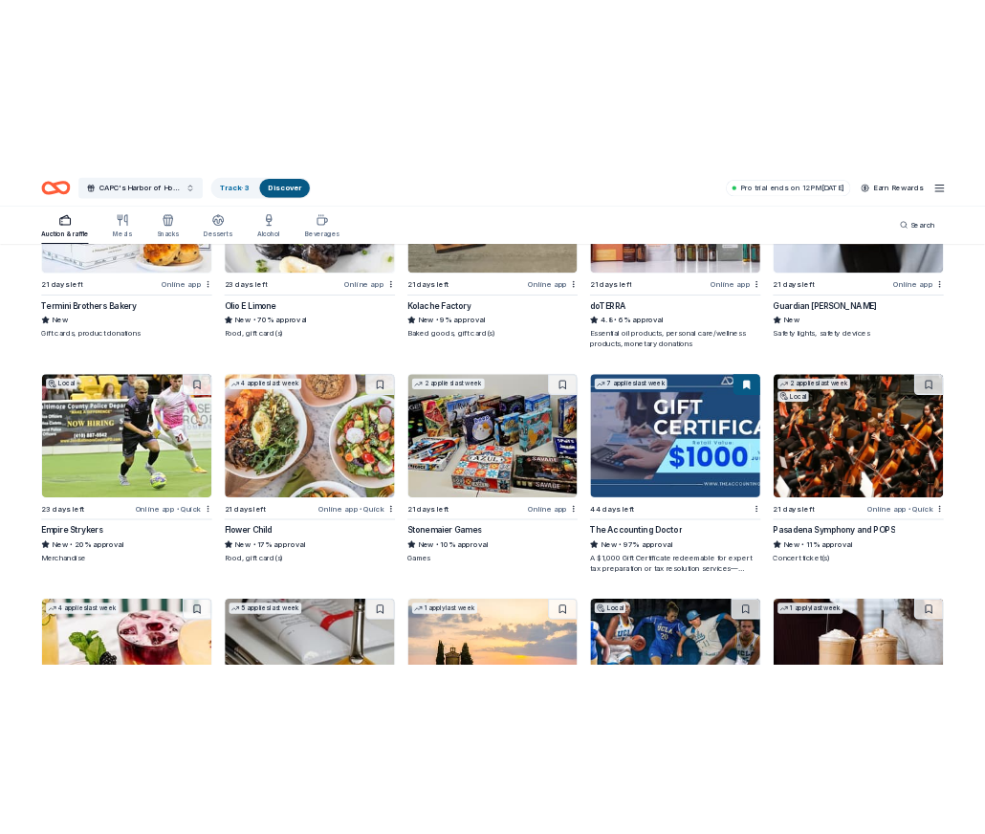
scroll to position [4950, 0]
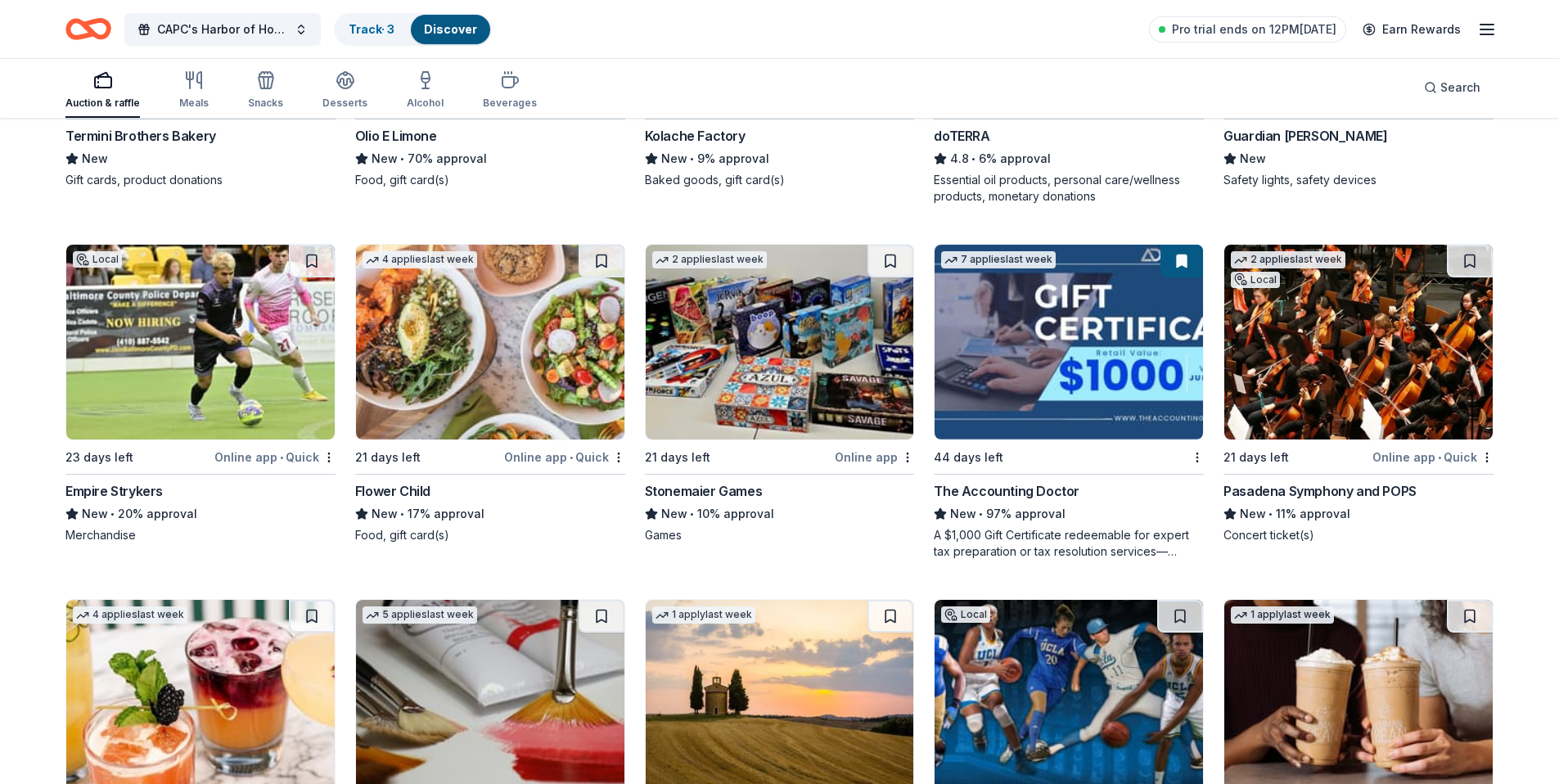
click at [515, 347] on img at bounding box center [491, 342] width 269 height 195
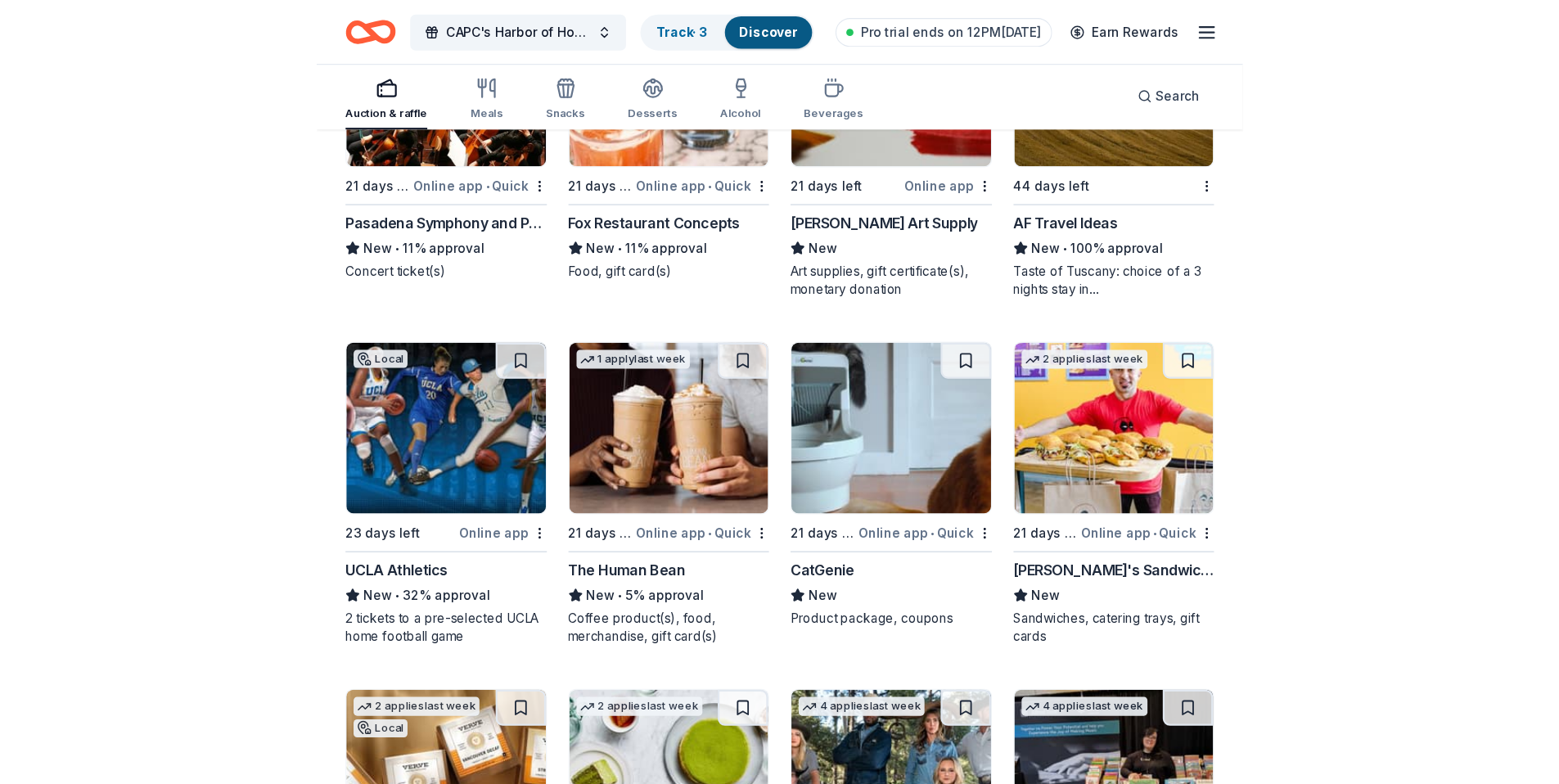
scroll to position [5283, 0]
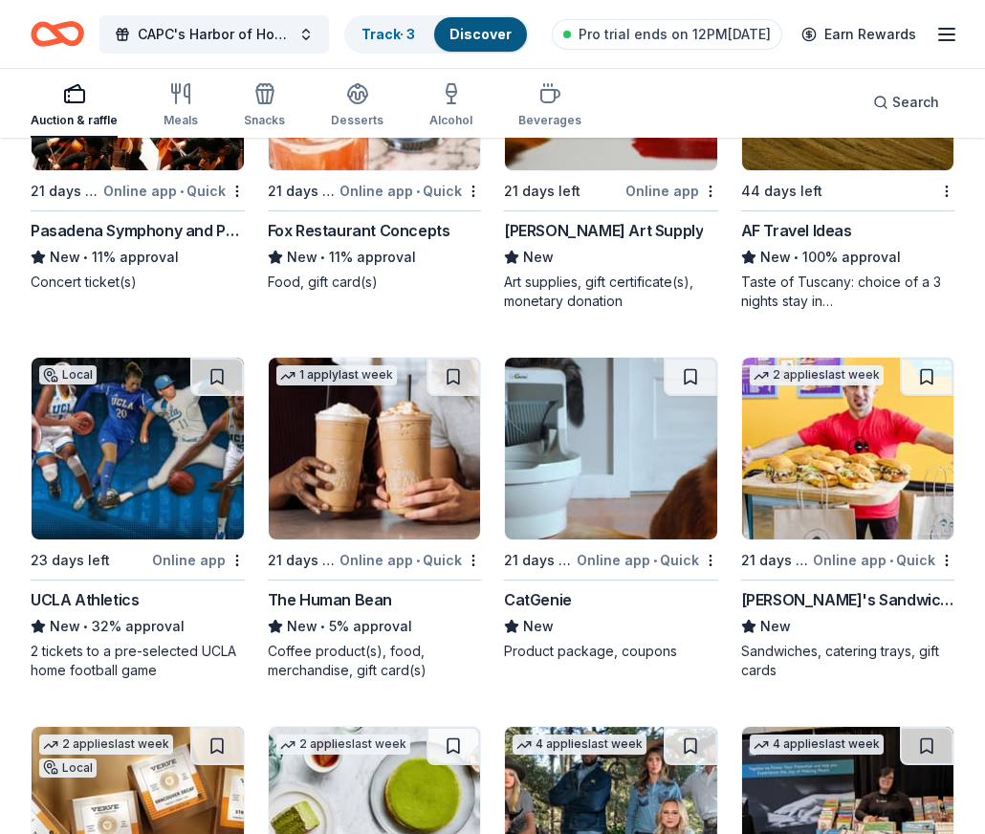
click at [140, 467] on img at bounding box center [138, 449] width 212 height 182
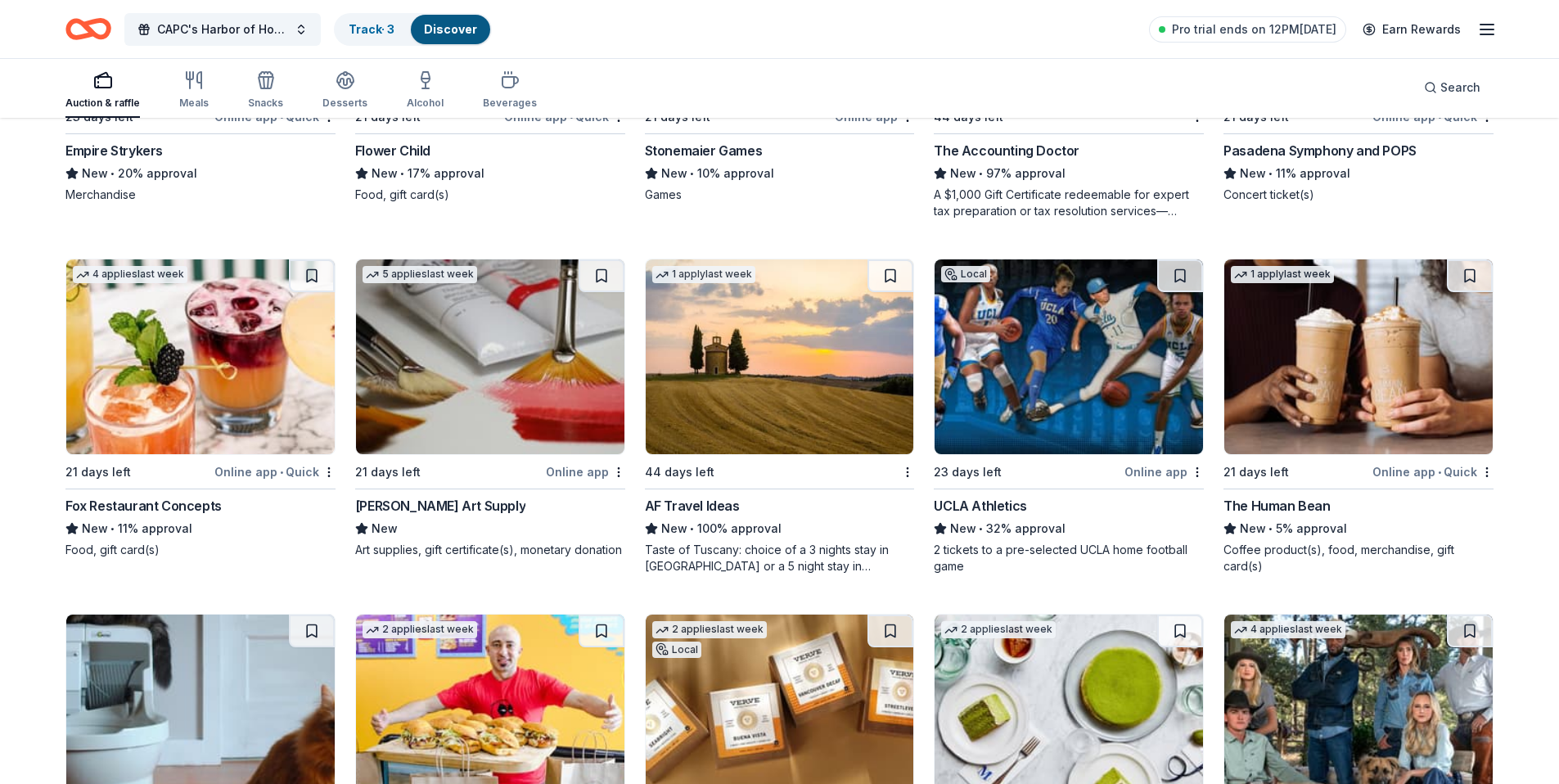
scroll to position [4576, 0]
click at [1314, 407] on img at bounding box center [1359, 358] width 269 height 195
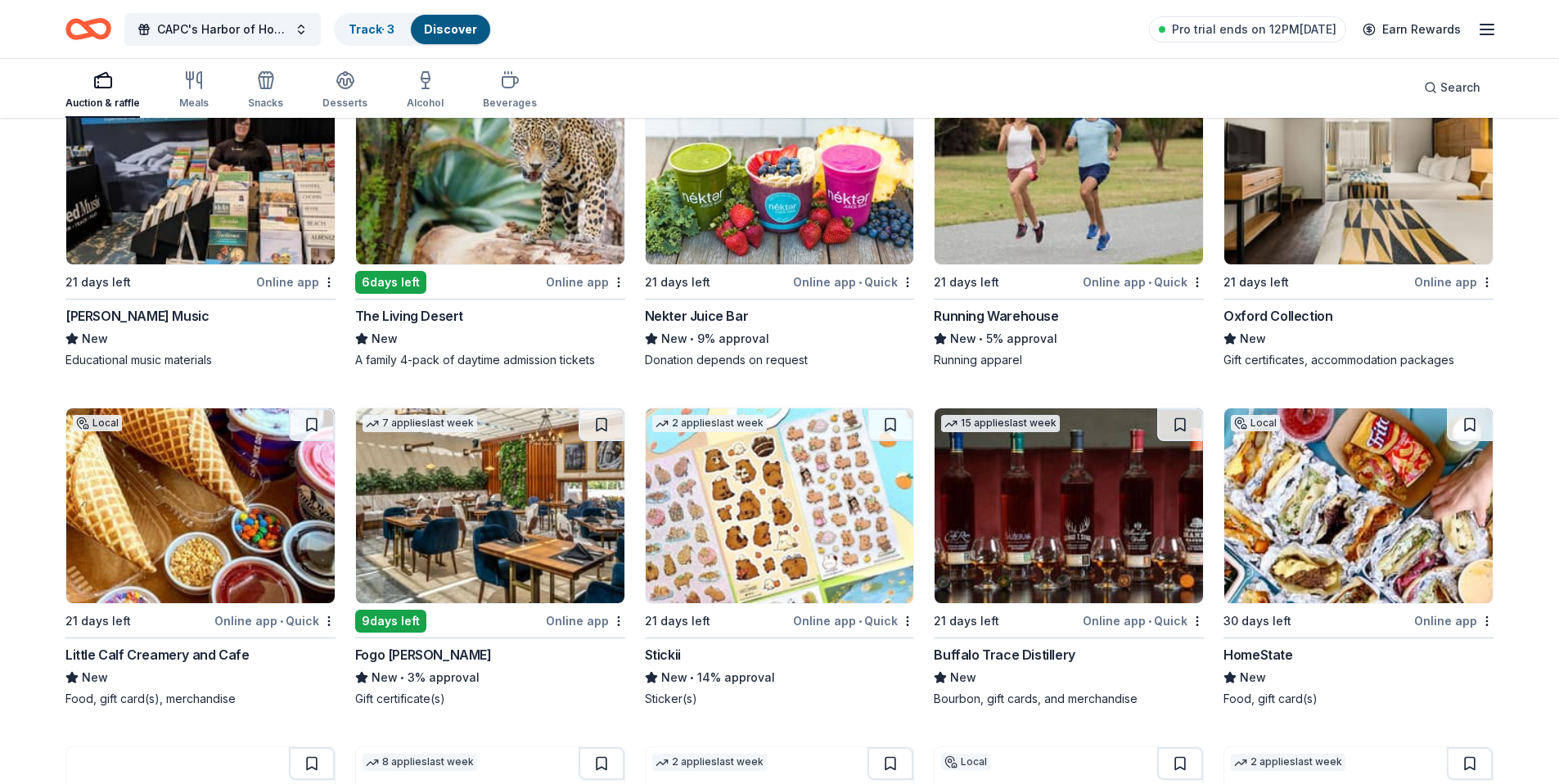
scroll to position [5379, 0]
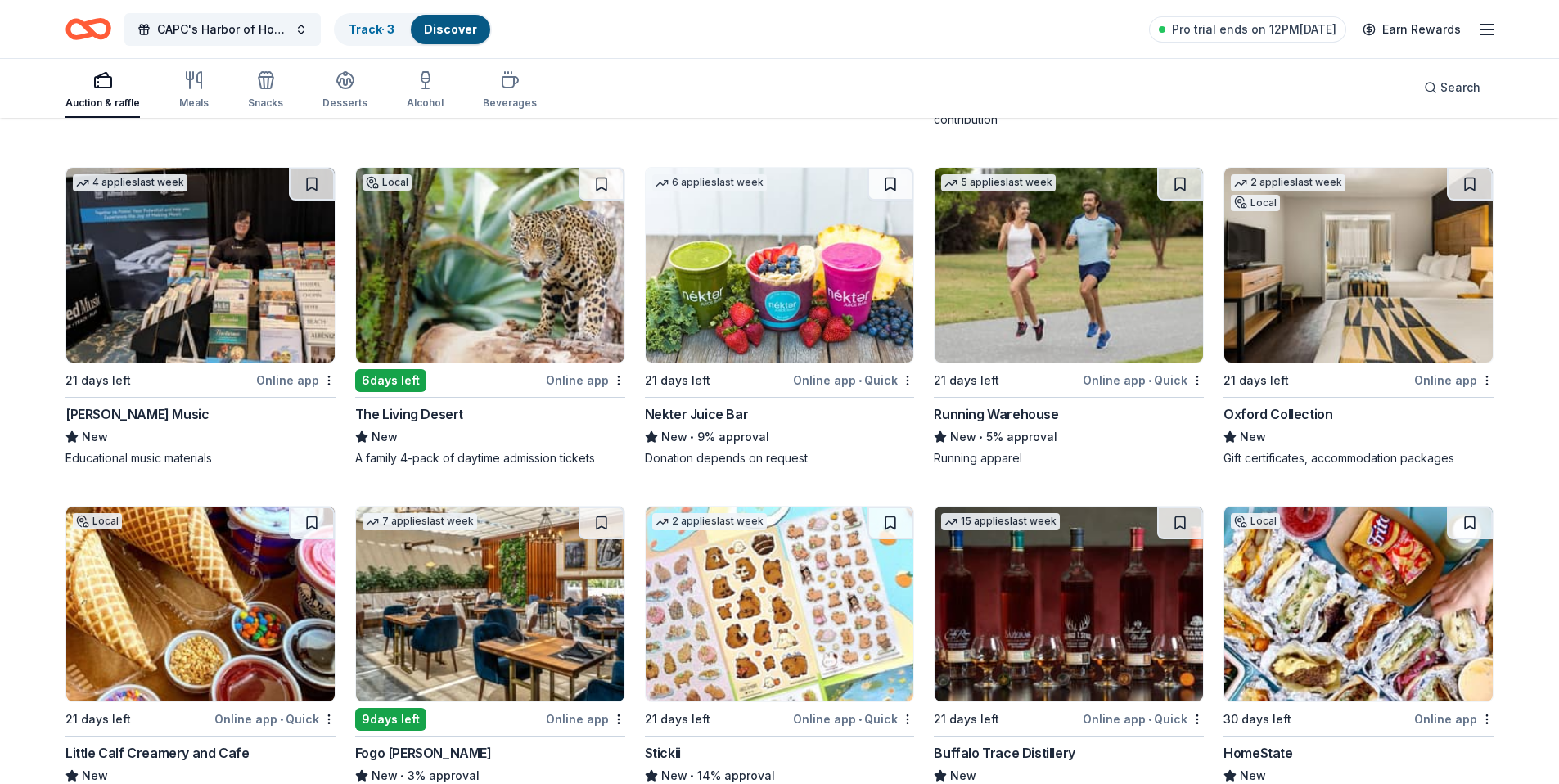
click at [448, 299] on img at bounding box center [491, 265] width 269 height 195
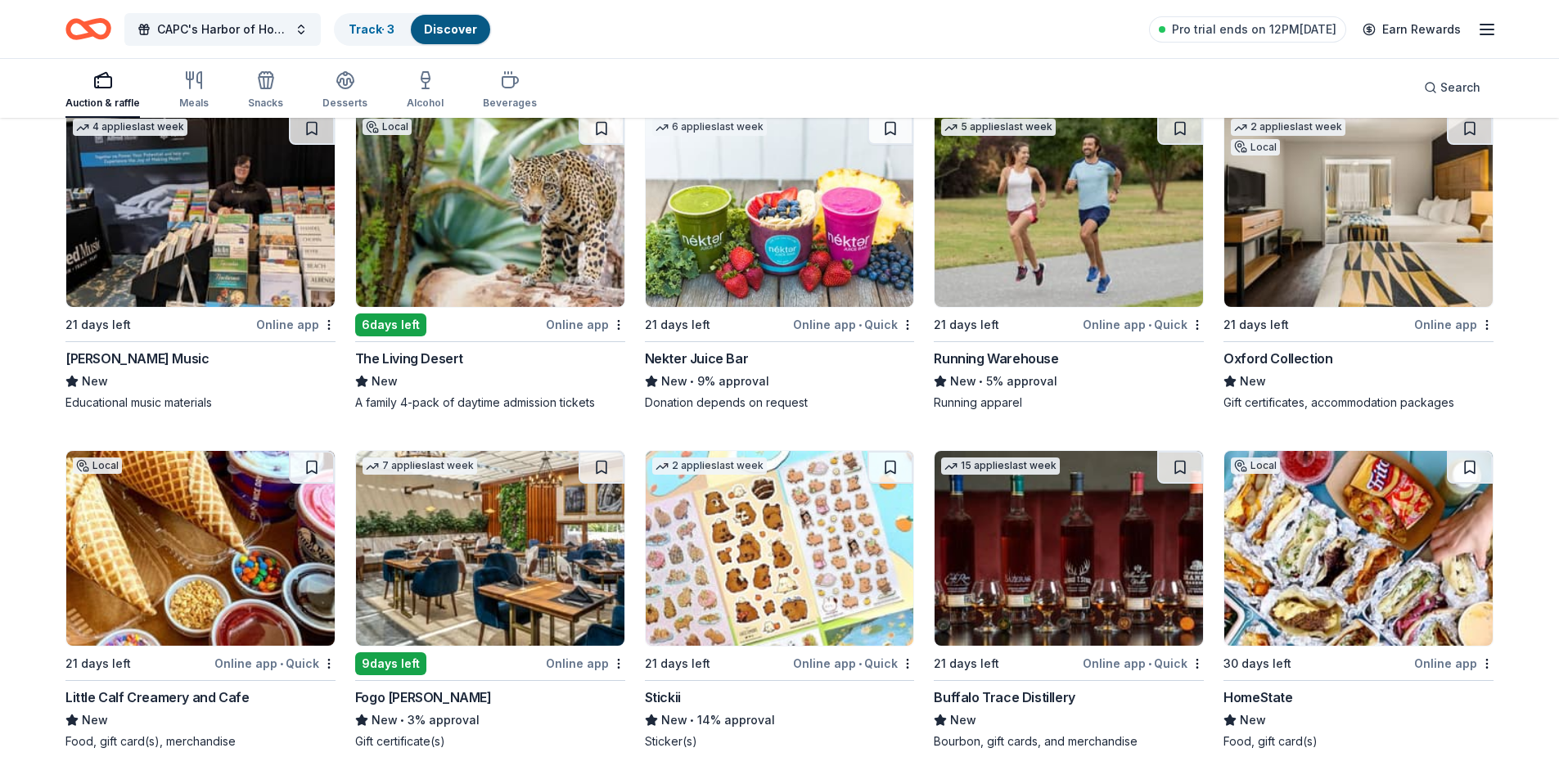
scroll to position [5622, 0]
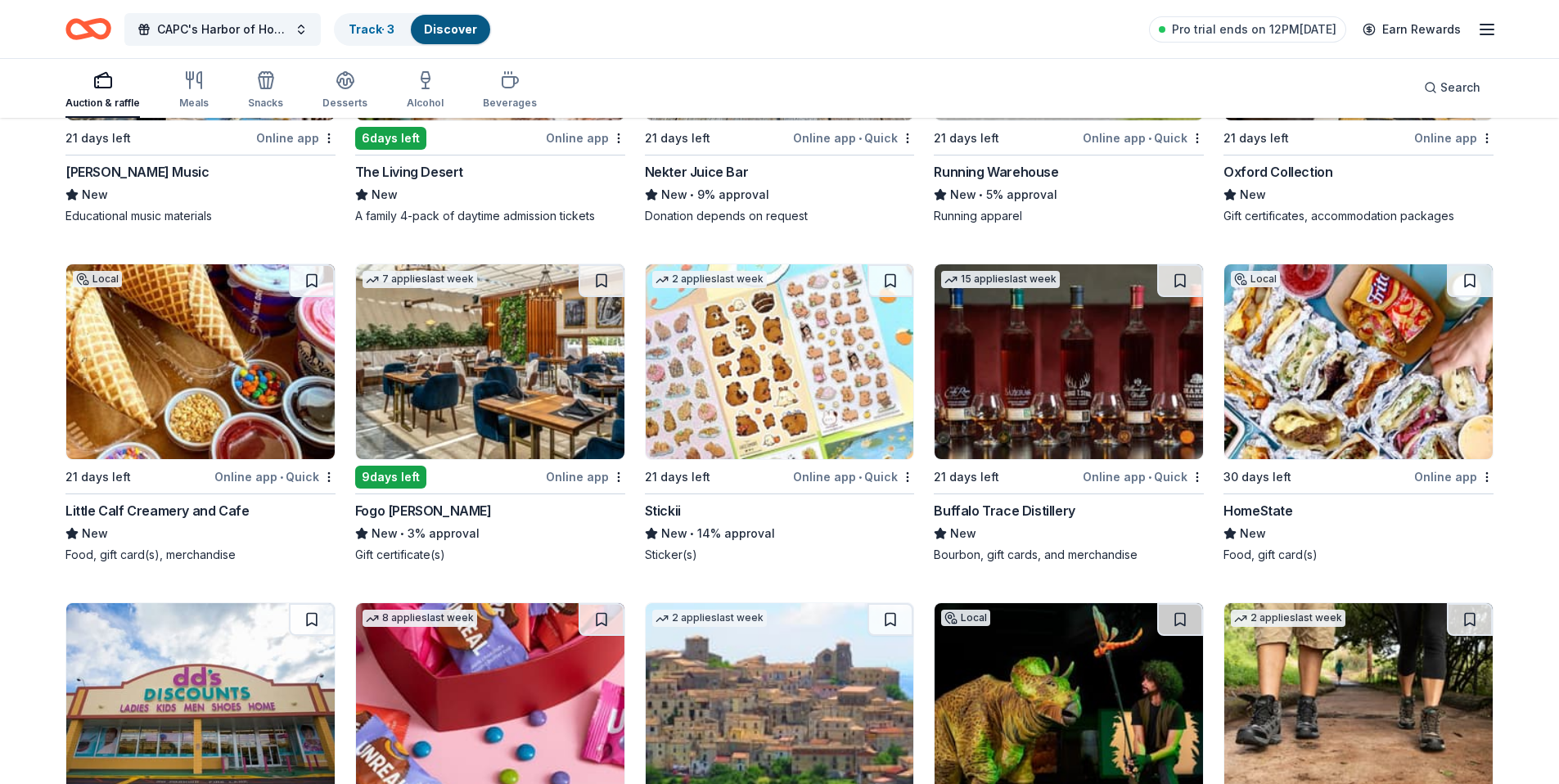
click at [465, 376] on img at bounding box center [491, 362] width 269 height 195
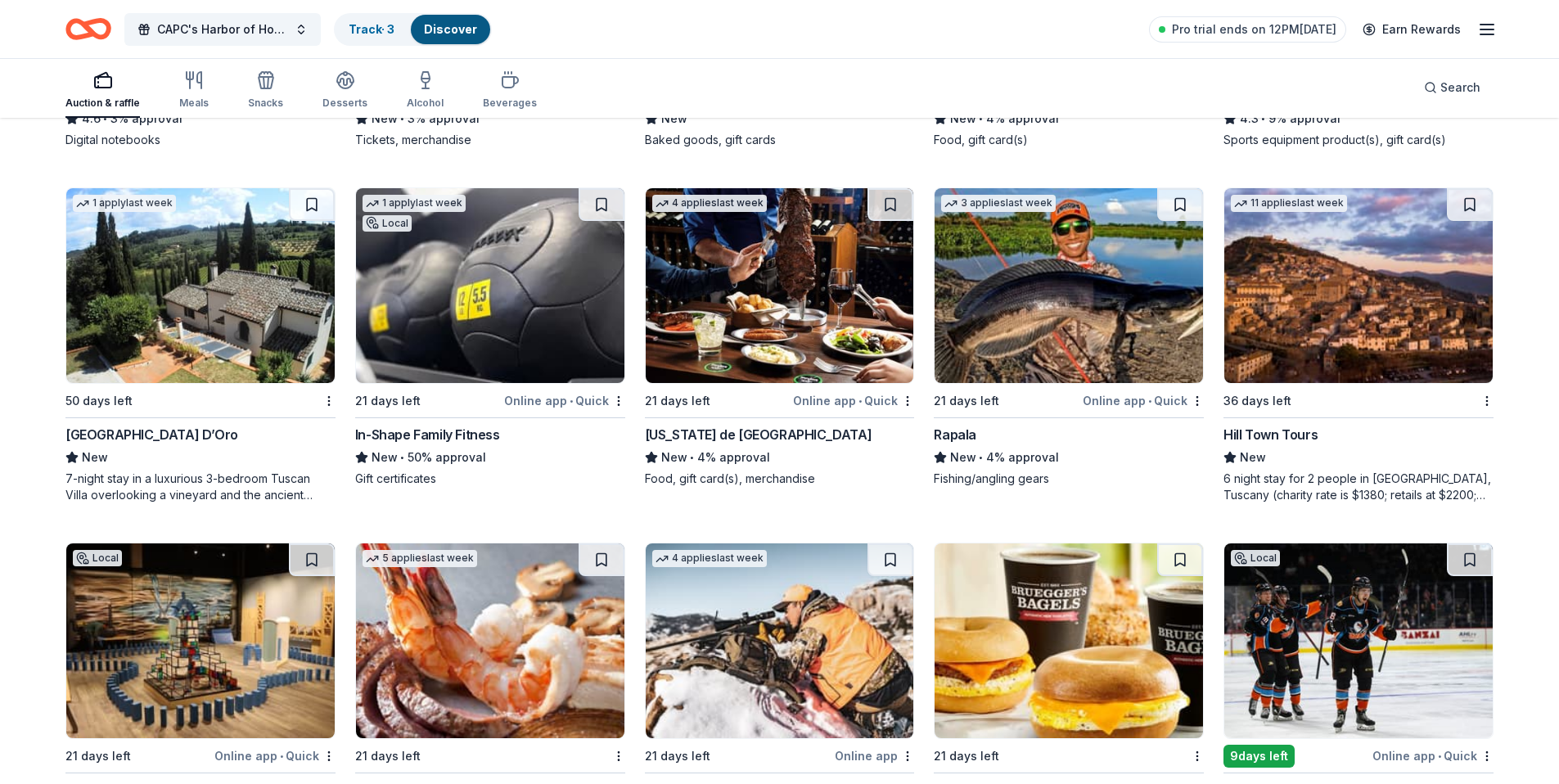
scroll to position [6731, 0]
click at [735, 346] on img at bounding box center [780, 285] width 269 height 195
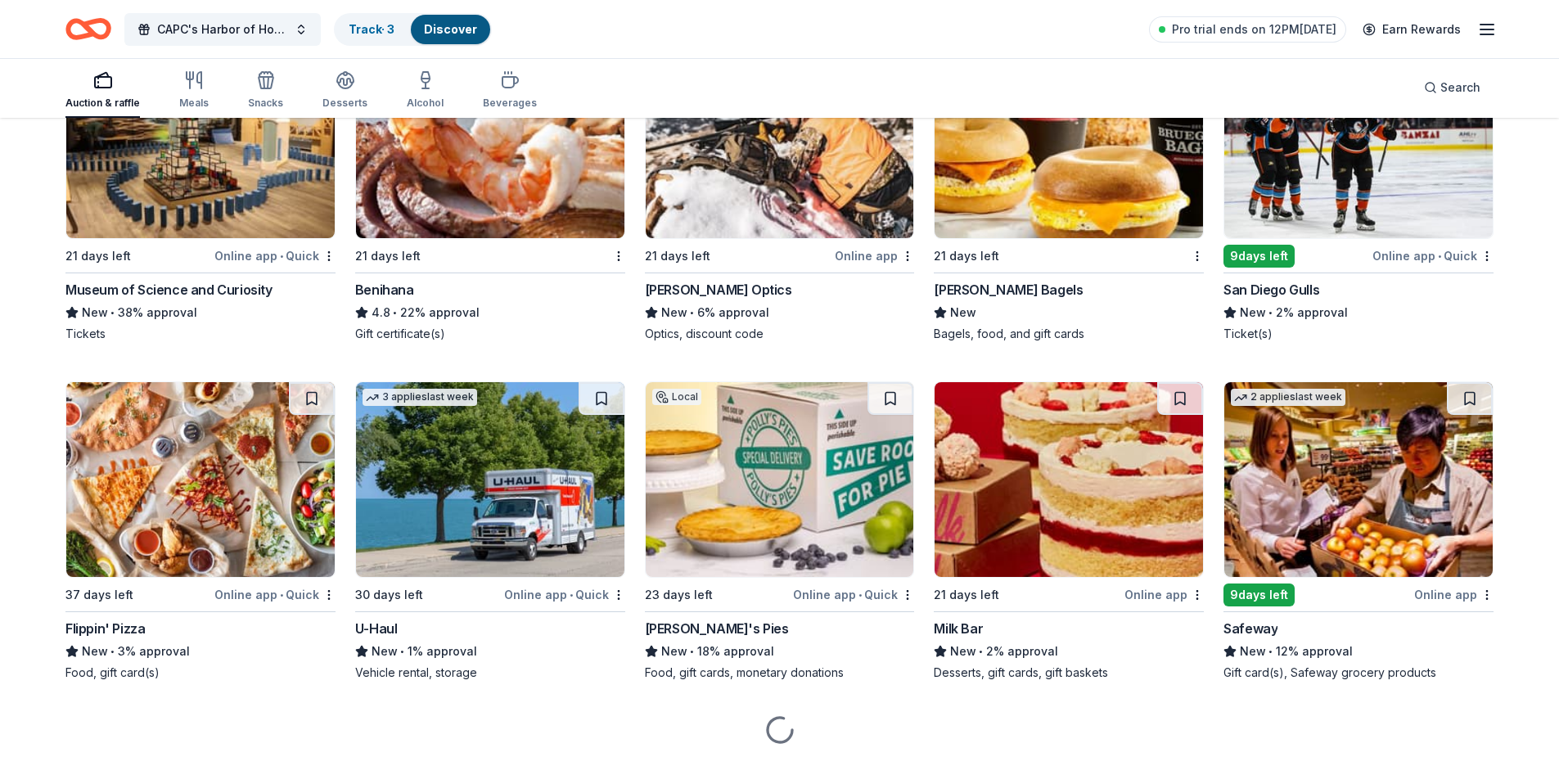
scroll to position [7231, 0]
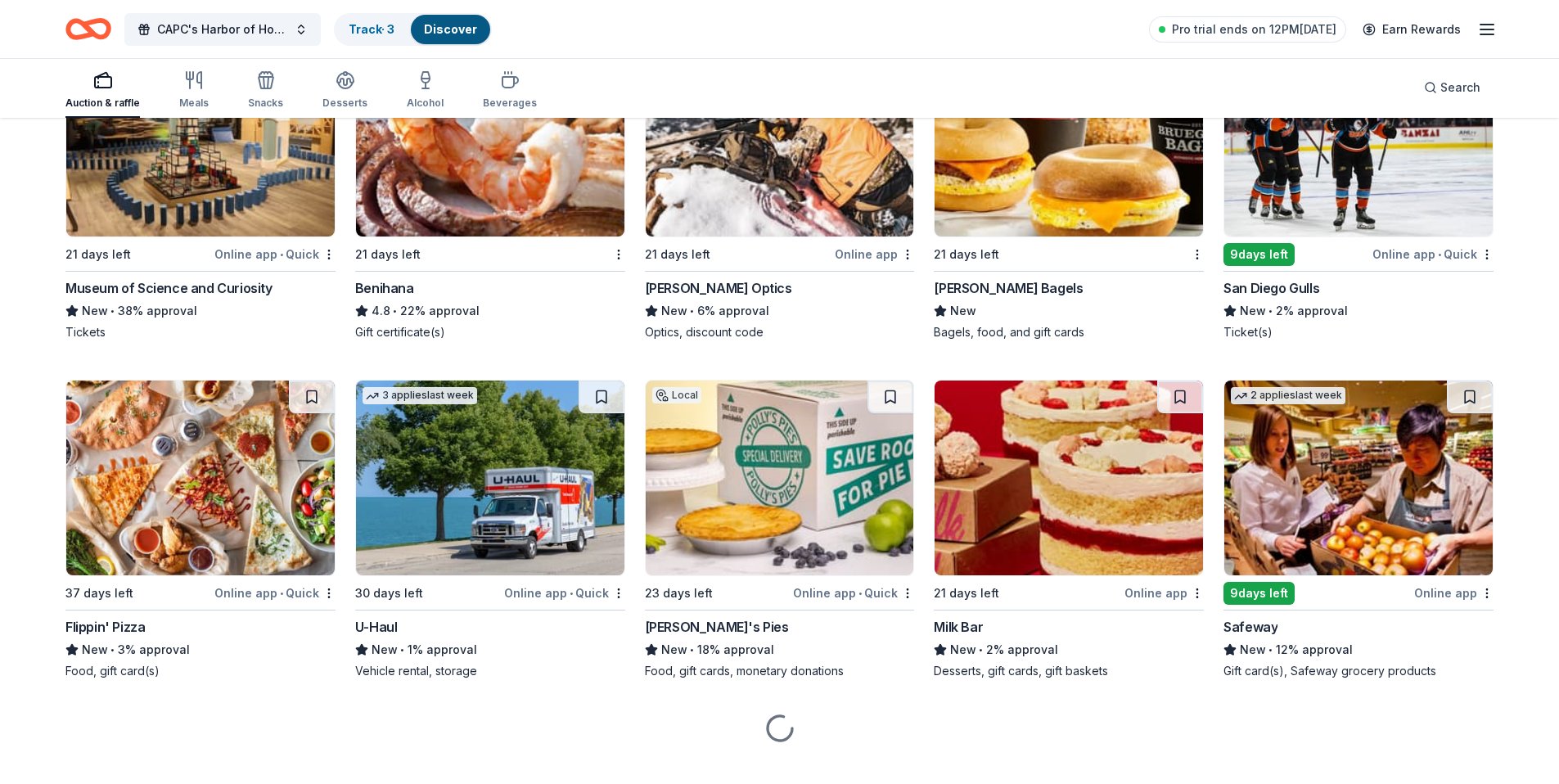
click at [447, 160] on img at bounding box center [491, 140] width 269 height 195
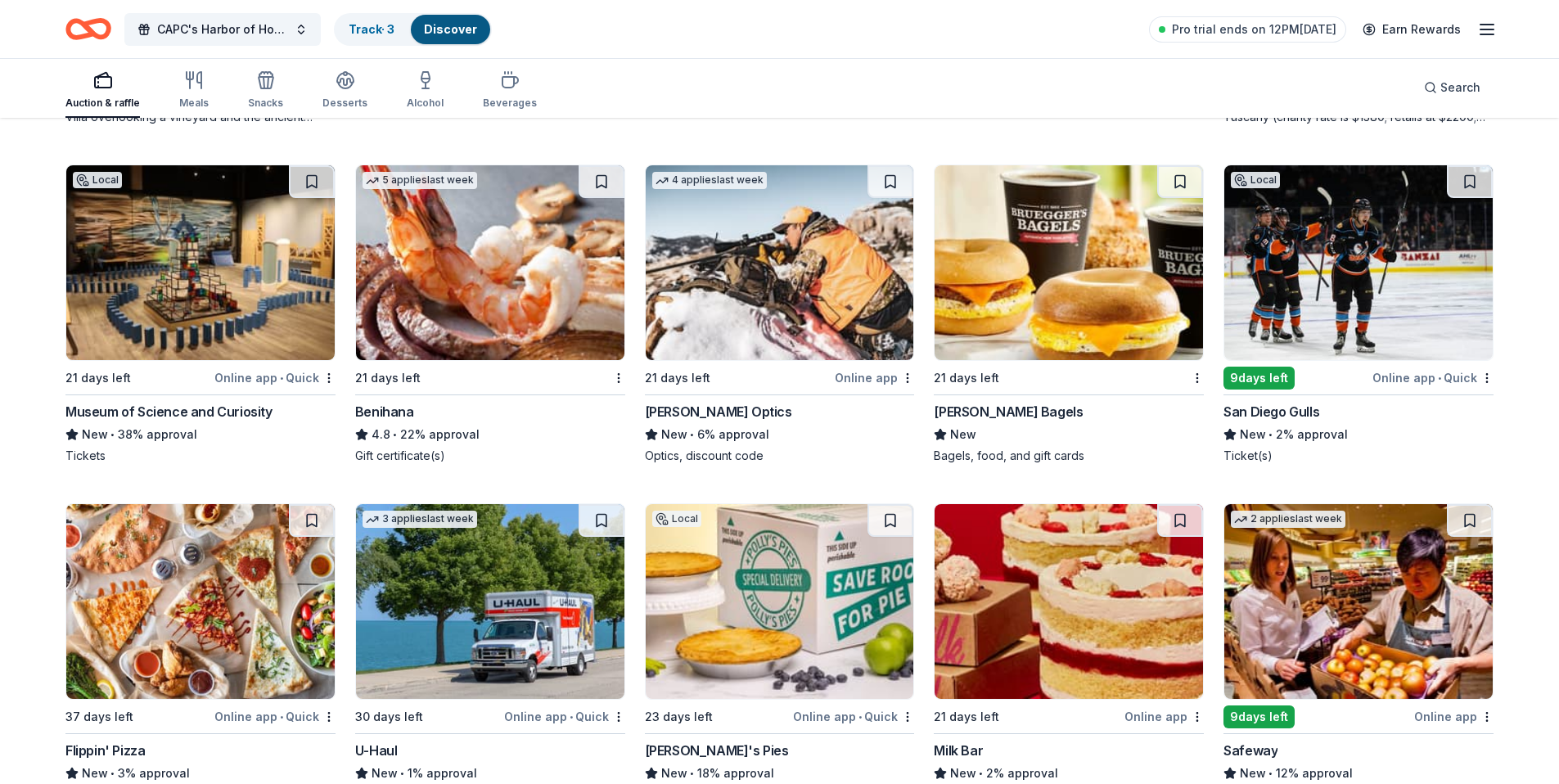
scroll to position [7109, 0]
click at [1038, 273] on img at bounding box center [1069, 262] width 269 height 195
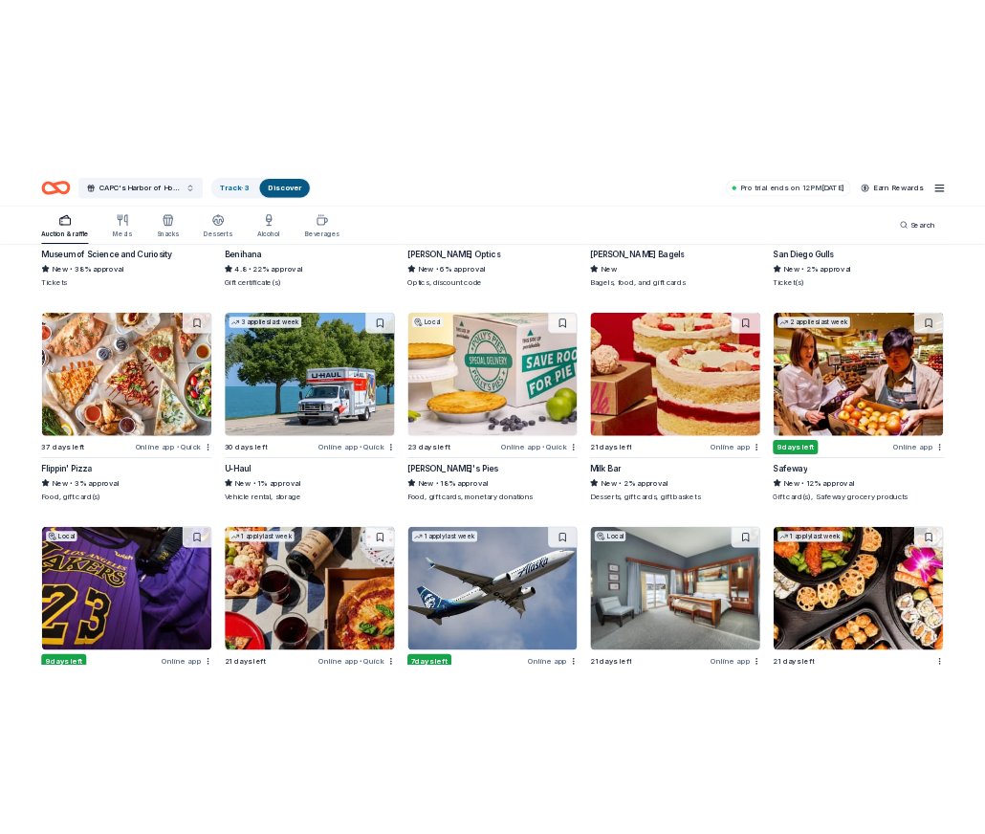
scroll to position [8654, 0]
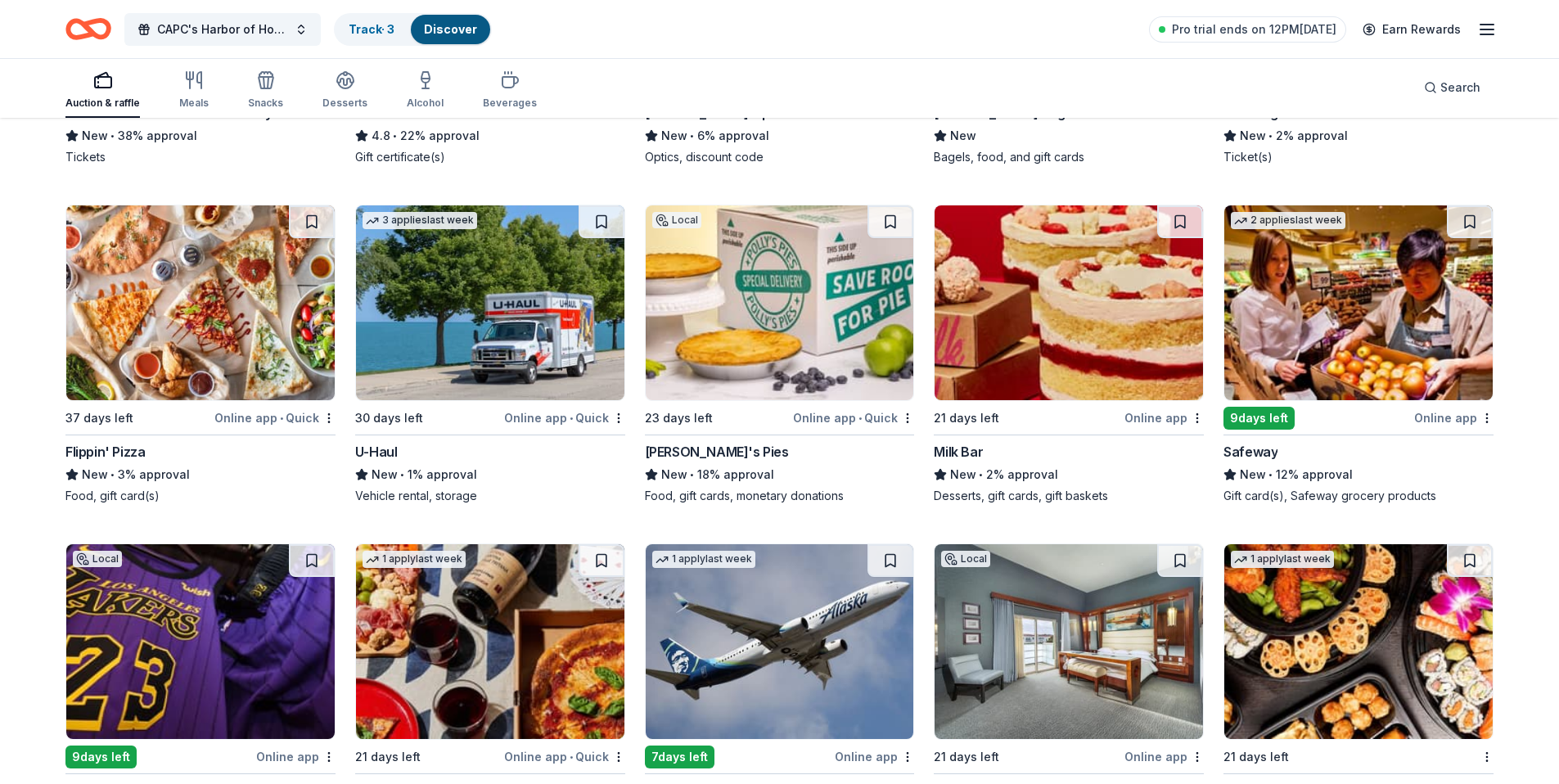
click at [812, 360] on img at bounding box center [780, 303] width 269 height 195
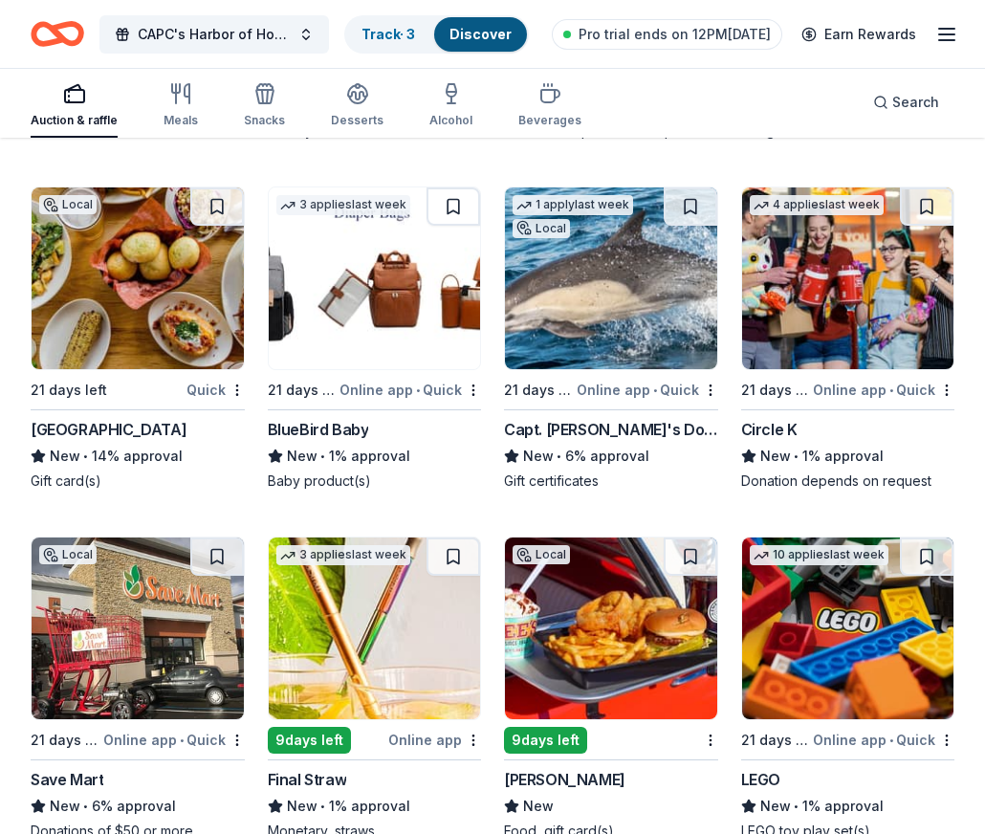
scroll to position [22401, 0]
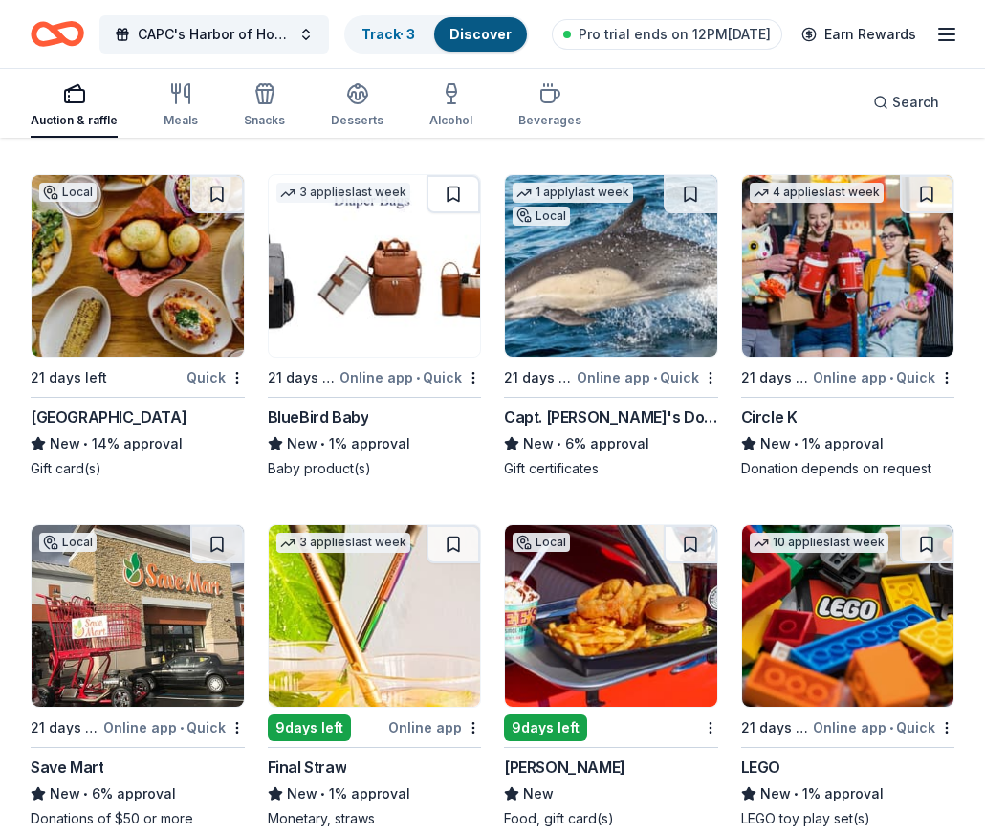
click at [129, 281] on img at bounding box center [138, 266] width 212 height 182
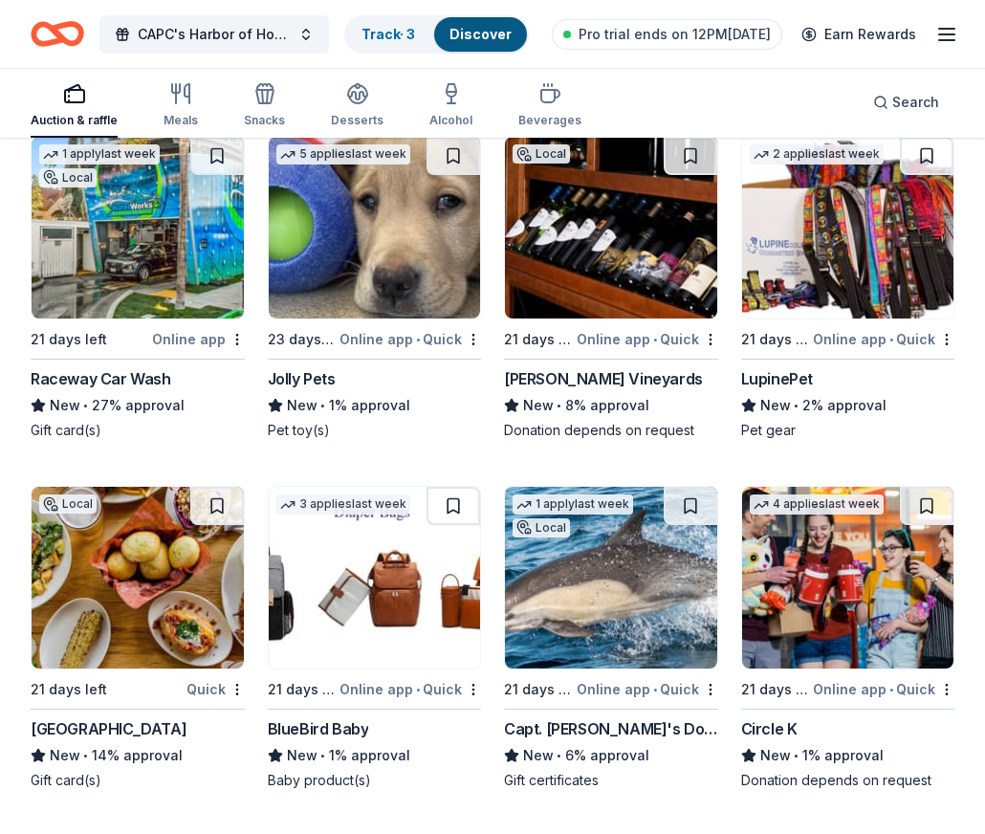
scroll to position [22066, 0]
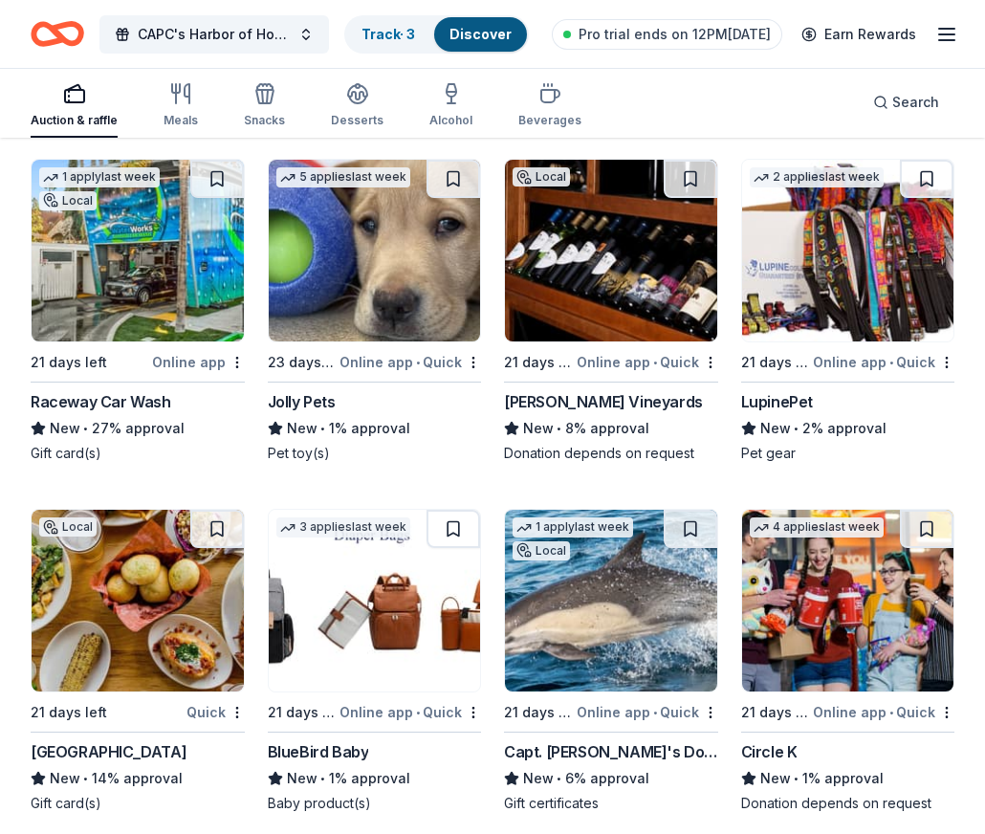
click at [615, 281] on img at bounding box center [611, 251] width 212 height 182
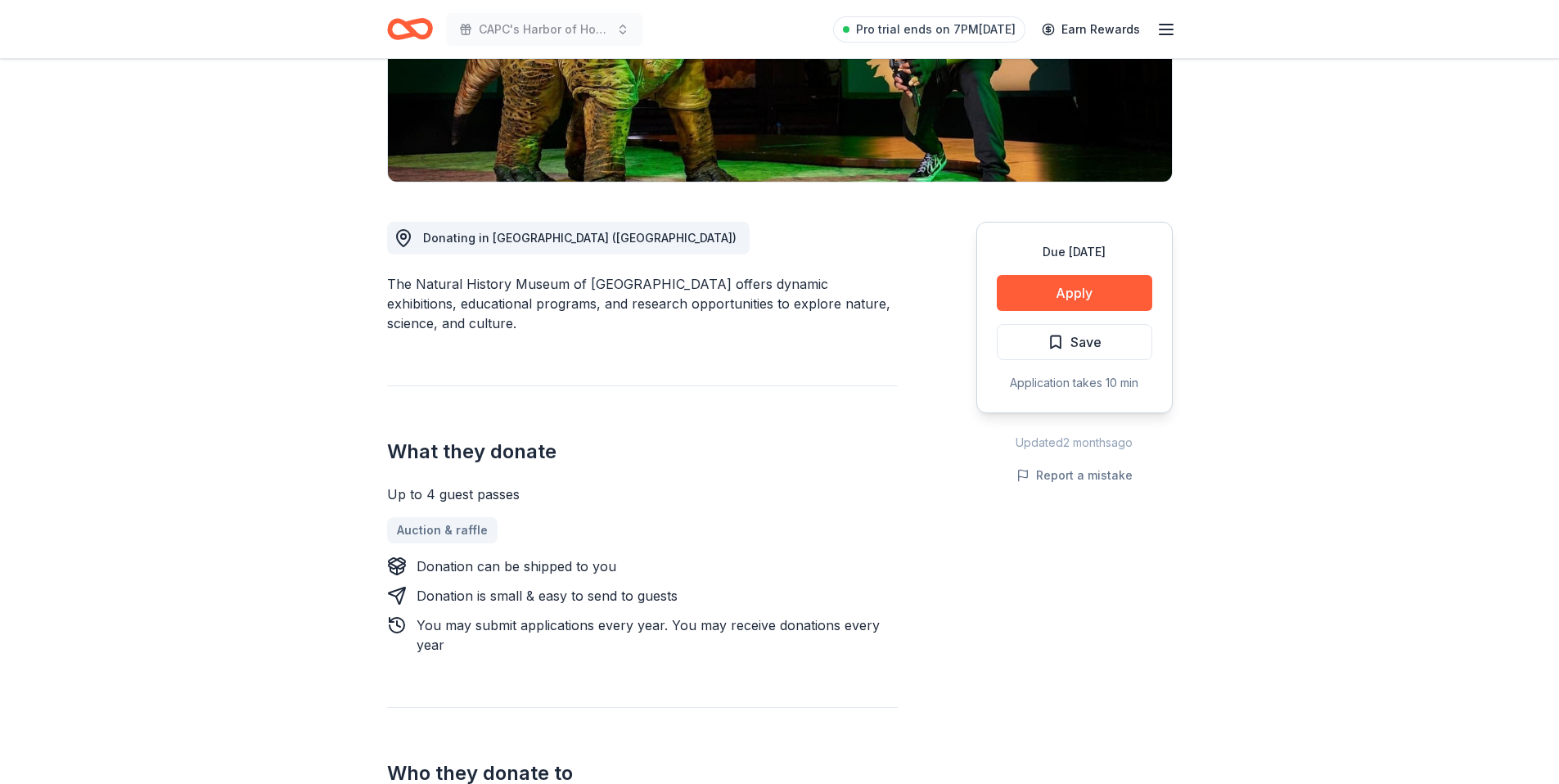
scroll to position [375, 0]
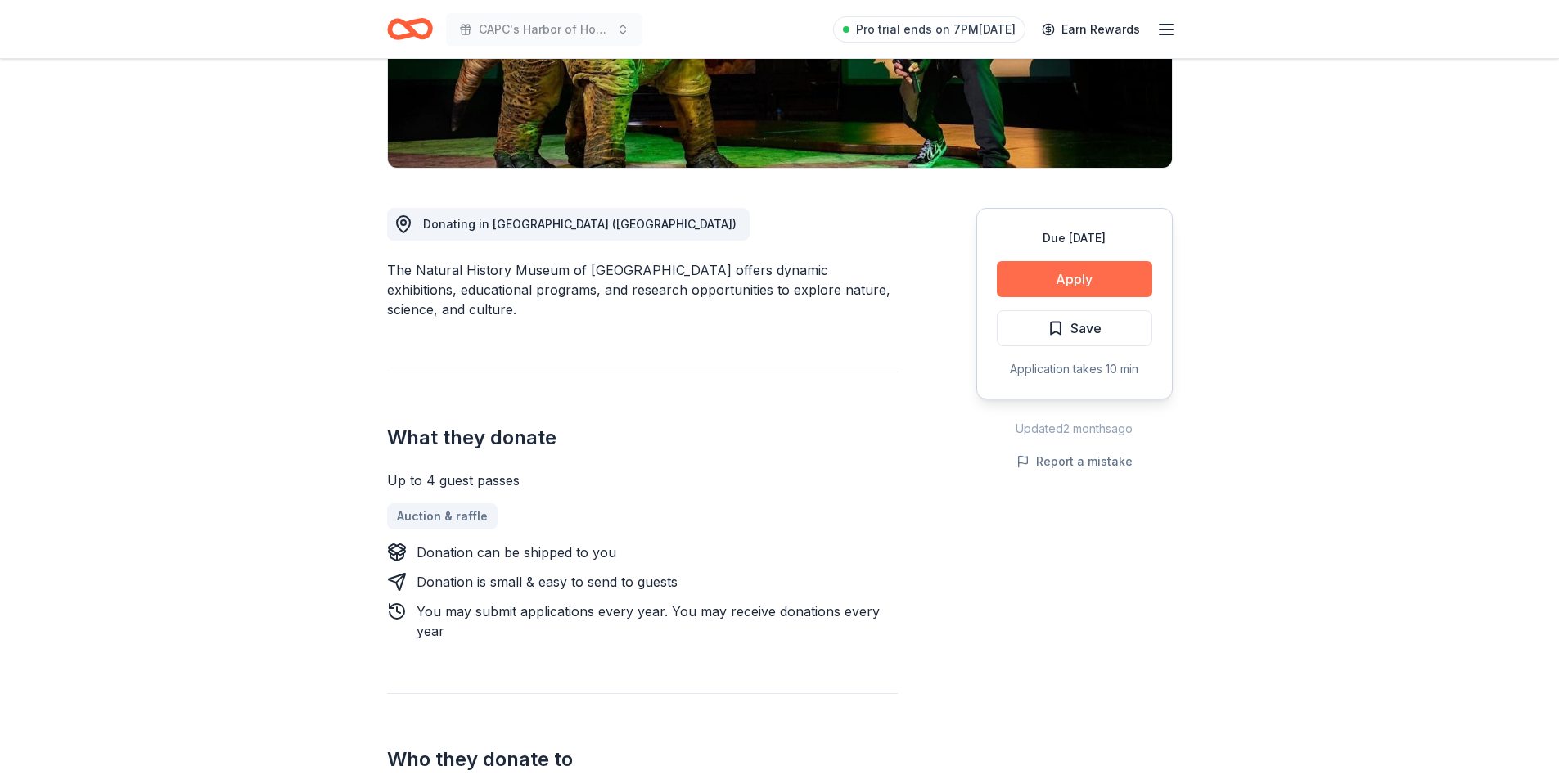
click at [1110, 261] on button "Apply" at bounding box center [1074, 279] width 156 height 36
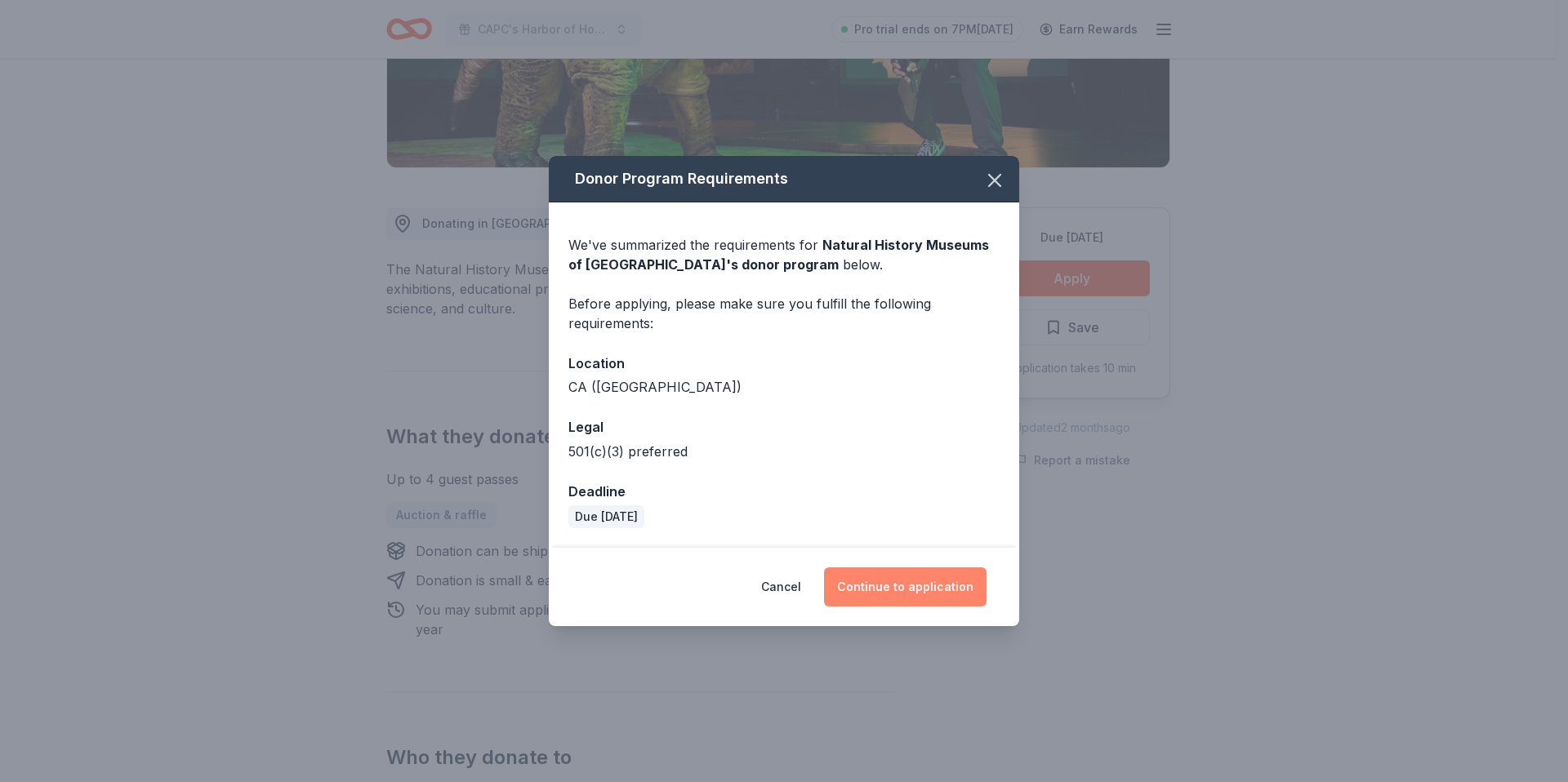
click at [898, 581] on button "Continue to application" at bounding box center [905, 586] width 162 height 39
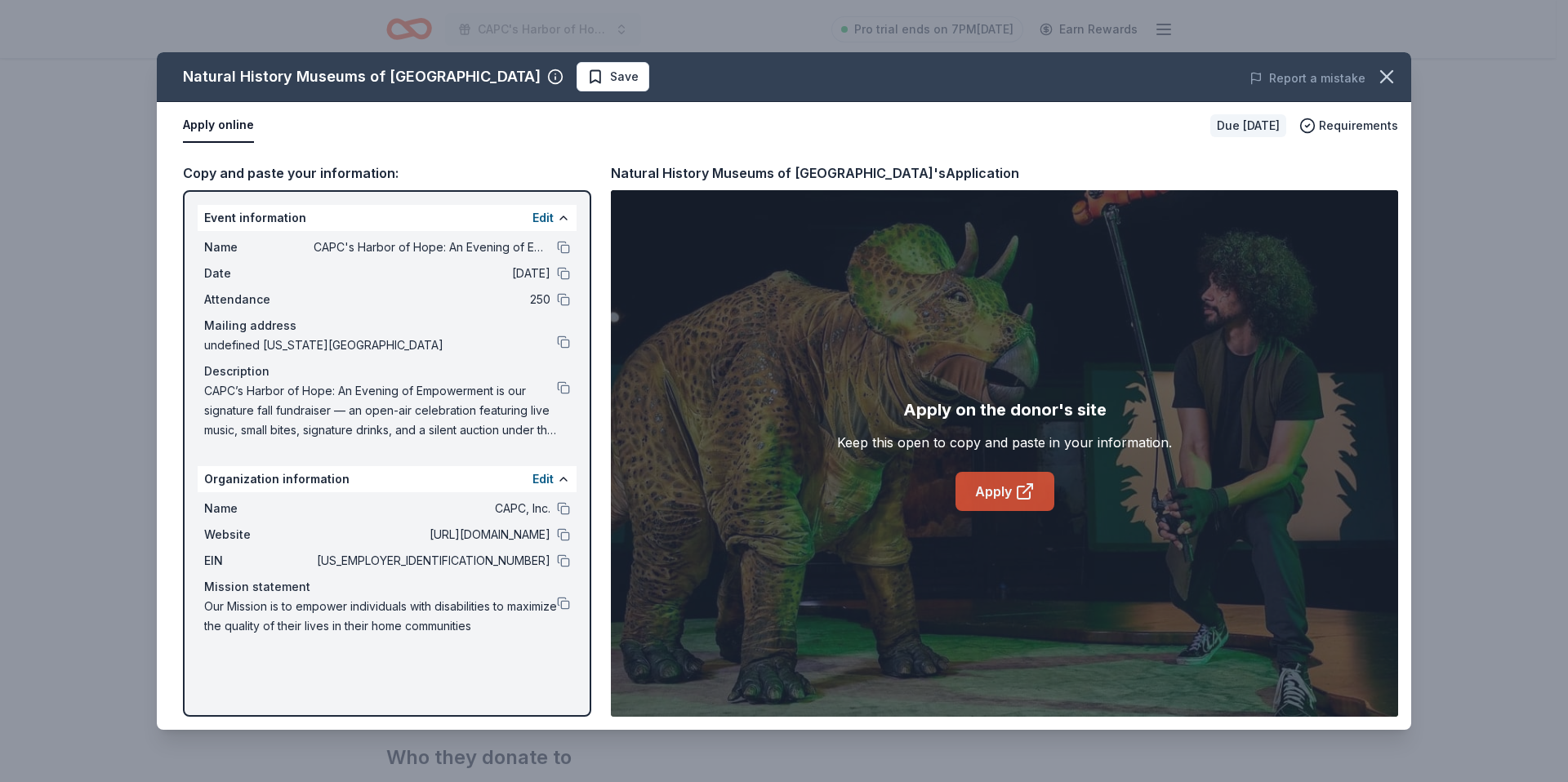
click at [1009, 492] on link "Apply" at bounding box center [1005, 492] width 99 height 39
click at [1388, 83] on icon "button" at bounding box center [1386, 76] width 23 height 23
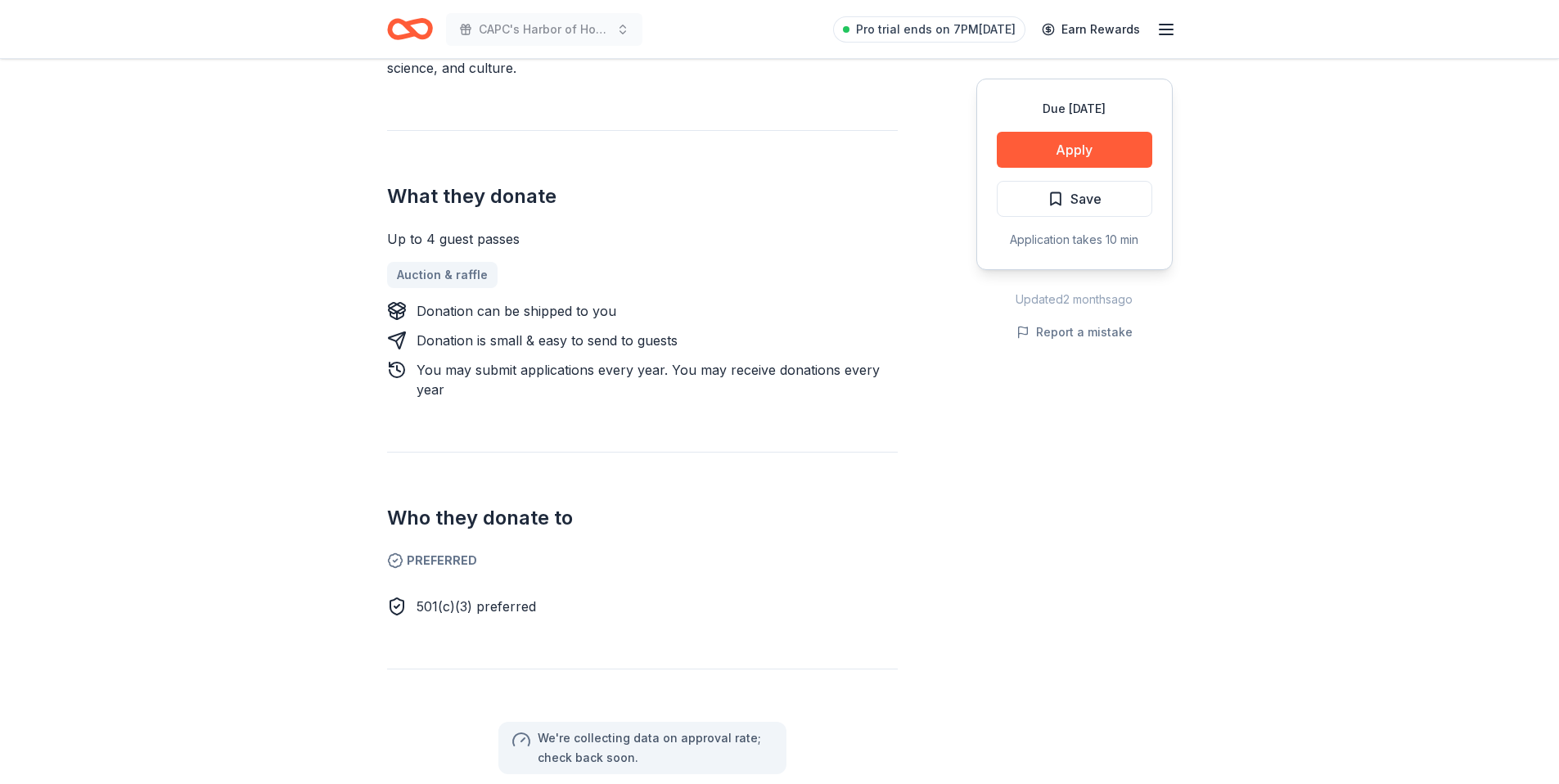
scroll to position [517, 0]
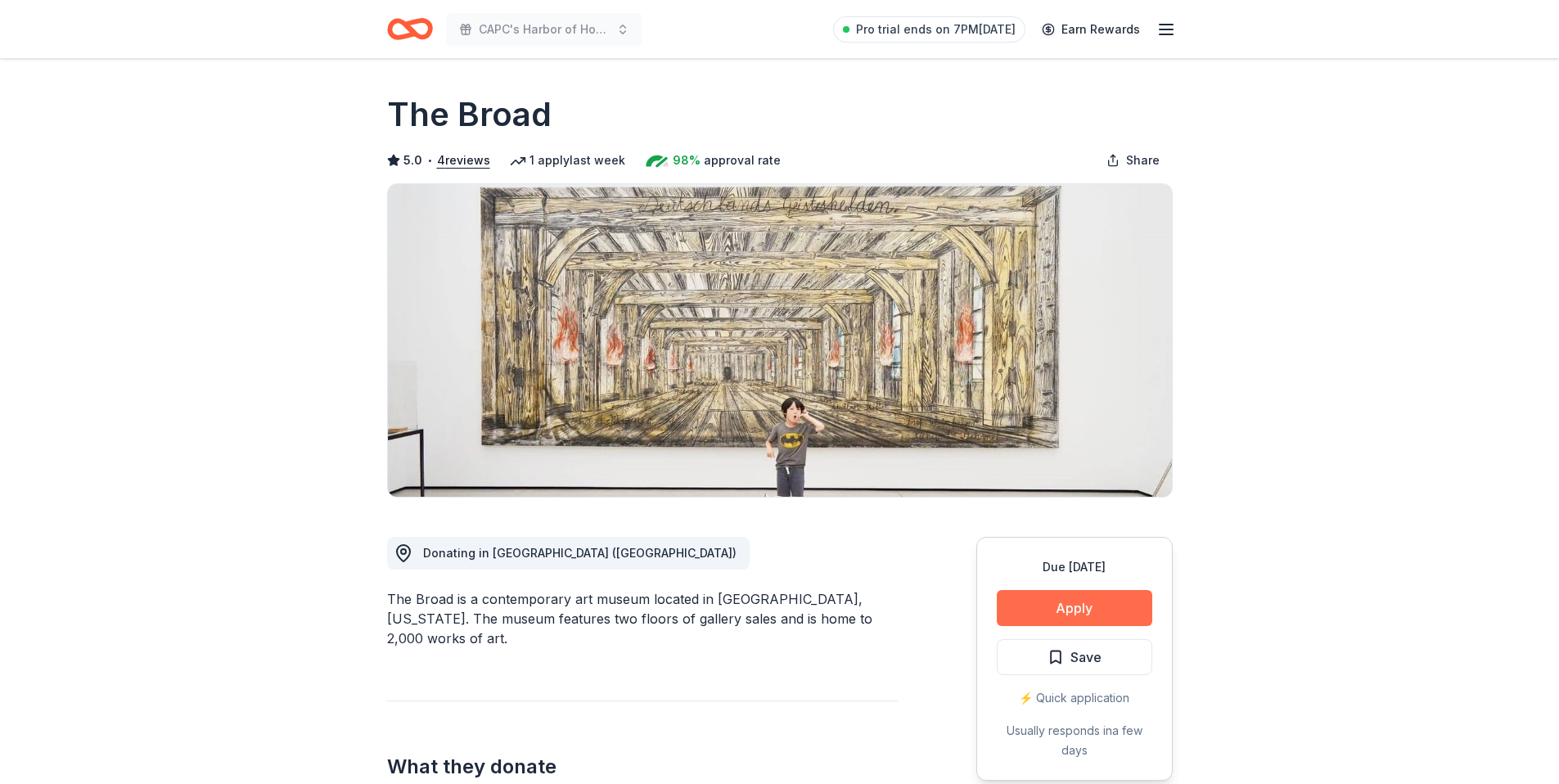
click at [1075, 614] on button "Apply" at bounding box center [1074, 608] width 156 height 36
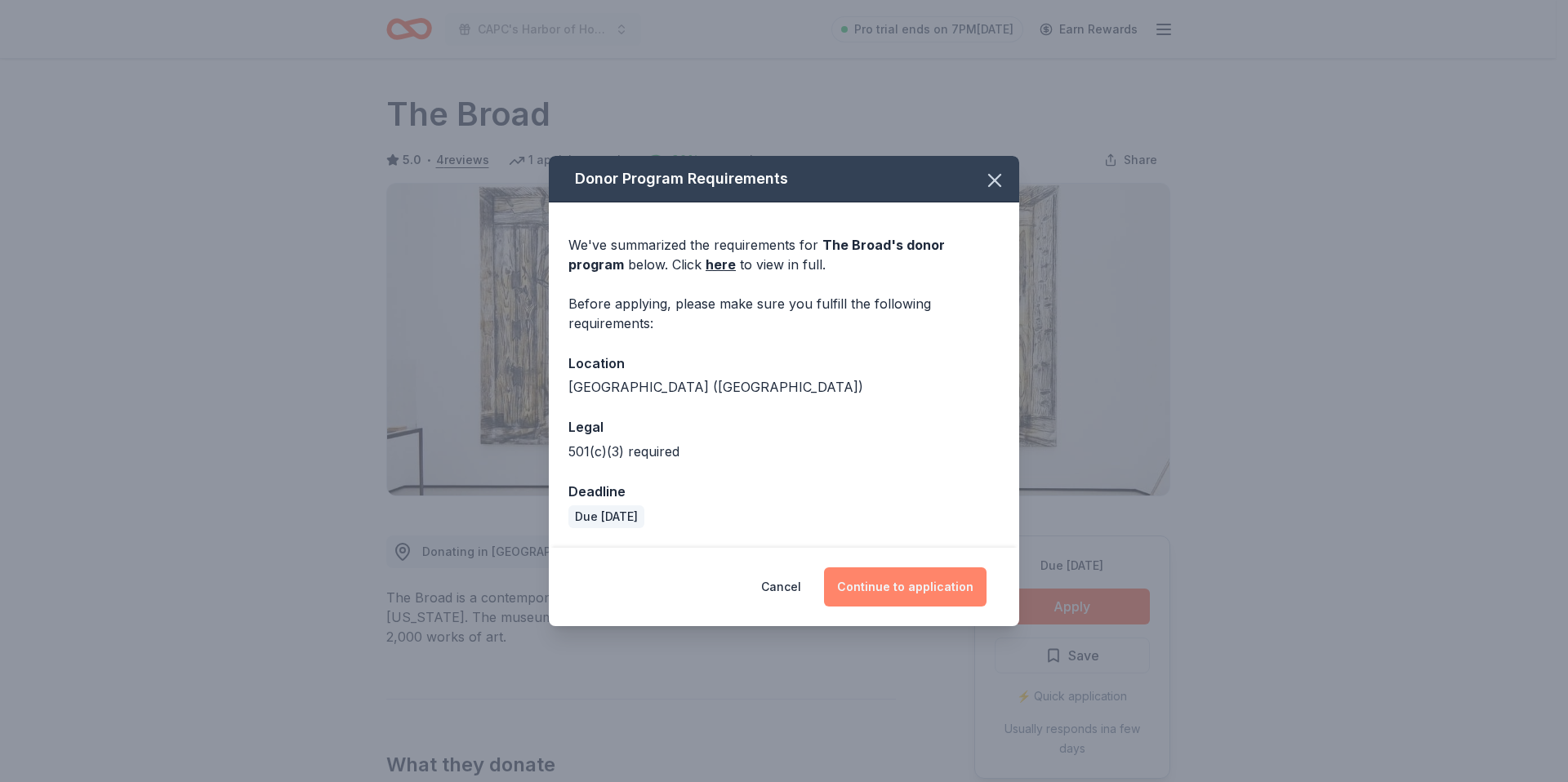
click at [870, 590] on button "Continue to application" at bounding box center [905, 586] width 162 height 39
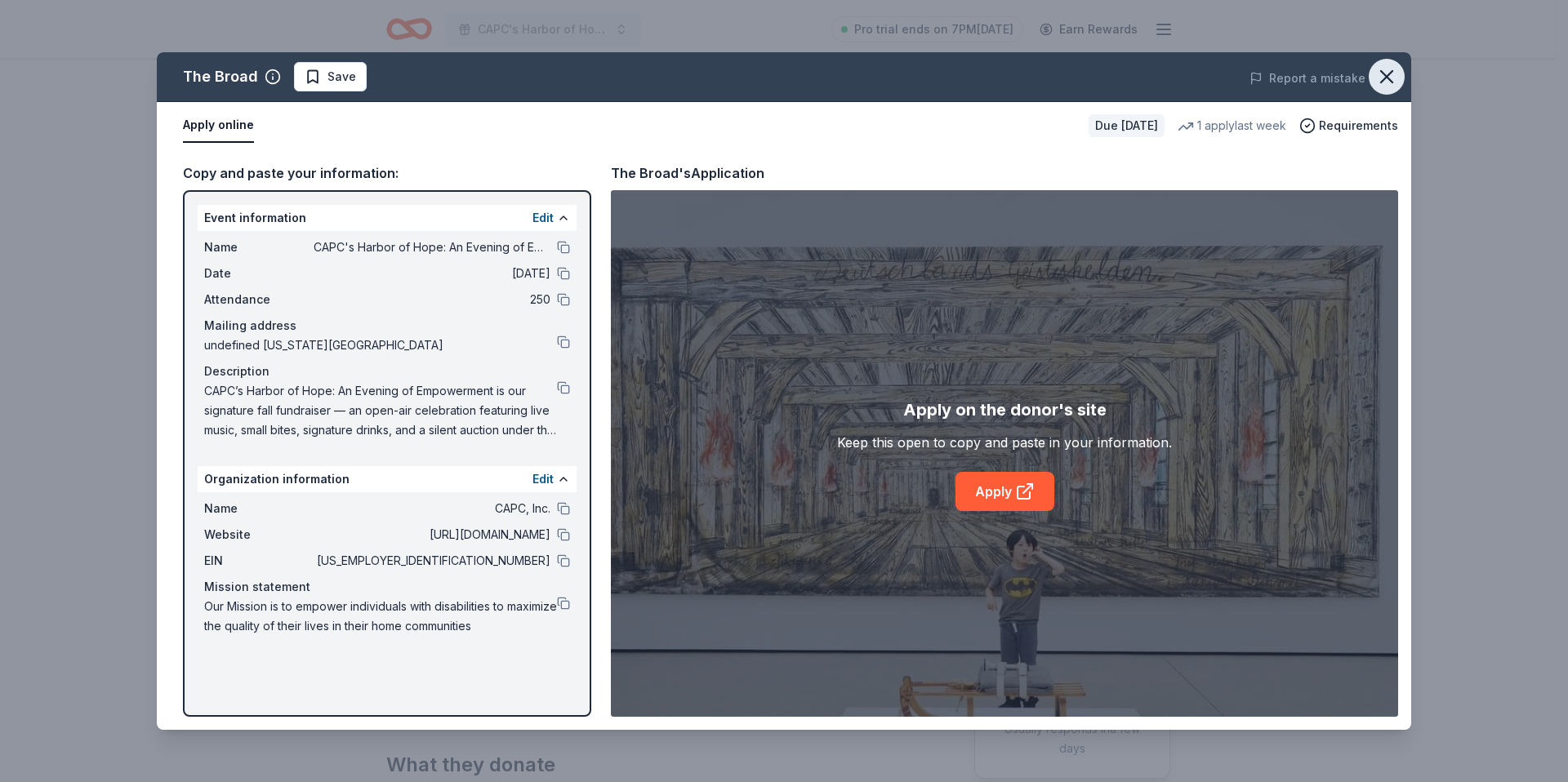
click at [1390, 80] on icon "button" at bounding box center [1386, 76] width 11 height 11
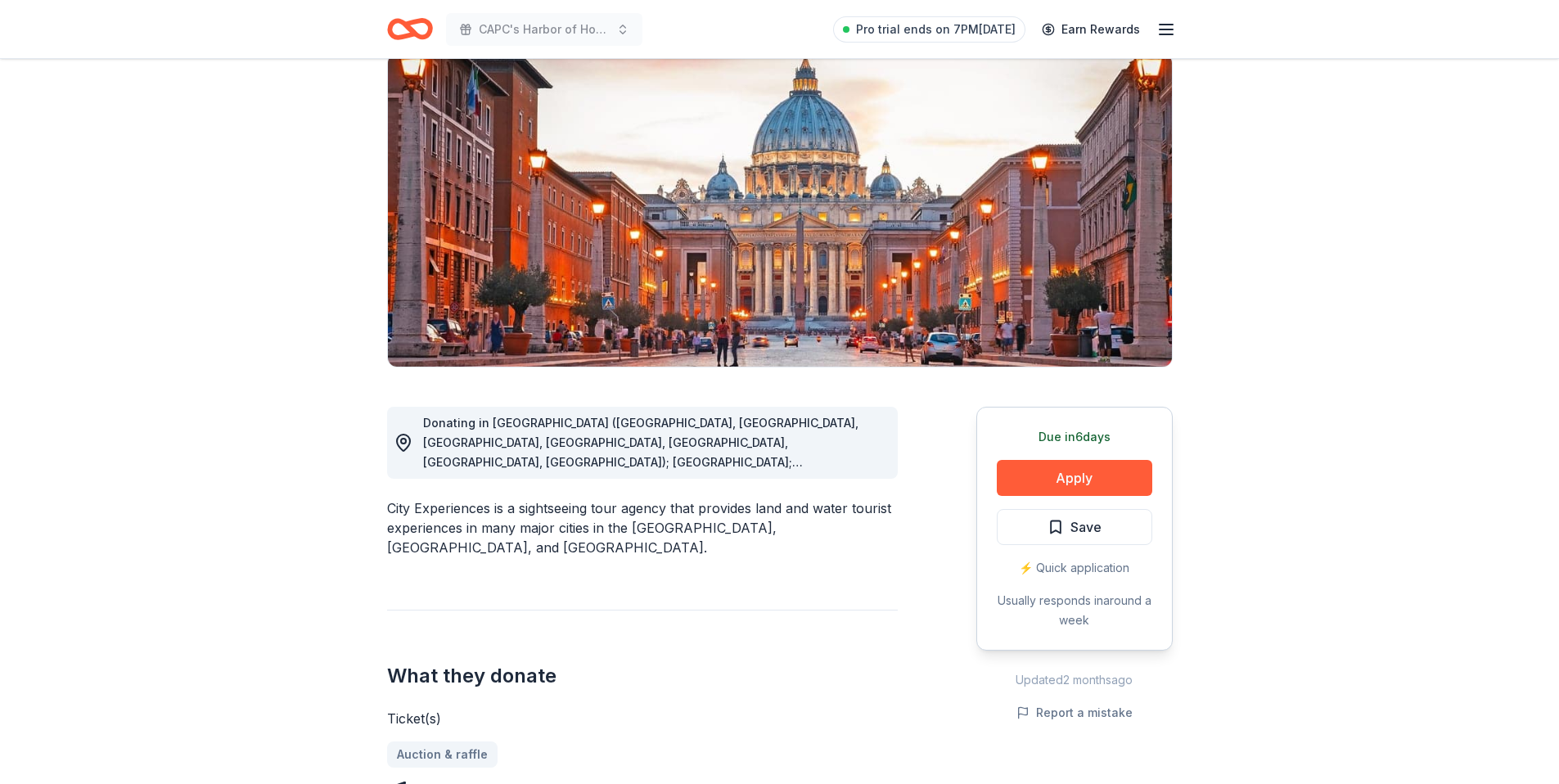
scroll to position [132, 0]
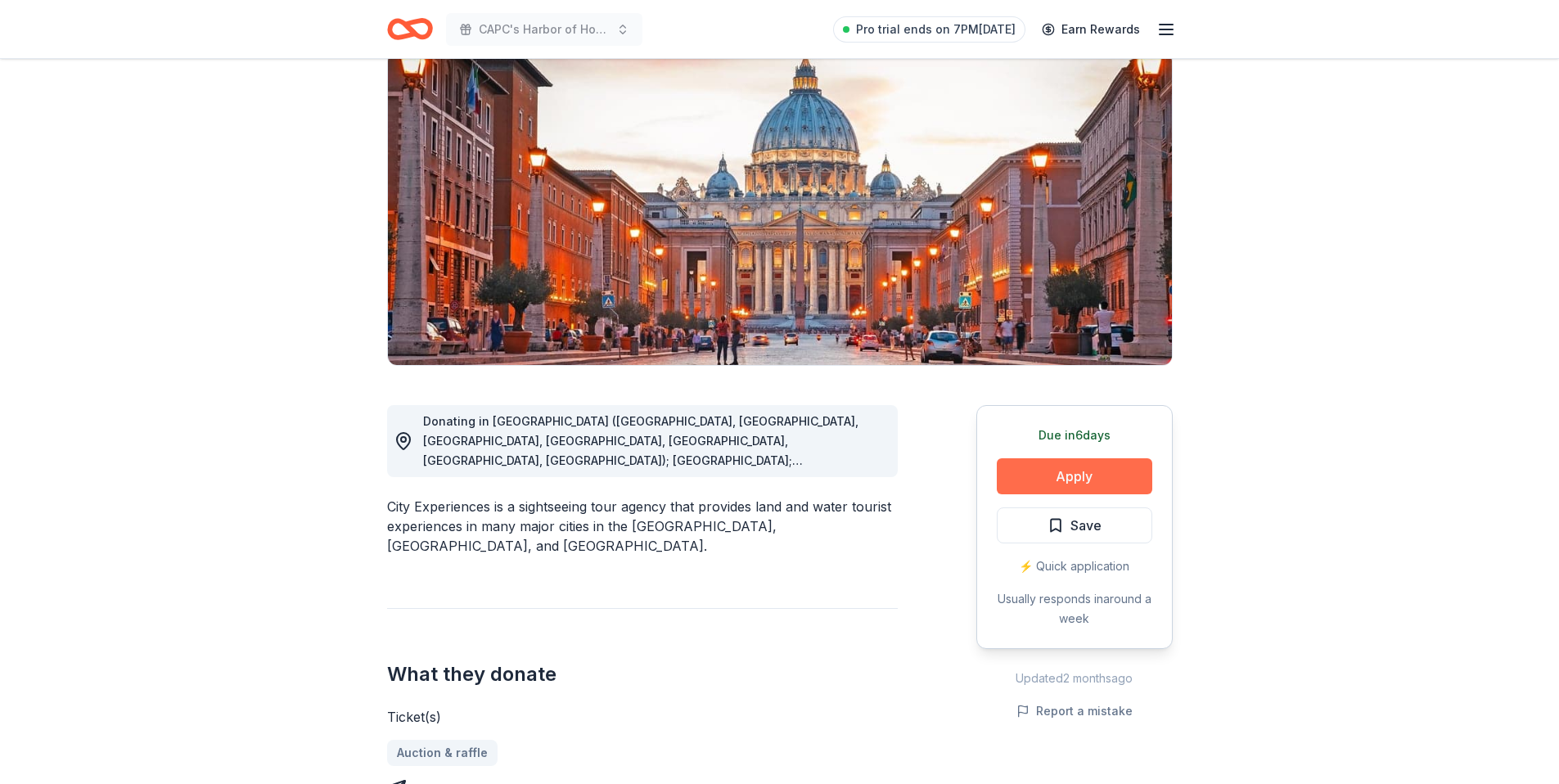
click at [1052, 475] on button "Apply" at bounding box center [1074, 476] width 156 height 36
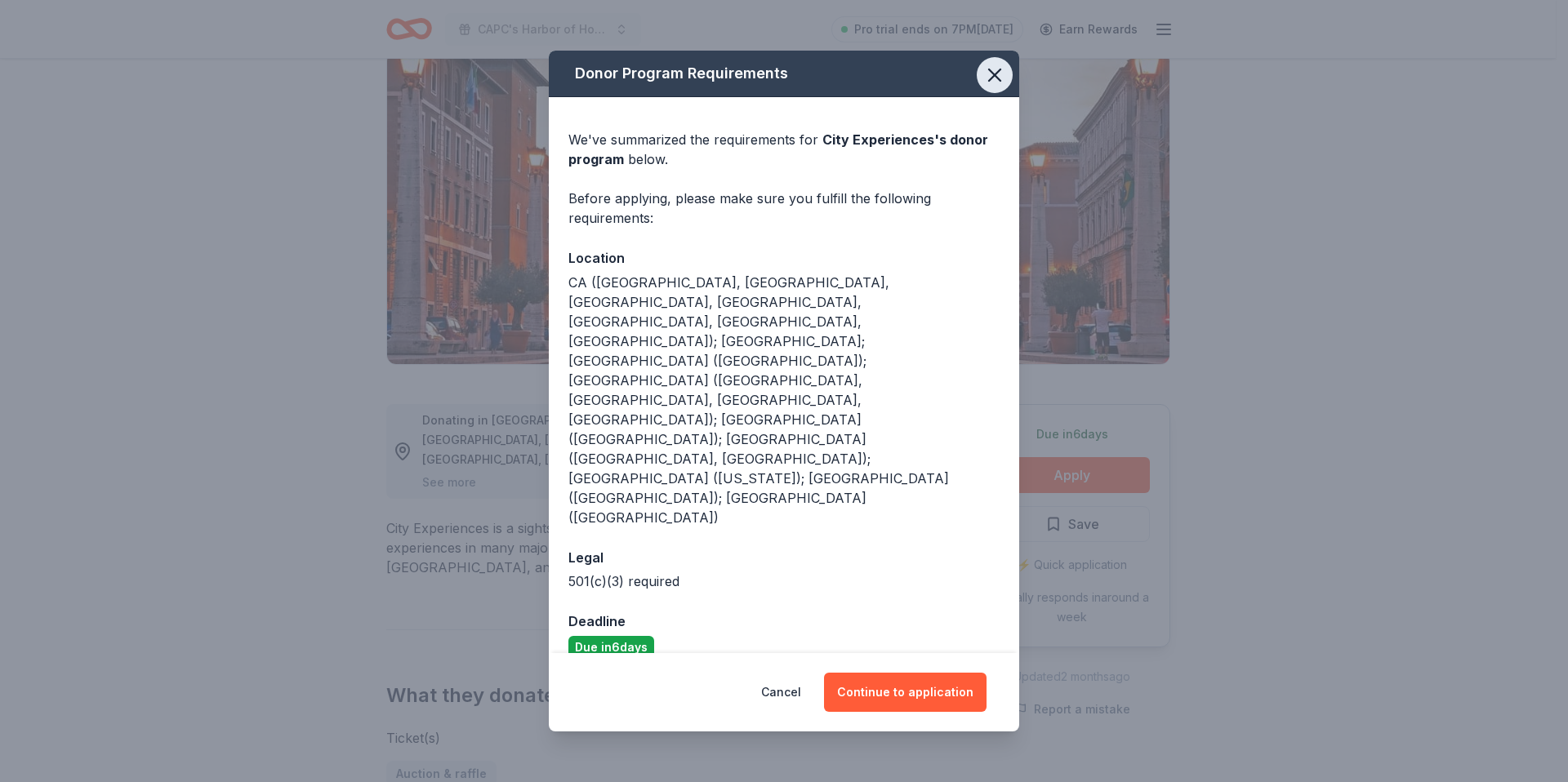
click at [998, 81] on icon "button" at bounding box center [994, 74] width 11 height 11
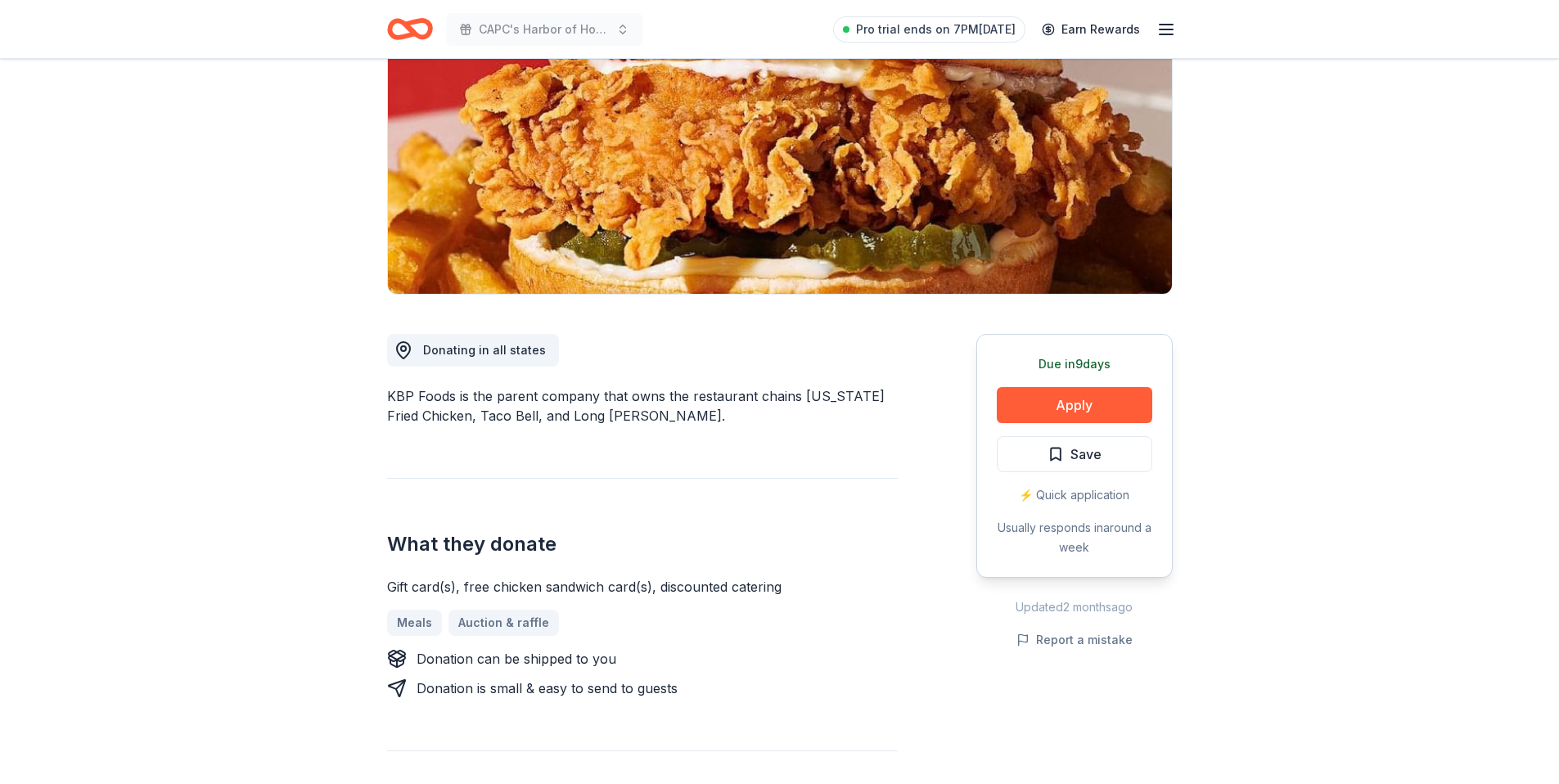
scroll to position [199, 0]
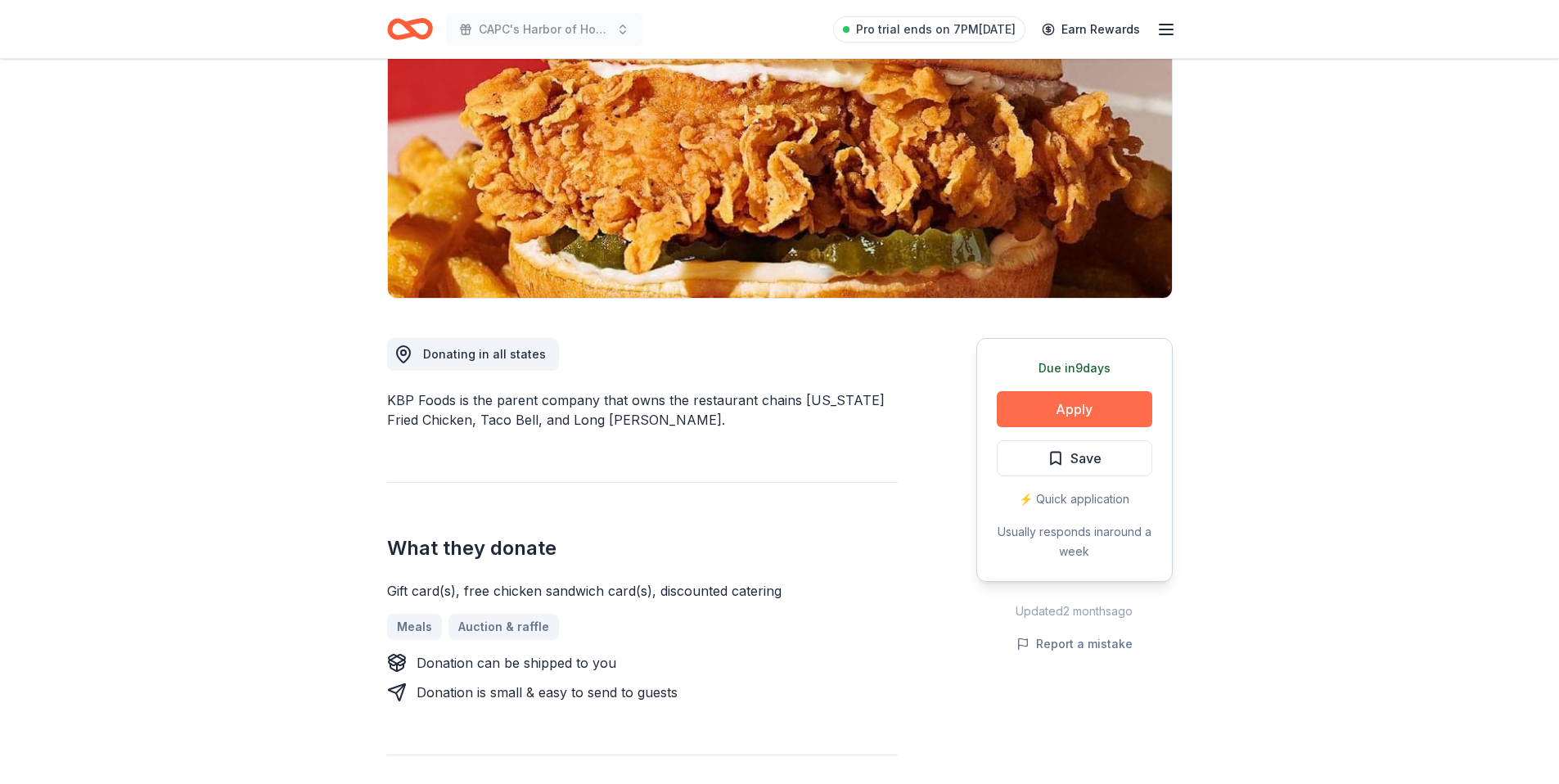
click at [1065, 406] on button "Apply" at bounding box center [1074, 409] width 156 height 36
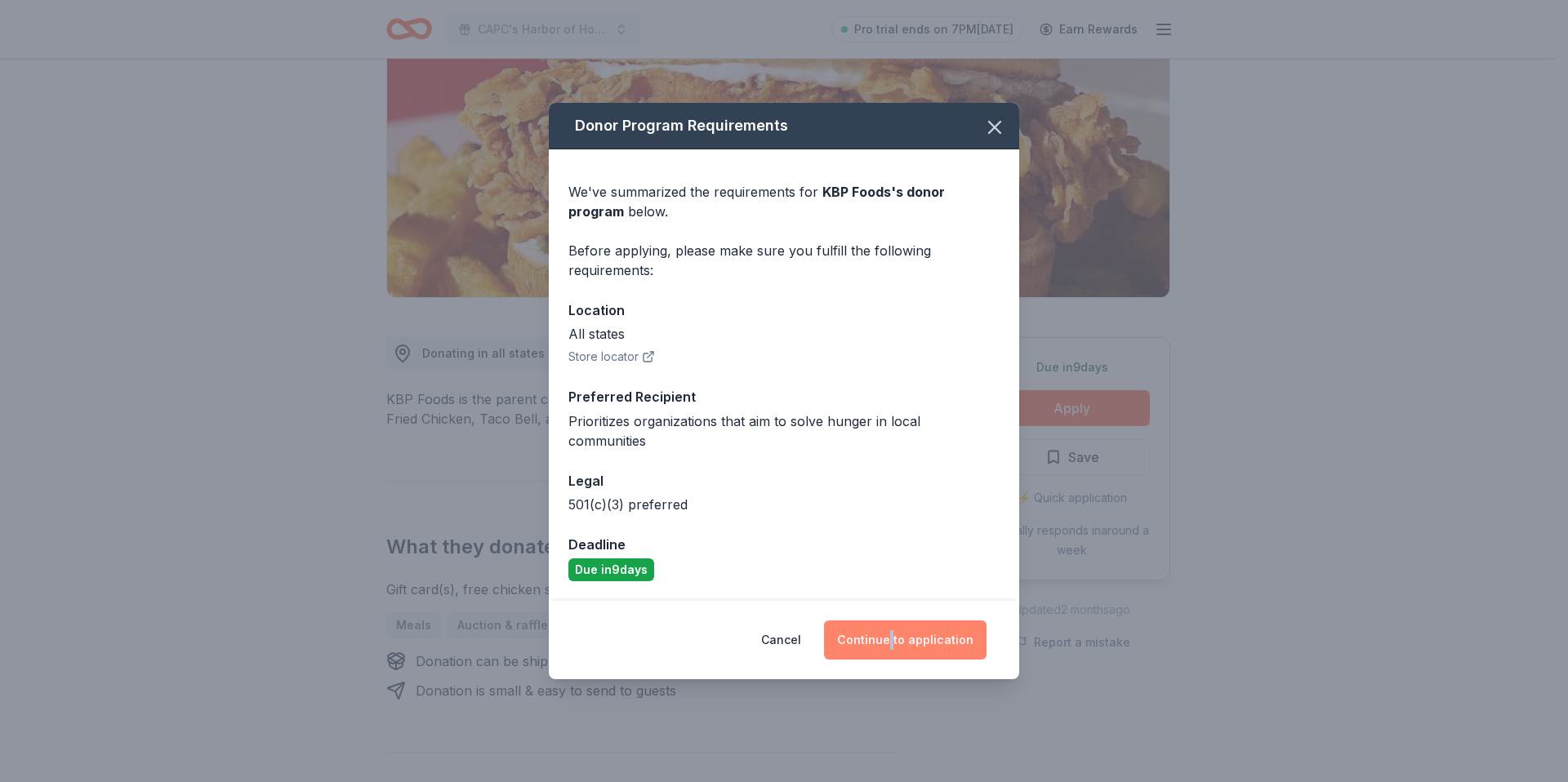
click at [877, 630] on button "Continue to application" at bounding box center [905, 640] width 162 height 39
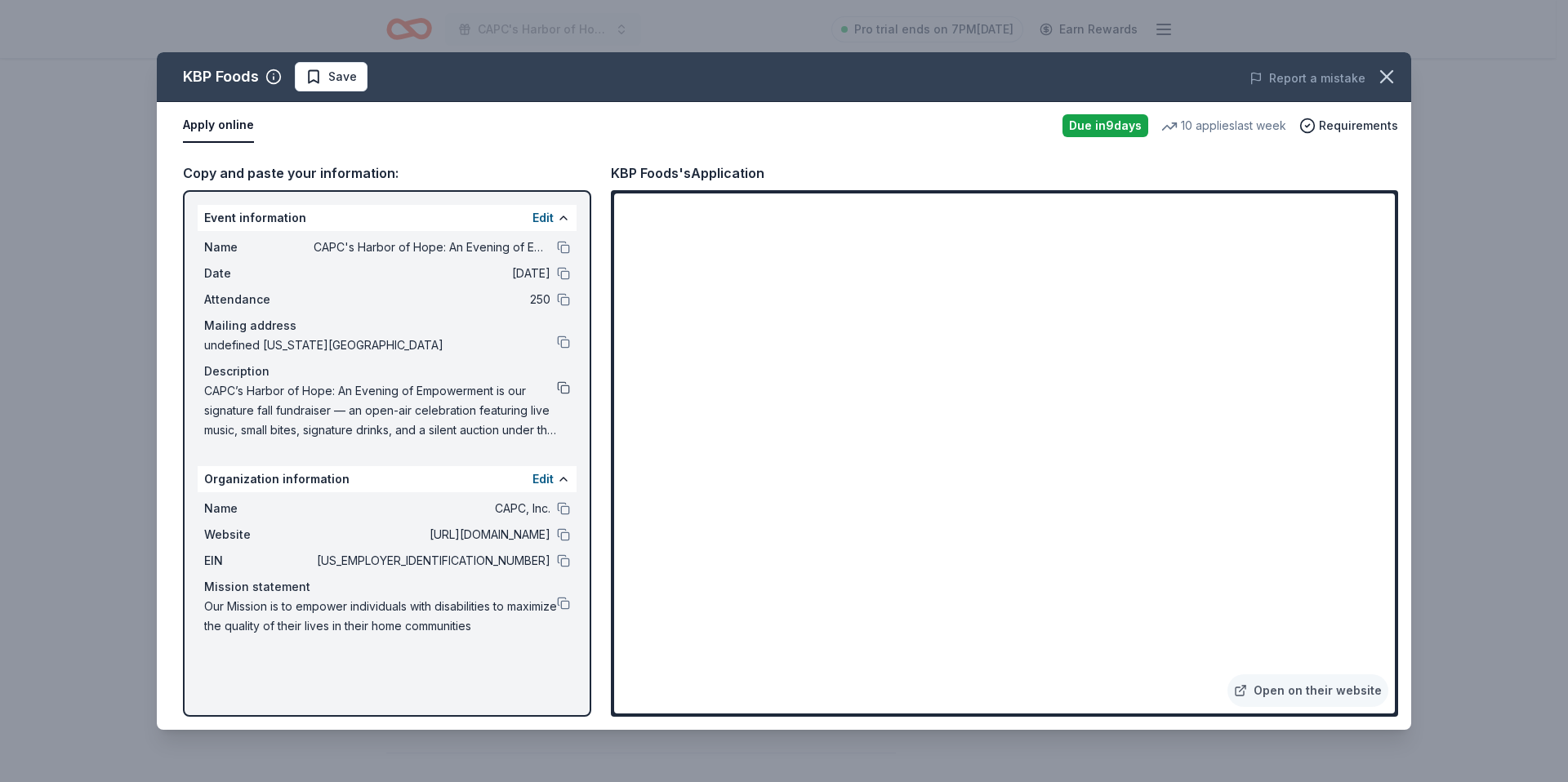
click at [562, 388] on button at bounding box center [563, 387] width 13 height 13
click at [1395, 76] on icon "button" at bounding box center [1386, 76] width 23 height 23
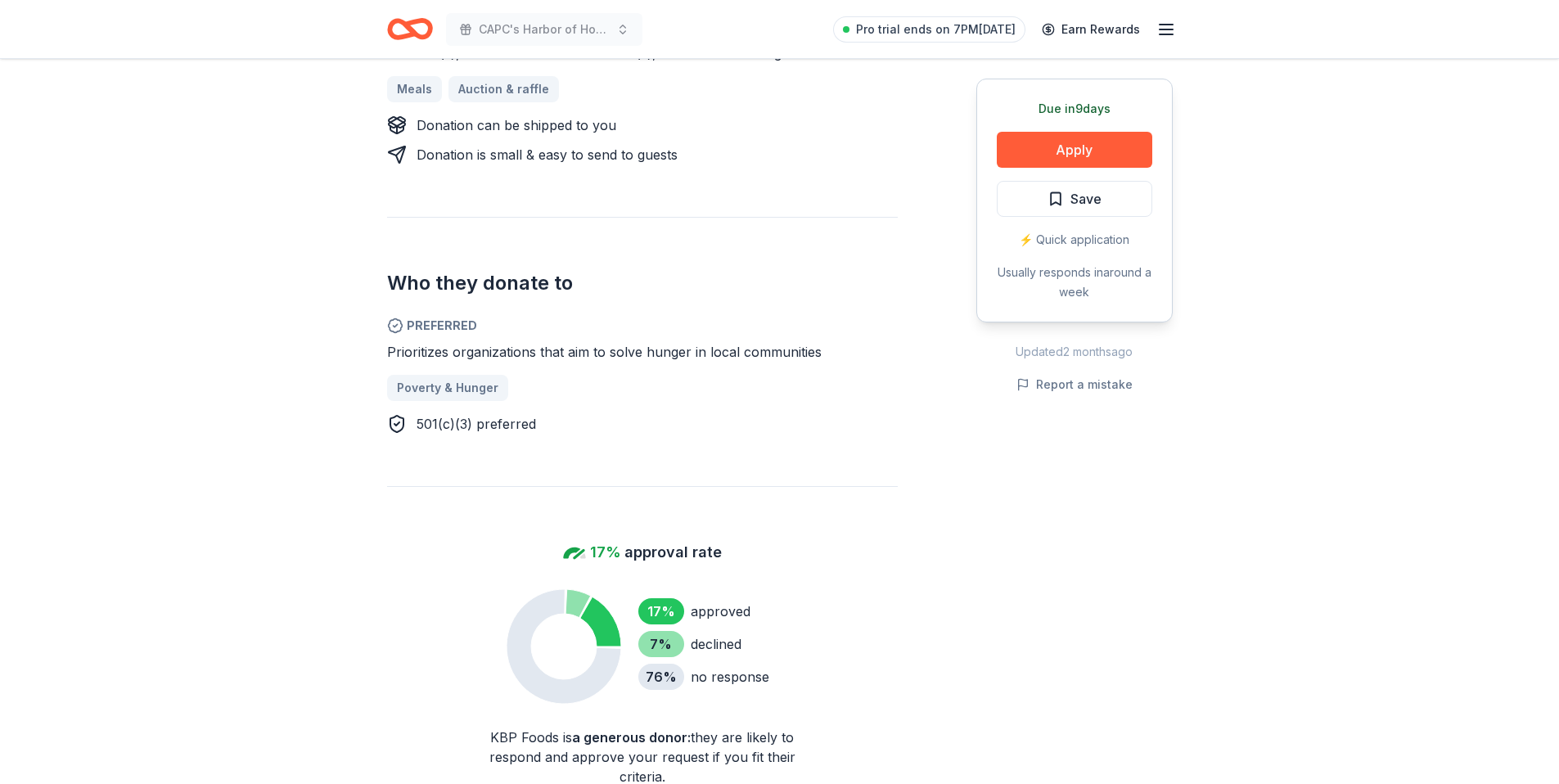
scroll to position [752, 0]
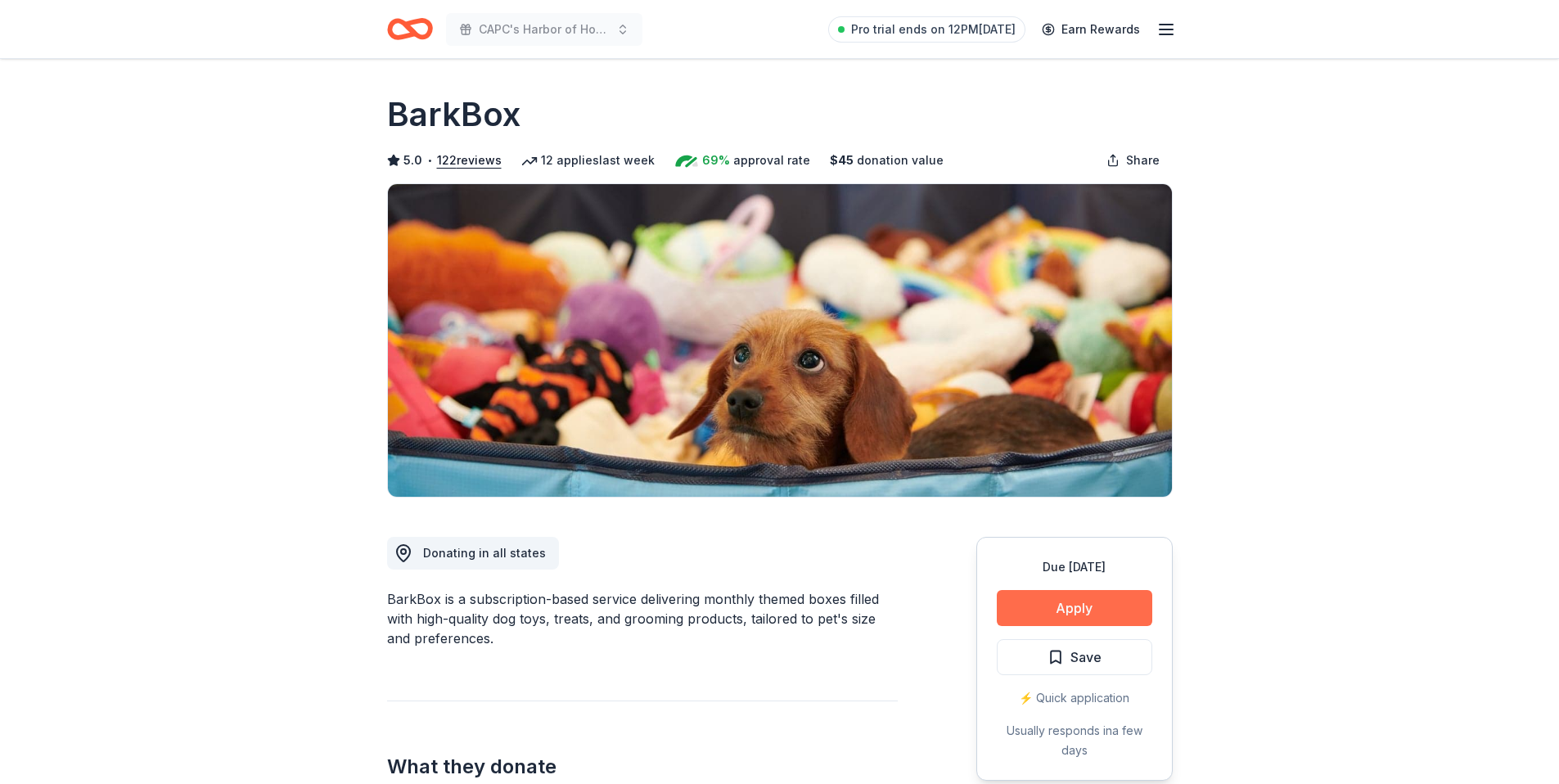
click at [1010, 599] on button "Apply" at bounding box center [1074, 608] width 156 height 36
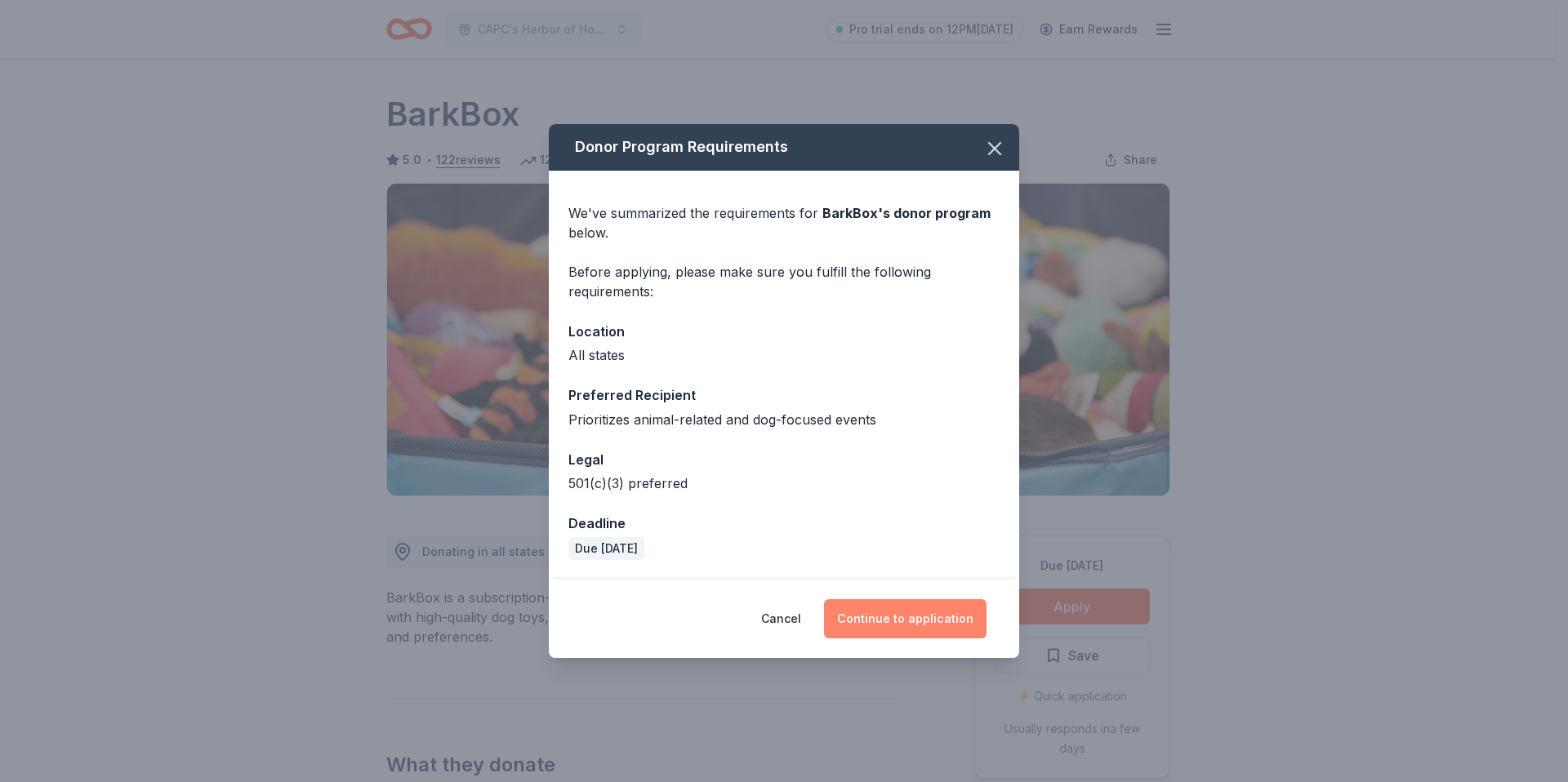
click at [890, 622] on button "Continue to application" at bounding box center [905, 619] width 162 height 39
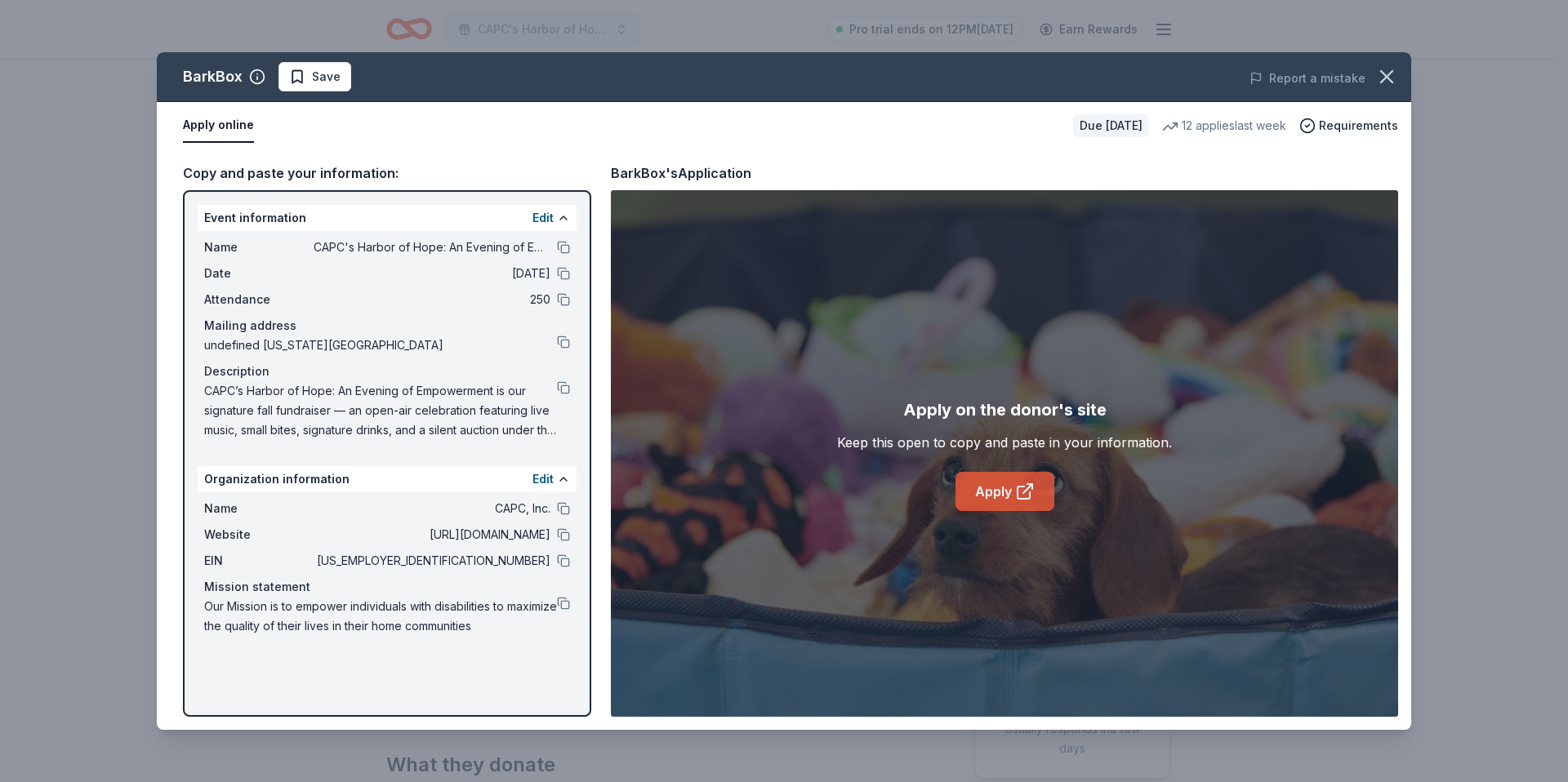
click at [984, 487] on link "Apply" at bounding box center [1005, 492] width 99 height 39
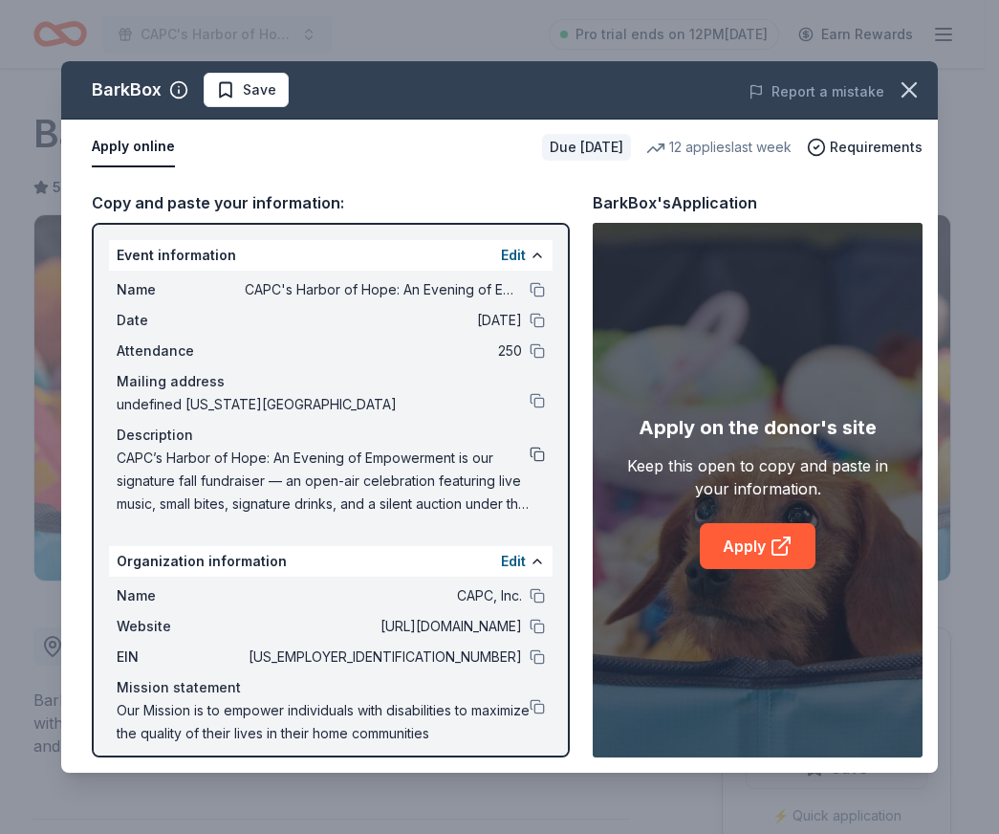
click at [530, 451] on button at bounding box center [537, 453] width 15 height 15
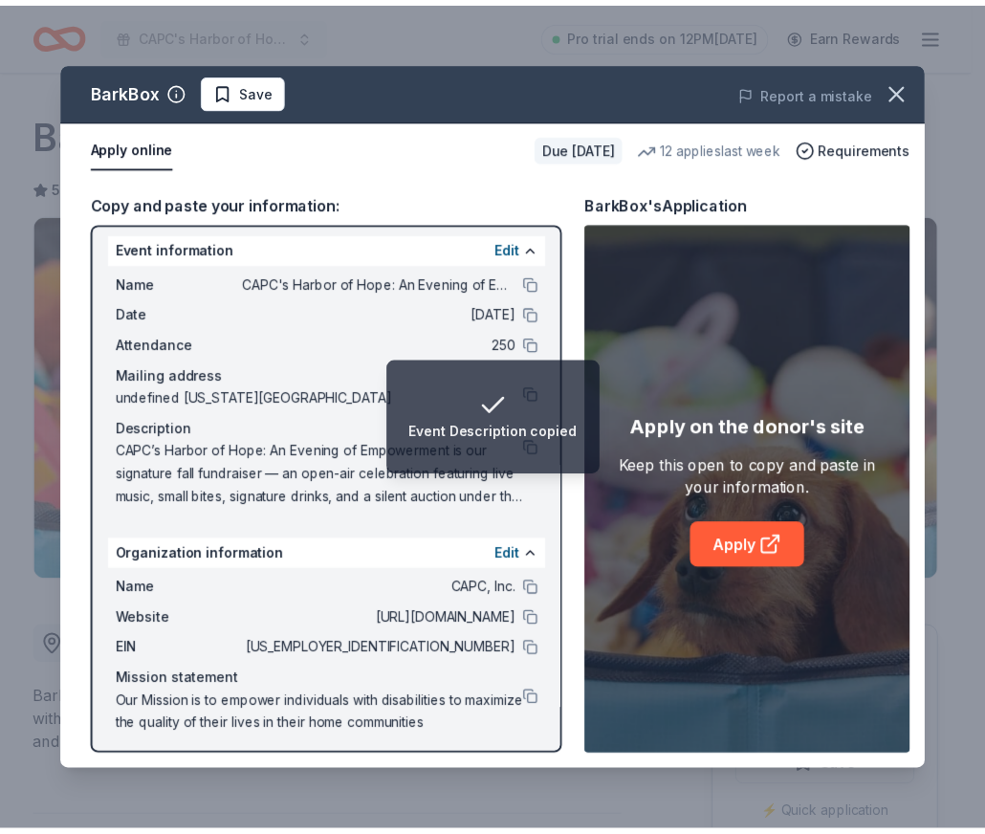
scroll to position [12, 0]
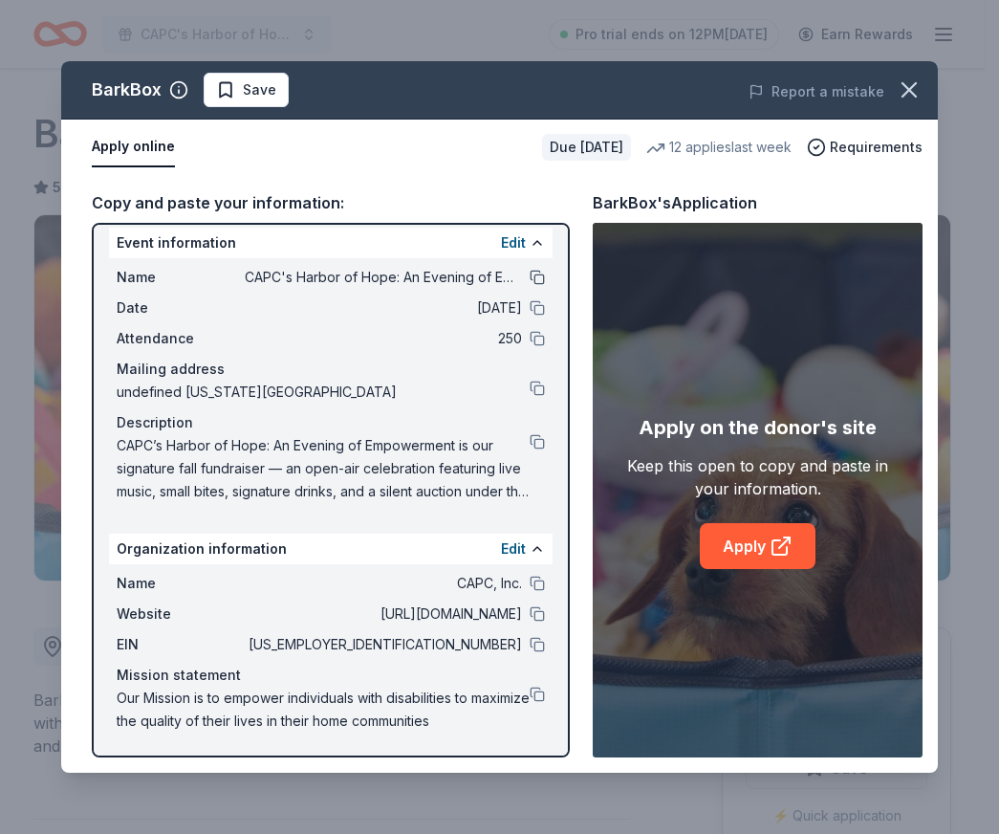
click at [530, 277] on button at bounding box center [537, 277] width 15 height 15
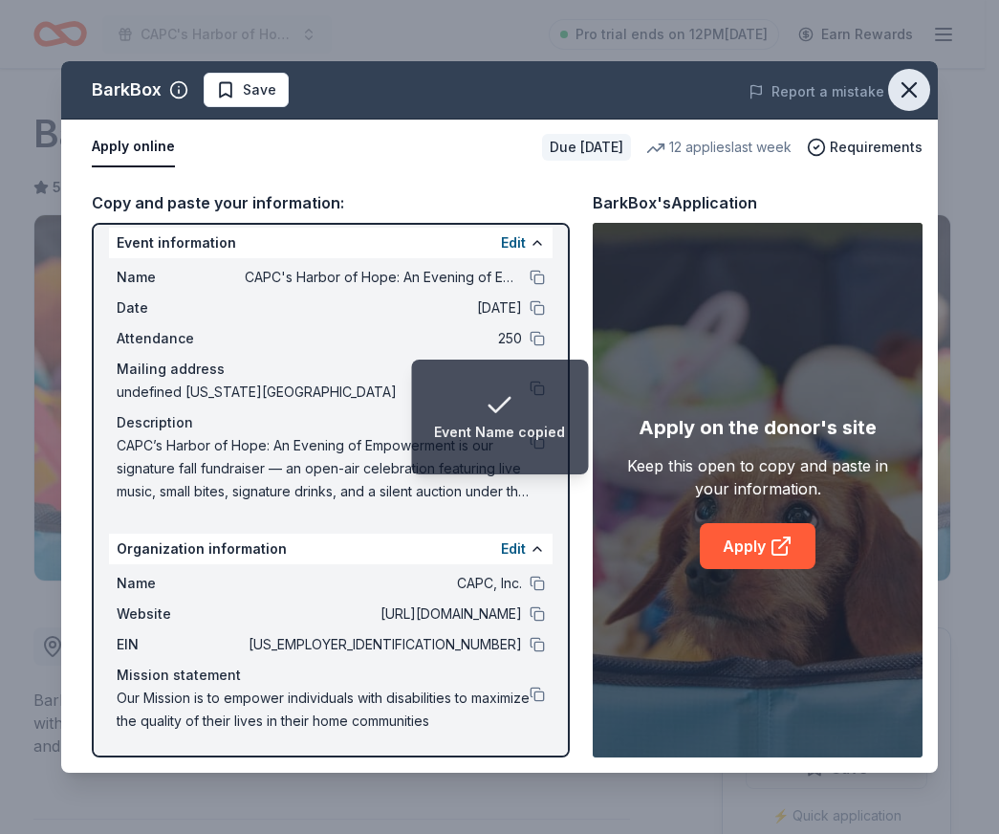
click at [903, 83] on icon "button" at bounding box center [908, 89] width 13 height 13
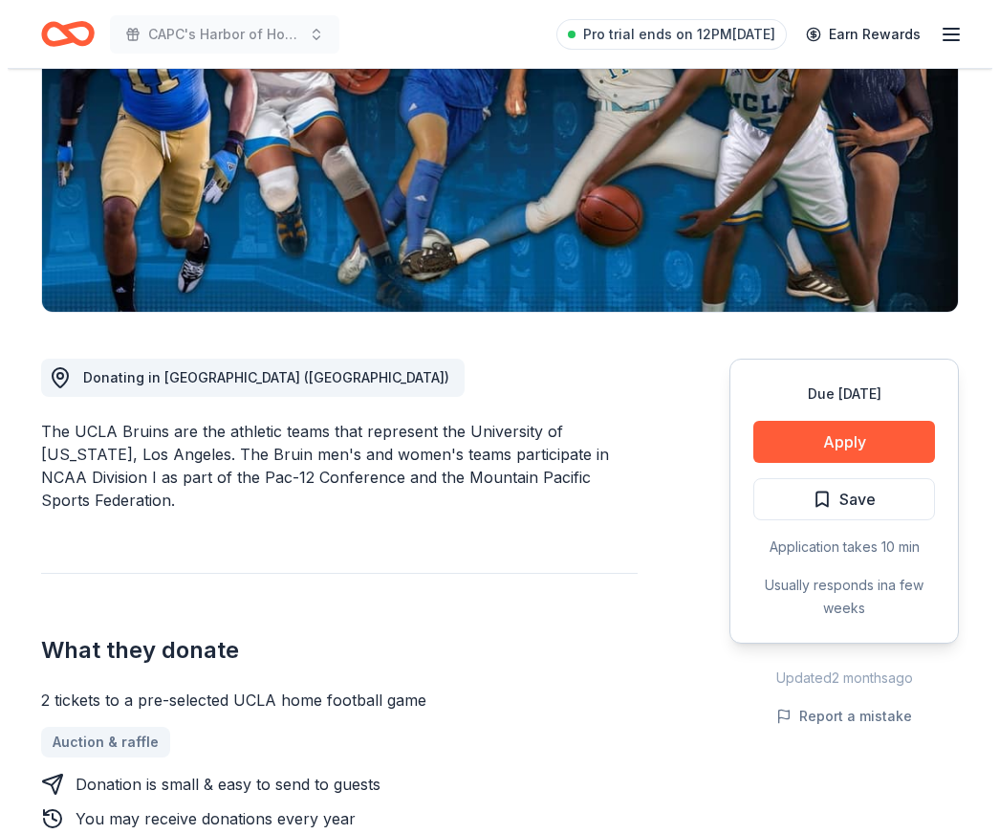
scroll to position [287, 0]
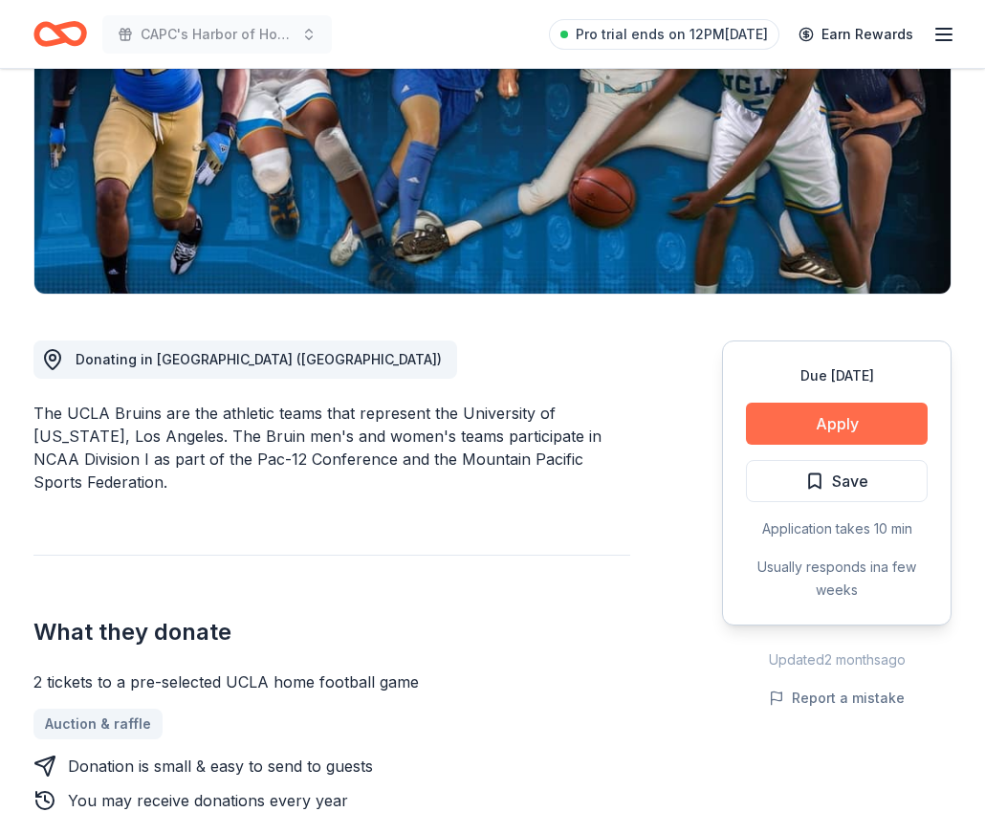
click at [796, 411] on button "Apply" at bounding box center [837, 423] width 182 height 42
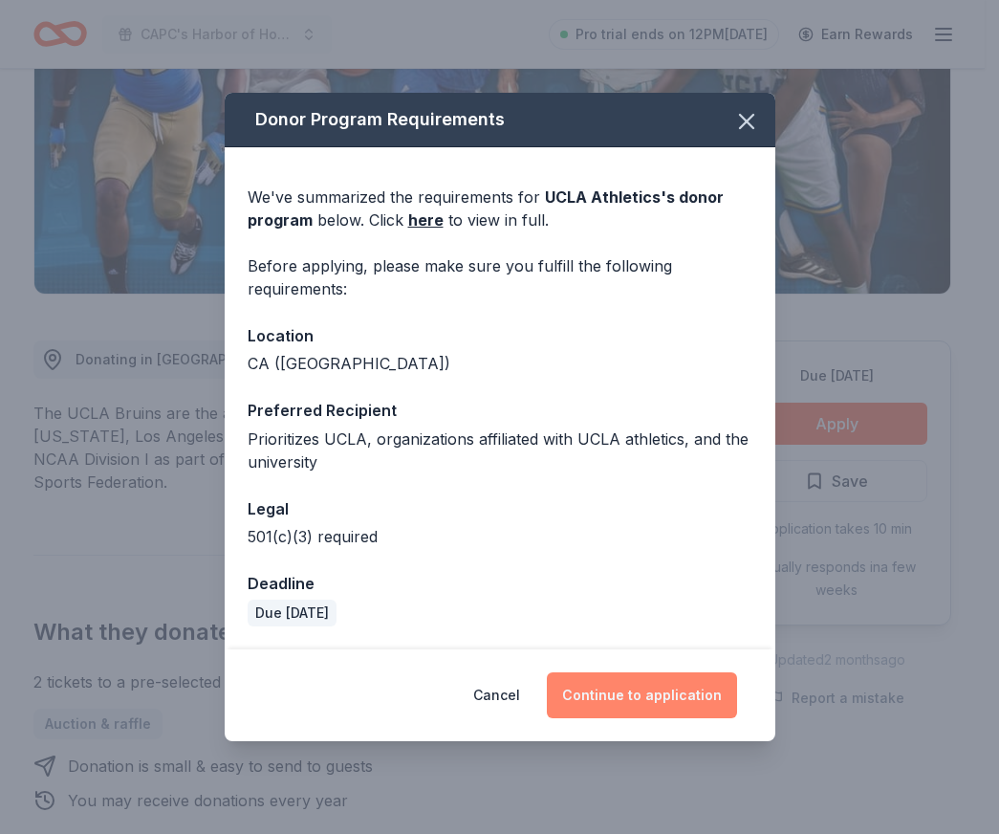
click at [619, 699] on button "Continue to application" at bounding box center [642, 695] width 190 height 46
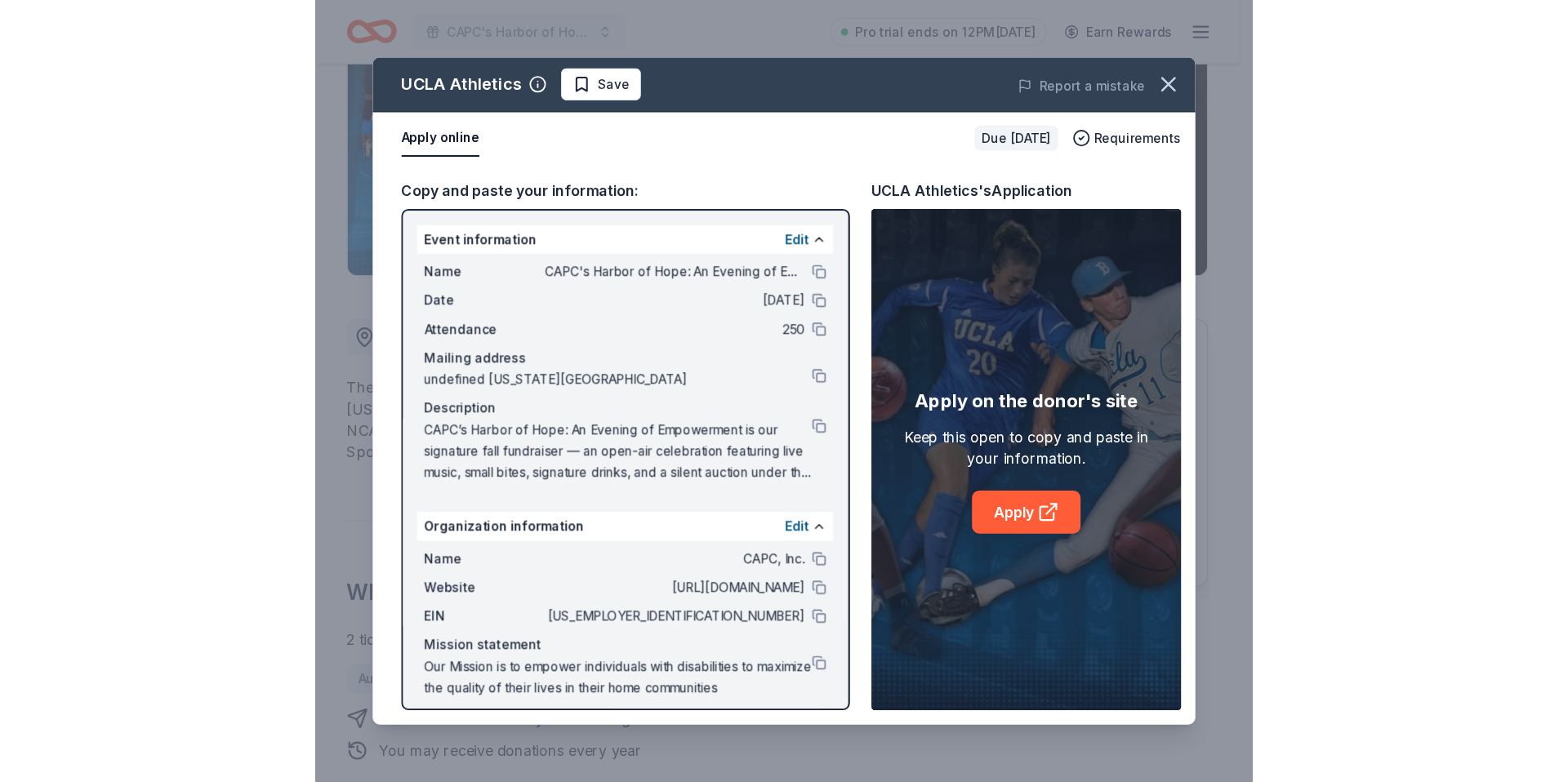
scroll to position [10, 0]
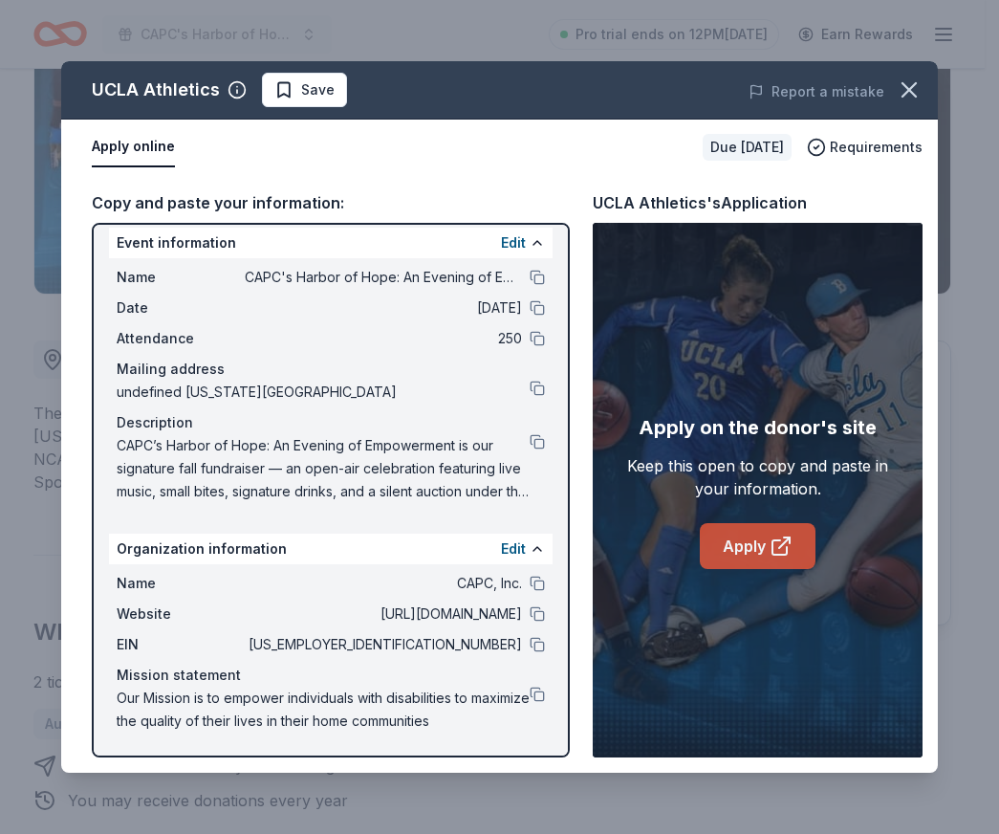
click at [735, 546] on link "Apply" at bounding box center [758, 546] width 116 height 46
click at [531, 696] on div "Name CAPC, Inc. Website http://www.capcinc.org EIN 95-4389351 Mission statement…" at bounding box center [331, 652] width 444 height 176
click at [530, 696] on button at bounding box center [537, 693] width 15 height 15
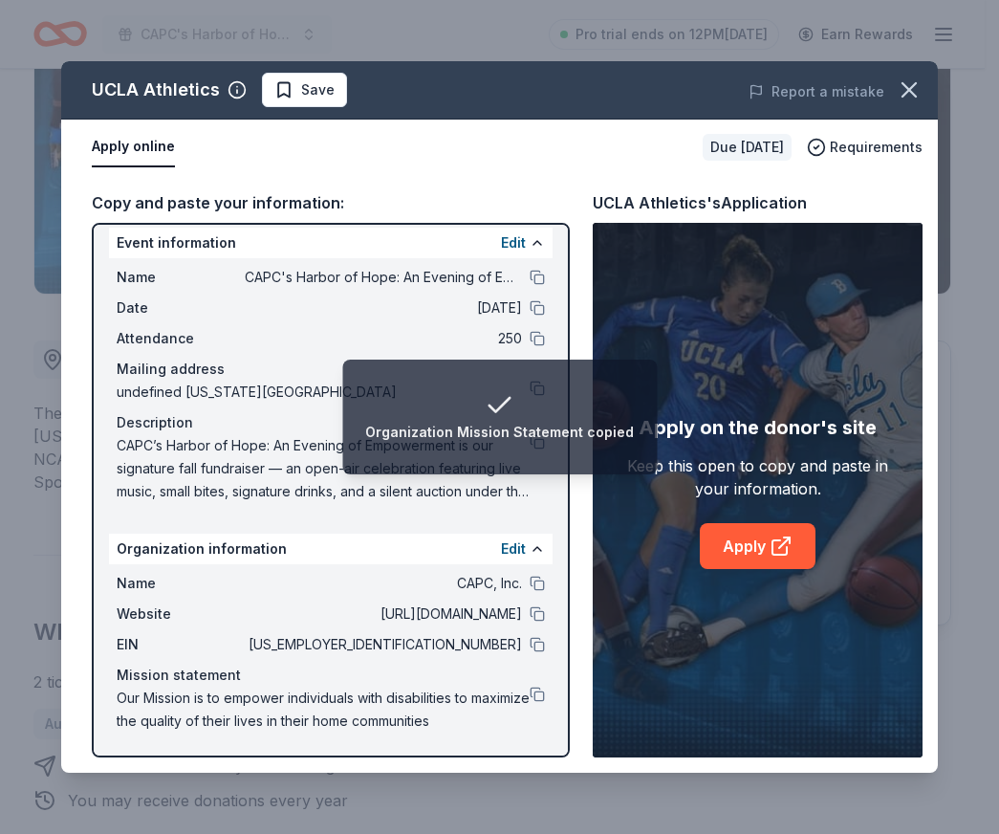
click at [342, 476] on span "CAPC’s Harbor of Hope: An Evening of Empowerment is our signature fall fundrais…" at bounding box center [323, 468] width 413 height 69
click at [297, 390] on span "undefined Washington Avenue, Whittier, CA 90602" at bounding box center [323, 391] width 413 height 23
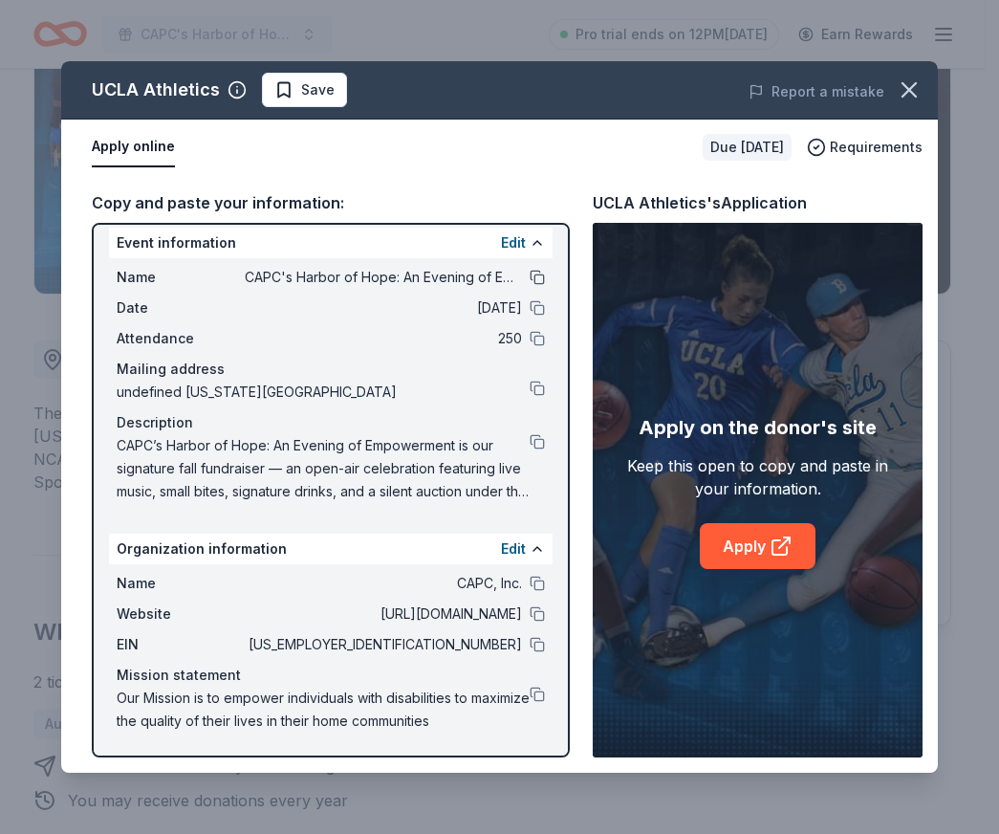
click at [530, 277] on button at bounding box center [537, 277] width 15 height 15
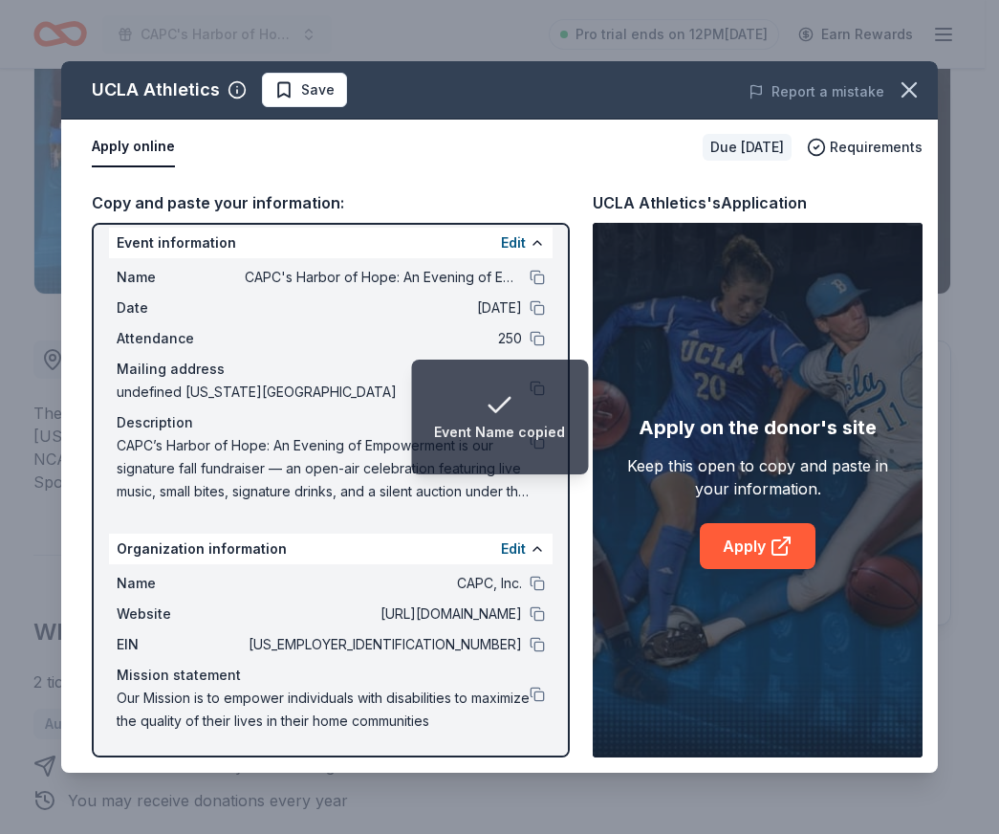
click at [305, 467] on span "CAPC’s Harbor of Hope: An Evening of Empowerment is our signature fall fundrais…" at bounding box center [323, 468] width 413 height 69
click at [490, 476] on span "CAPC’s Harbor of Hope: An Evening of Empowerment is our signature fall fundrais…" at bounding box center [323, 468] width 413 height 69
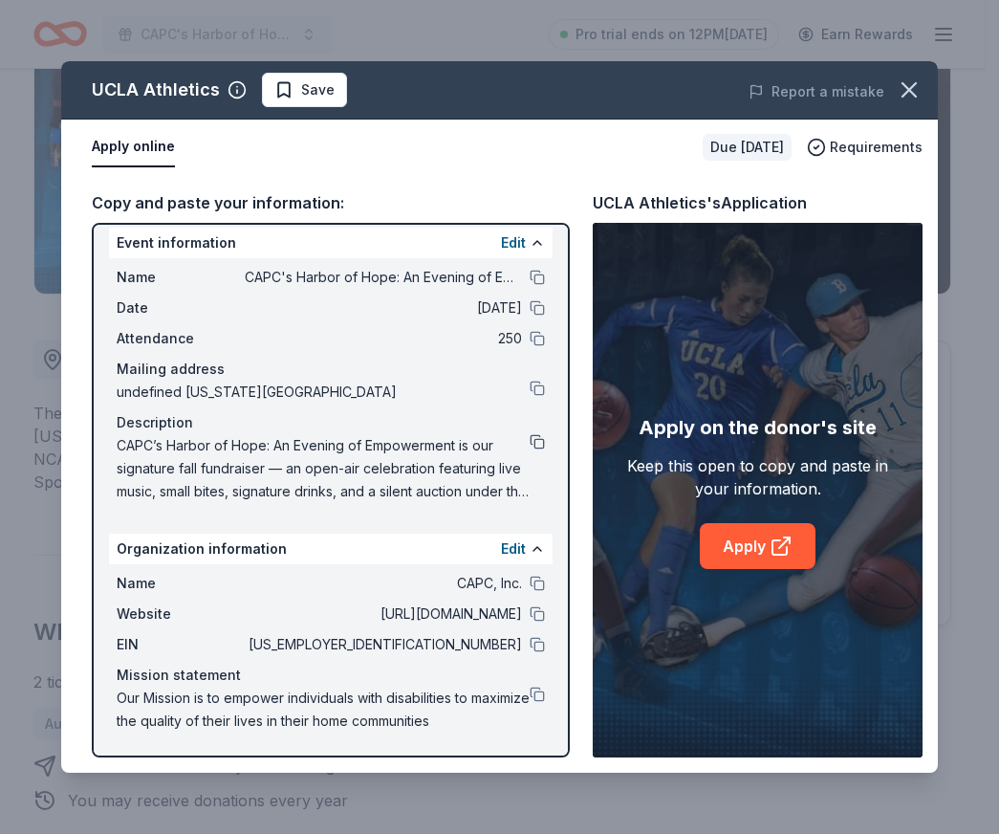
click at [530, 442] on button at bounding box center [537, 441] width 15 height 15
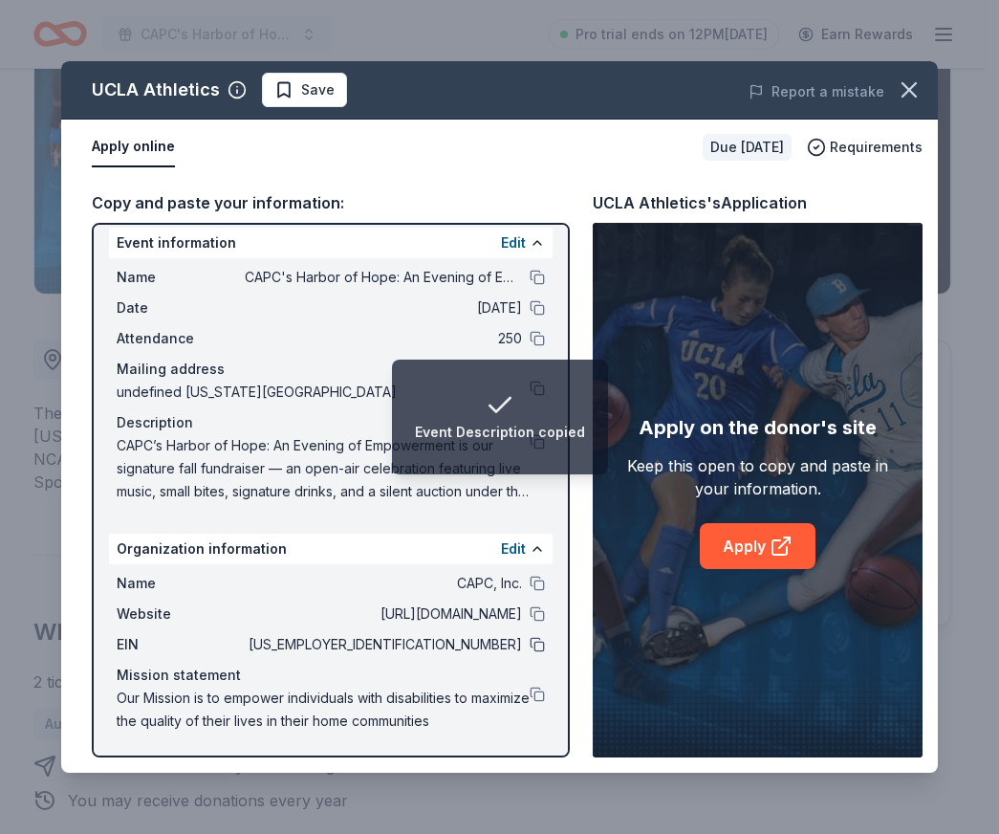
click at [530, 648] on button at bounding box center [537, 644] width 15 height 15
click at [530, 689] on button at bounding box center [537, 693] width 15 height 15
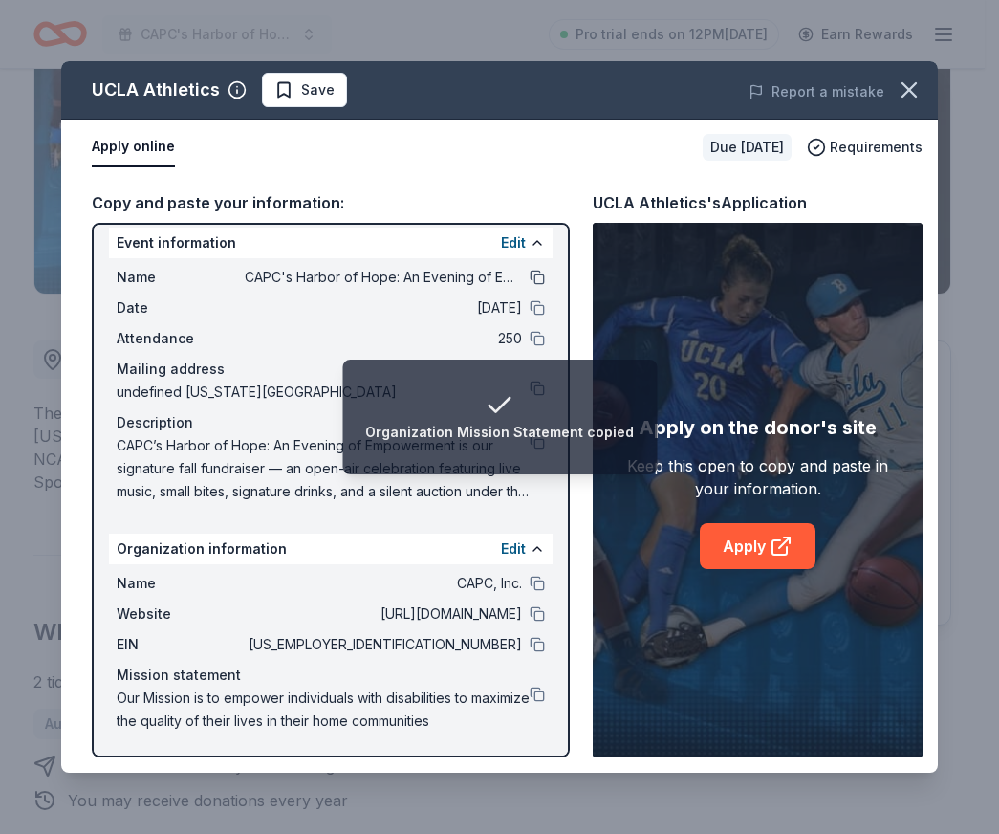
click at [530, 272] on button at bounding box center [537, 277] width 15 height 15
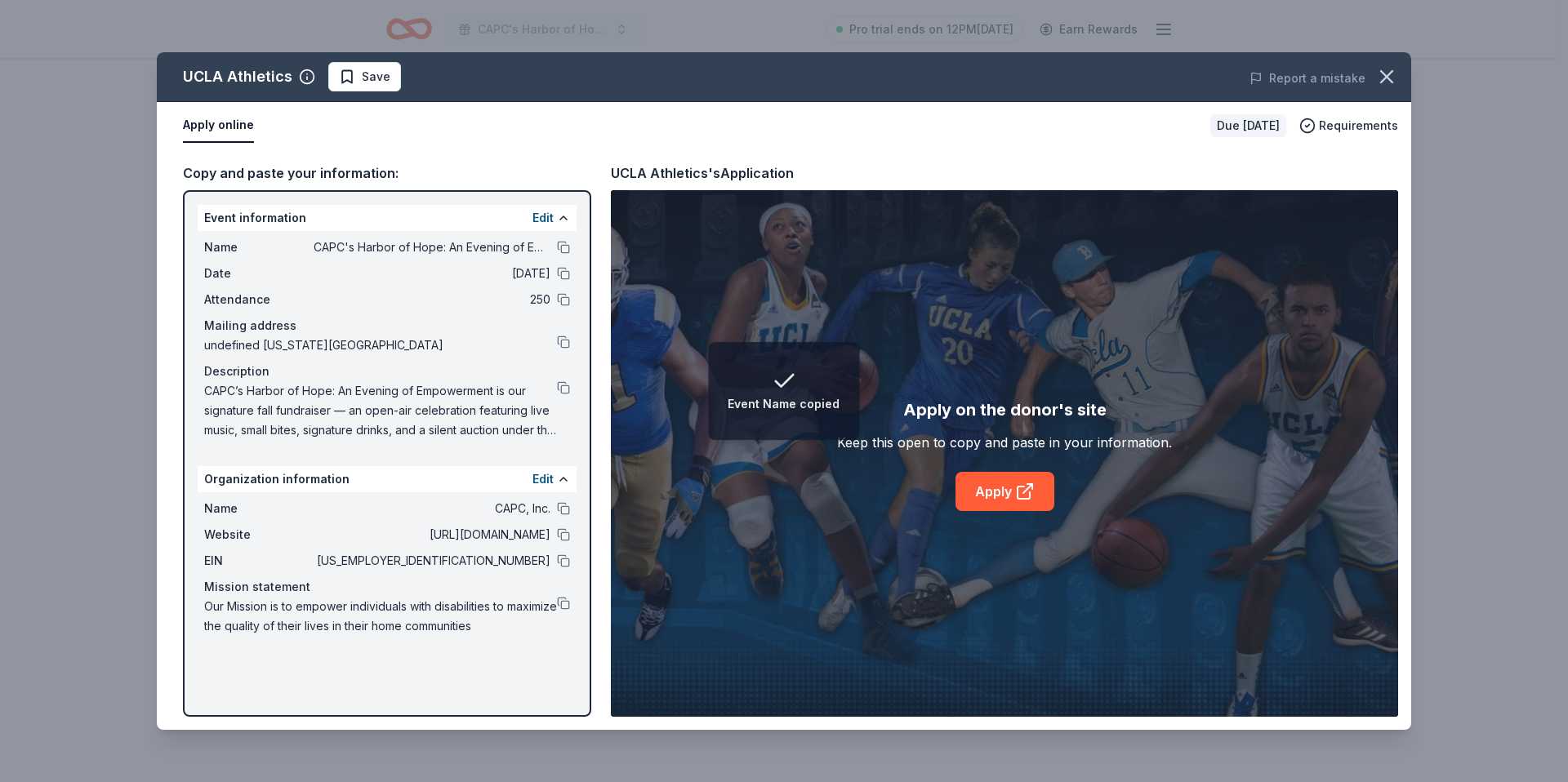
scroll to position [0, 0]
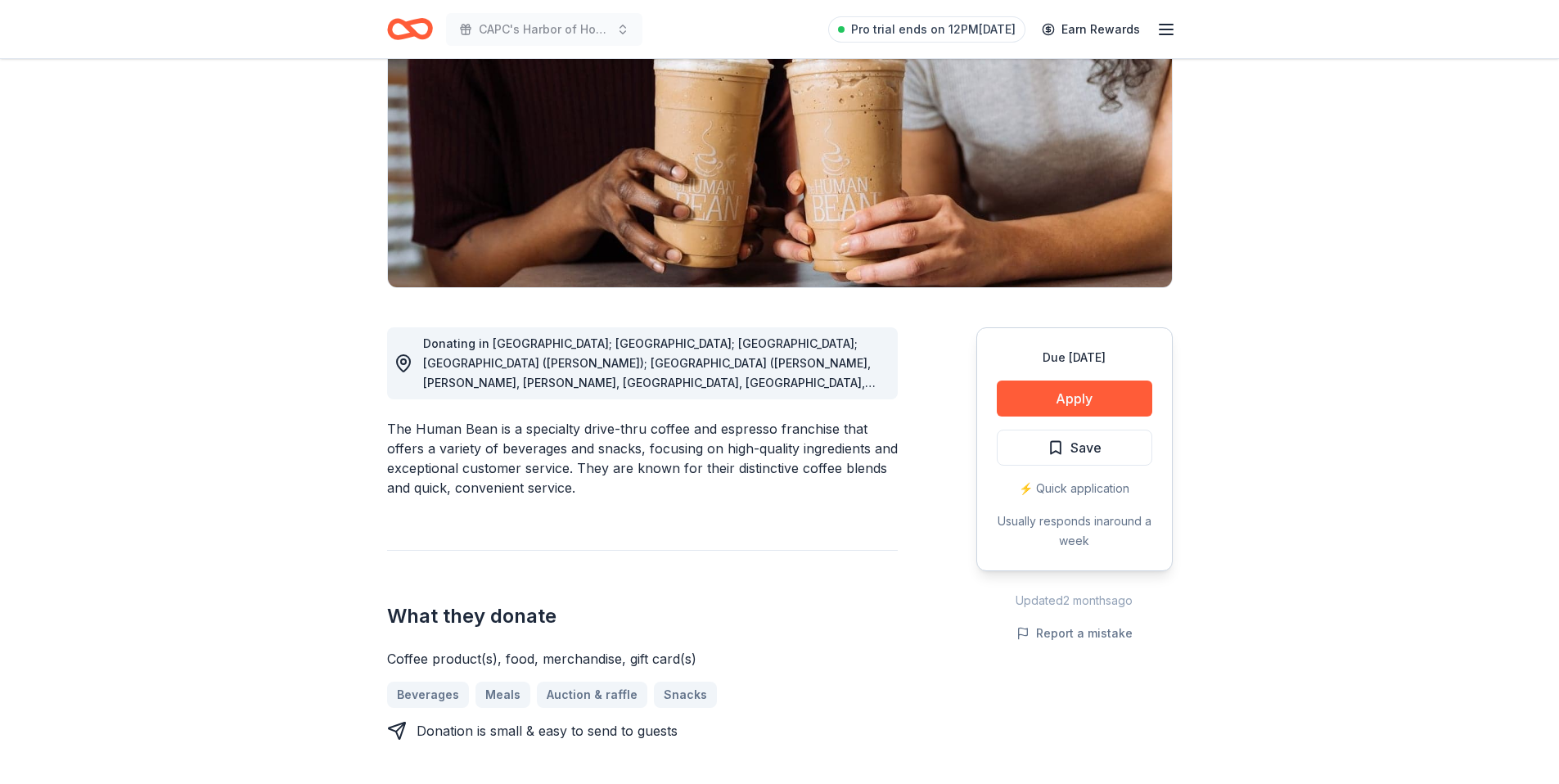
scroll to position [242, 0]
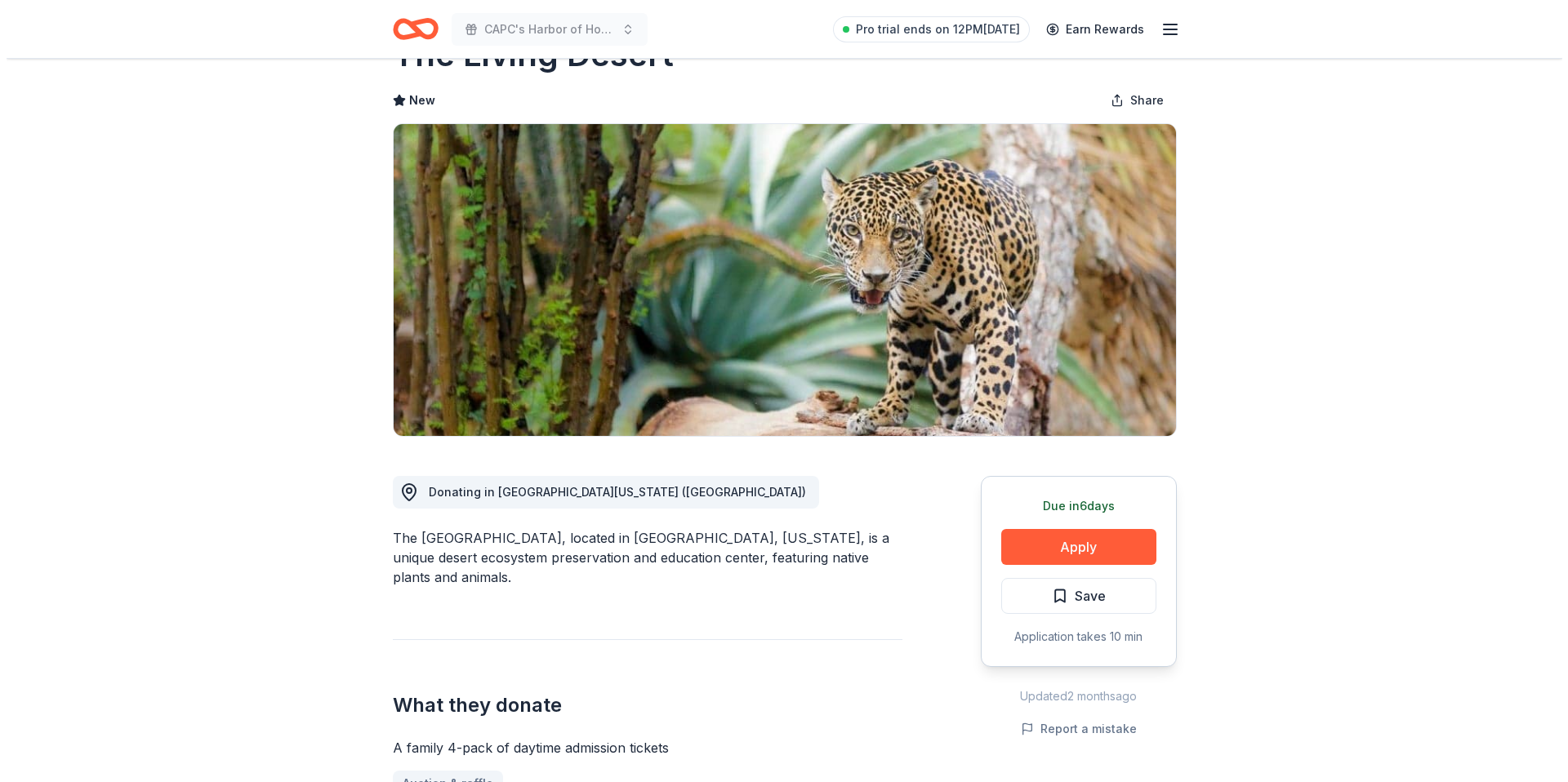
scroll to position [308, 0]
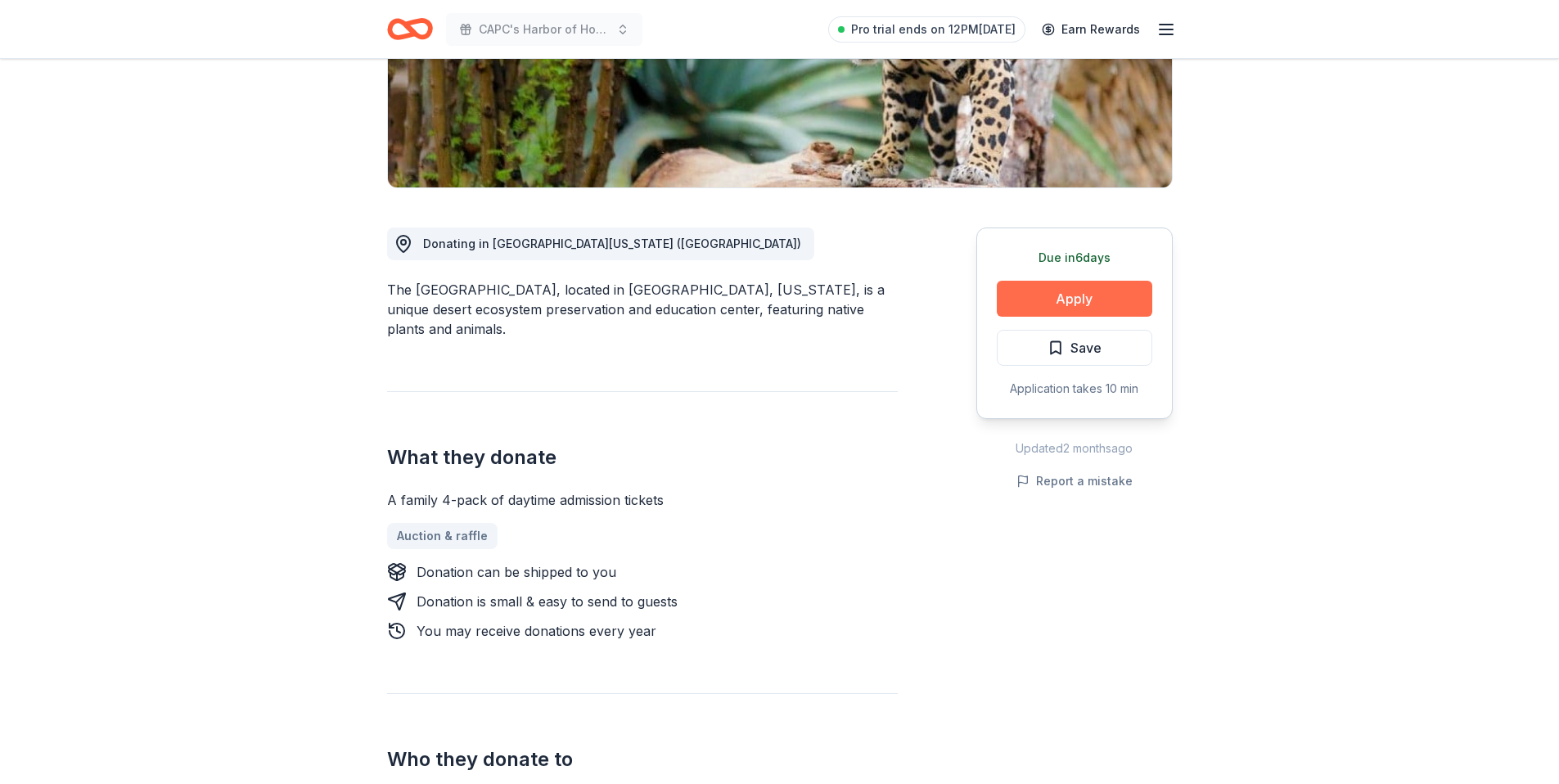
click at [1028, 306] on button "Apply" at bounding box center [1074, 299] width 156 height 36
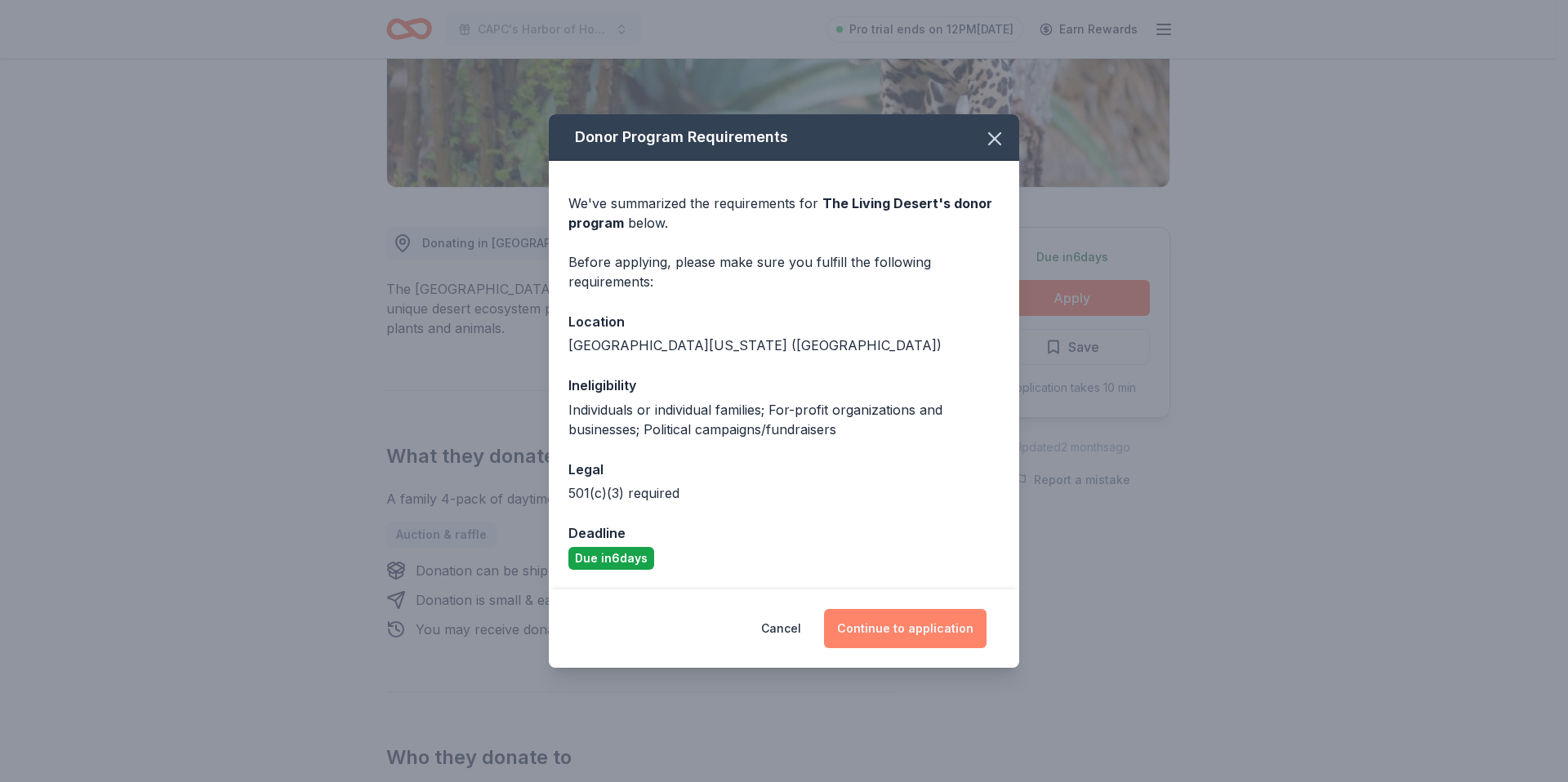
click at [894, 628] on button "Continue to application" at bounding box center [905, 628] width 162 height 39
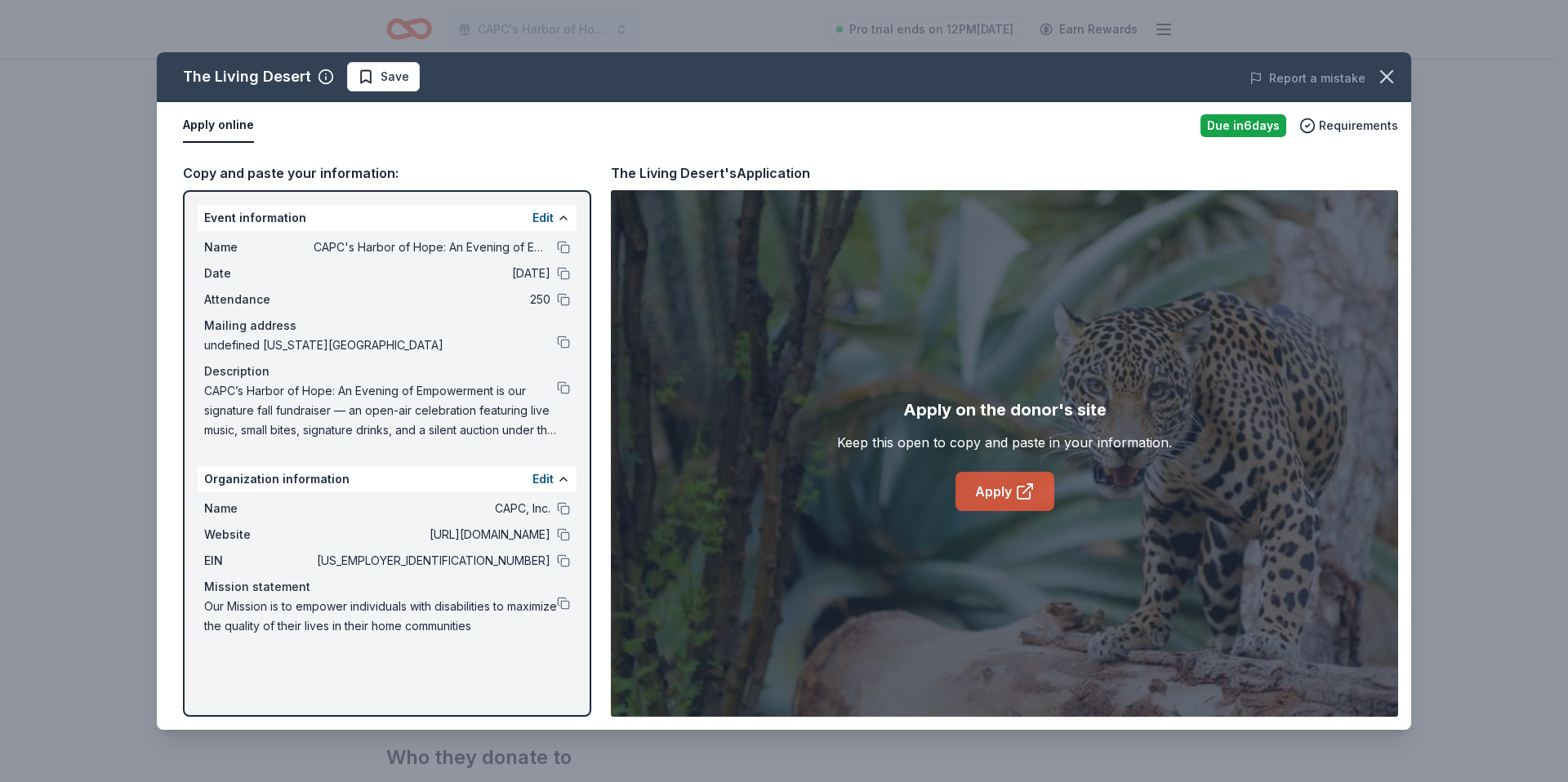
click at [1007, 481] on link "Apply" at bounding box center [1005, 492] width 99 height 39
click at [982, 501] on link "Apply" at bounding box center [1005, 492] width 99 height 39
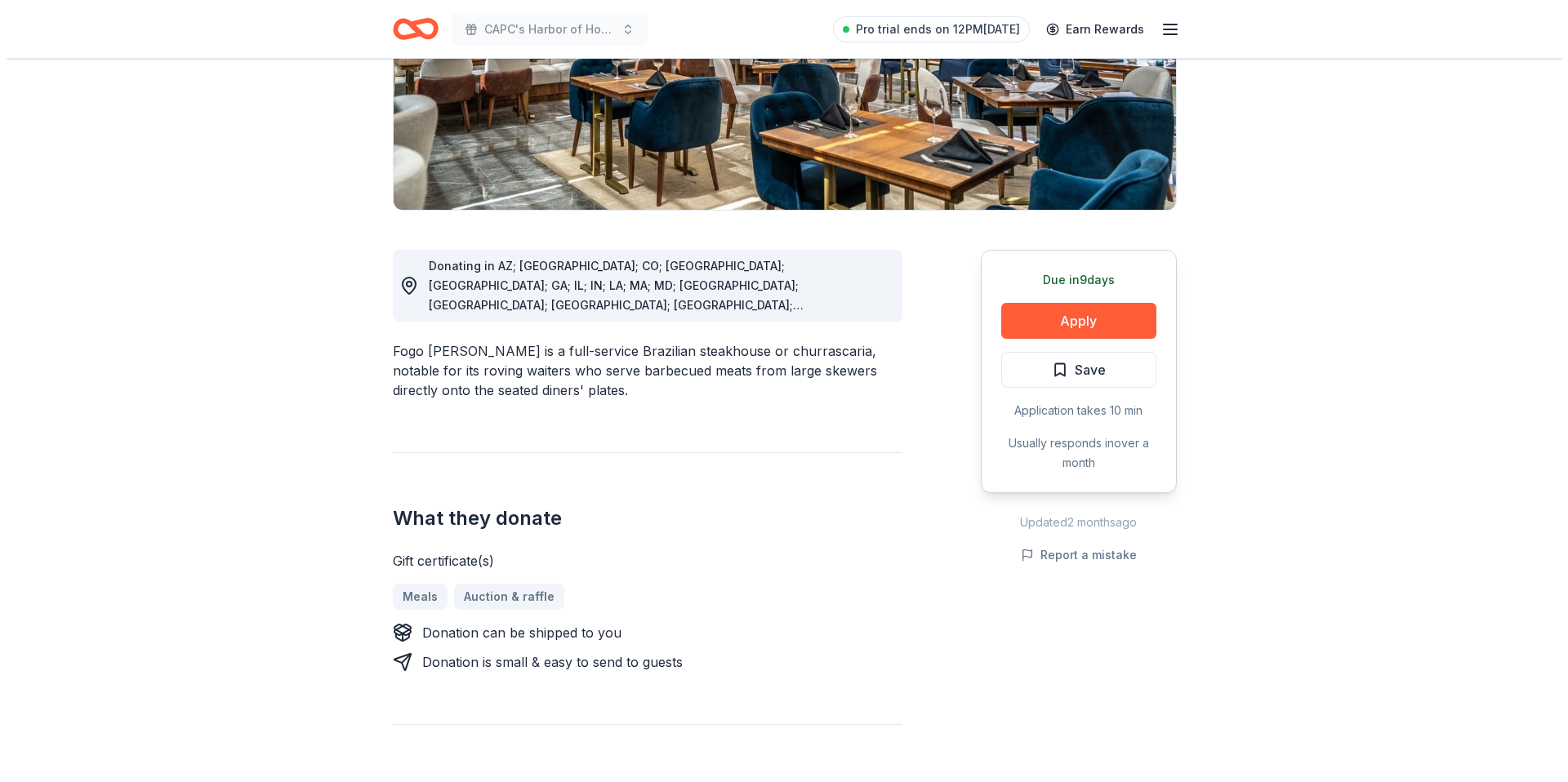
scroll to position [191, 0]
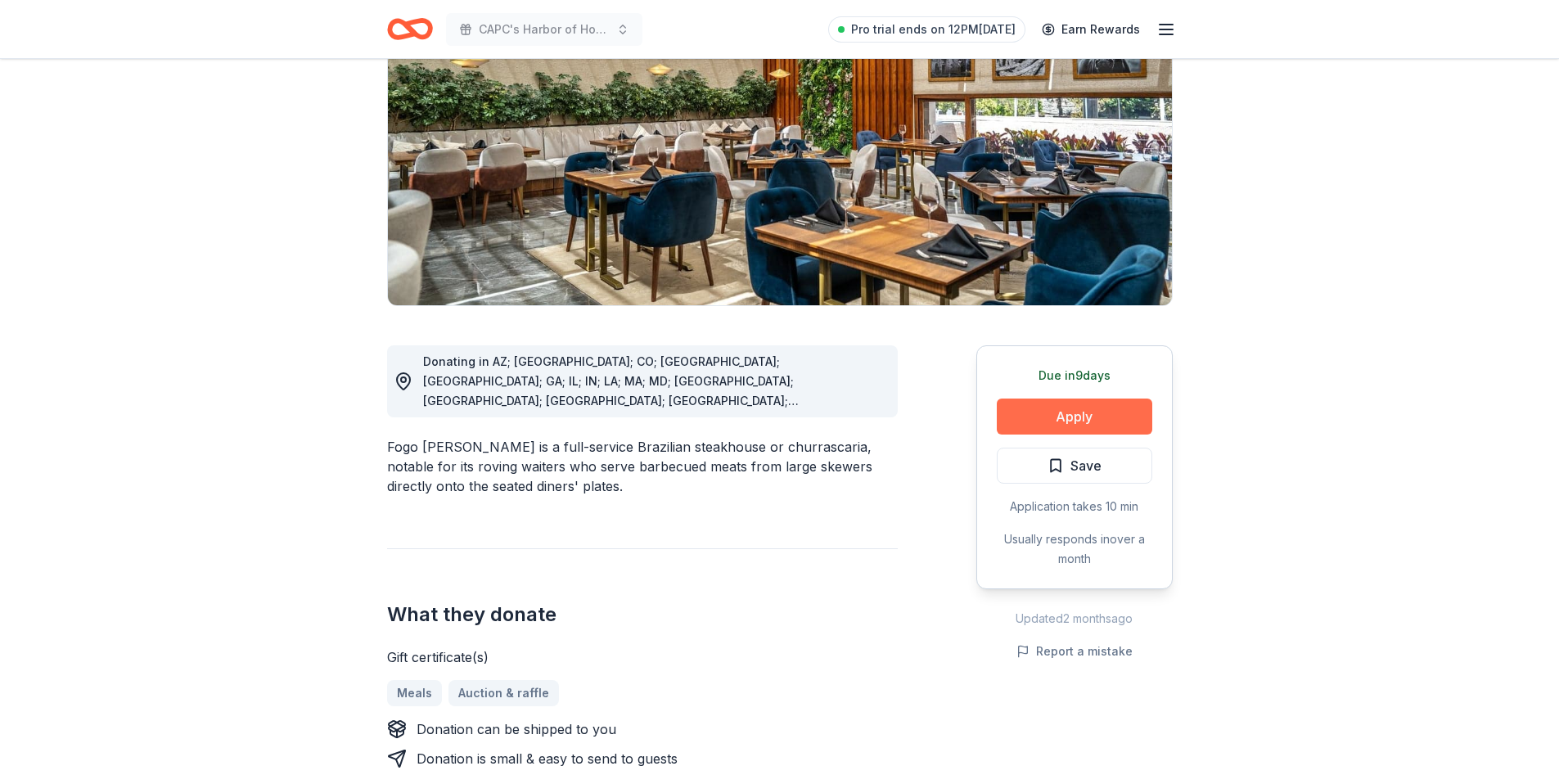
click at [1047, 426] on button "Apply" at bounding box center [1074, 417] width 156 height 36
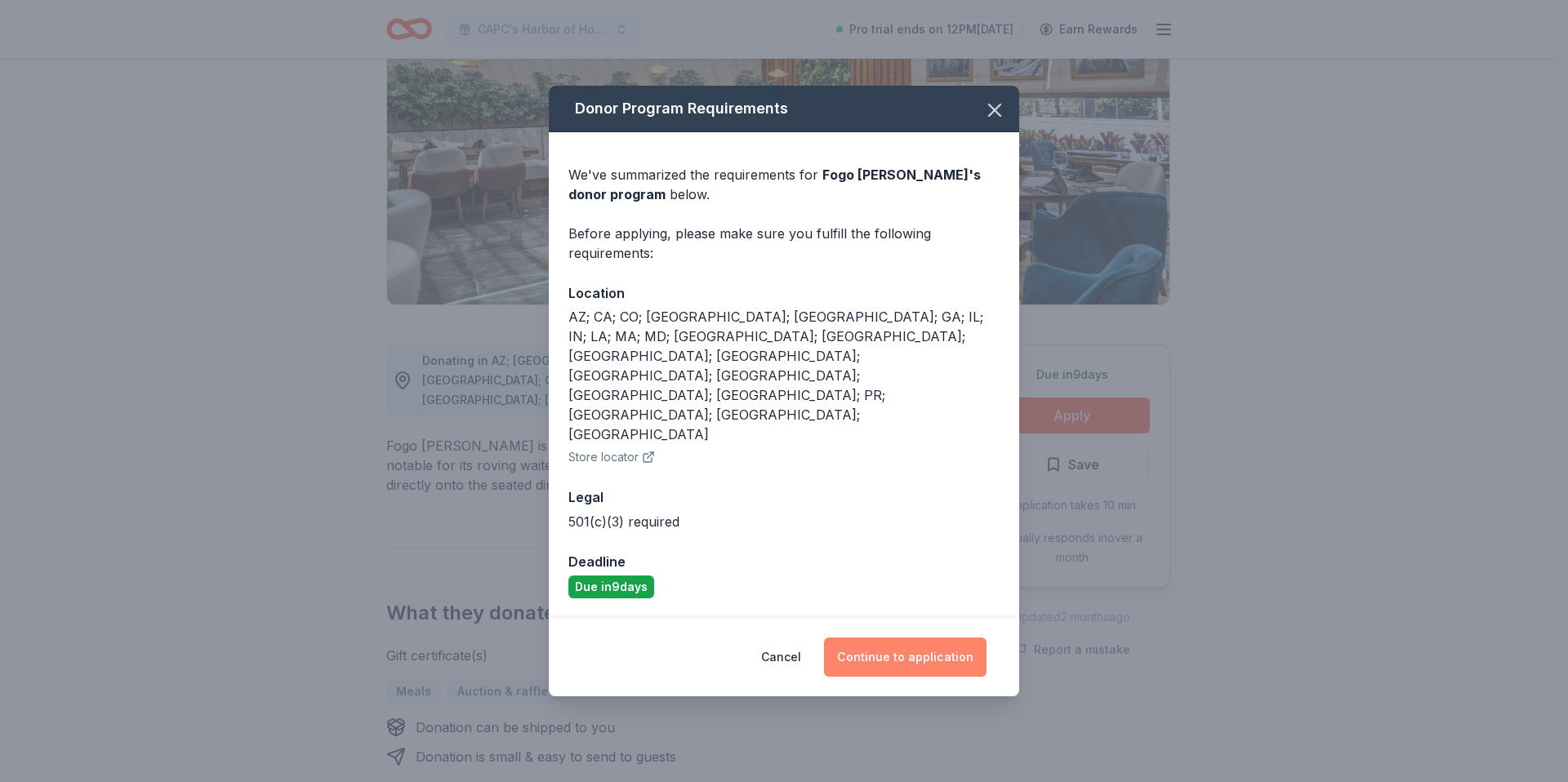
click at [926, 638] on button "Continue to application" at bounding box center [905, 657] width 162 height 39
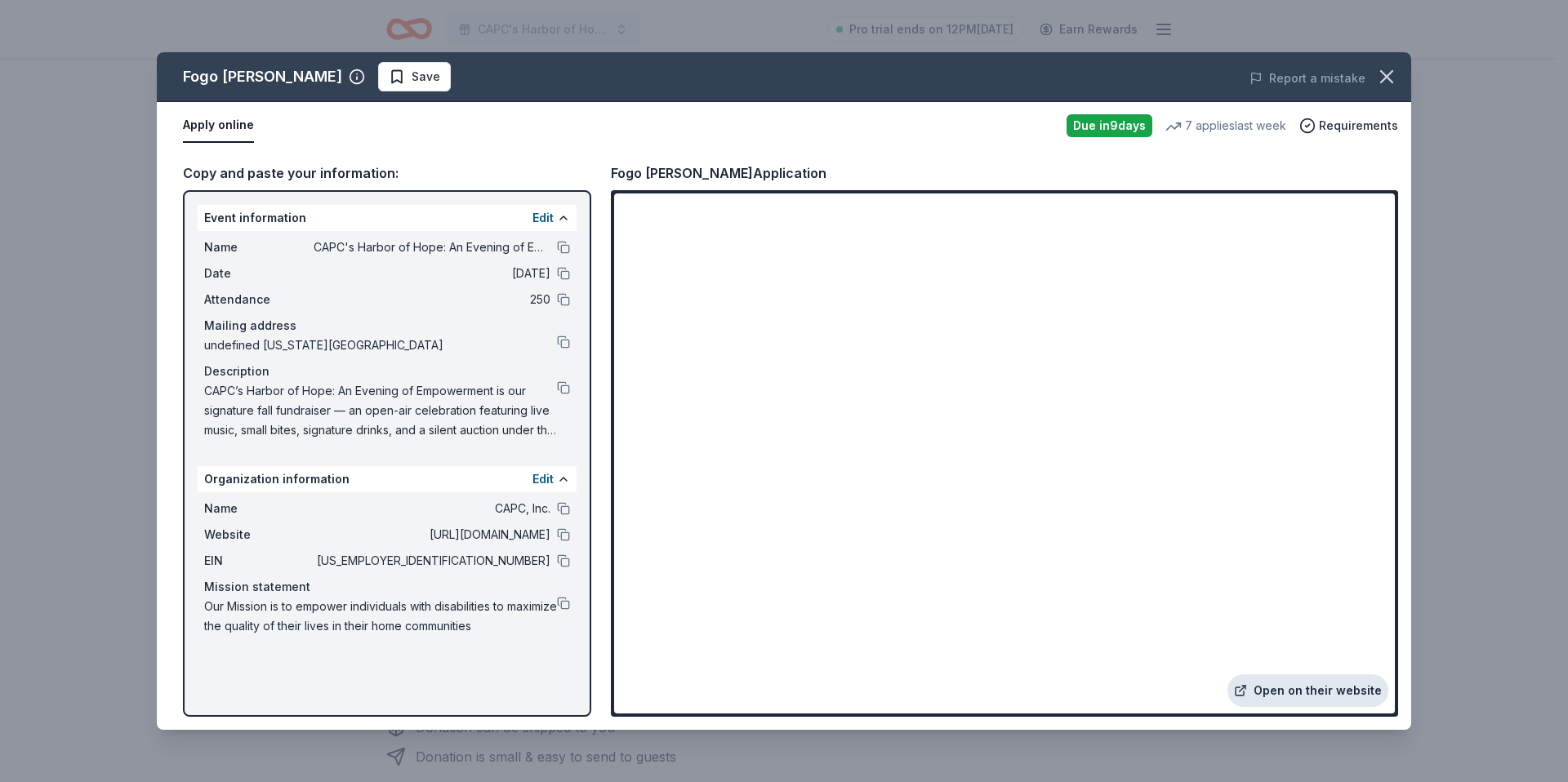
click at [1271, 691] on link "Open on their website" at bounding box center [1308, 691] width 161 height 32
click at [559, 557] on button at bounding box center [563, 560] width 13 height 13
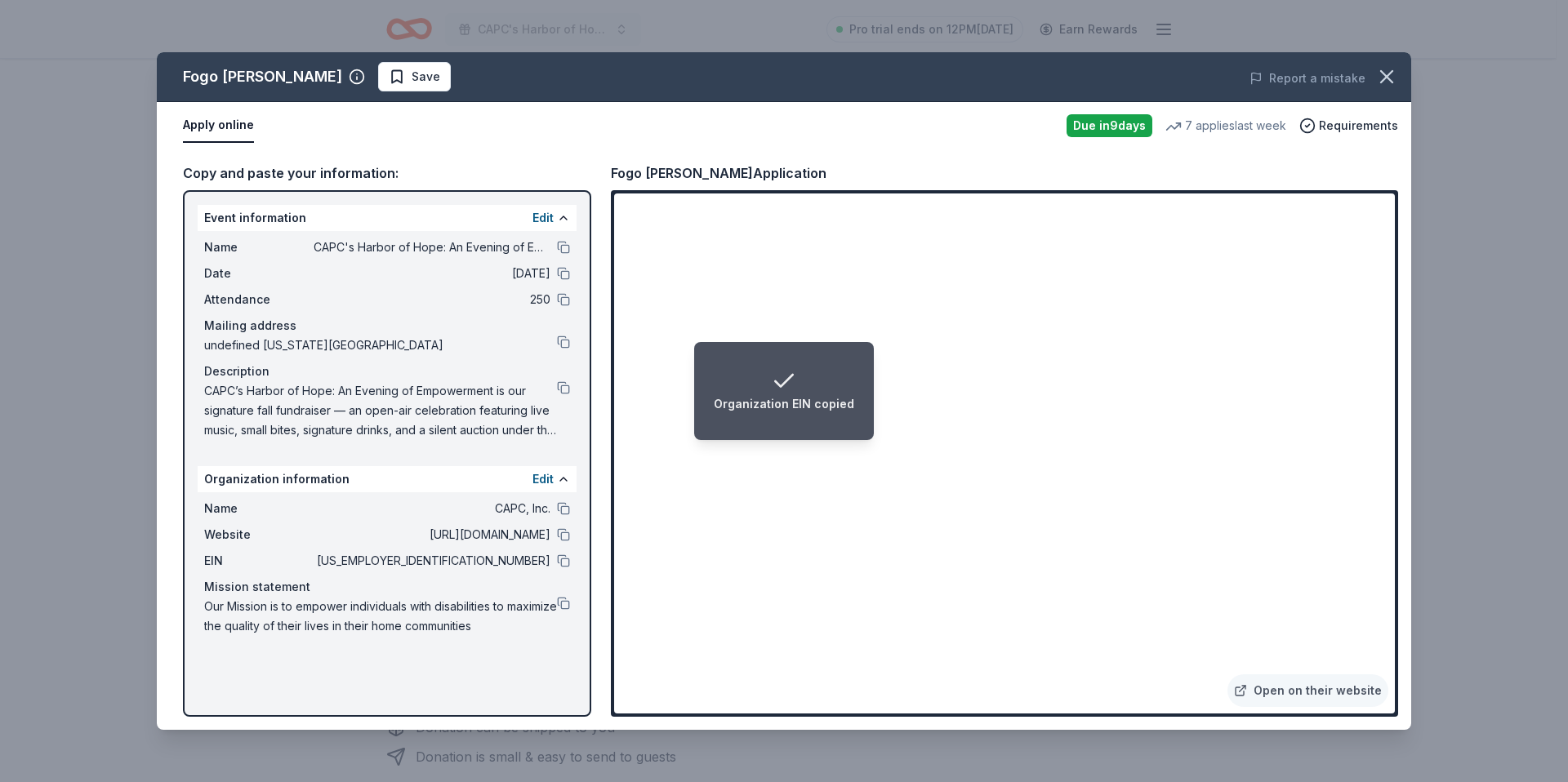
click at [570, 605] on div "Name CAPC, Inc. Website [URL][DOMAIN_NAME] EIN [US_EMPLOYER_IDENTIFICATION_NUMB…" at bounding box center [387, 567] width 379 height 150
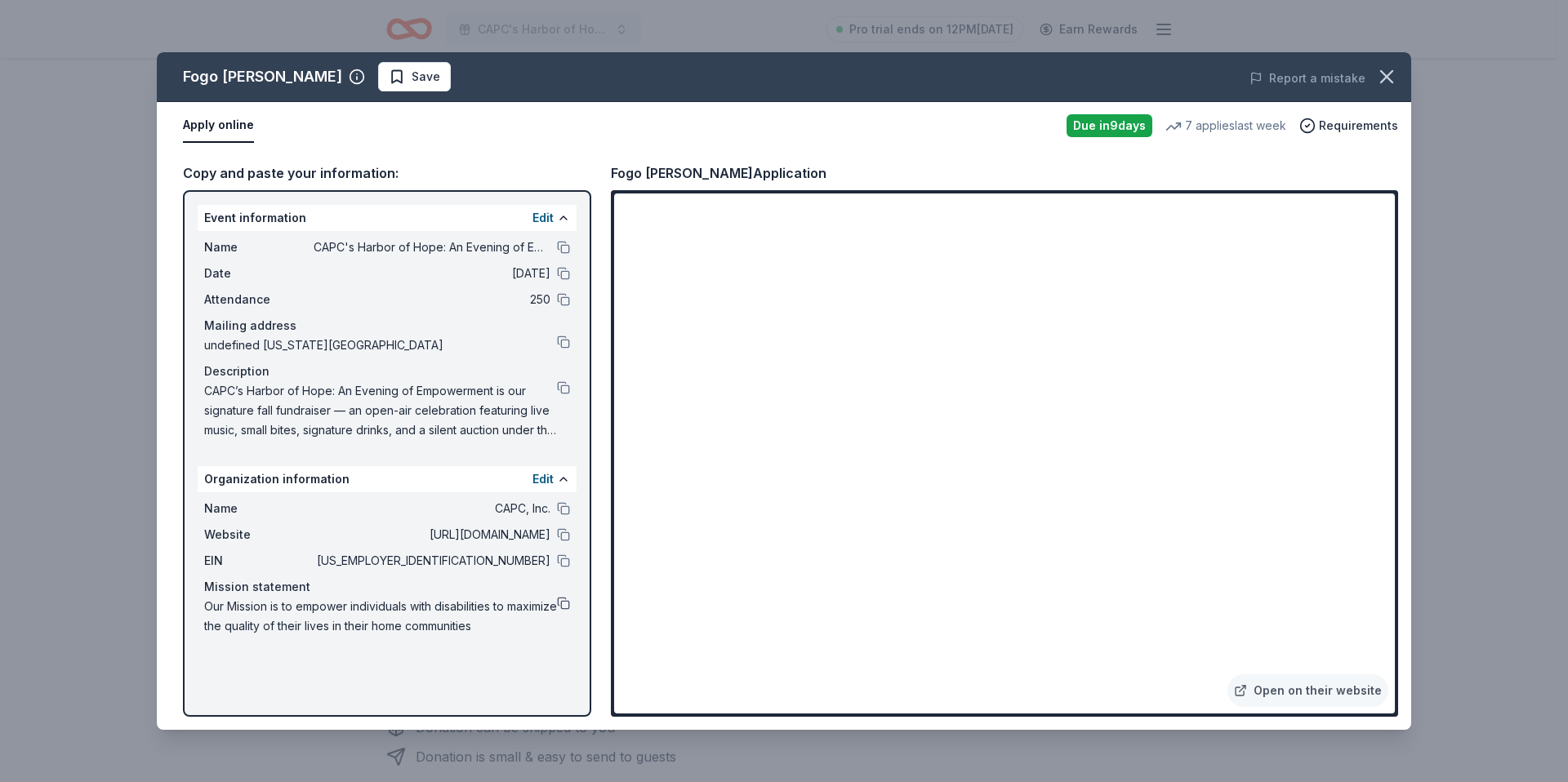
click at [565, 605] on button at bounding box center [563, 603] width 13 height 13
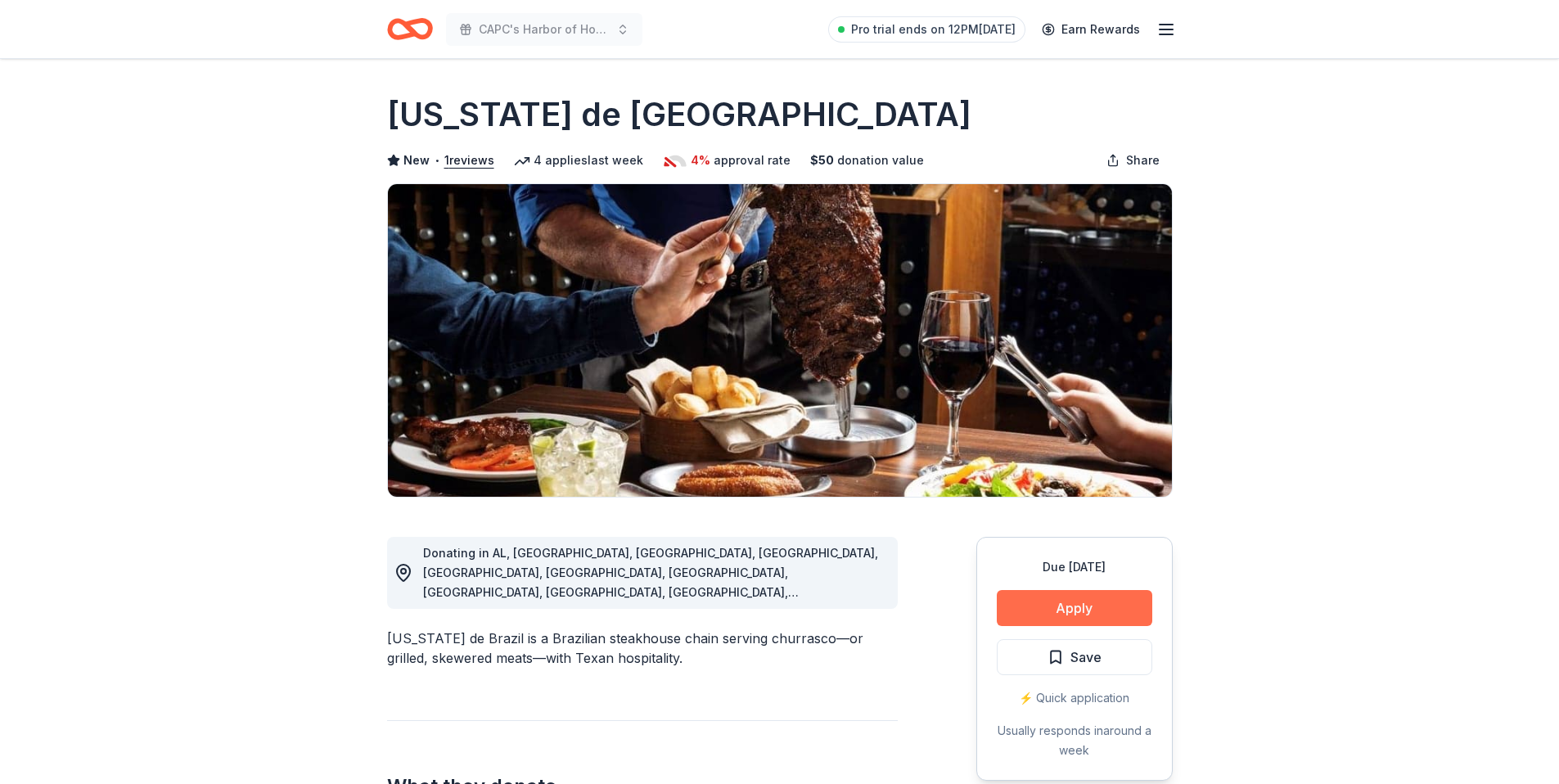
click at [1050, 604] on button "Apply" at bounding box center [1074, 608] width 156 height 36
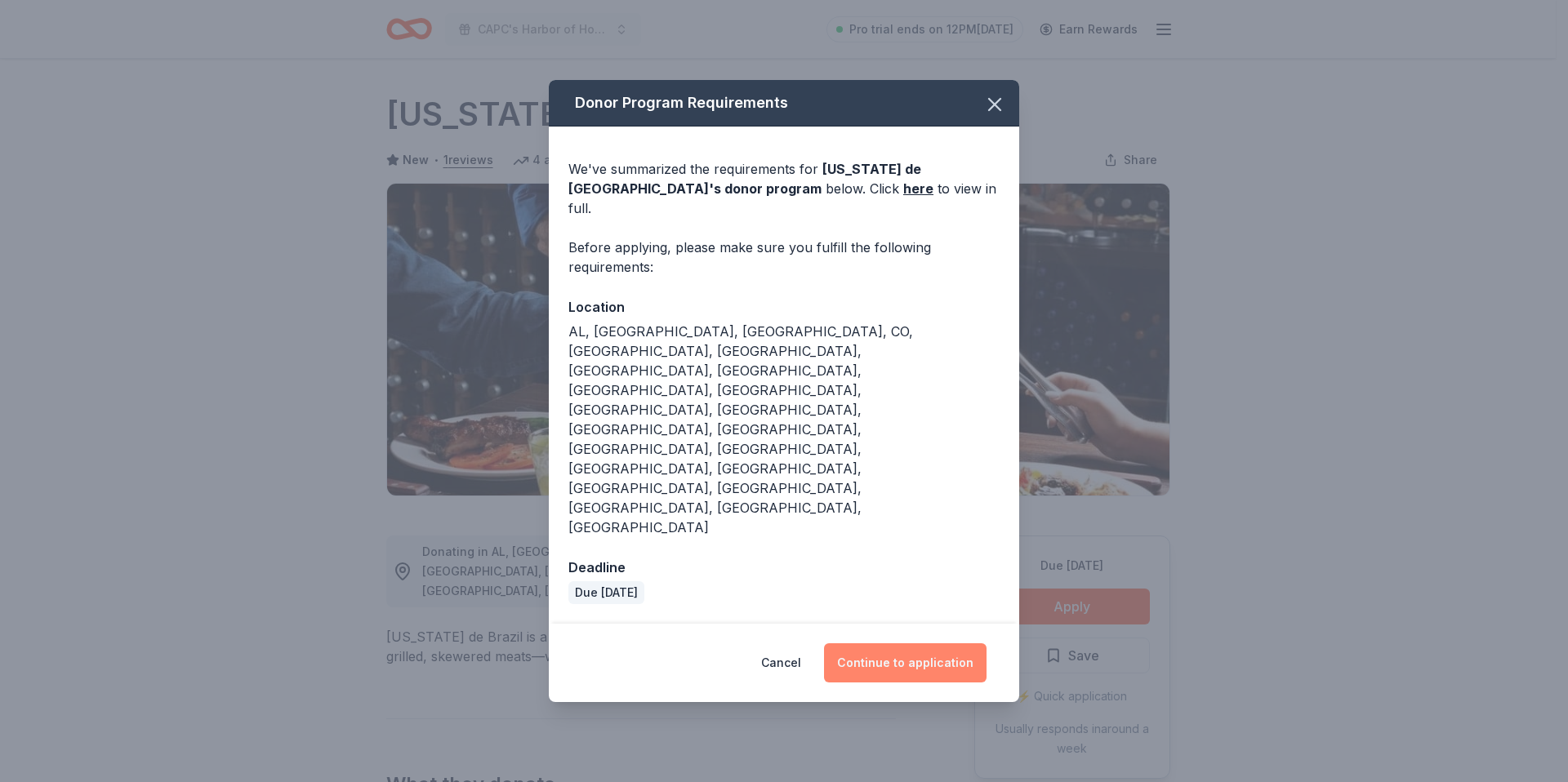
click at [868, 643] on button "Continue to application" at bounding box center [905, 662] width 162 height 39
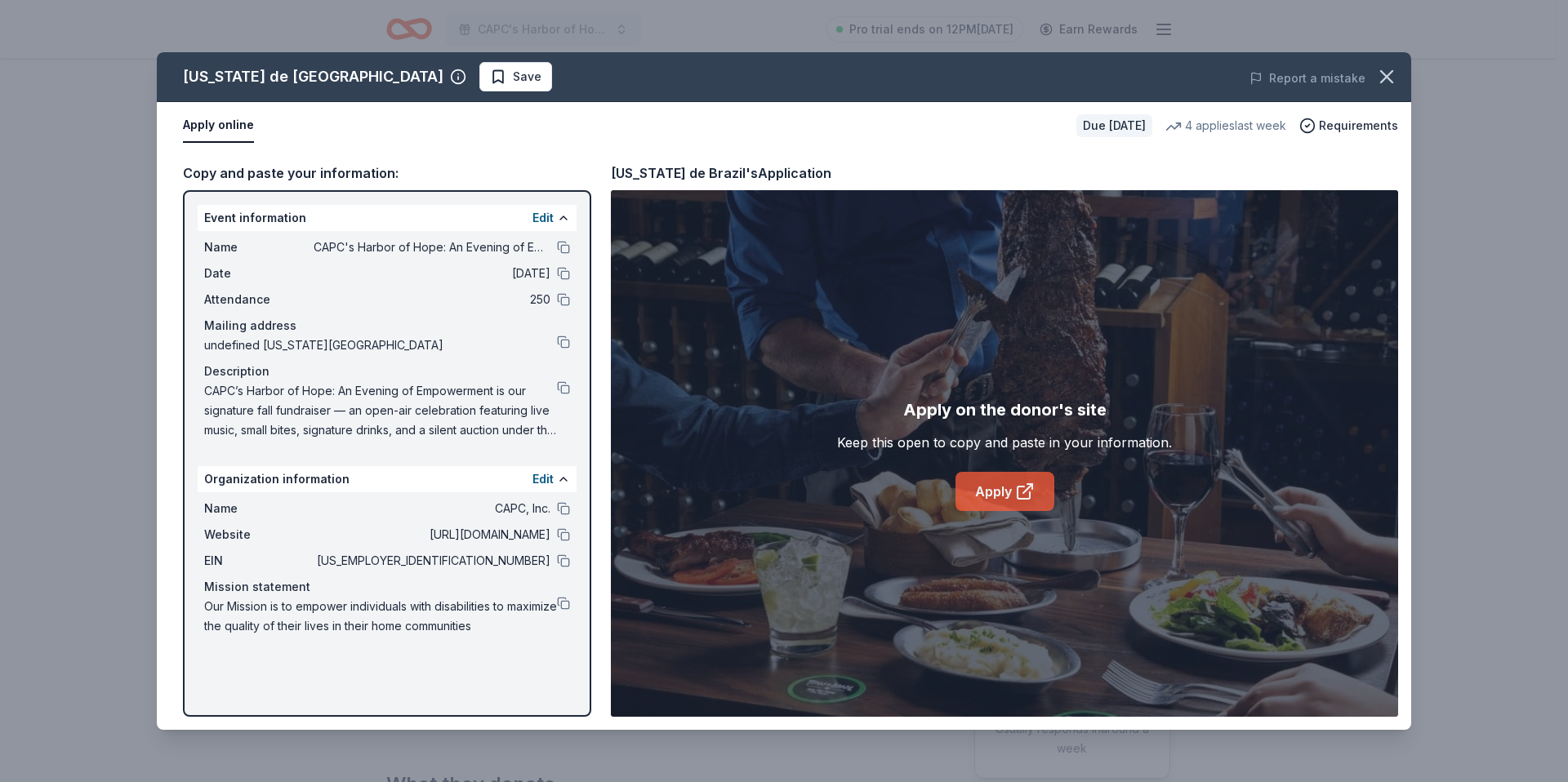
click at [1015, 492] on icon at bounding box center [1024, 491] width 20 height 20
click at [1395, 78] on icon "button" at bounding box center [1386, 76] width 23 height 23
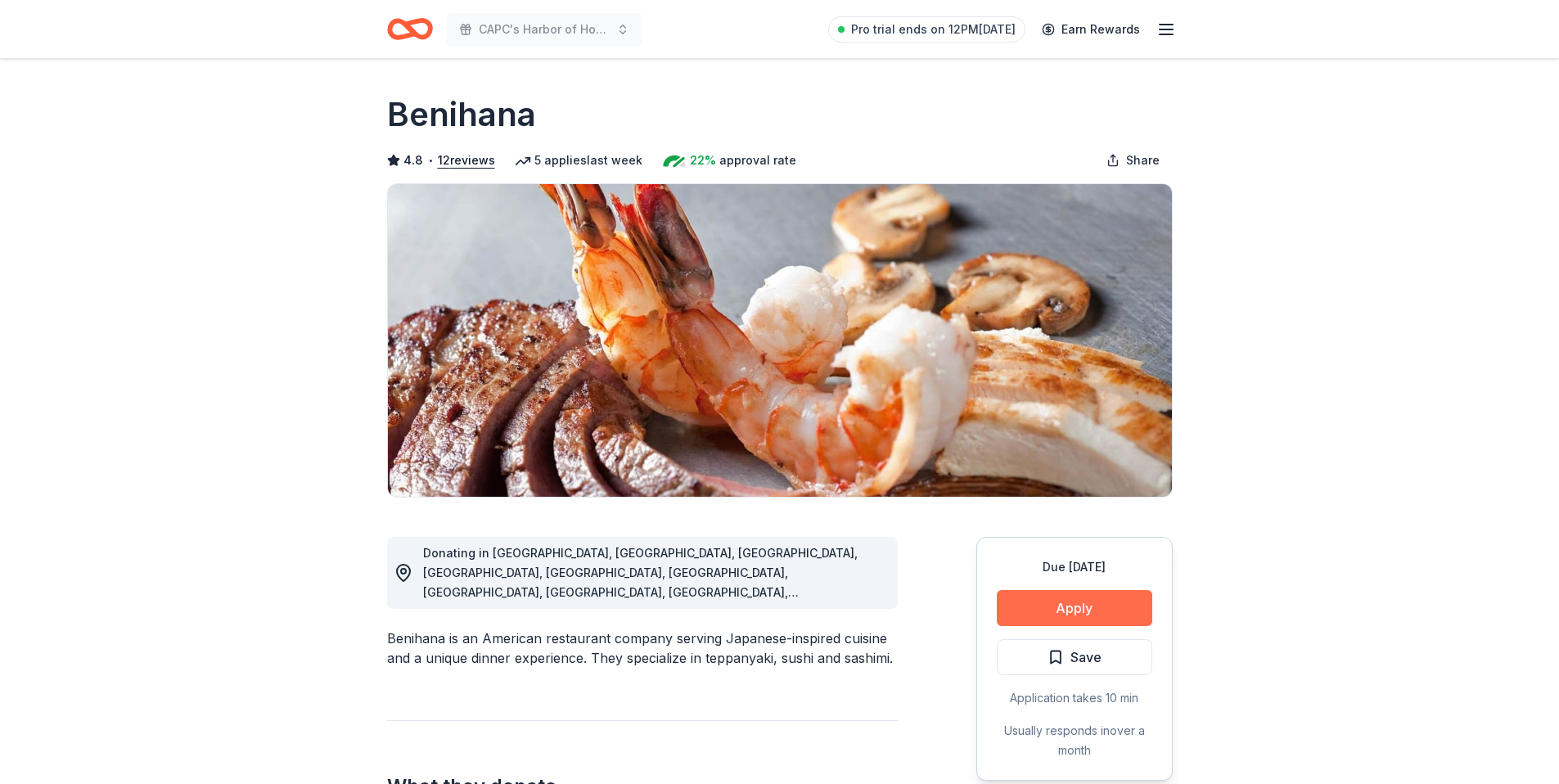
click at [1071, 598] on button "Apply" at bounding box center [1074, 608] width 156 height 36
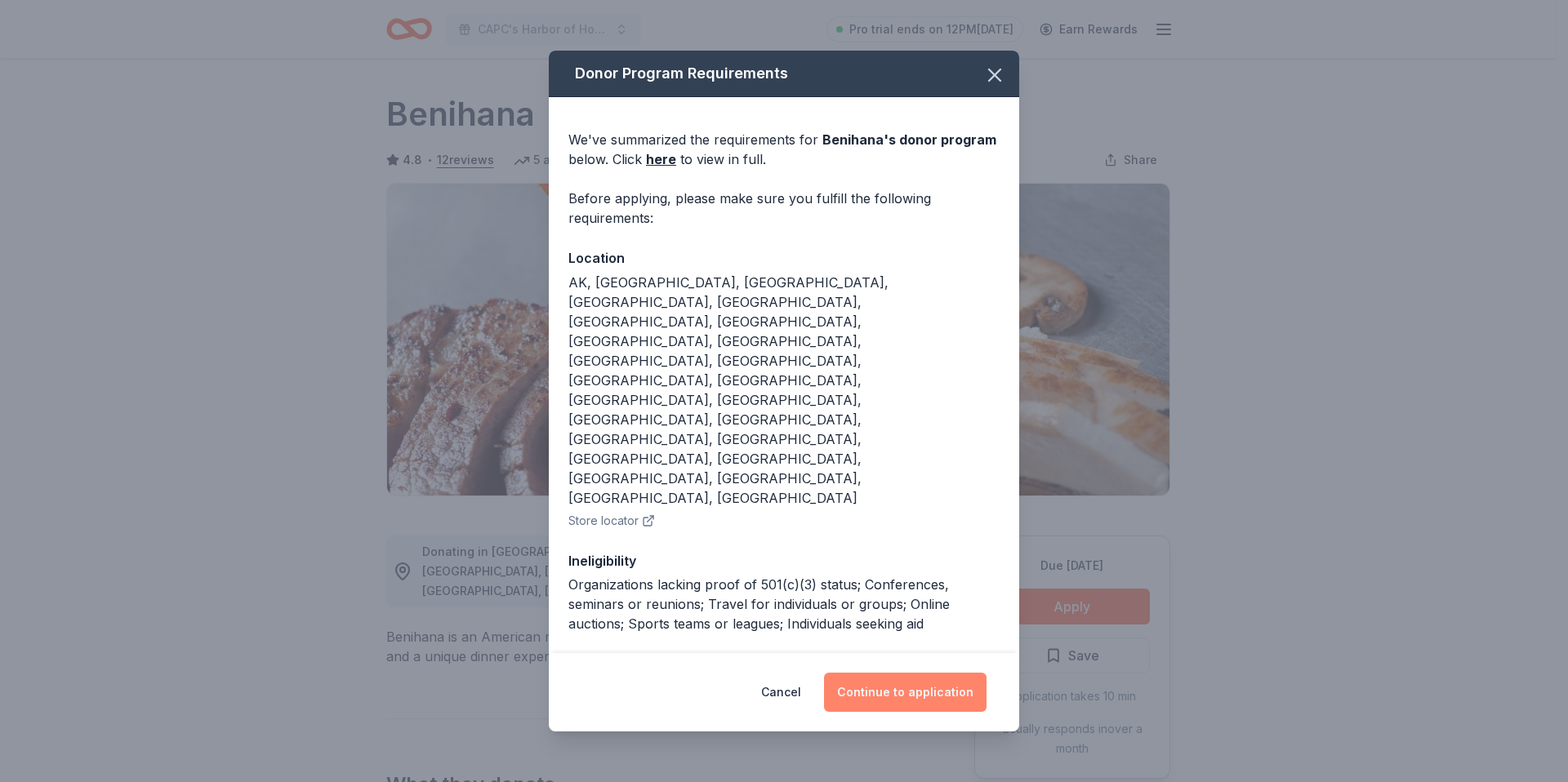
click at [904, 673] on button "Continue to application" at bounding box center [905, 692] width 162 height 39
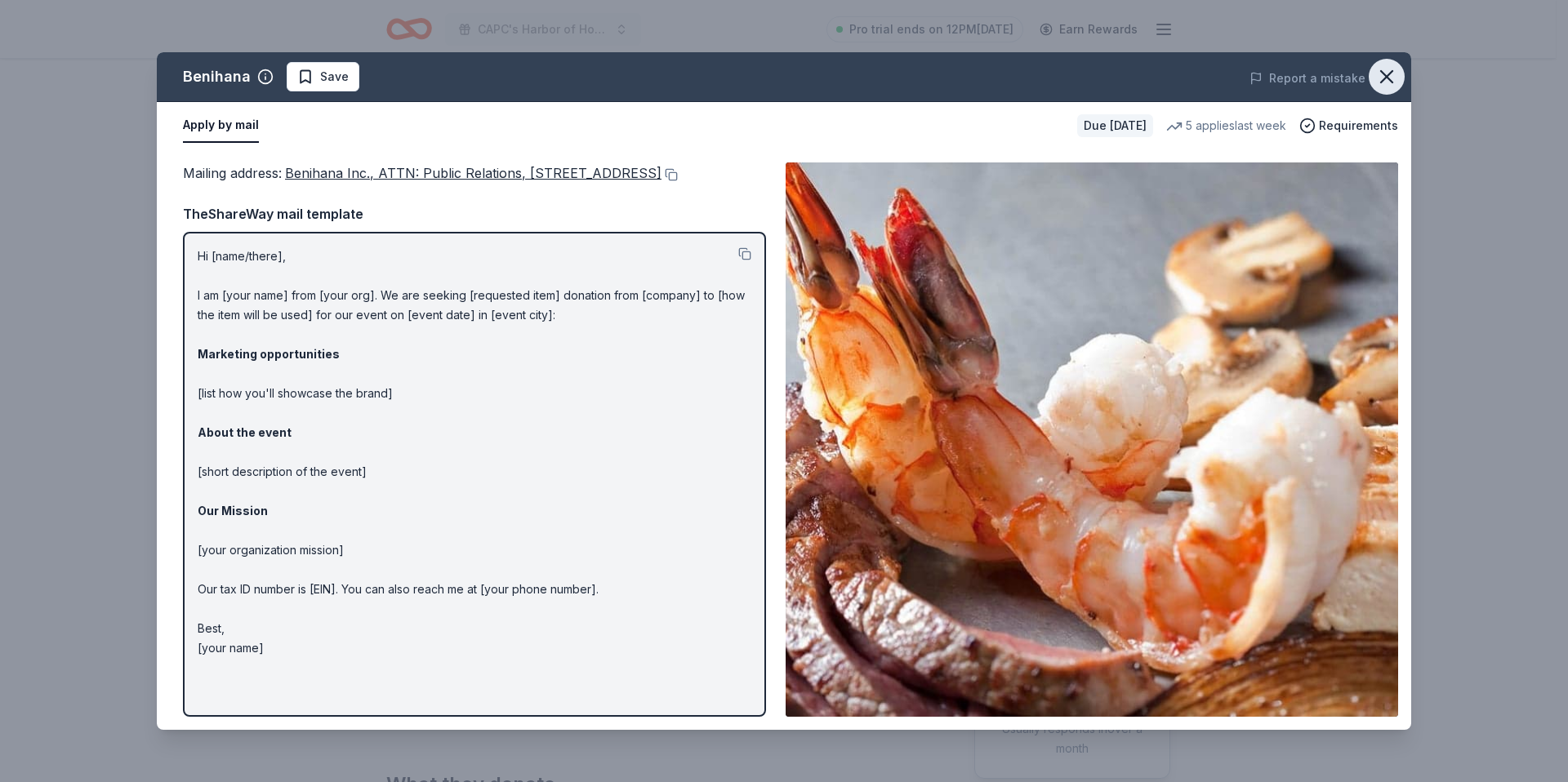
click at [1387, 78] on icon "button" at bounding box center [1386, 76] width 11 height 11
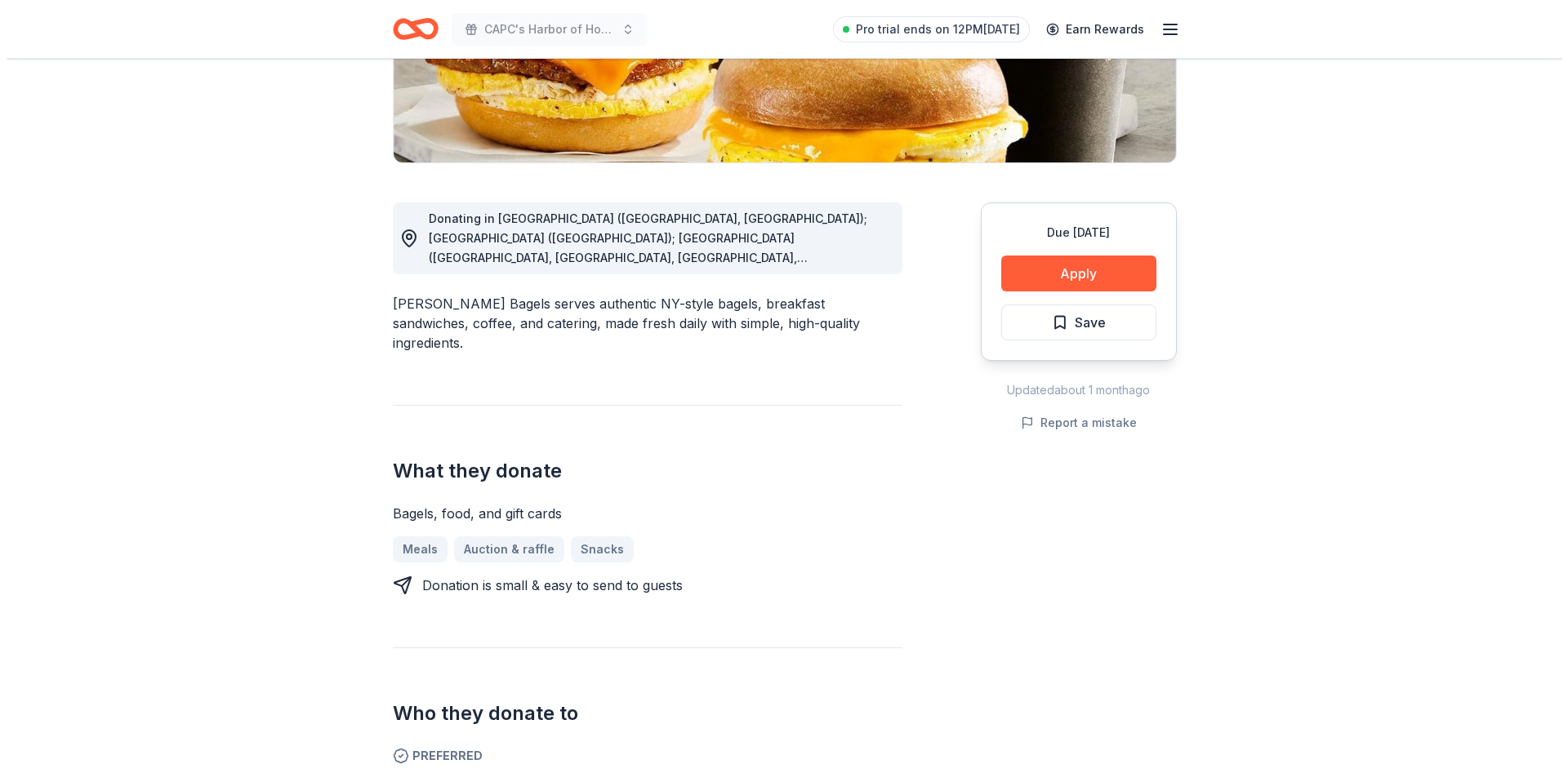
scroll to position [323, 0]
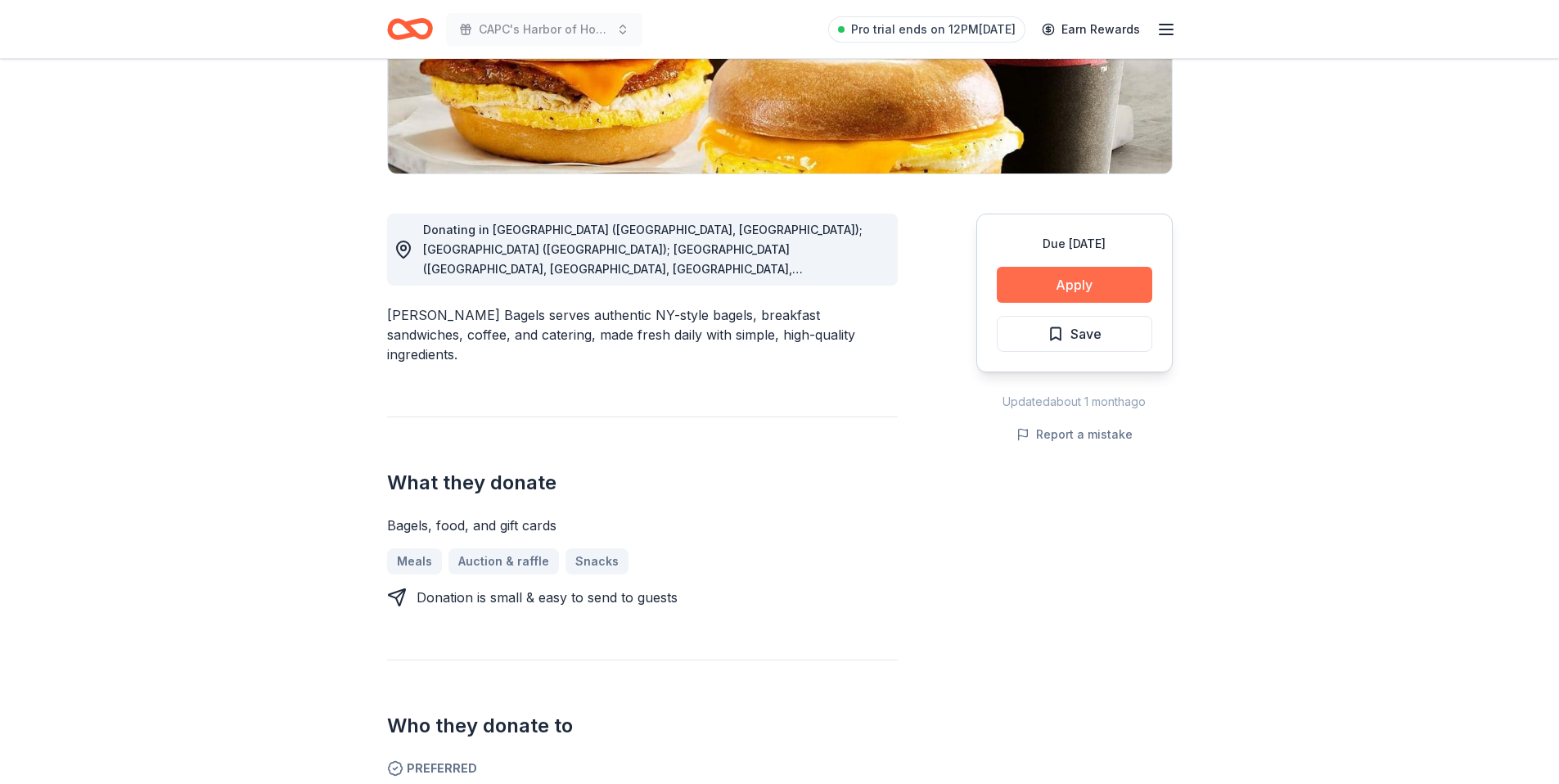
click at [1057, 293] on button "Apply" at bounding box center [1074, 285] width 156 height 36
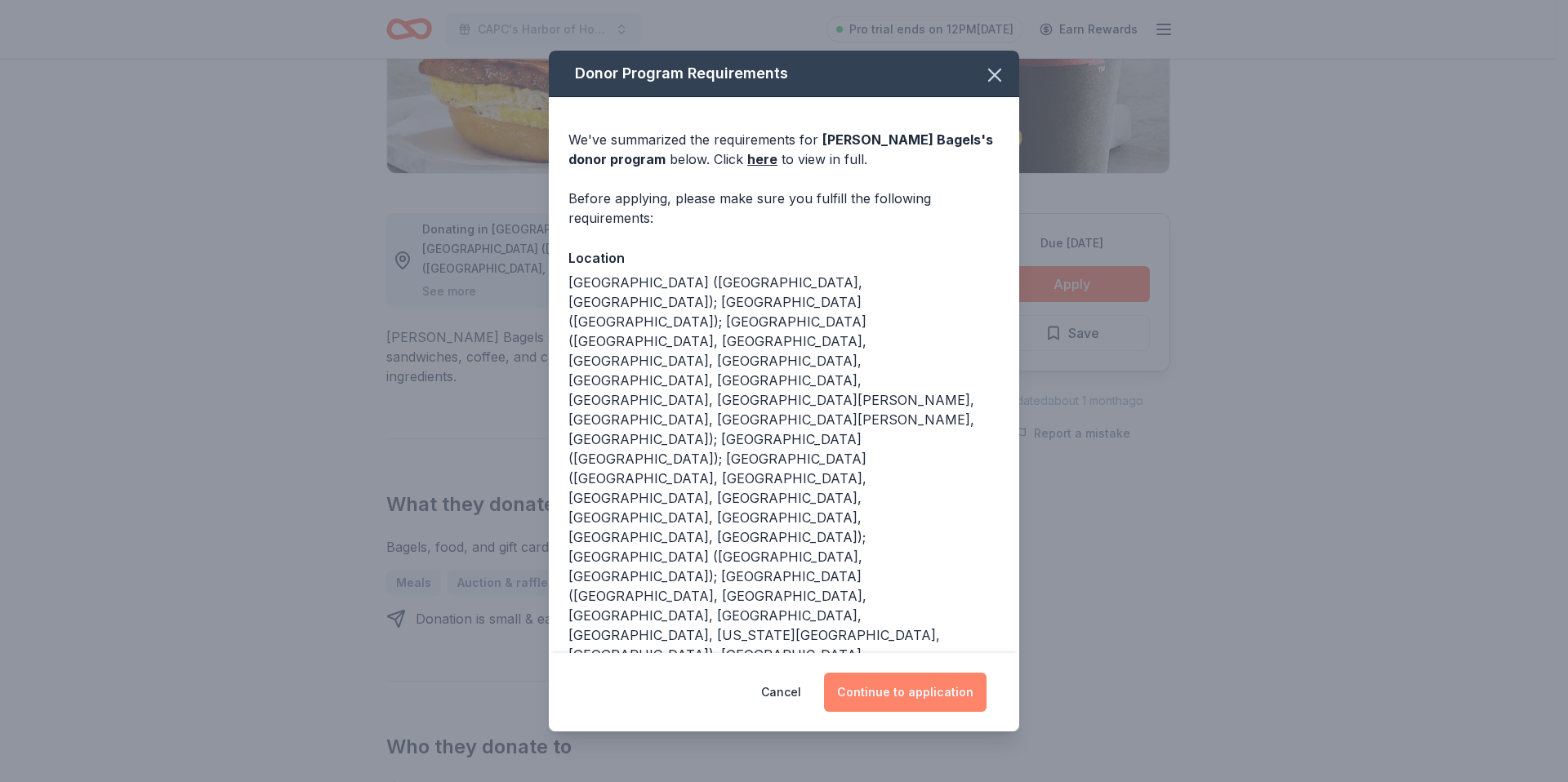
click at [886, 688] on button "Continue to application" at bounding box center [905, 692] width 162 height 39
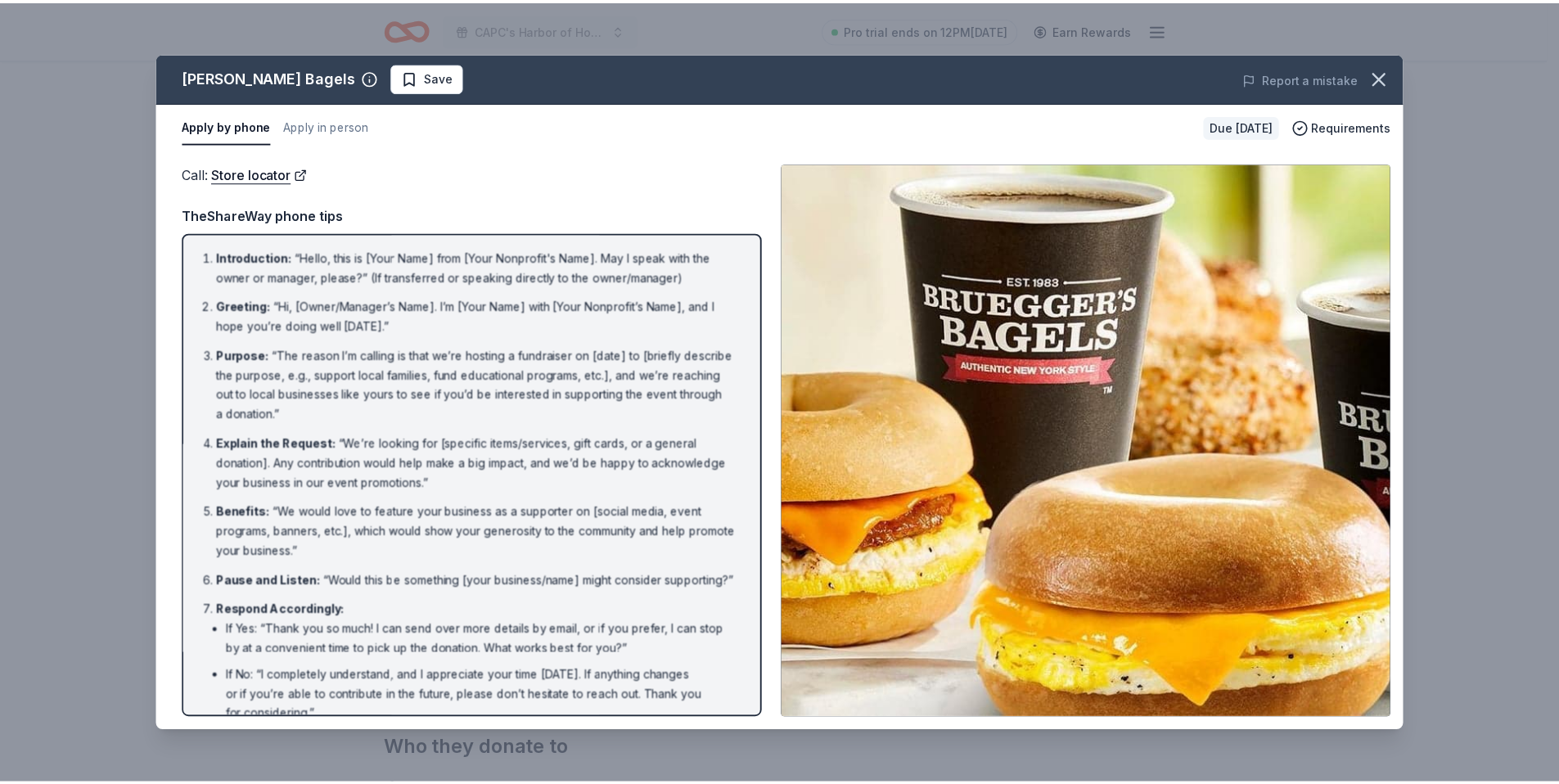
scroll to position [90, 0]
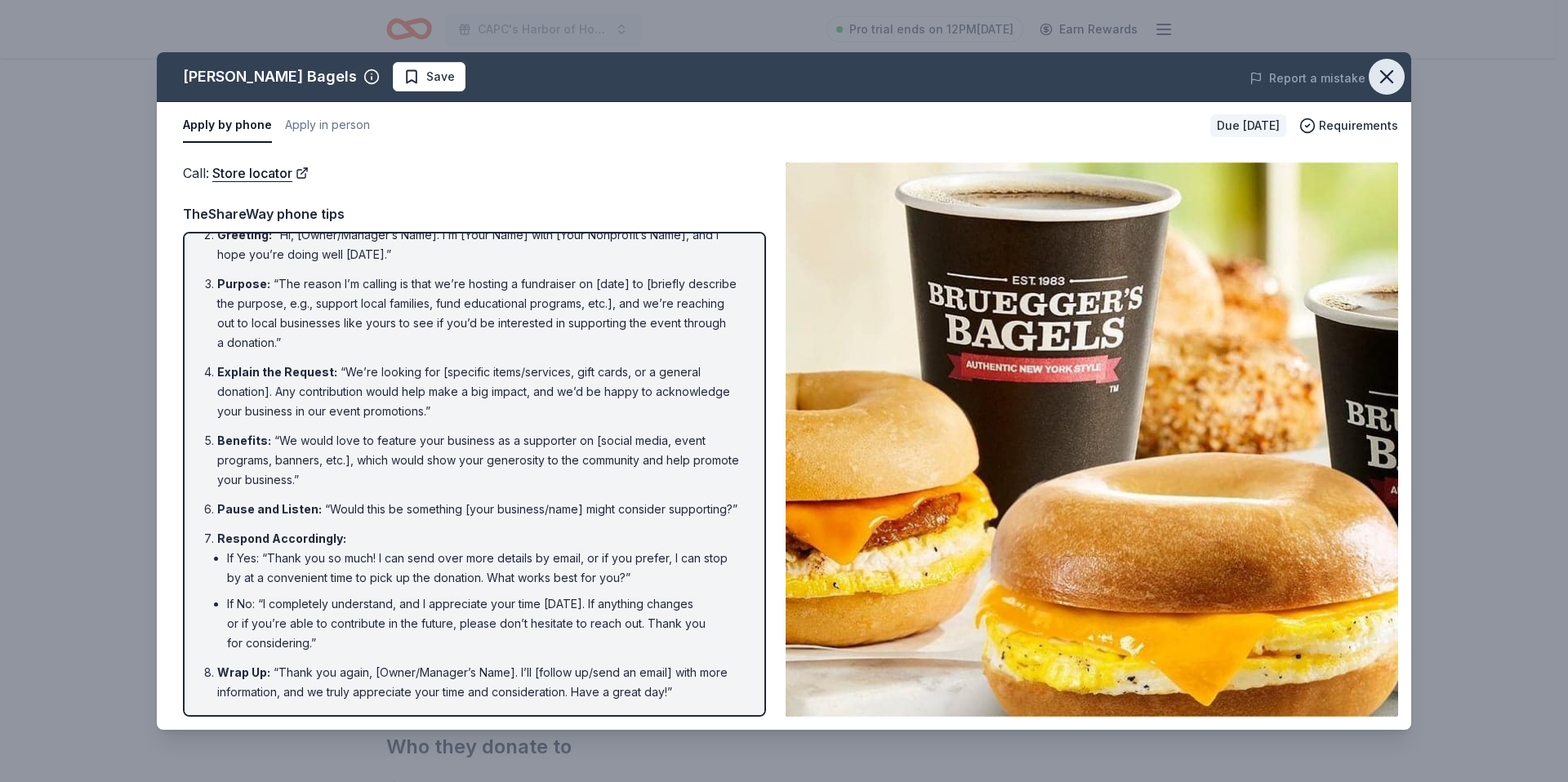
click at [1384, 78] on icon "button" at bounding box center [1386, 76] width 11 height 11
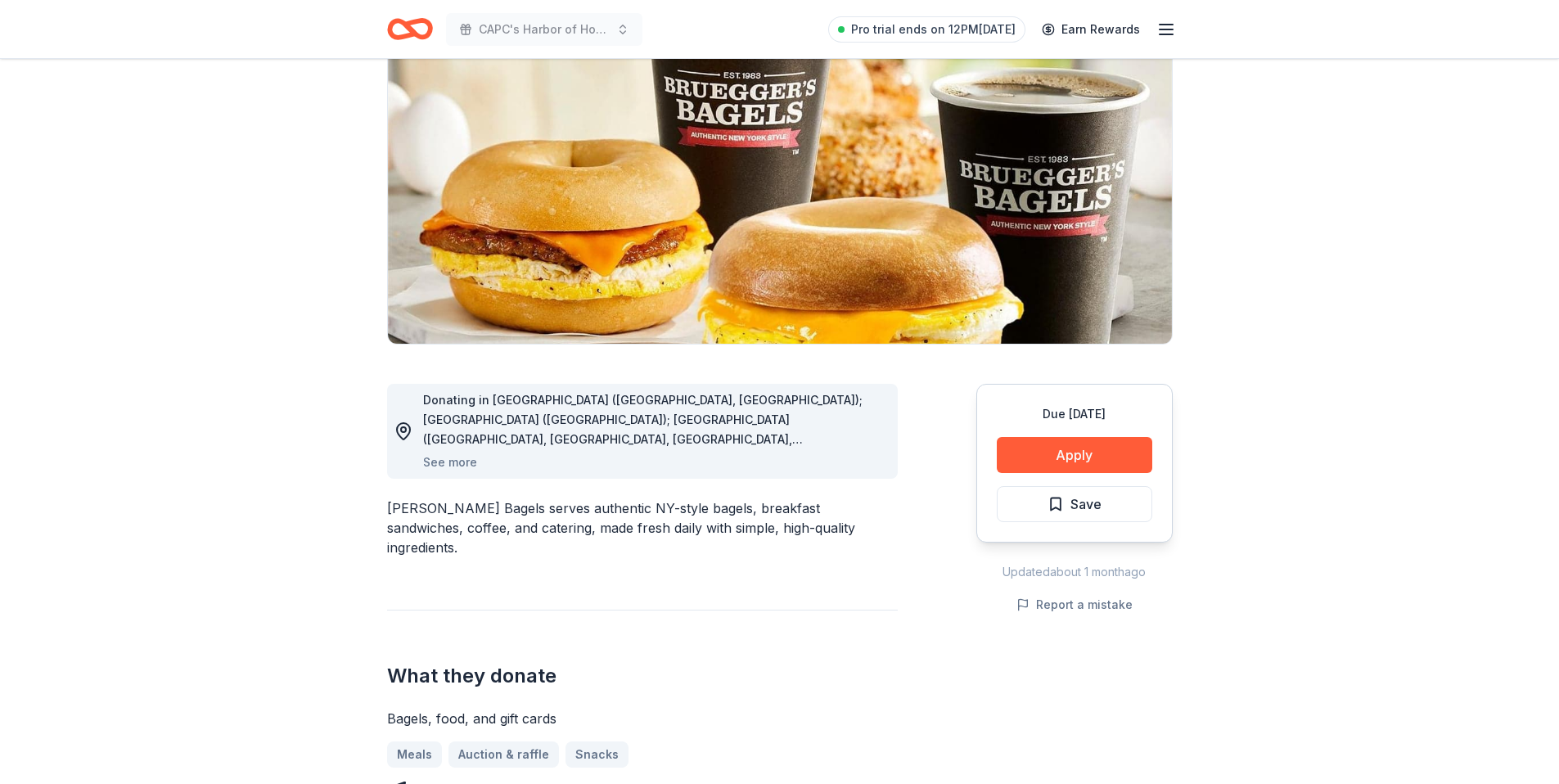
scroll to position [0, 0]
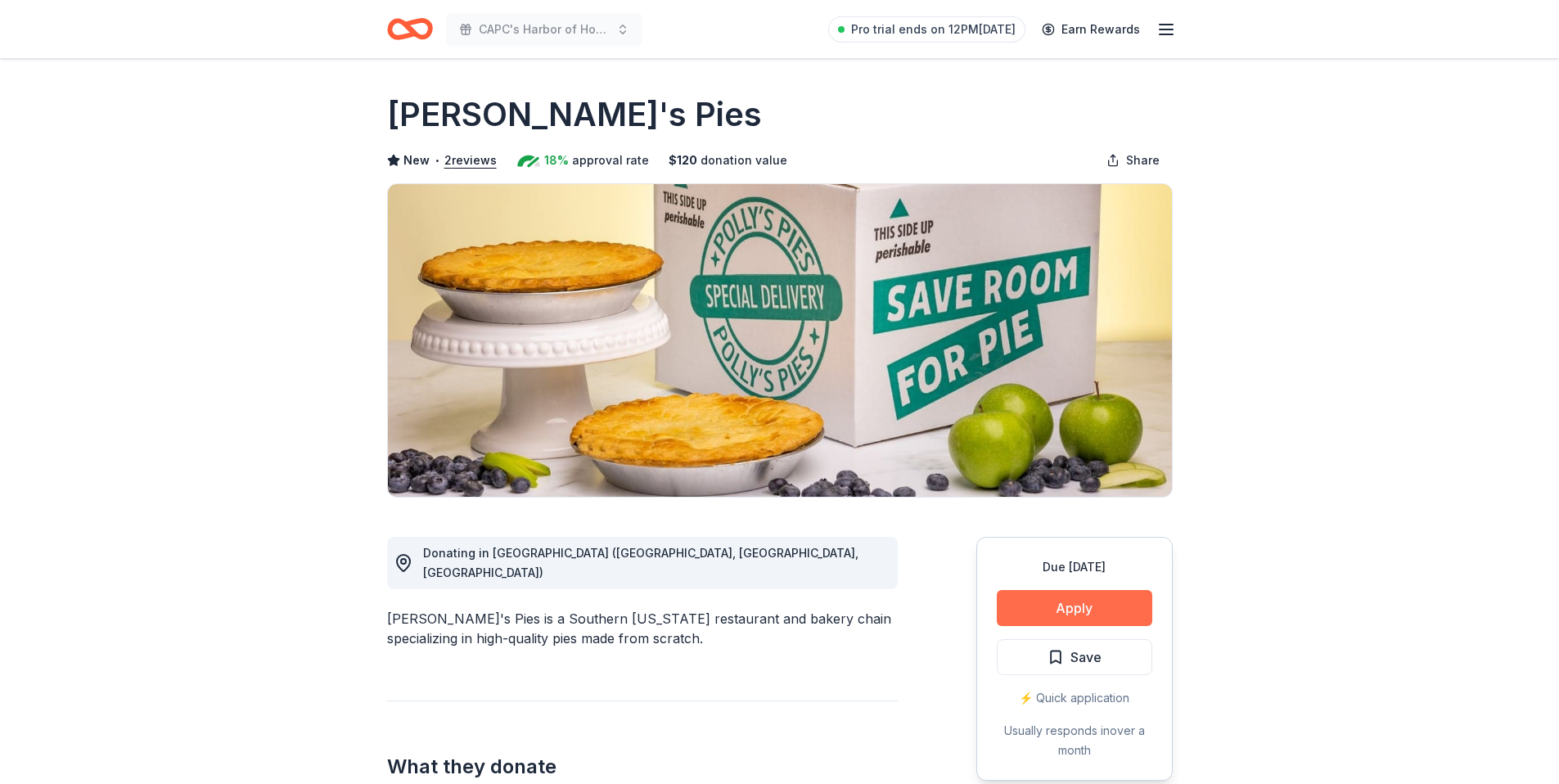
click at [1057, 609] on button "Apply" at bounding box center [1074, 608] width 156 height 36
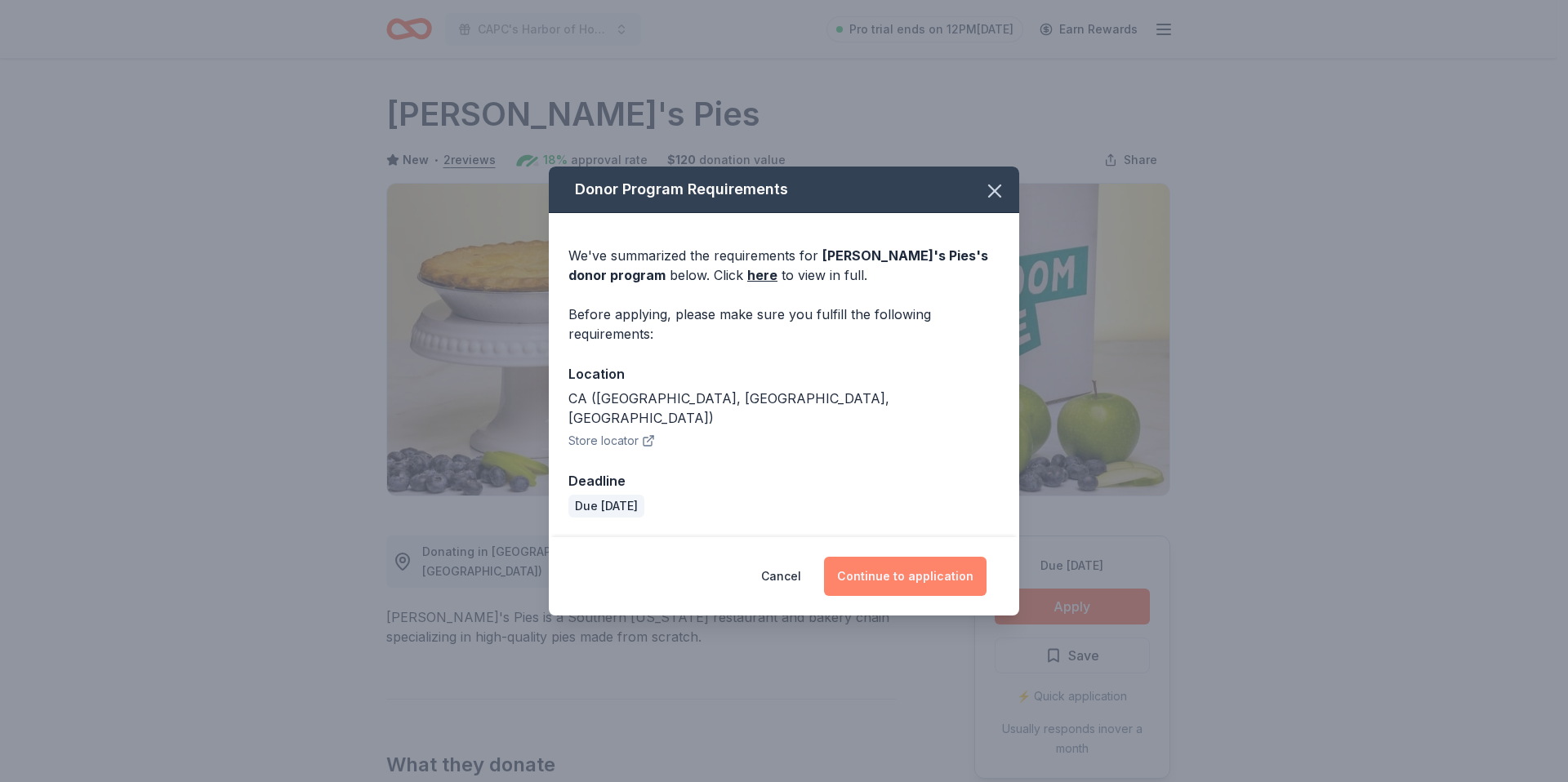
click at [890, 581] on button "Continue to application" at bounding box center [905, 576] width 162 height 39
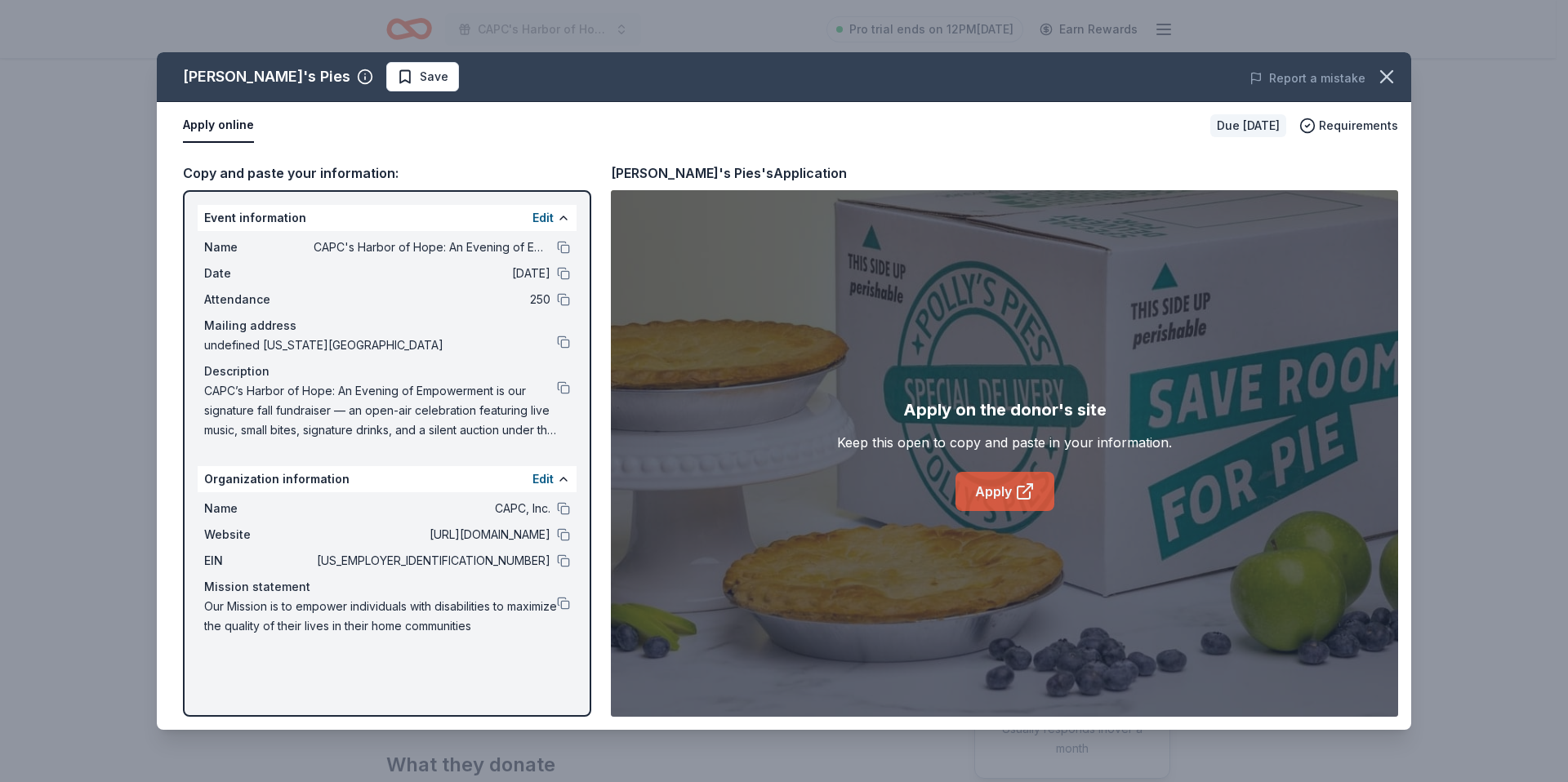
click at [988, 493] on link "Apply" at bounding box center [1005, 492] width 99 height 39
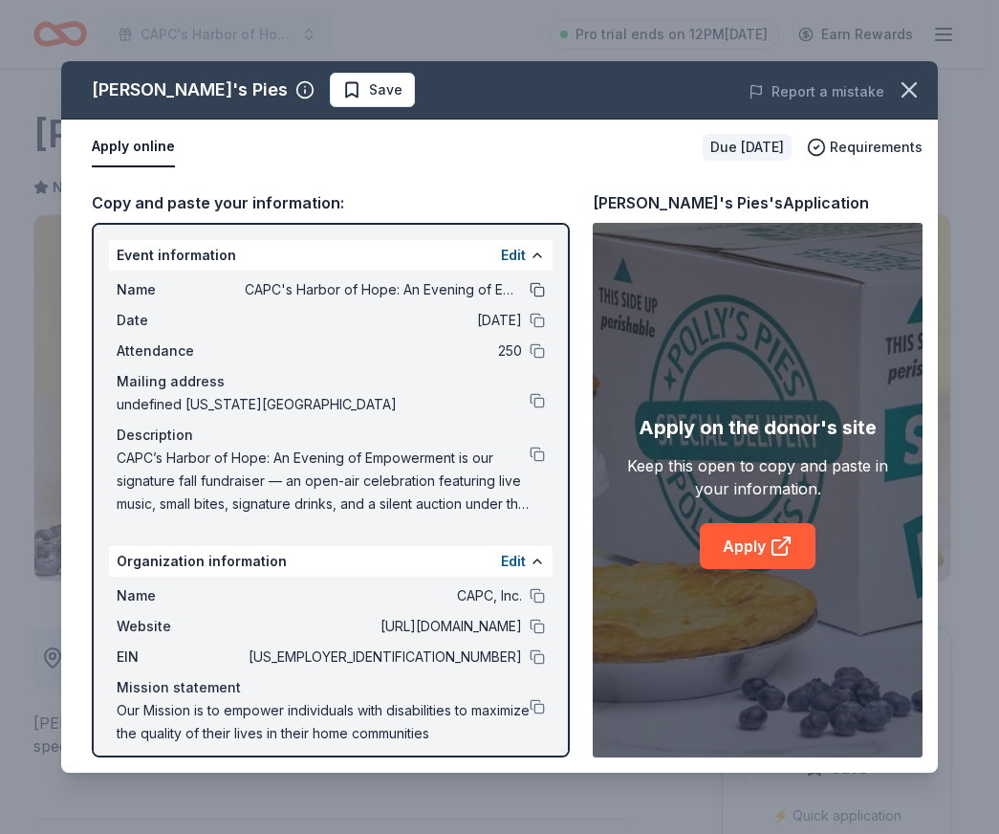
click at [530, 288] on button at bounding box center [537, 289] width 15 height 15
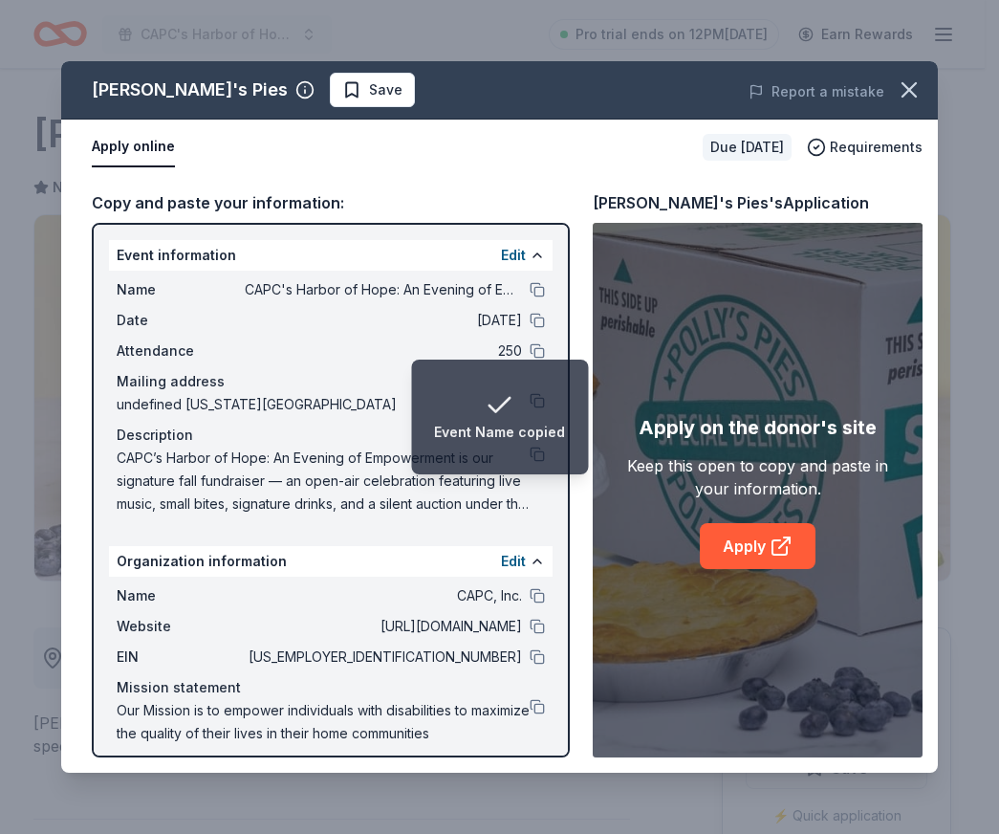
click at [323, 494] on span "CAPC’s Harbor of Hope: An Evening of Empowerment is our signature fall fundrais…" at bounding box center [323, 480] width 413 height 69
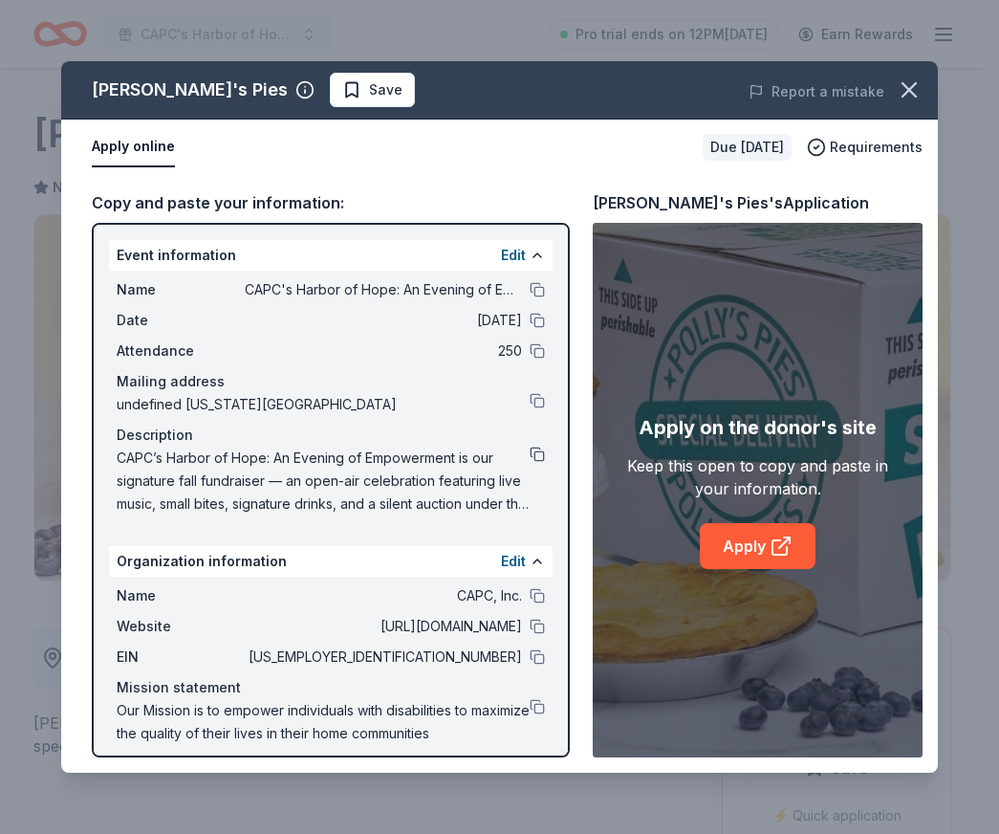
click at [530, 455] on button at bounding box center [537, 453] width 15 height 15
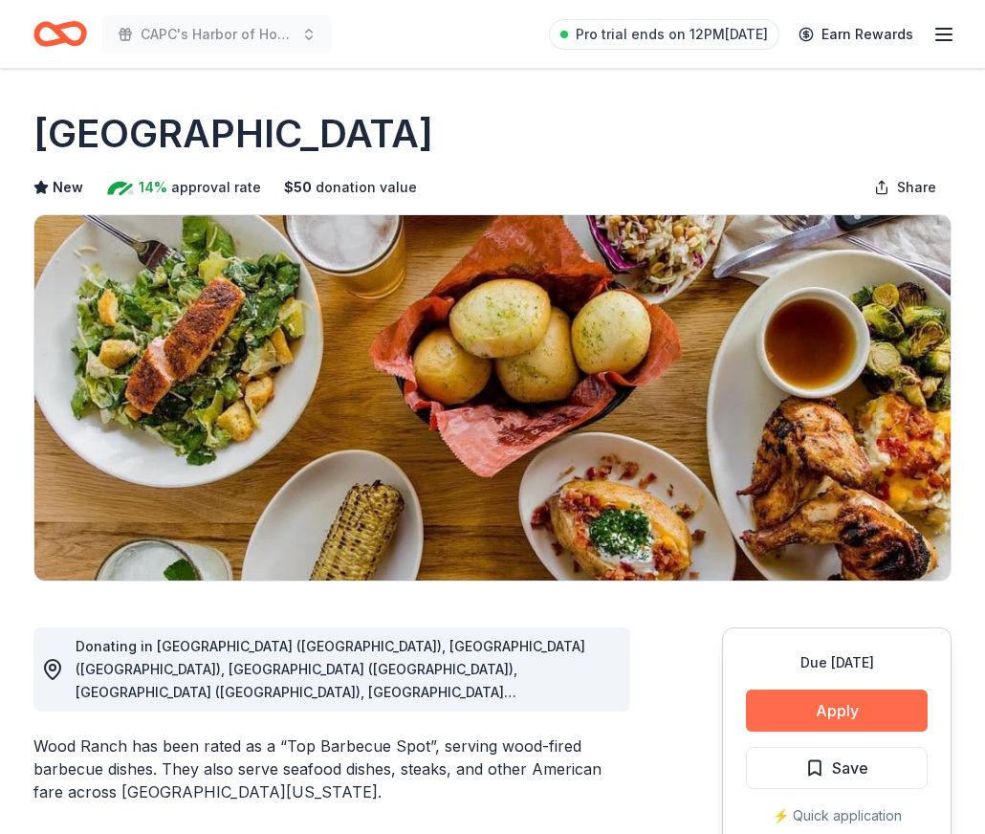
click at [865, 701] on button "Apply" at bounding box center [837, 710] width 182 height 42
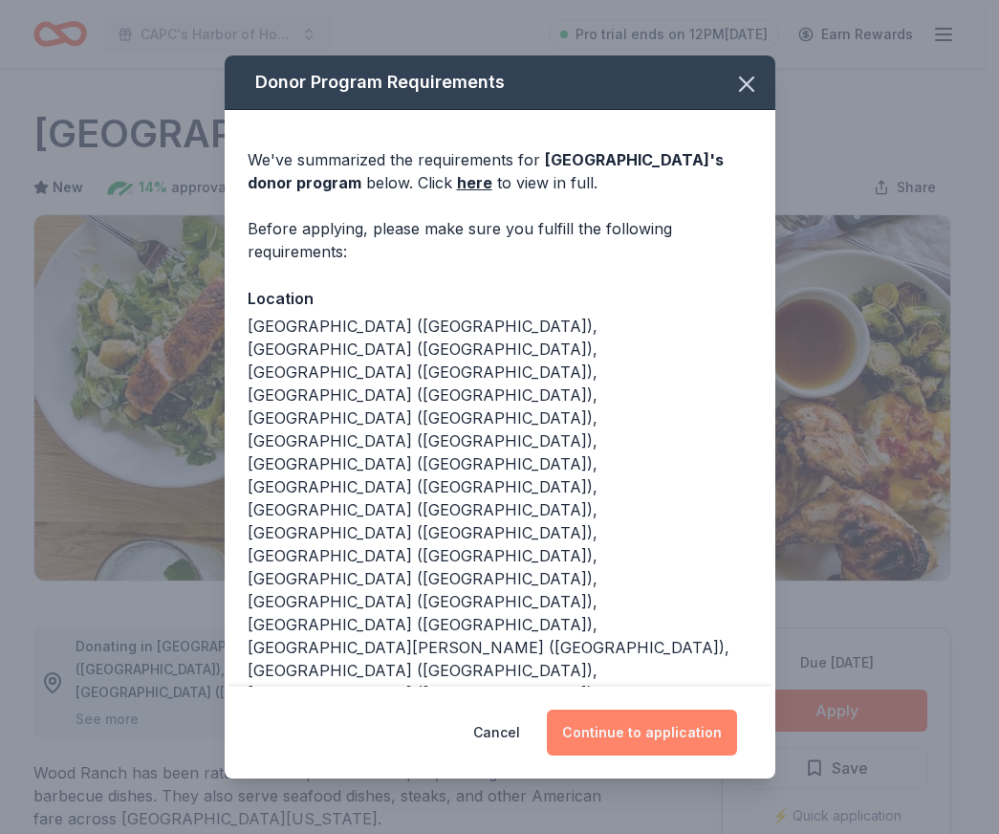
click at [636, 728] on button "Continue to application" at bounding box center [642, 732] width 190 height 46
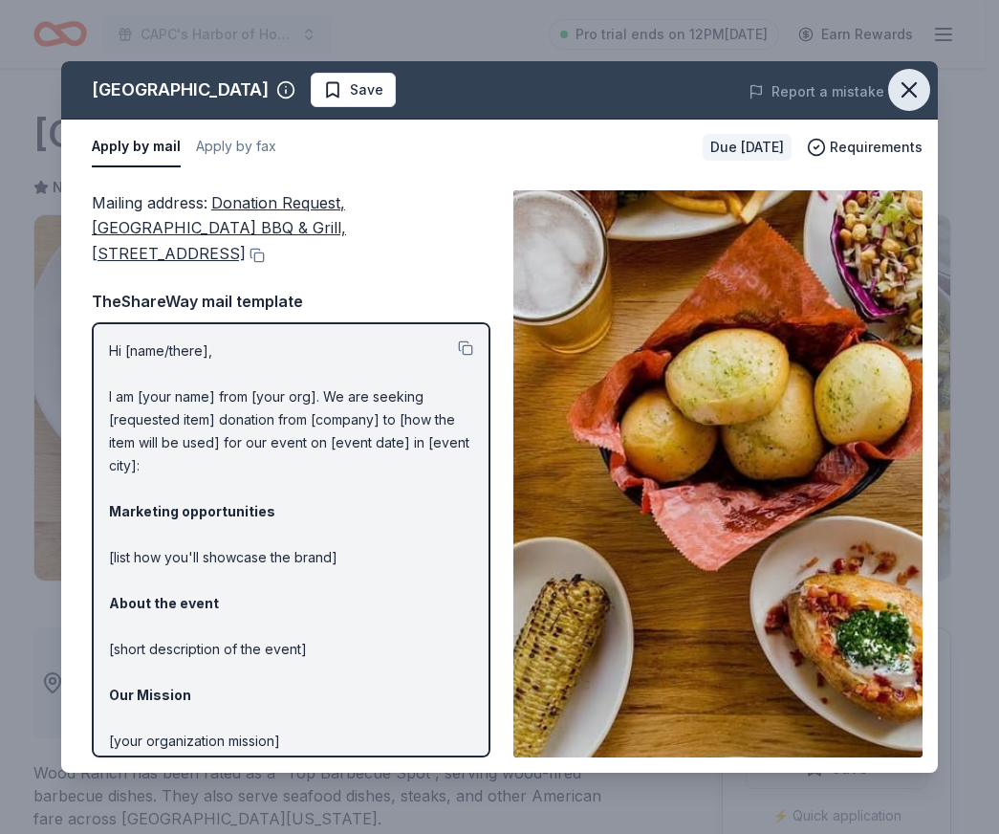
click at [903, 91] on icon "button" at bounding box center [909, 89] width 27 height 27
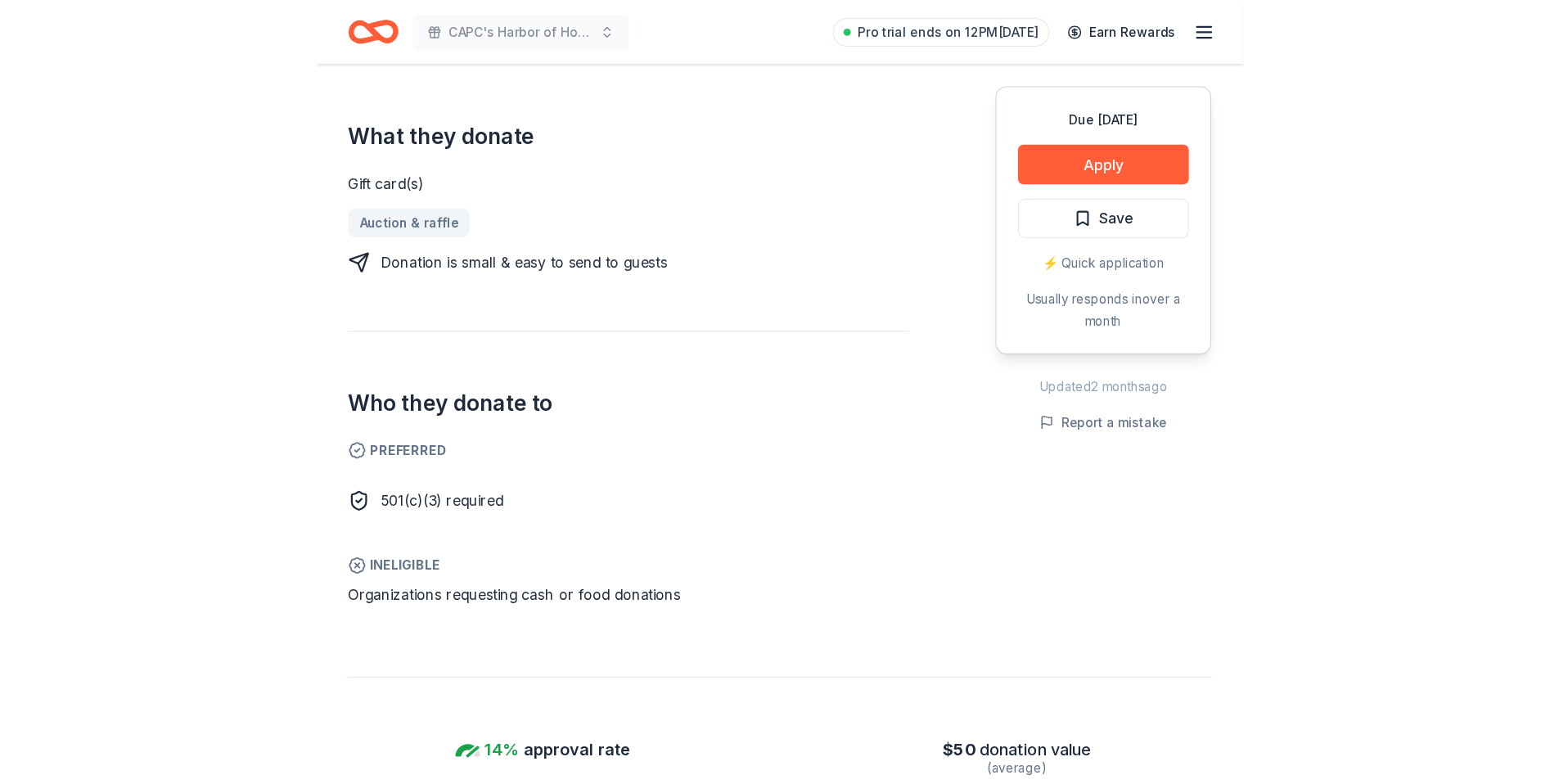
scroll to position [539, 0]
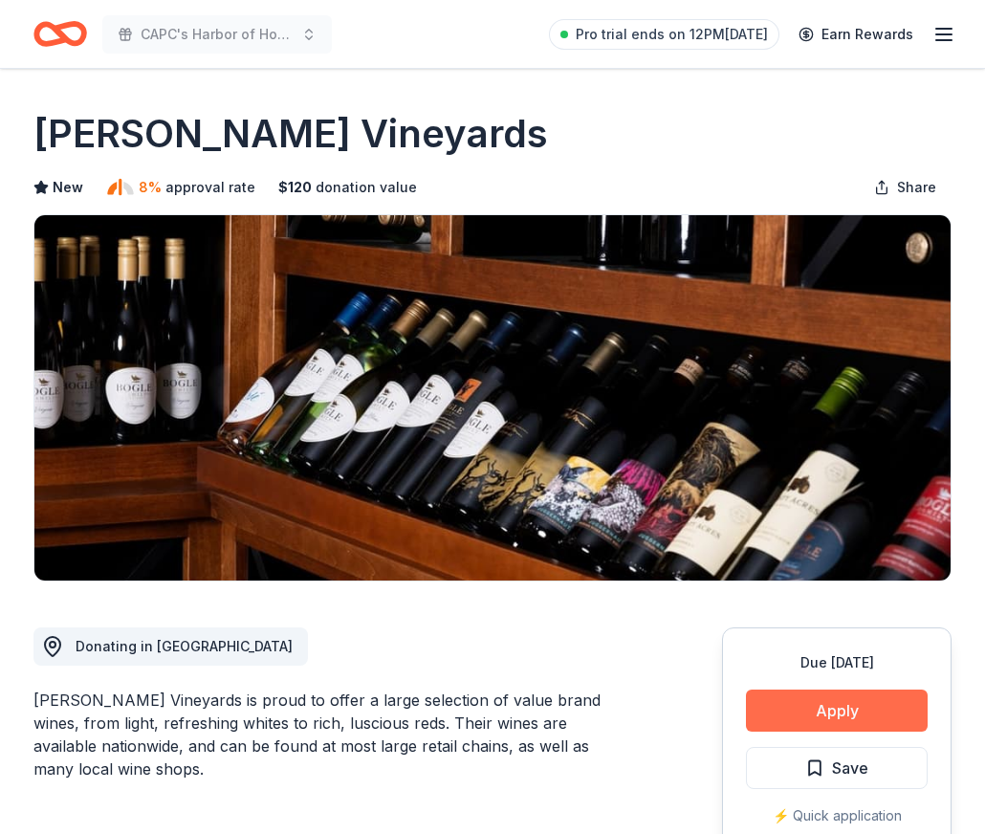
click at [826, 722] on button "Apply" at bounding box center [837, 710] width 182 height 42
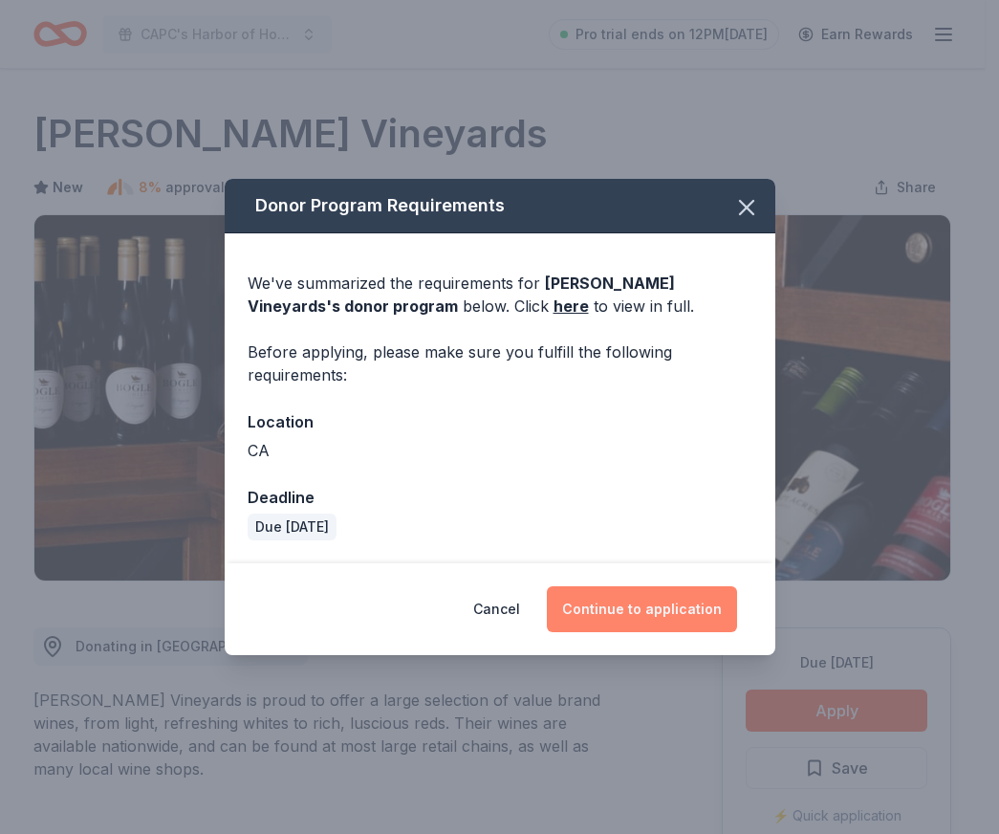
click at [655, 604] on button "Continue to application" at bounding box center [642, 609] width 190 height 46
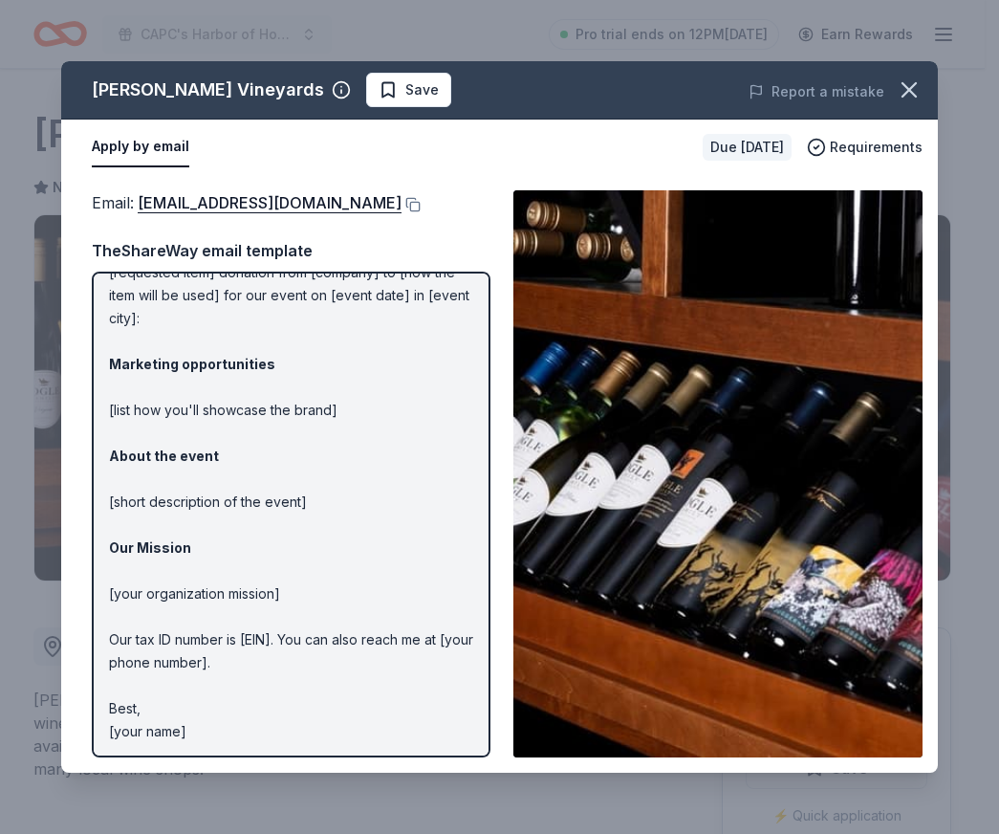
scroll to position [99, 0]
